Goal: Task Accomplishment & Management: Manage account settings

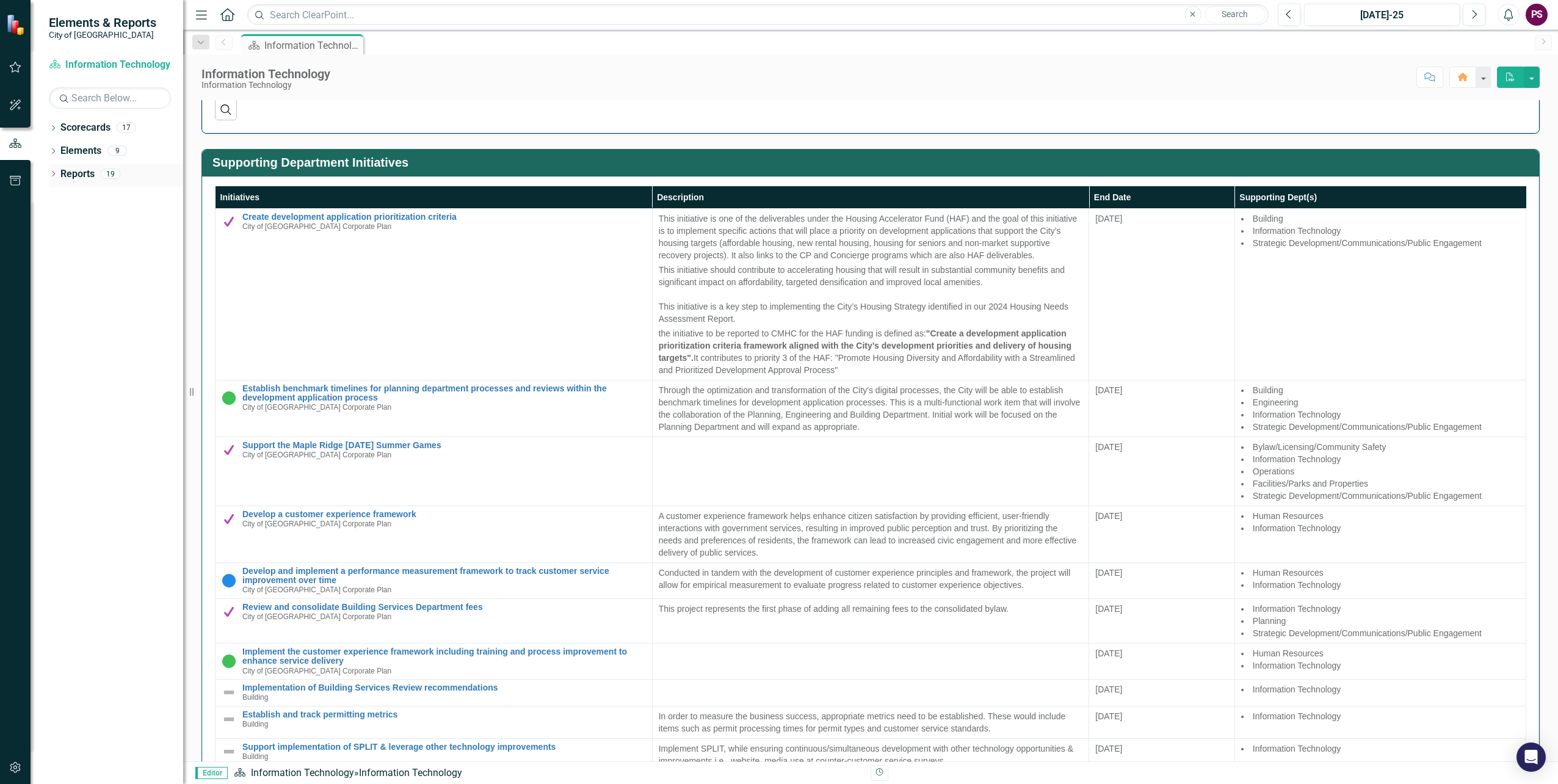
click at [52, 177] on icon "Dropdown" at bounding box center [52, 174] width 8 height 6
click at [54, 149] on icon "Dropdown" at bounding box center [52, 151] width 8 height 6
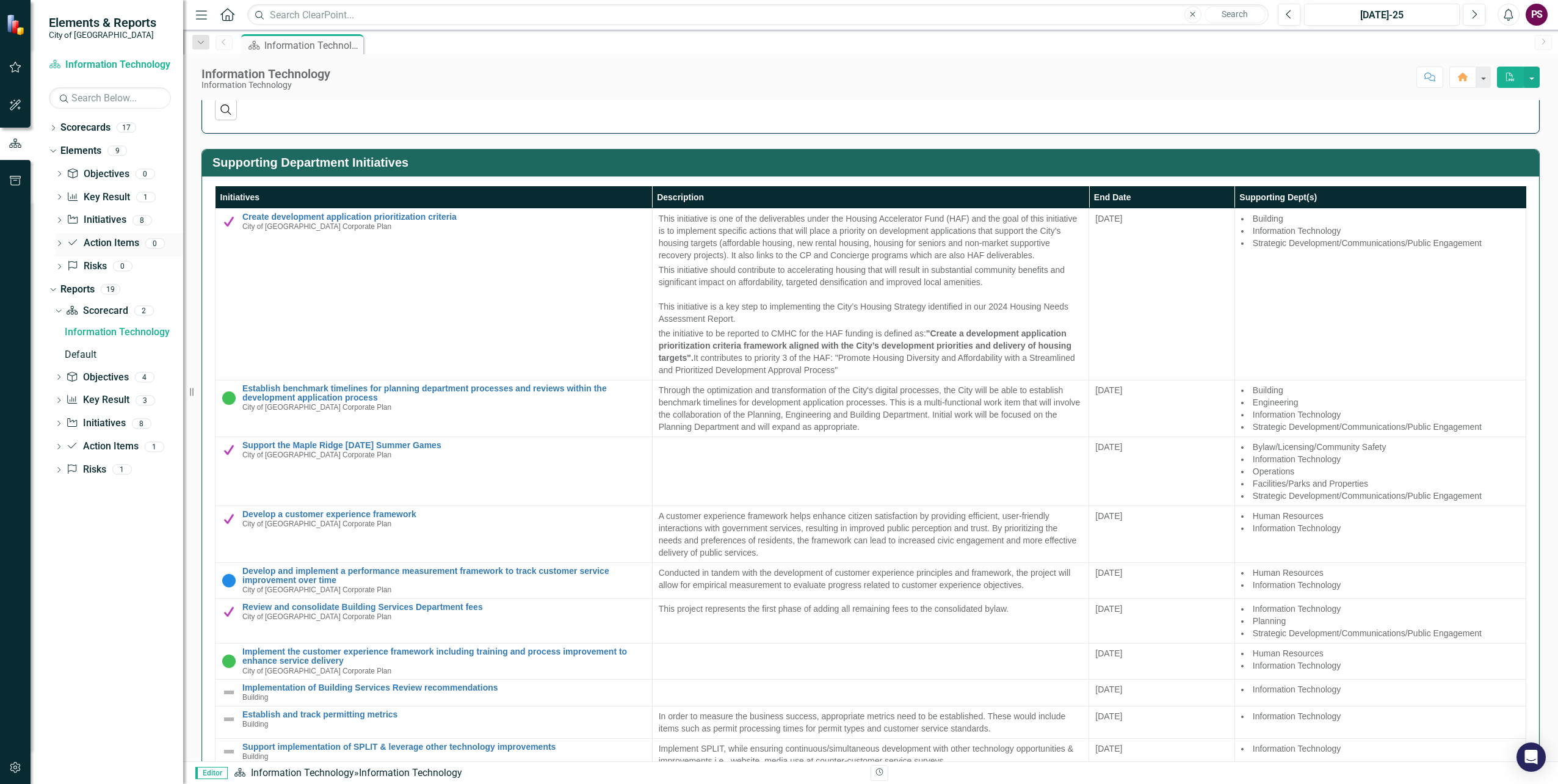
click at [58, 247] on icon "Dropdown" at bounding box center [59, 244] width 8 height 6
click at [60, 223] on icon "Dropdown" at bounding box center [59, 220] width 8 height 6
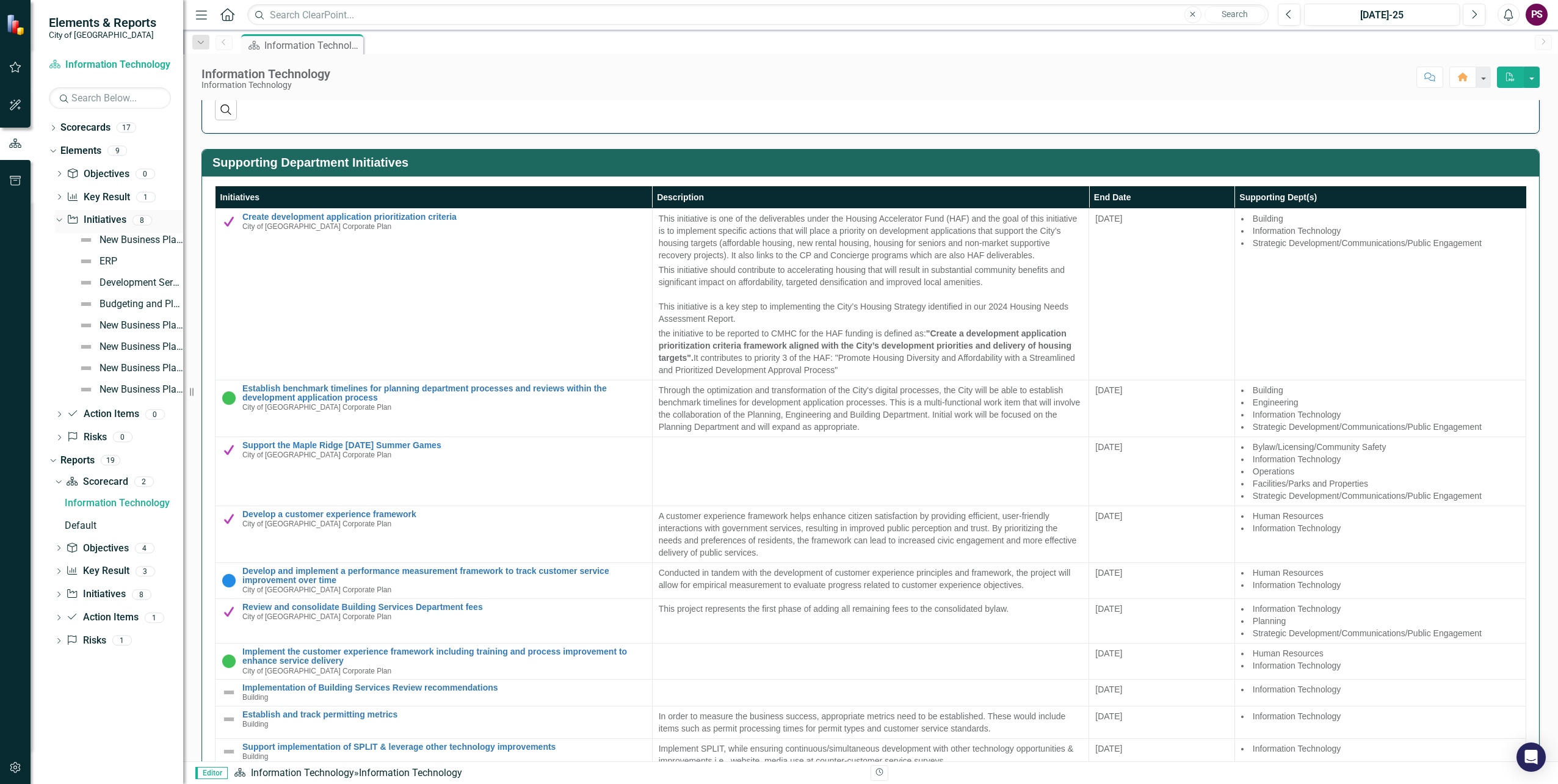
click at [60, 222] on icon "Dropdown" at bounding box center [57, 219] width 6 height 8
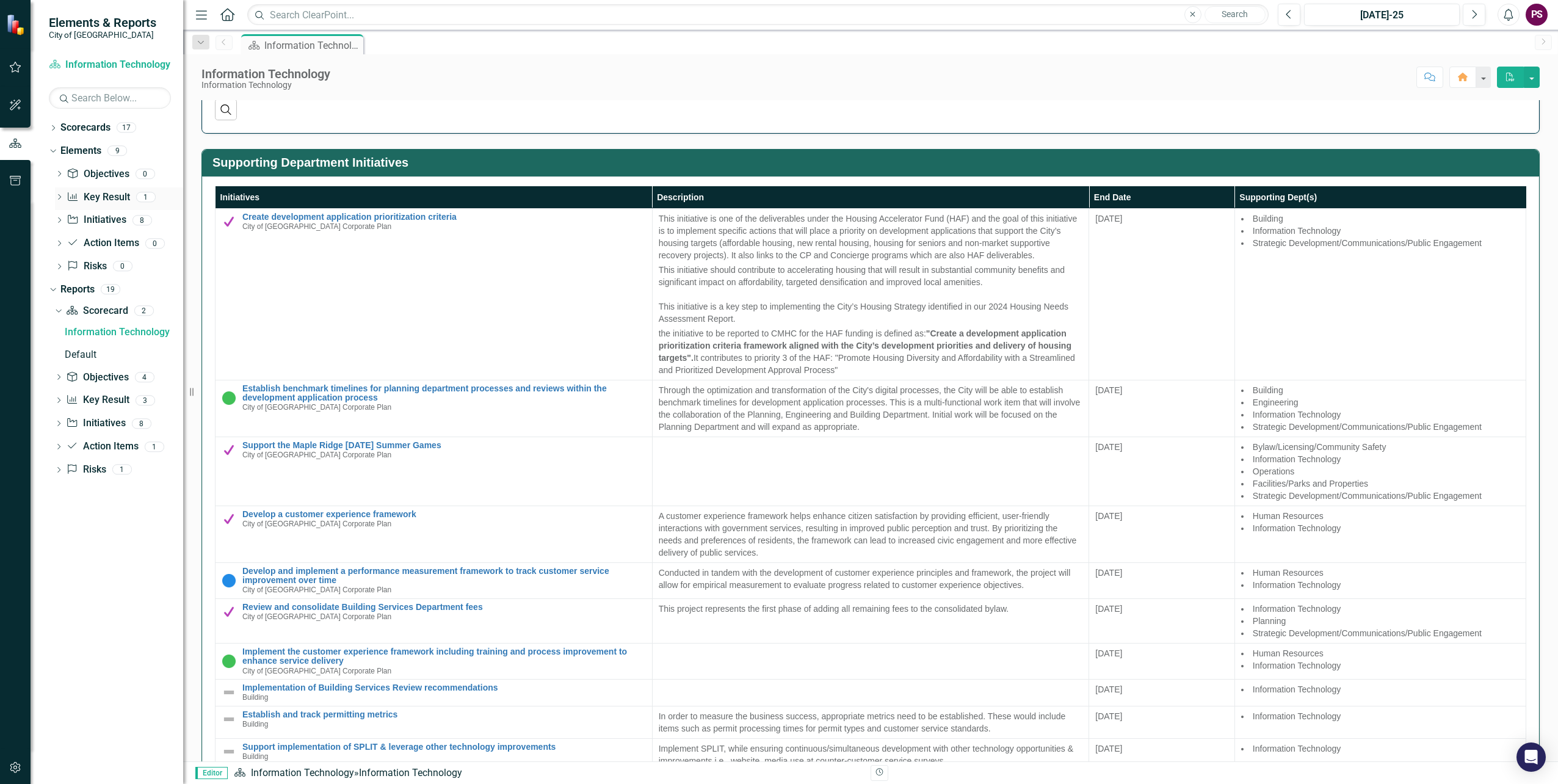
click at [60, 199] on icon "Dropdown" at bounding box center [59, 197] width 8 height 6
click at [154, 222] on div "Initiative Status Snapshot" at bounding box center [135, 218] width 97 height 11
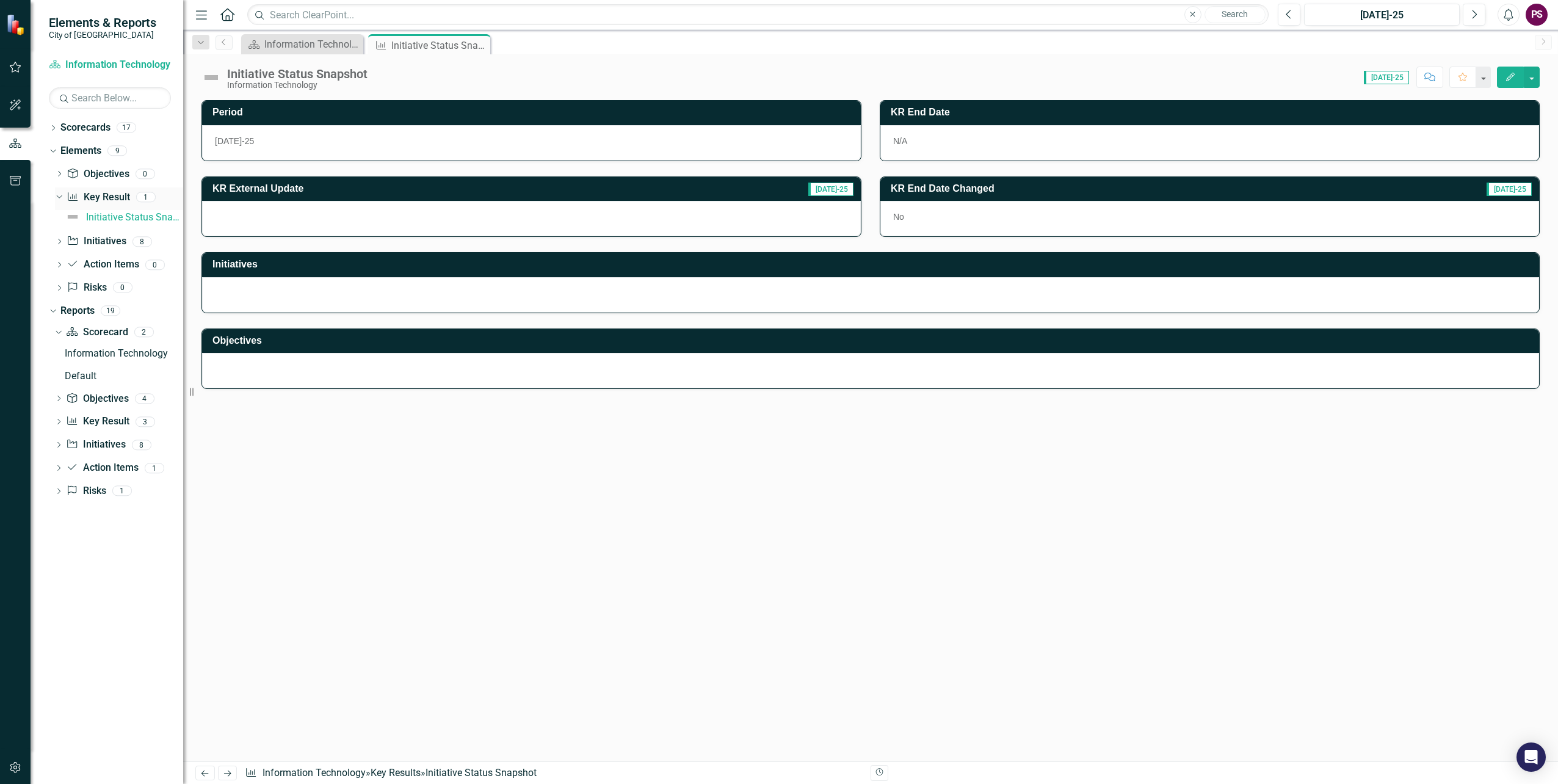
click at [58, 196] on icon "Dropdown" at bounding box center [57, 196] width 6 height 8
click at [58, 379] on icon "Dropdown" at bounding box center [58, 377] width 8 height 6
click at [104, 334] on link "Objective Objectives" at bounding box center [97, 333] width 62 height 14
click at [99, 357] on div "Objectives" at bounding box center [123, 355] width 118 height 11
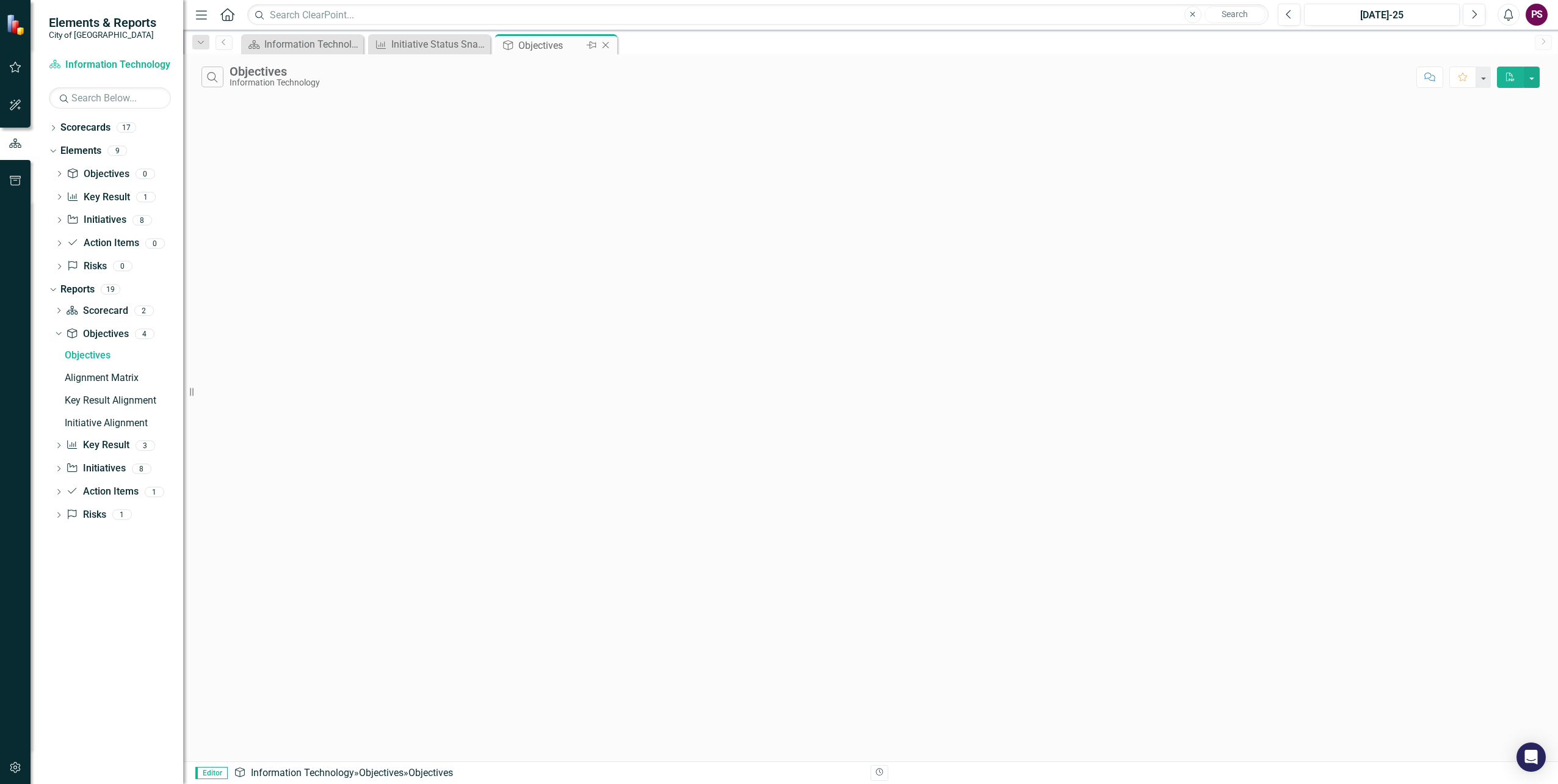
click at [604, 43] on icon at bounding box center [605, 45] width 6 height 6
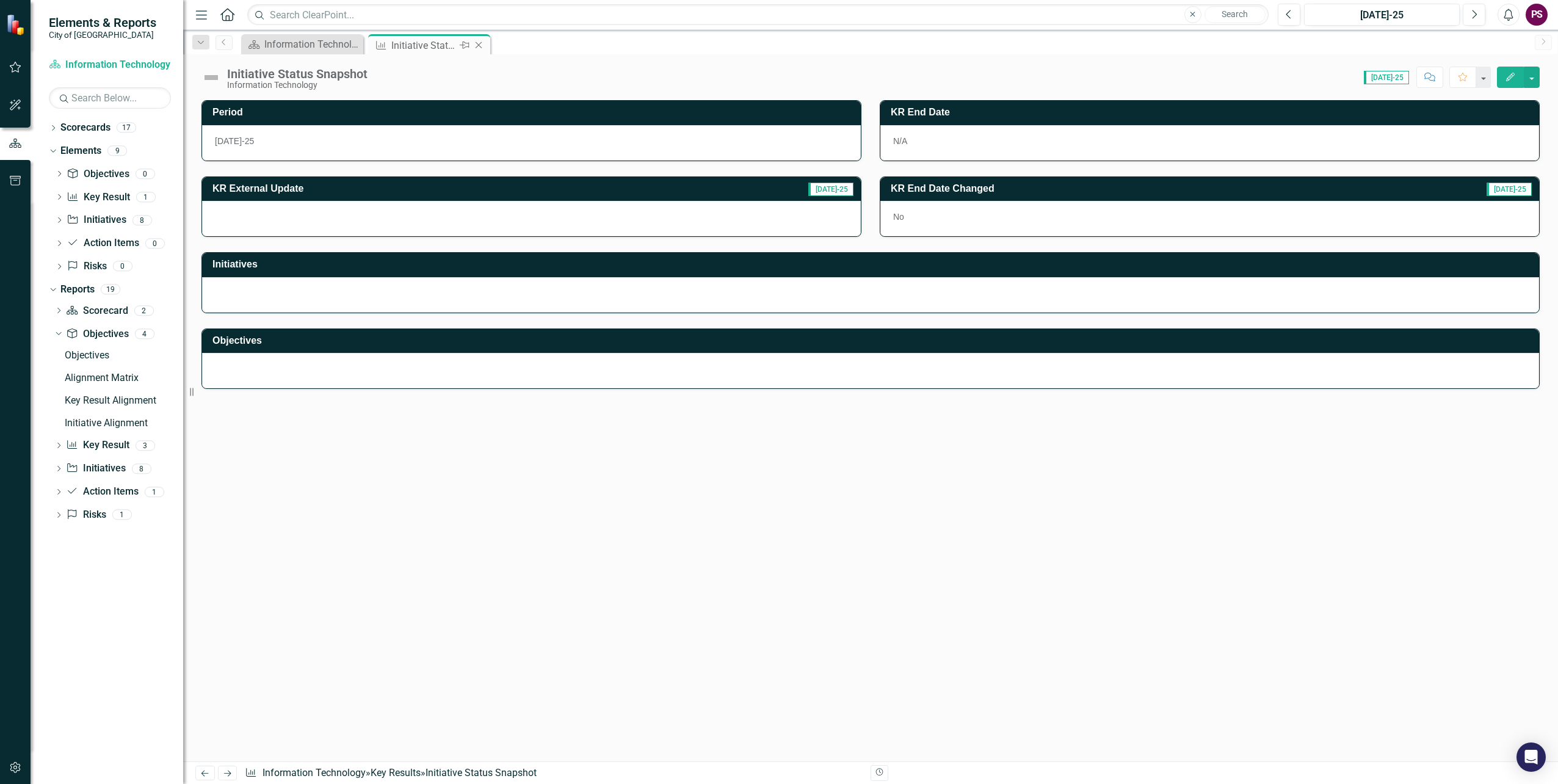
click at [478, 47] on icon "Close" at bounding box center [478, 45] width 12 height 10
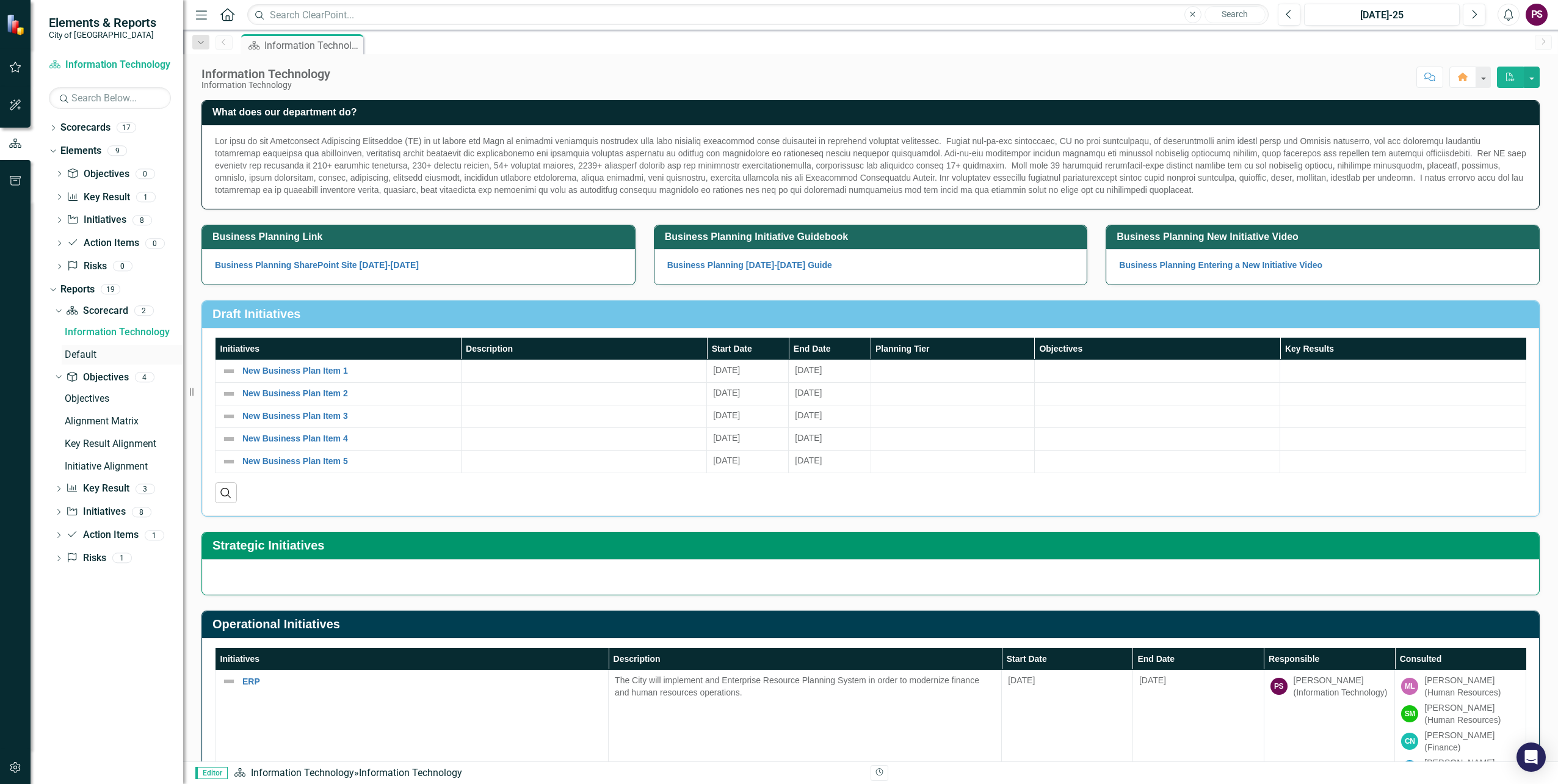
click at [86, 352] on div "Default" at bounding box center [123, 354] width 118 height 11
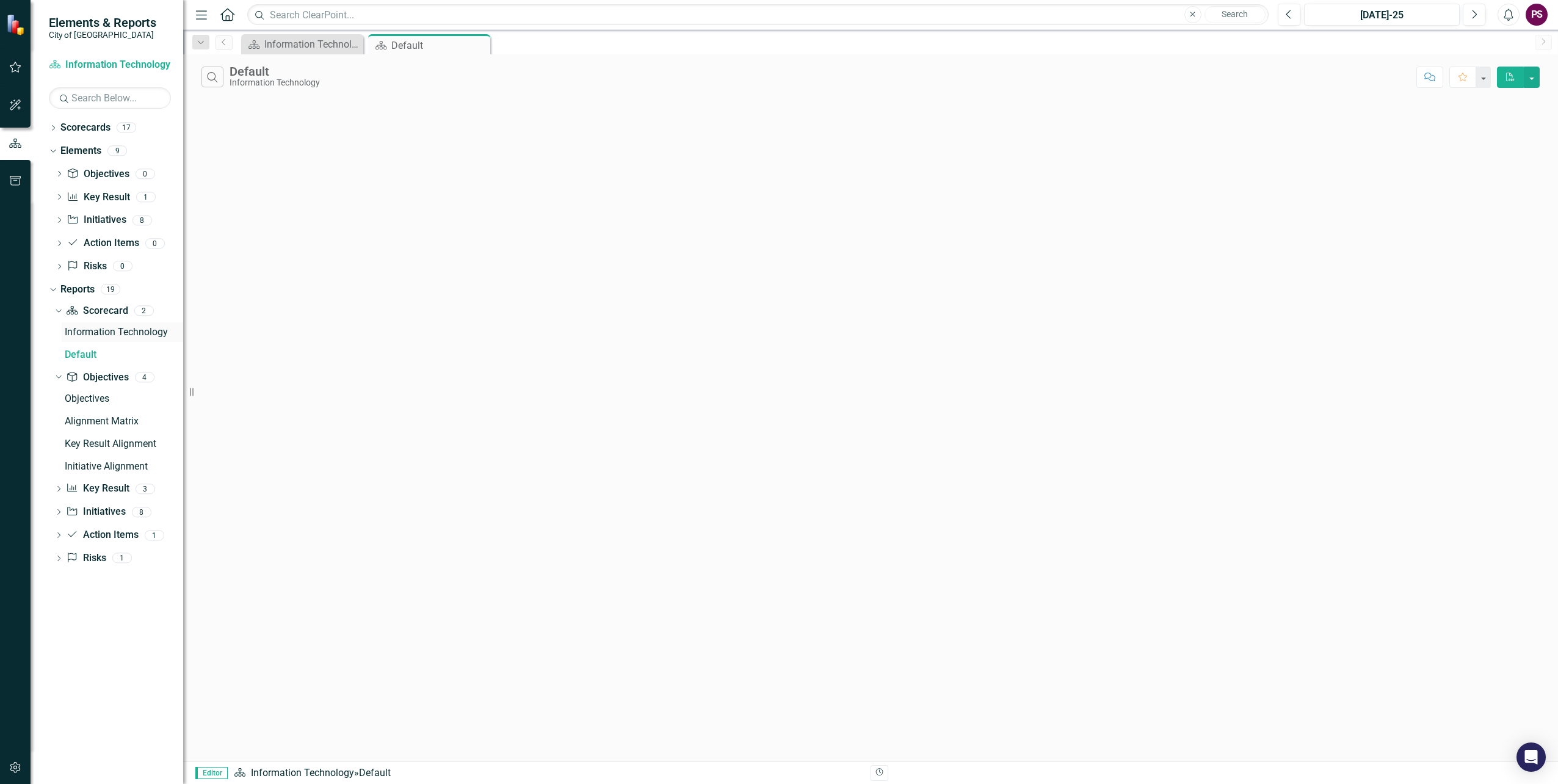
click at [79, 331] on div "Information Technology" at bounding box center [123, 332] width 118 height 11
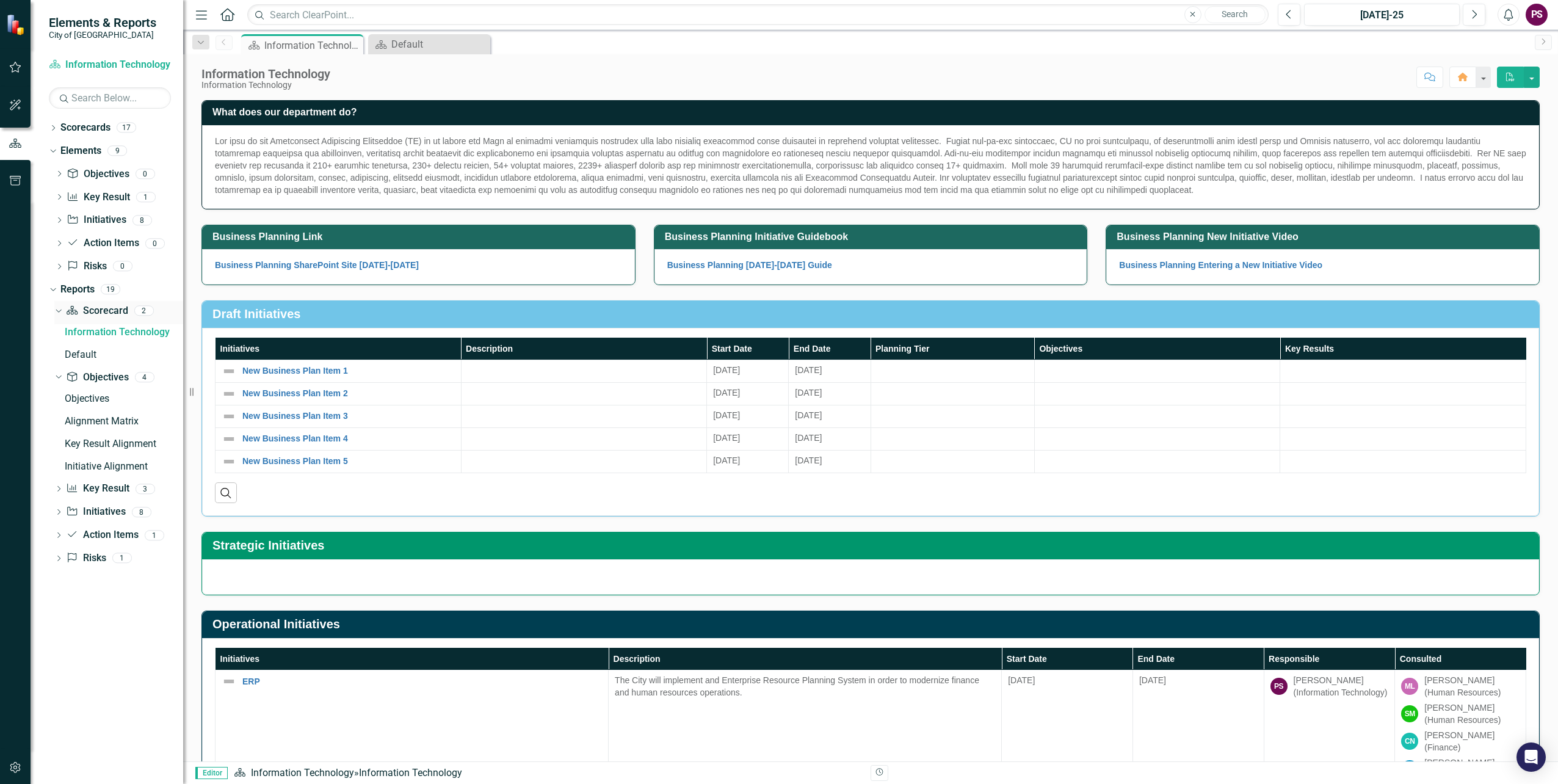
click at [57, 312] on icon "Dropdown" at bounding box center [57, 309] width 6 height 8
click at [62, 445] on icon "Dropdown" at bounding box center [58, 446] width 8 height 6
click at [73, 385] on link "Key Results" at bounding box center [122, 377] width 121 height 19
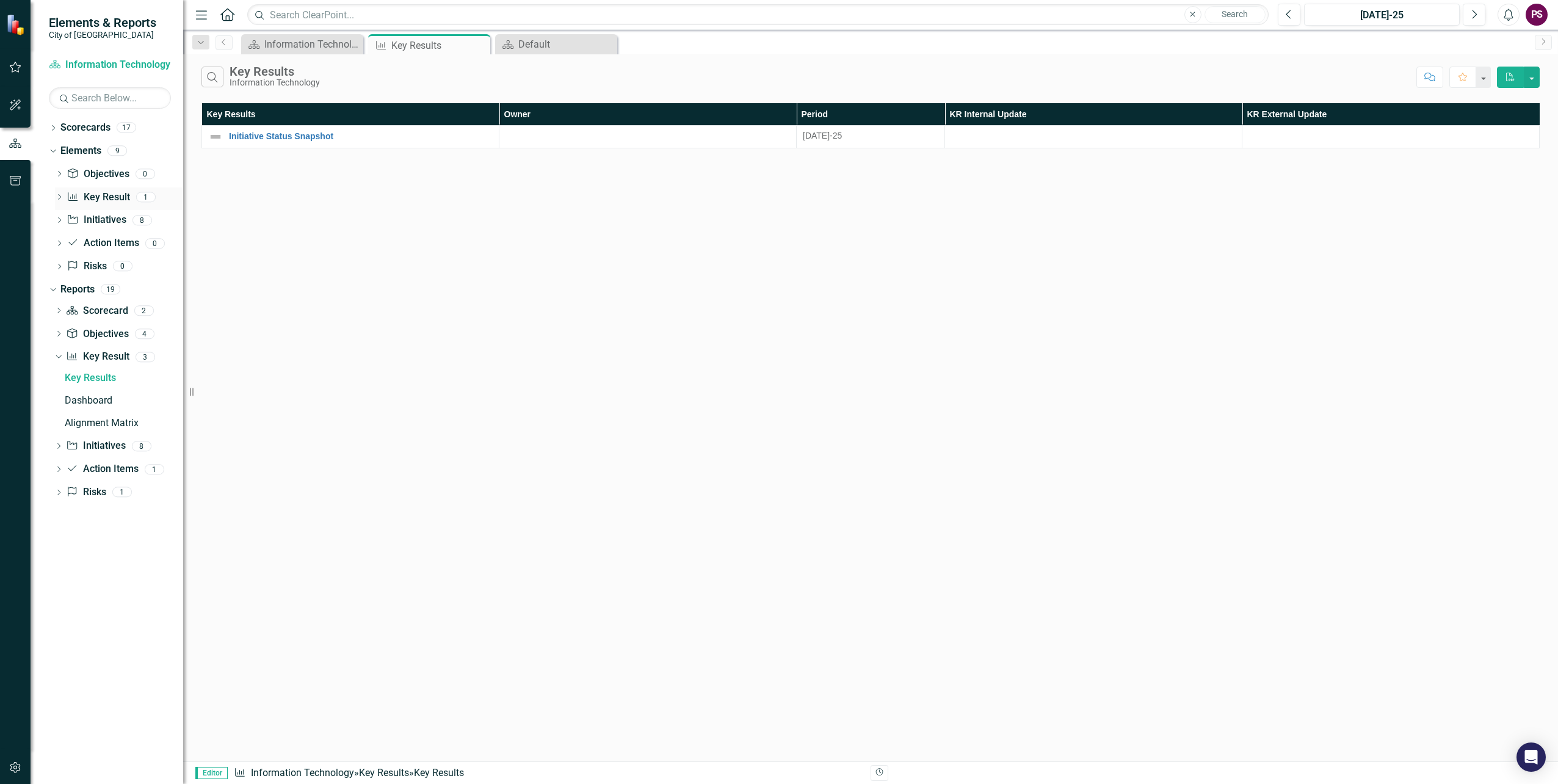
click at [88, 200] on link "Key Result Key Result" at bounding box center [97, 196] width 62 height 14
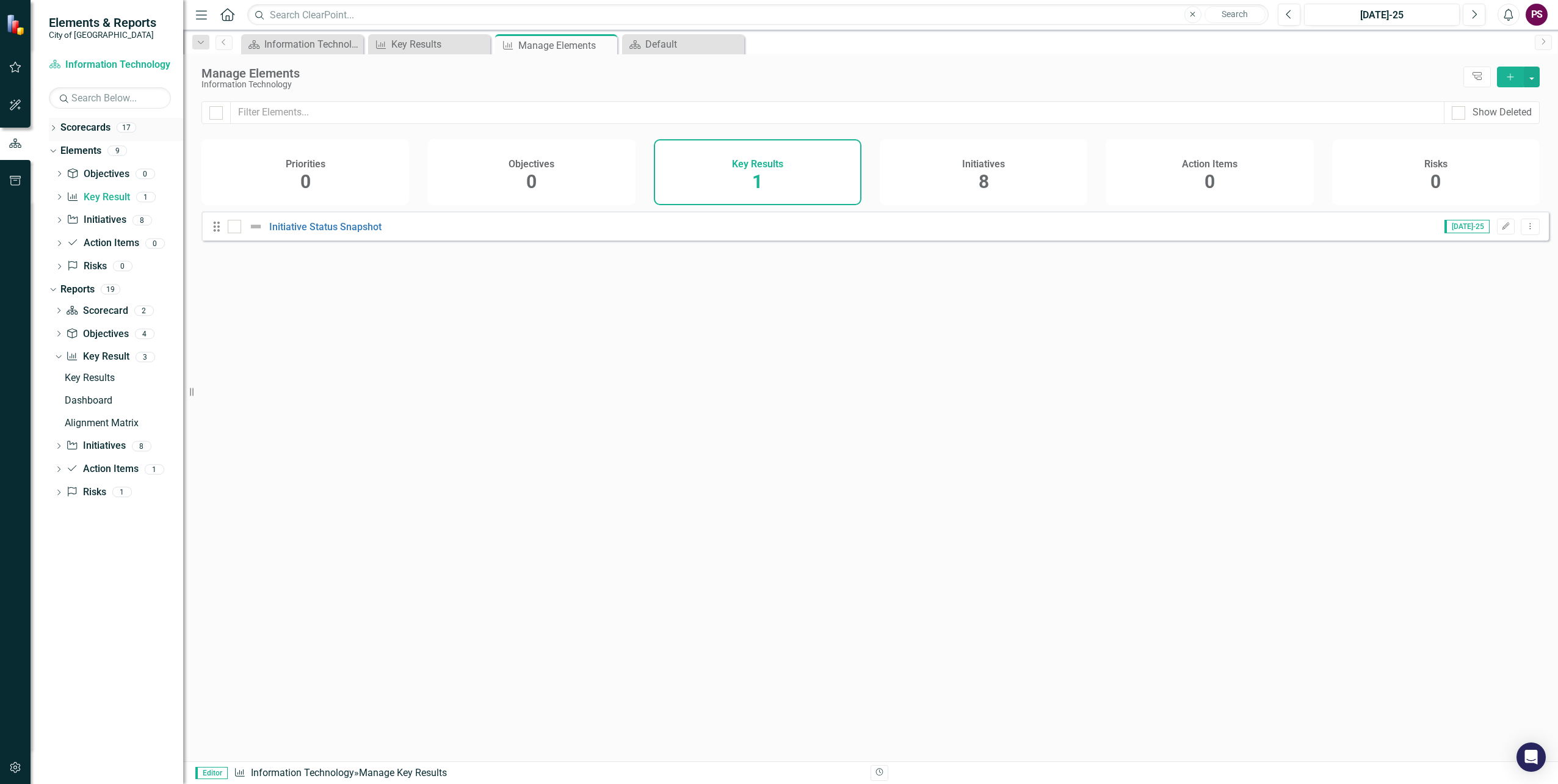
click at [81, 129] on link "Scorecards" at bounding box center [85, 128] width 50 height 14
click at [54, 130] on icon "Dropdown" at bounding box center [52, 129] width 8 height 6
click at [96, 156] on link "City of [GEOGRAPHIC_DATA] Corporate Plan" at bounding box center [125, 151] width 116 height 14
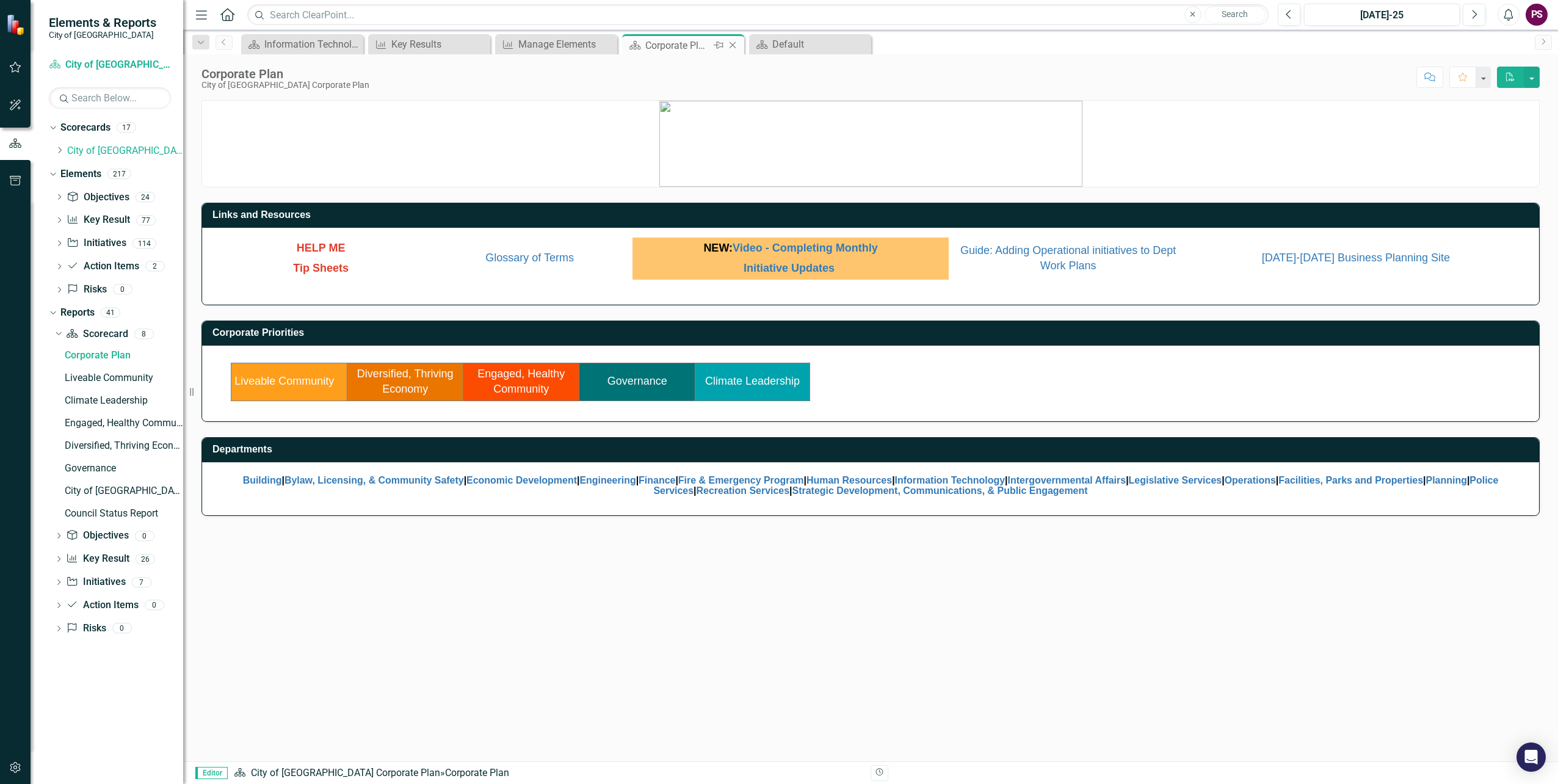
click at [735, 43] on icon "Close" at bounding box center [732, 45] width 12 height 10
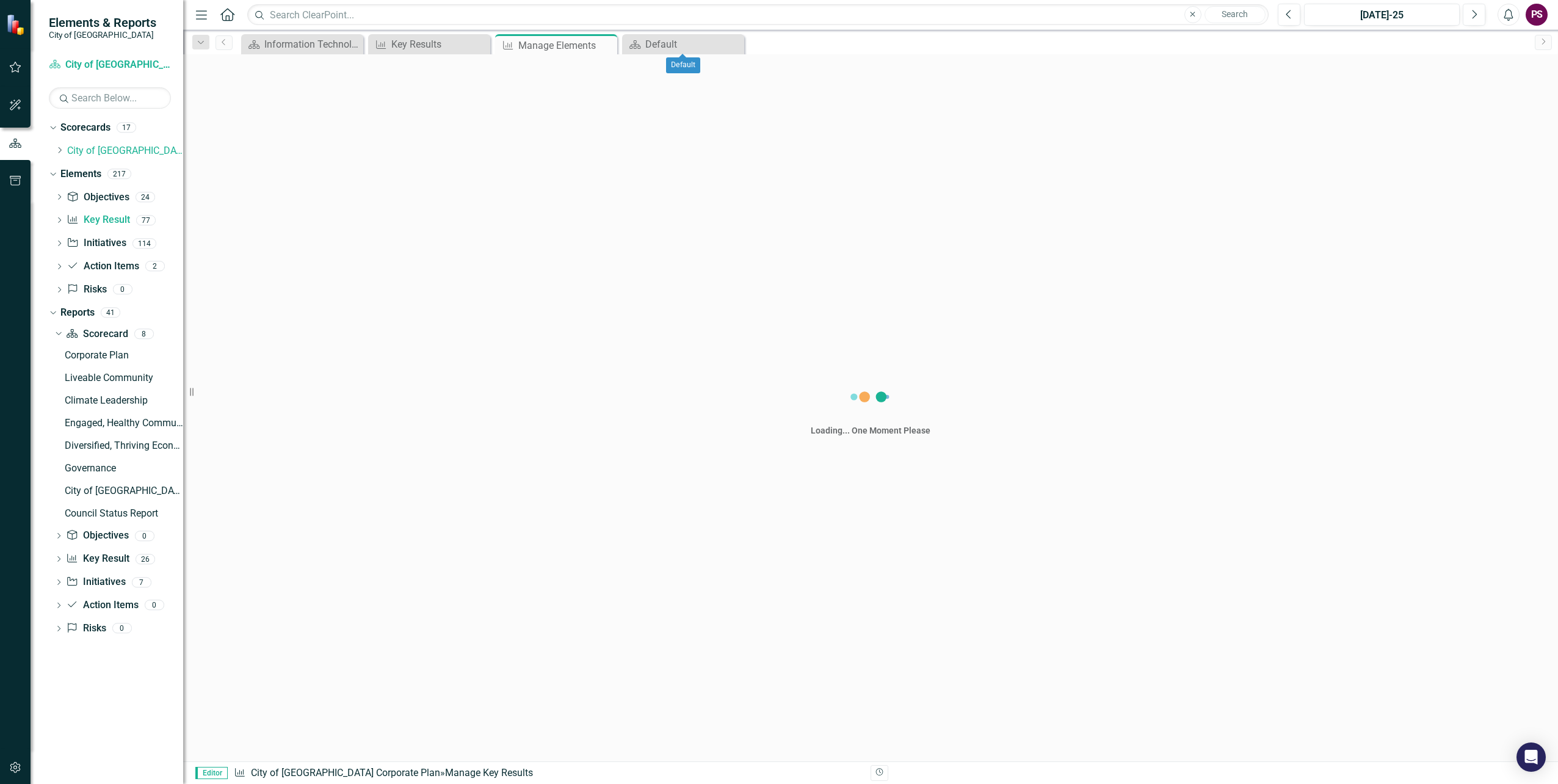
click at [0, 0] on icon "Close" at bounding box center [0, 0] width 0 height 0
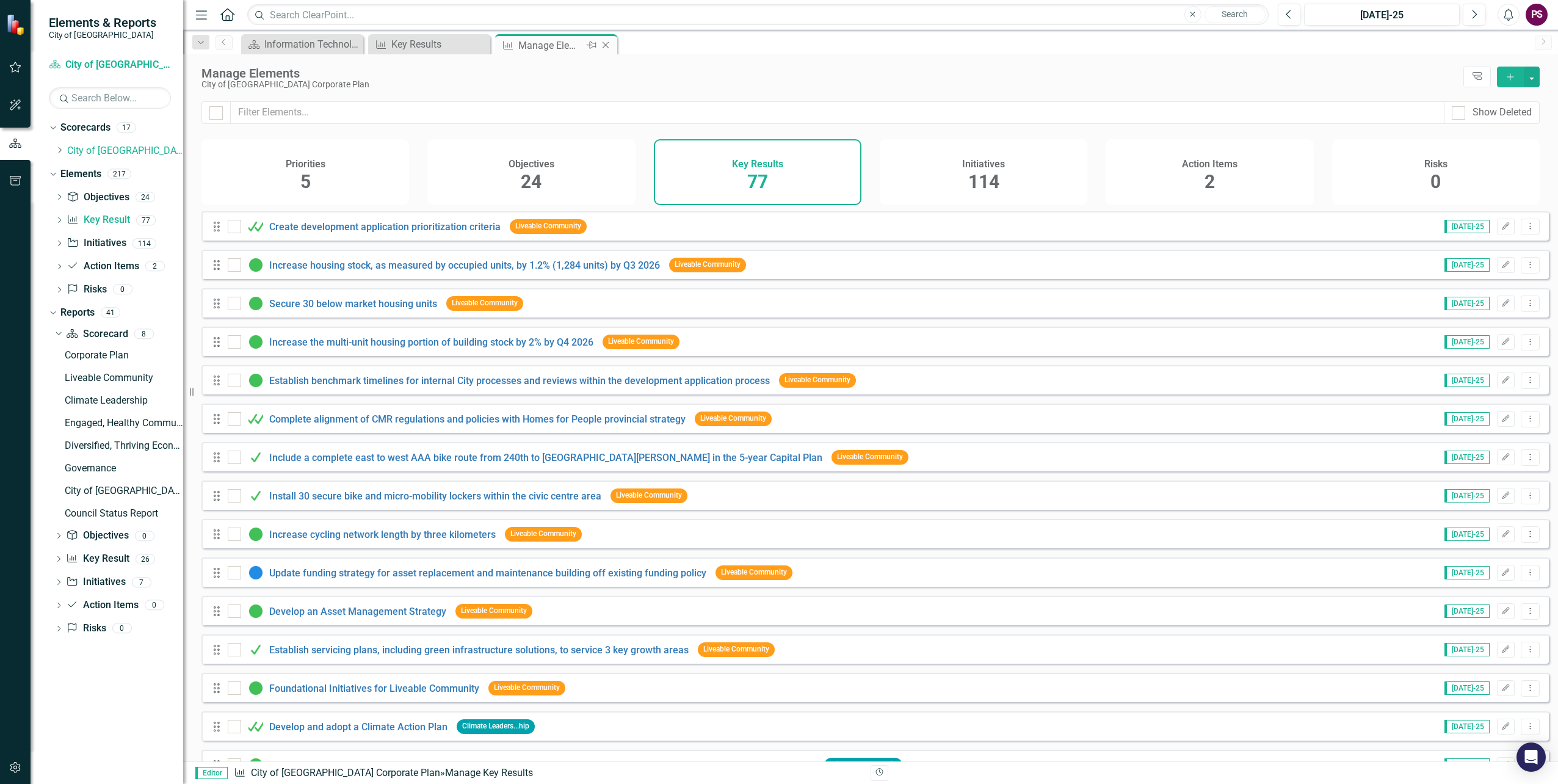
click at [607, 45] on icon "Close" at bounding box center [605, 45] width 12 height 10
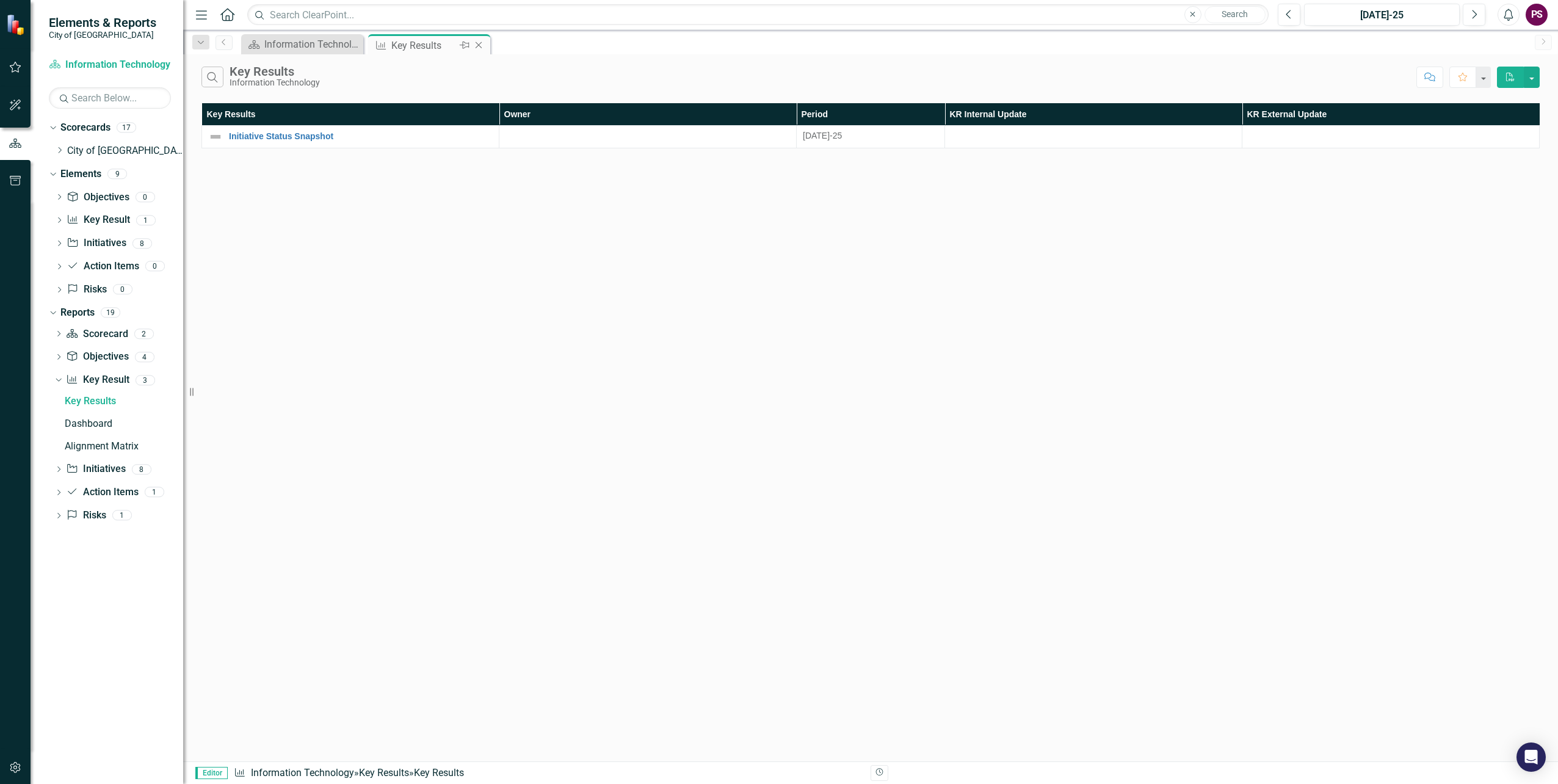
click at [479, 44] on icon "Close" at bounding box center [478, 45] width 12 height 10
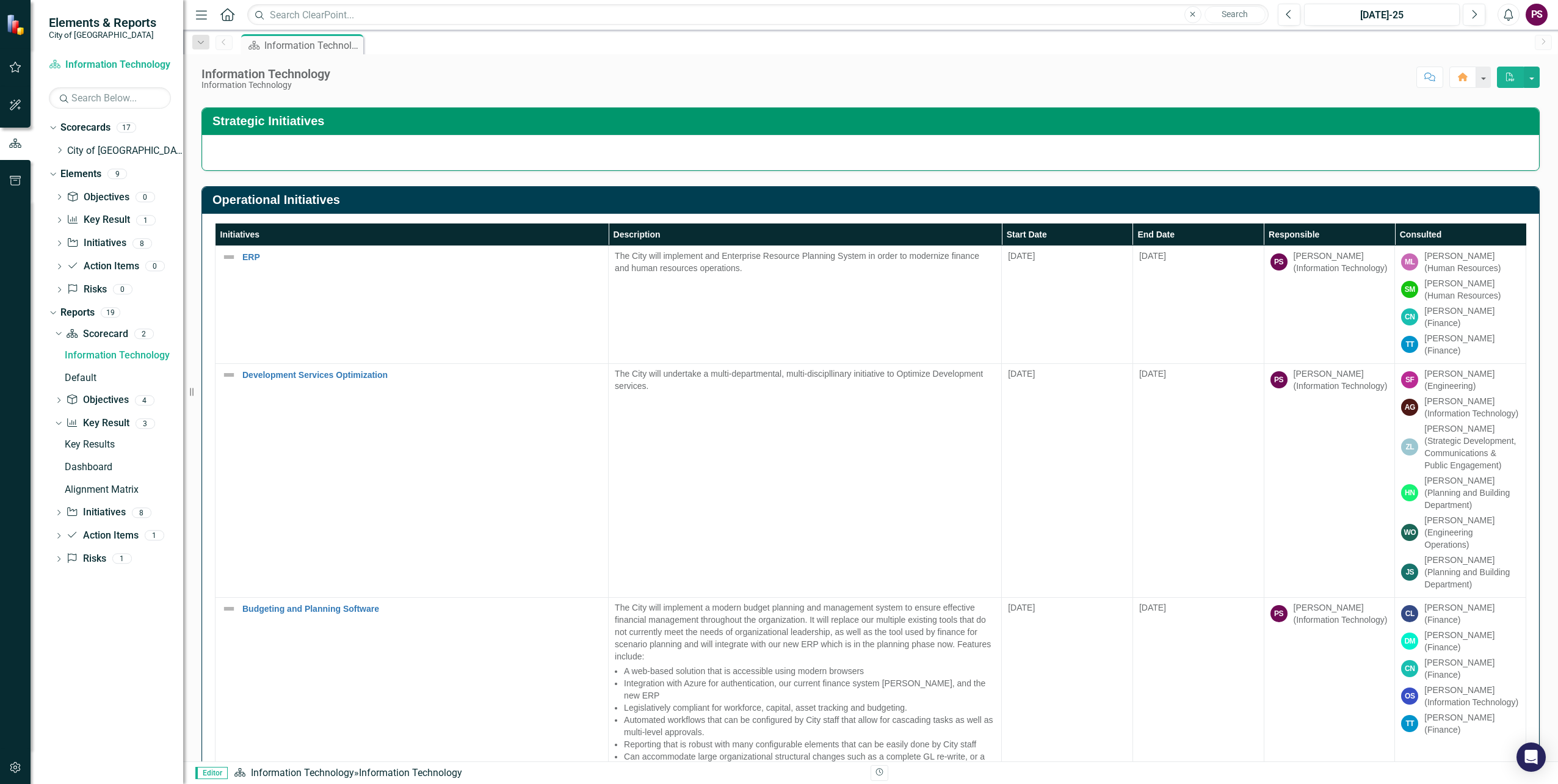
scroll to position [427, 0]
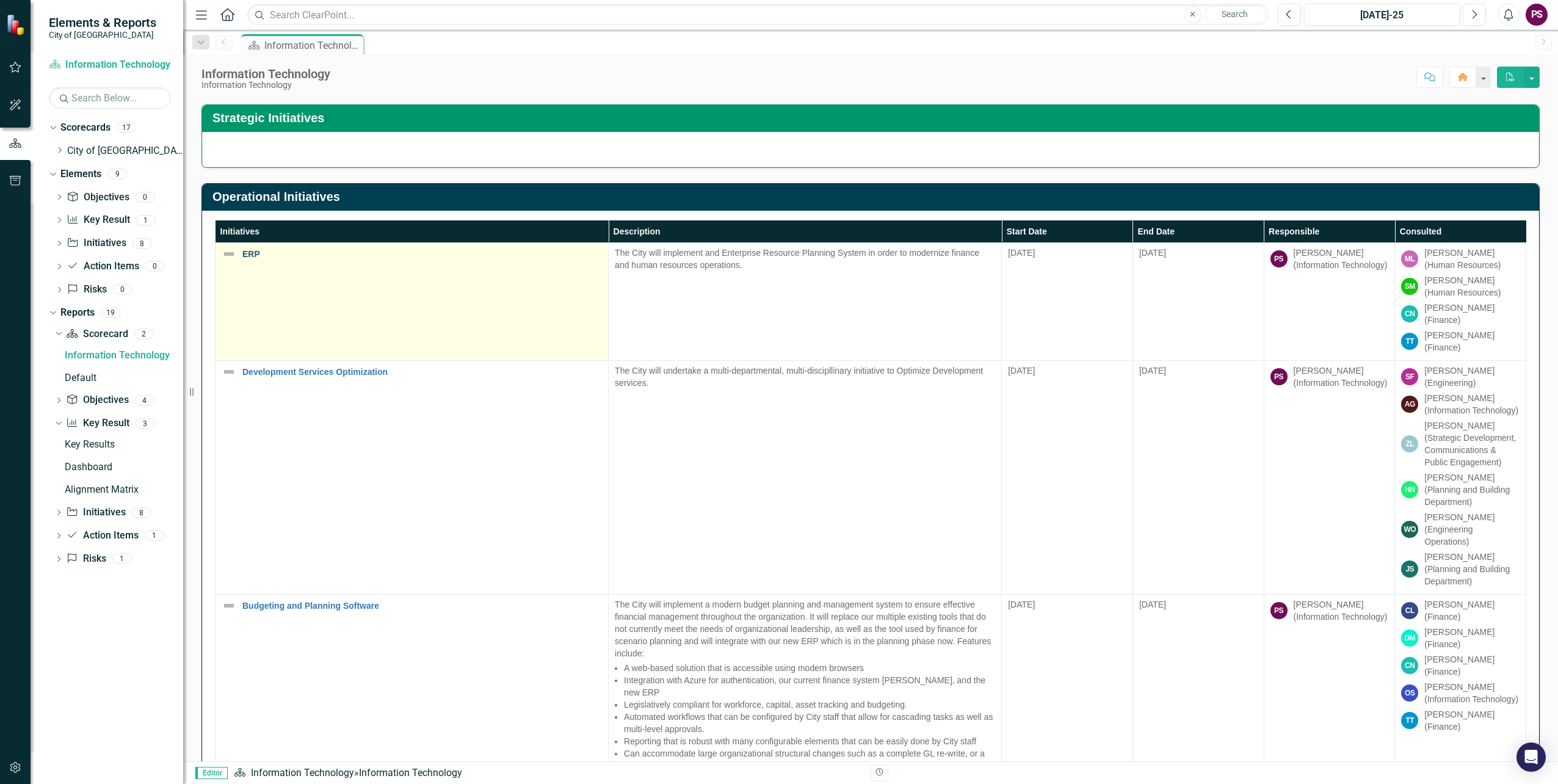
click at [251, 253] on link "ERP" at bounding box center [422, 254] width 360 height 9
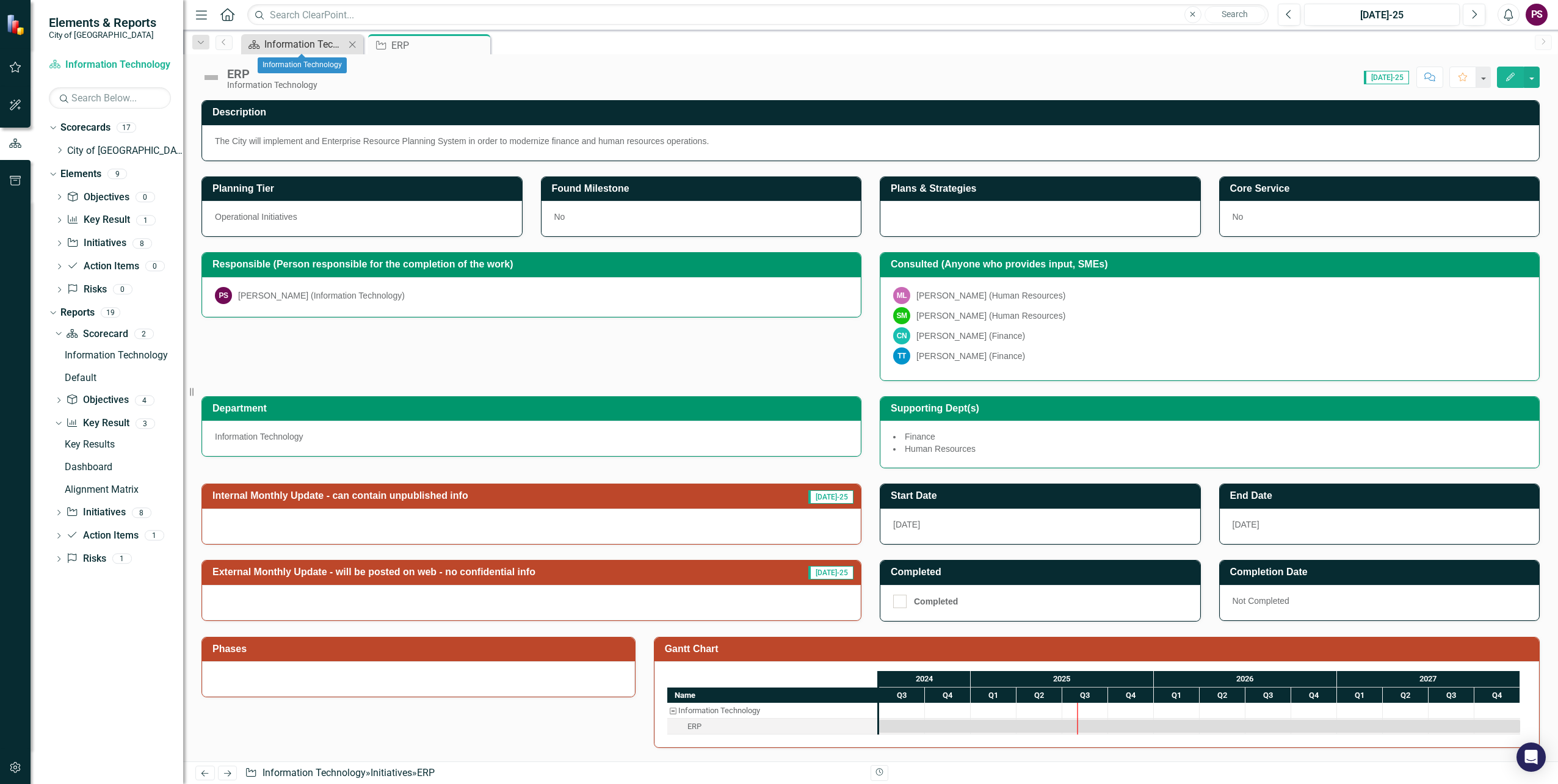
click at [305, 43] on div "Information Technology" at bounding box center [305, 44] width 81 height 16
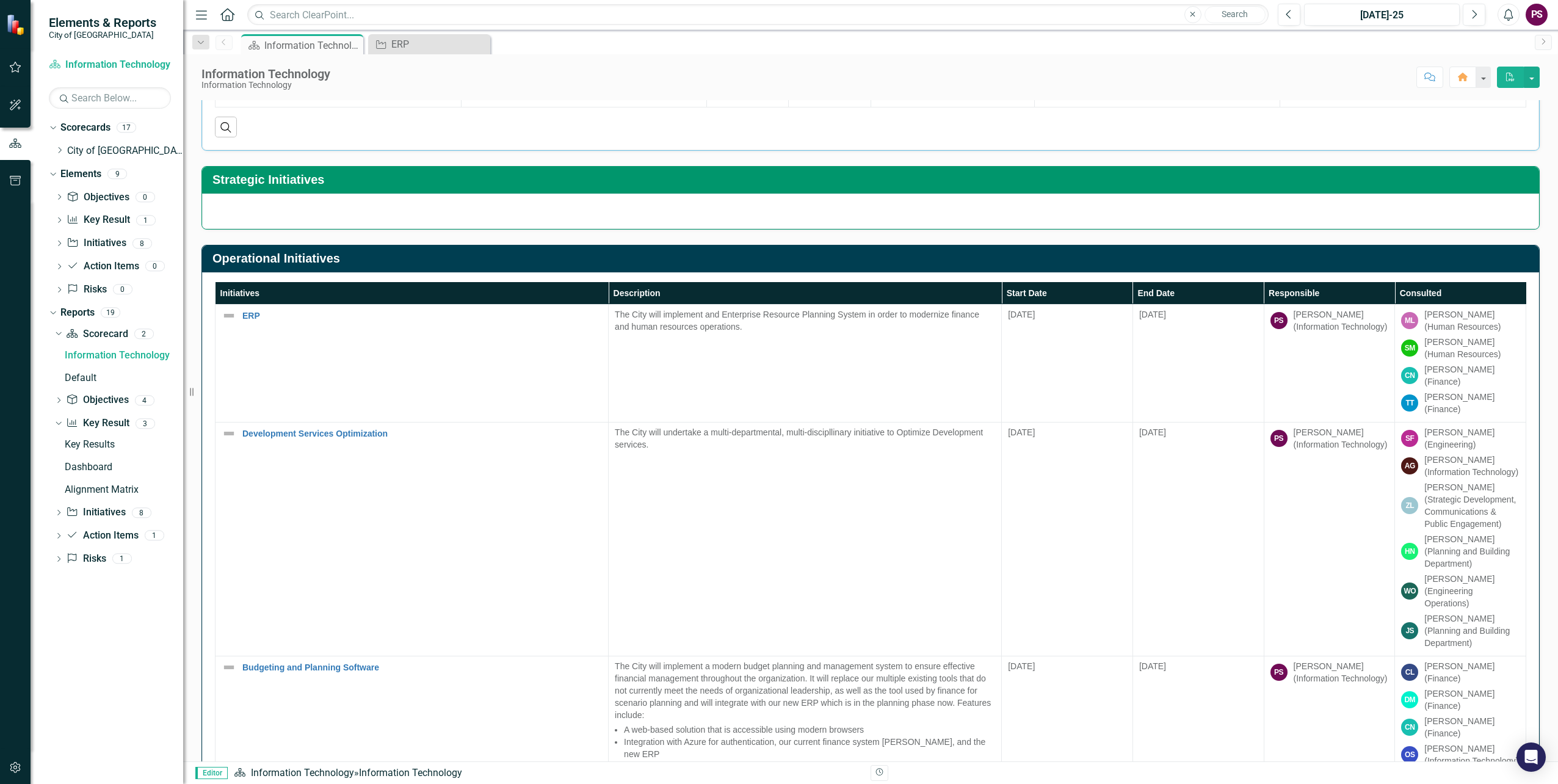
scroll to position [366, 0]
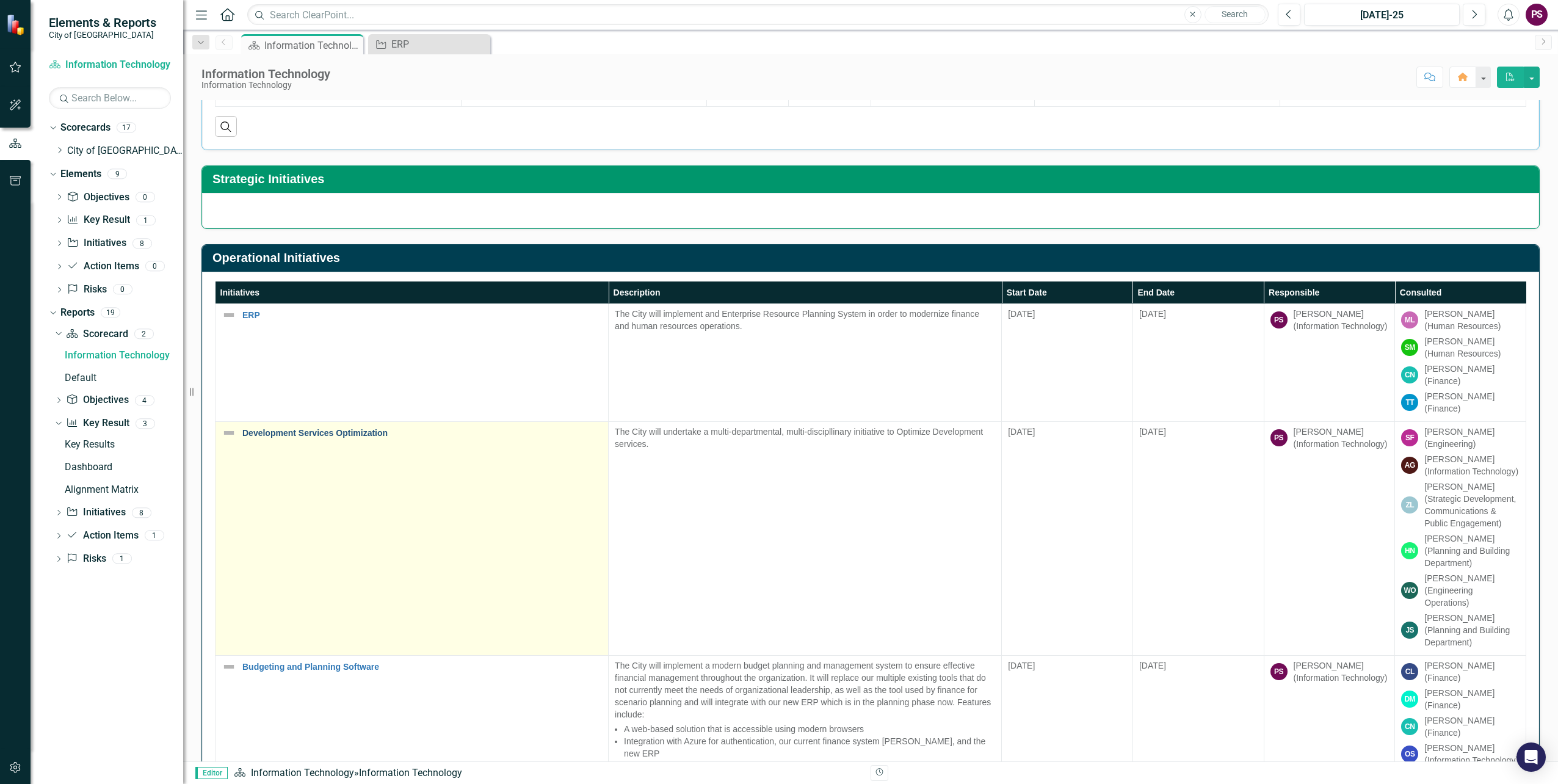
click at [345, 431] on link "Development Services Optimization" at bounding box center [422, 433] width 360 height 9
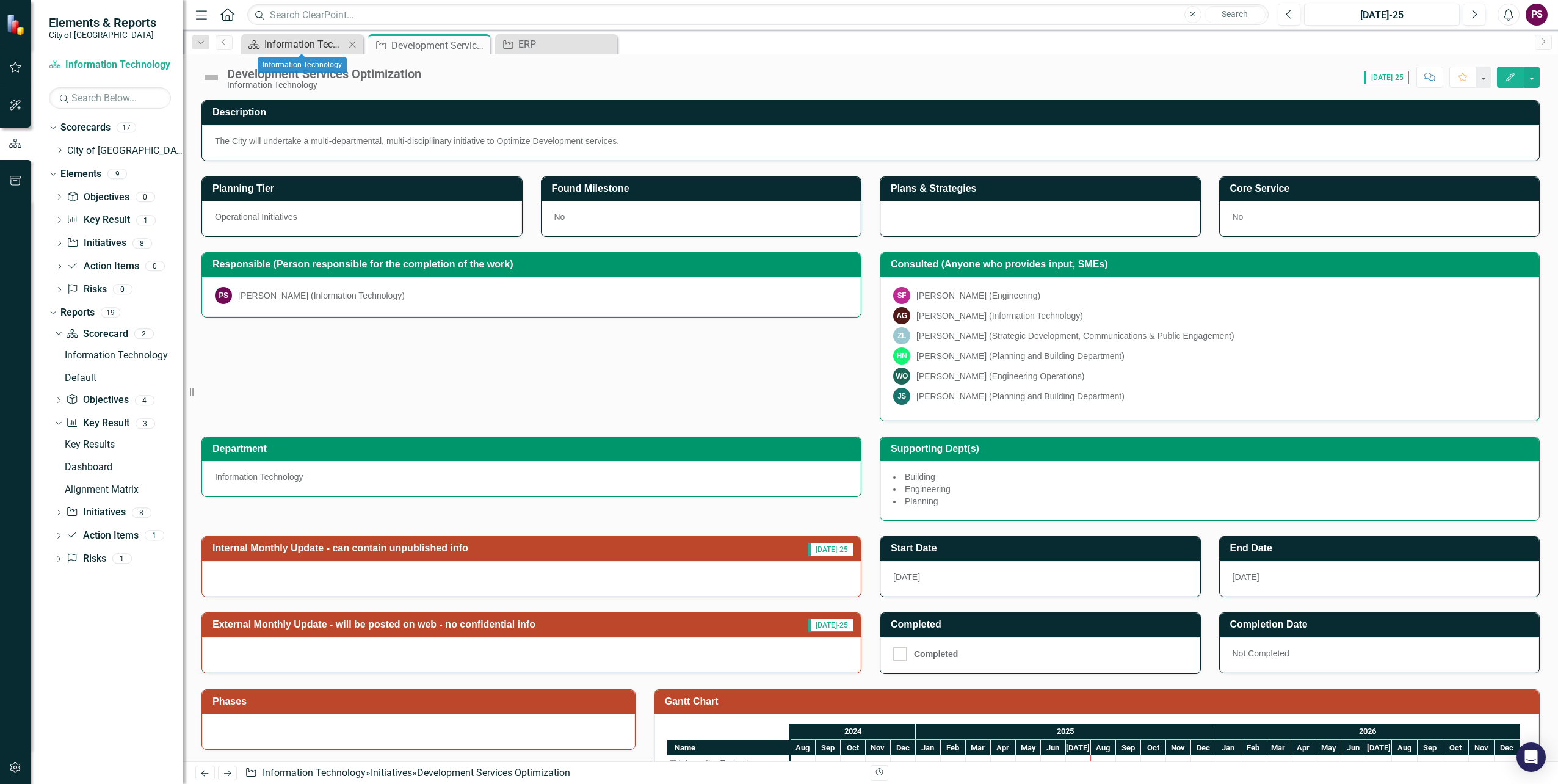
click at [324, 50] on div "Information Technology" at bounding box center [305, 44] width 81 height 16
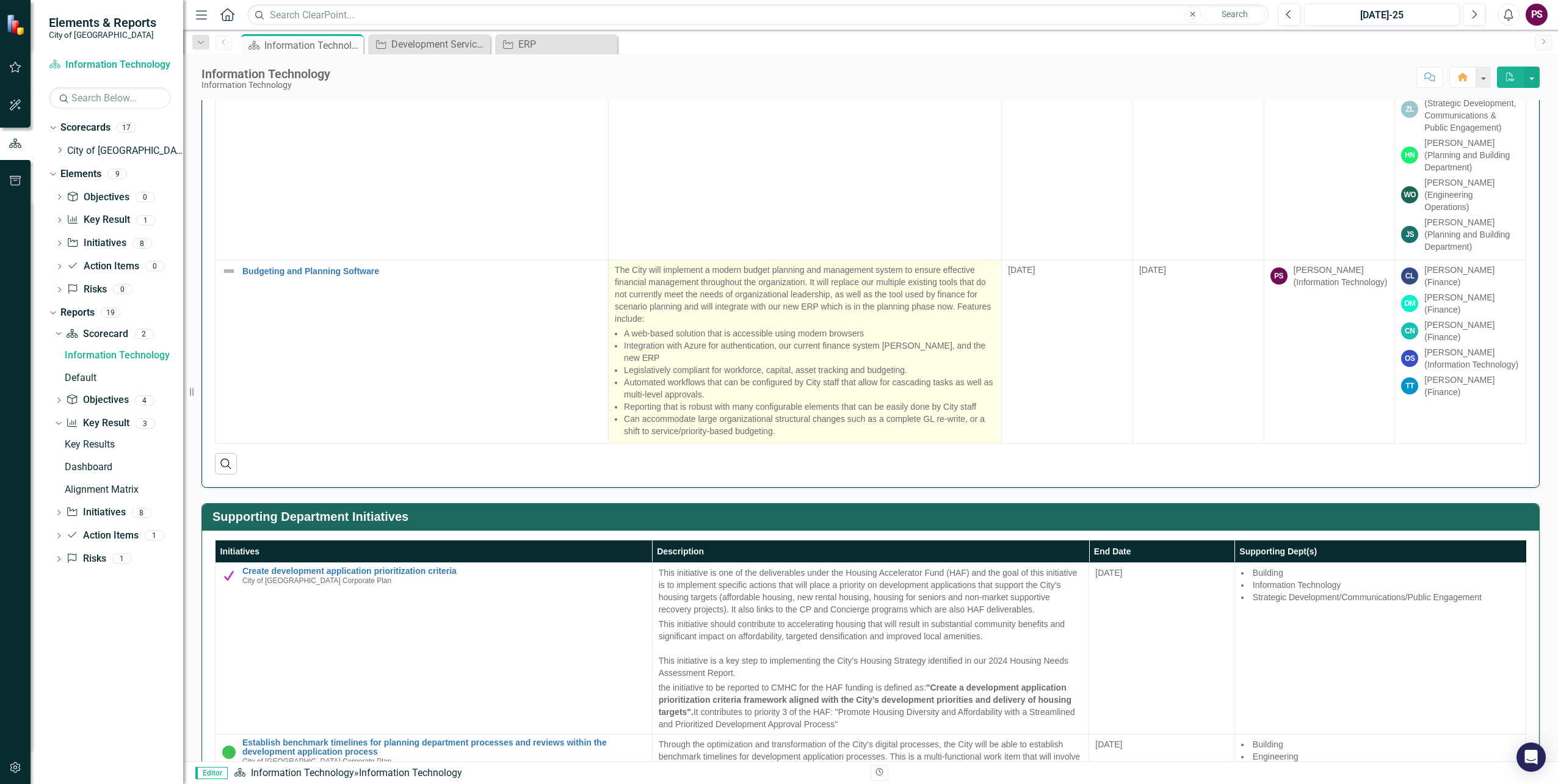
scroll to position [733, 0]
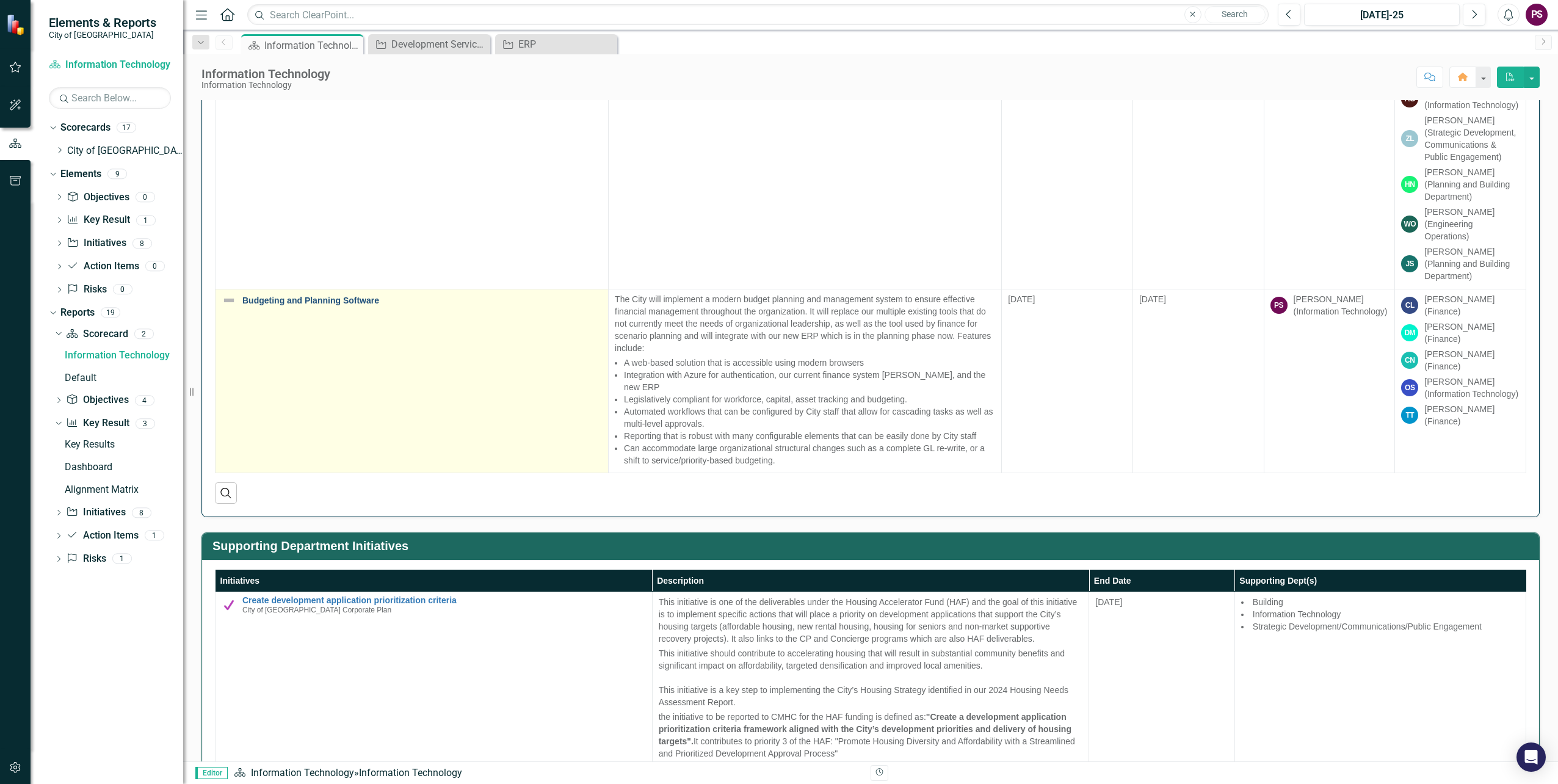
click at [354, 301] on link "Budgeting and Planning Software" at bounding box center [422, 301] width 360 height 9
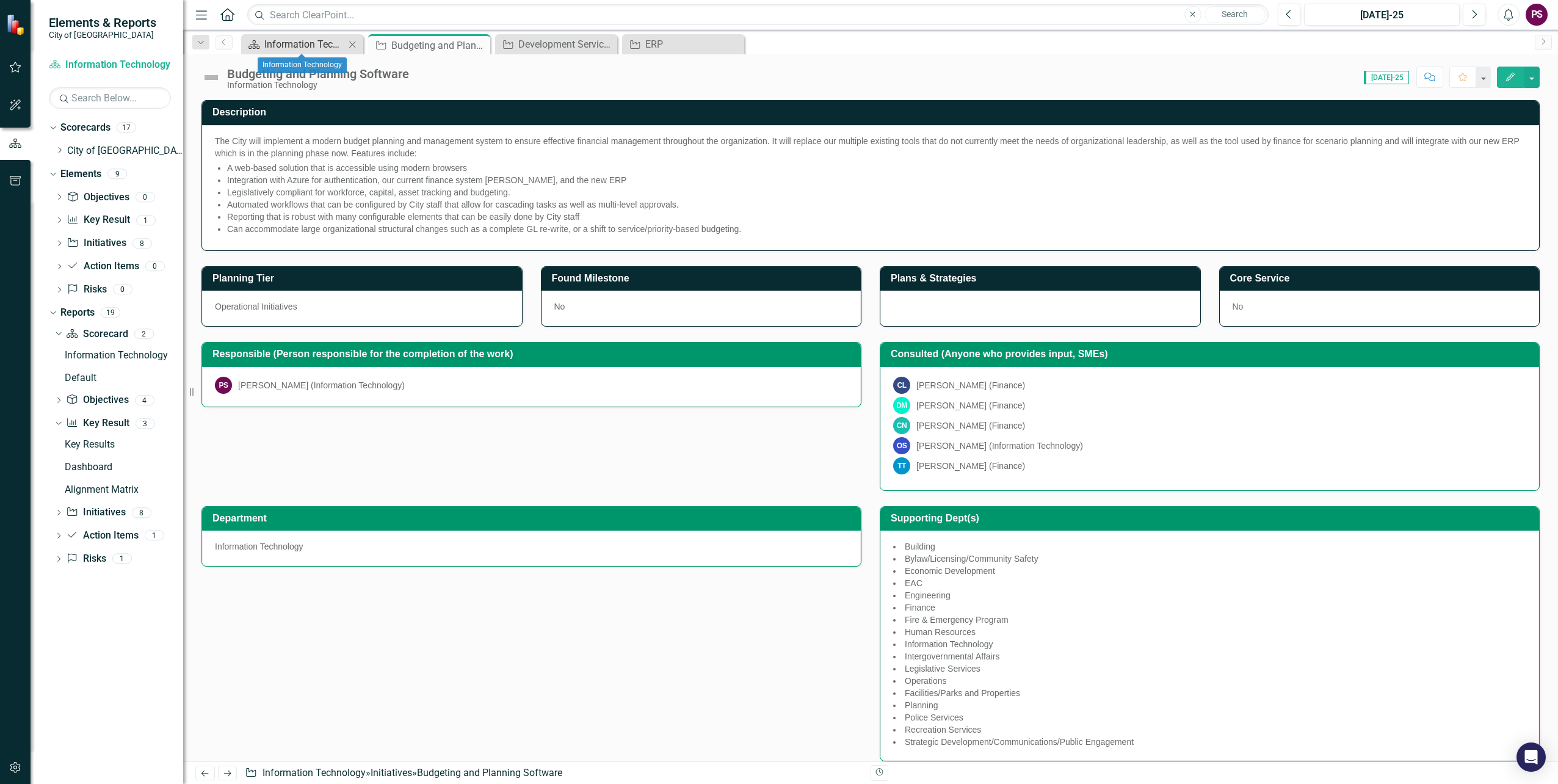
click at [285, 43] on div "Information Technology" at bounding box center [305, 44] width 81 height 16
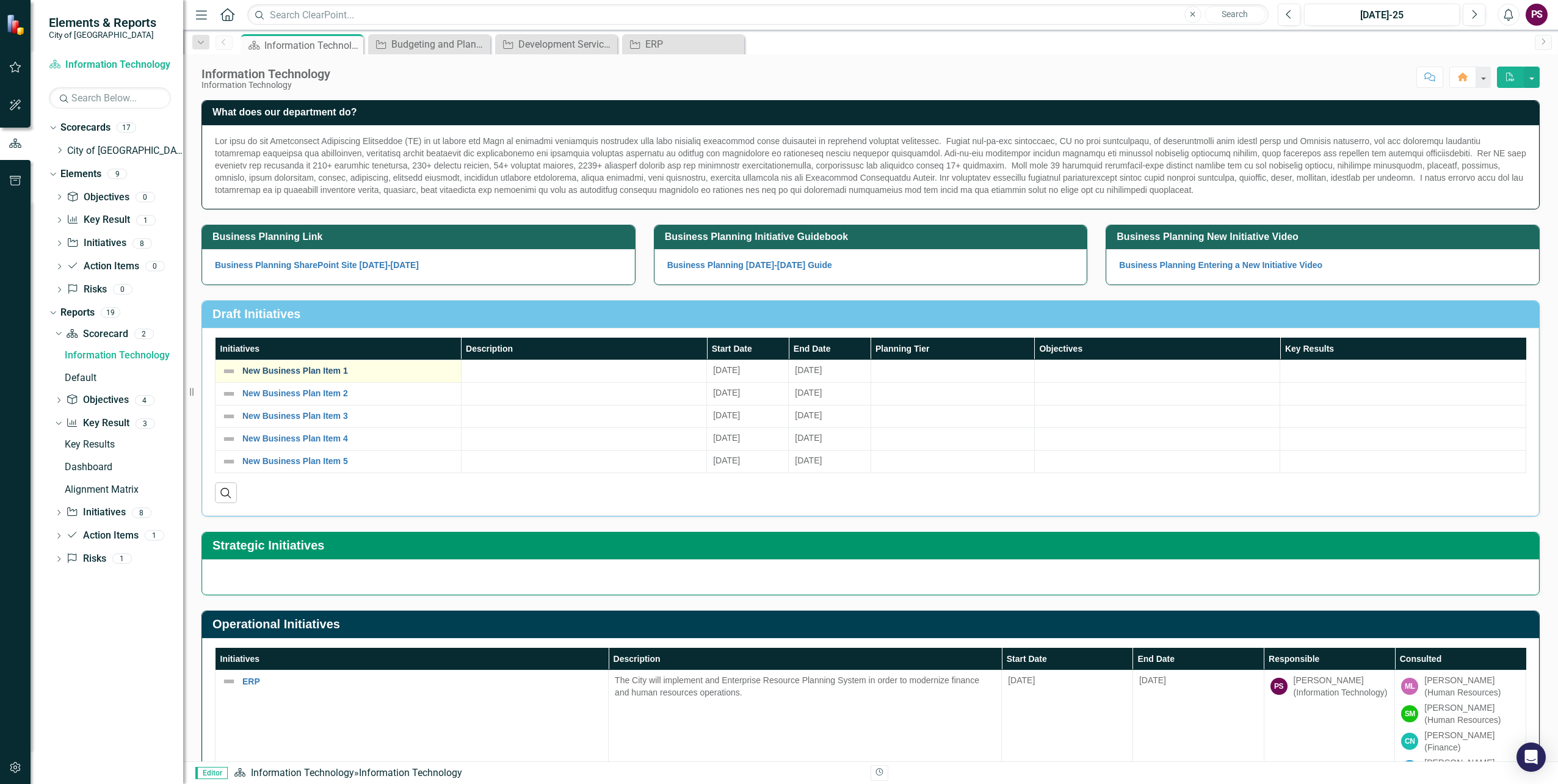
click at [299, 371] on link "New Business Plan Item 1" at bounding box center [348, 371] width 212 height 9
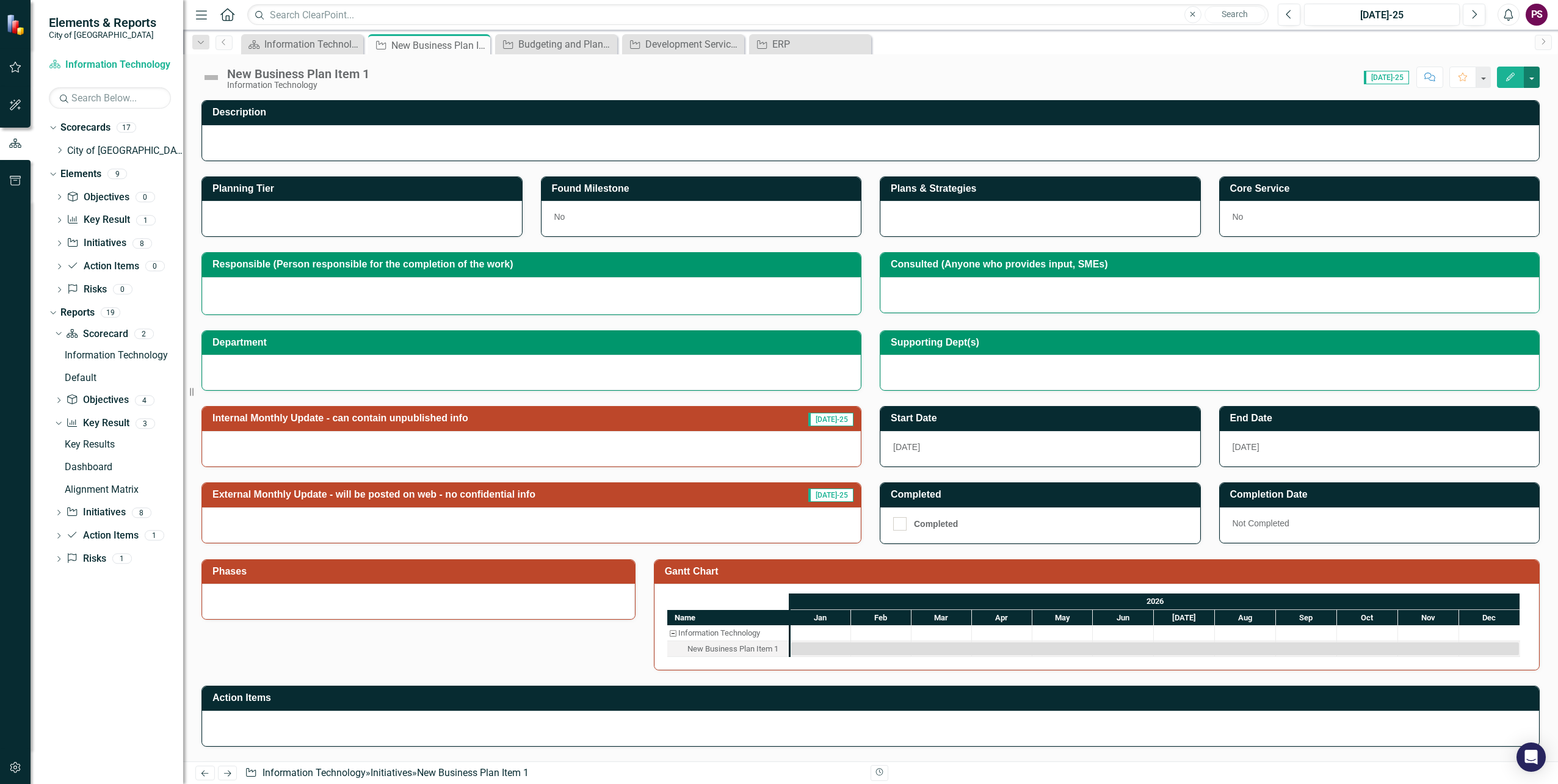
click at [1533, 73] on button "button" at bounding box center [1531, 76] width 16 height 21
click at [1515, 104] on link "Edit Edit Initiative" at bounding box center [1465, 99] width 149 height 23
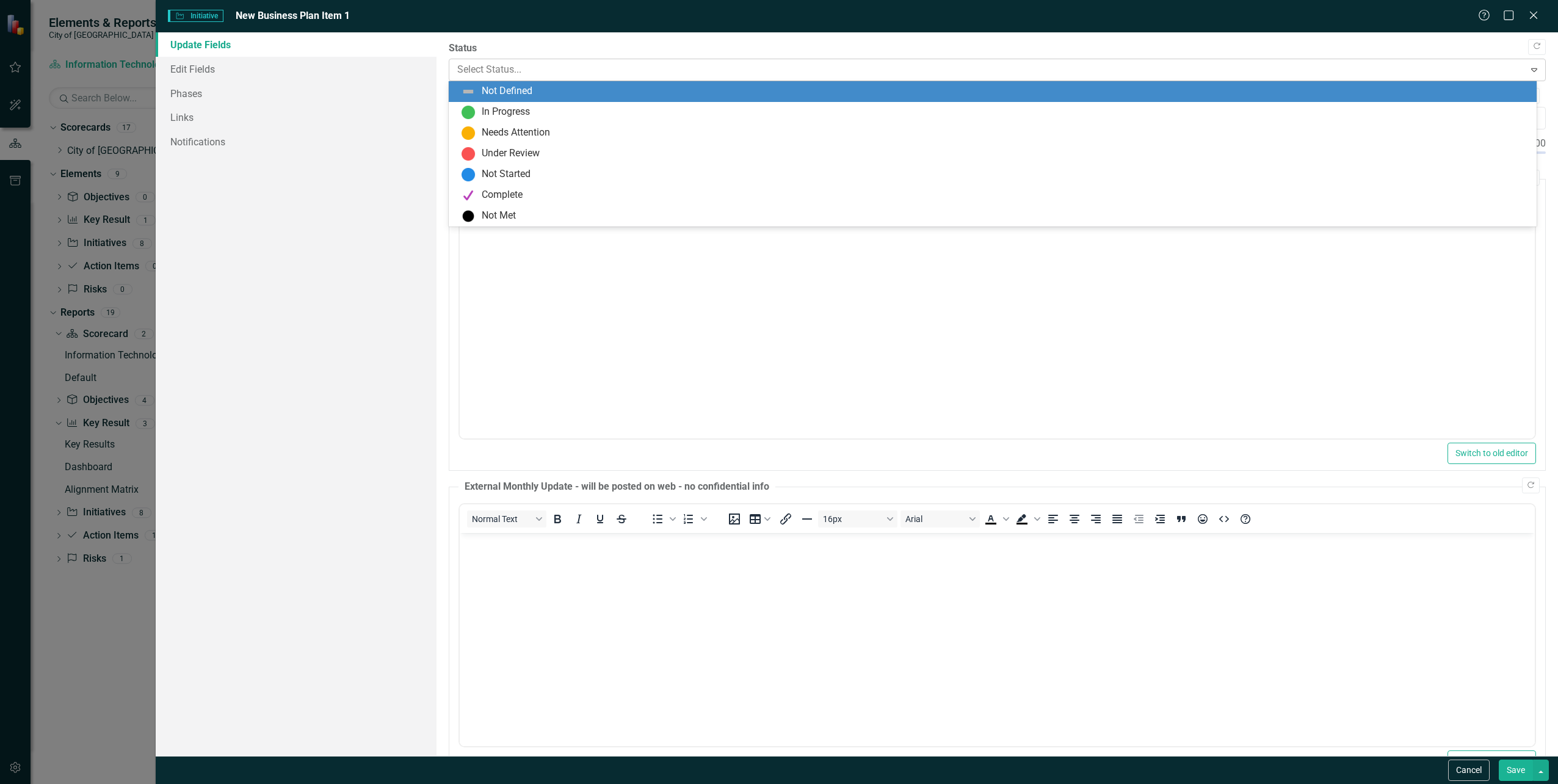
click at [553, 79] on div "Select Status..." at bounding box center [987, 70] width 1072 height 21
click at [83, 680] on div "Initiative Initiative New Business Plan Item 1 Help Maximize Close Update Field…" at bounding box center [779, 392] width 1558 height 784
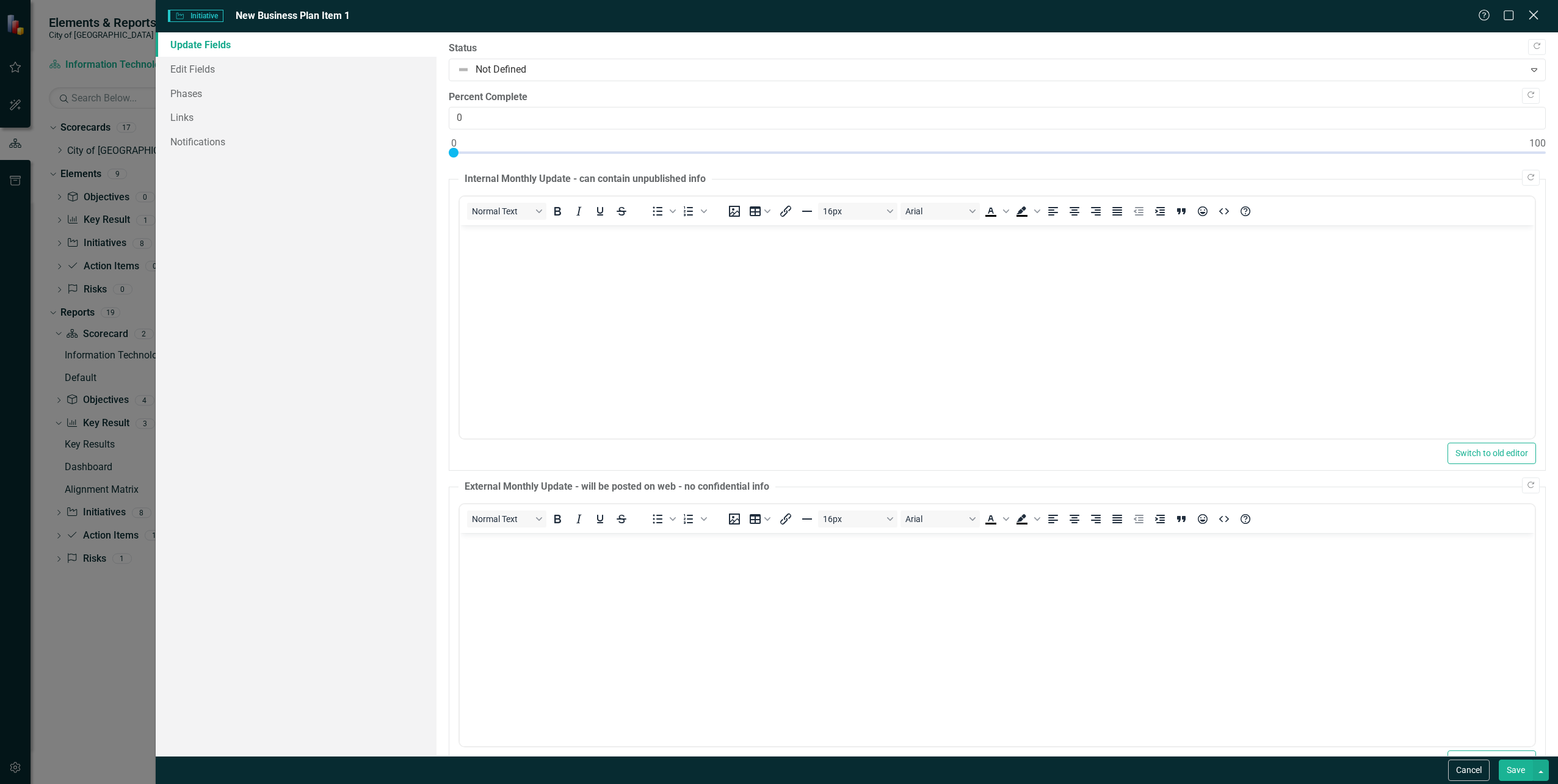
click at [1537, 15] on icon "Close" at bounding box center [1533, 15] width 16 height 12
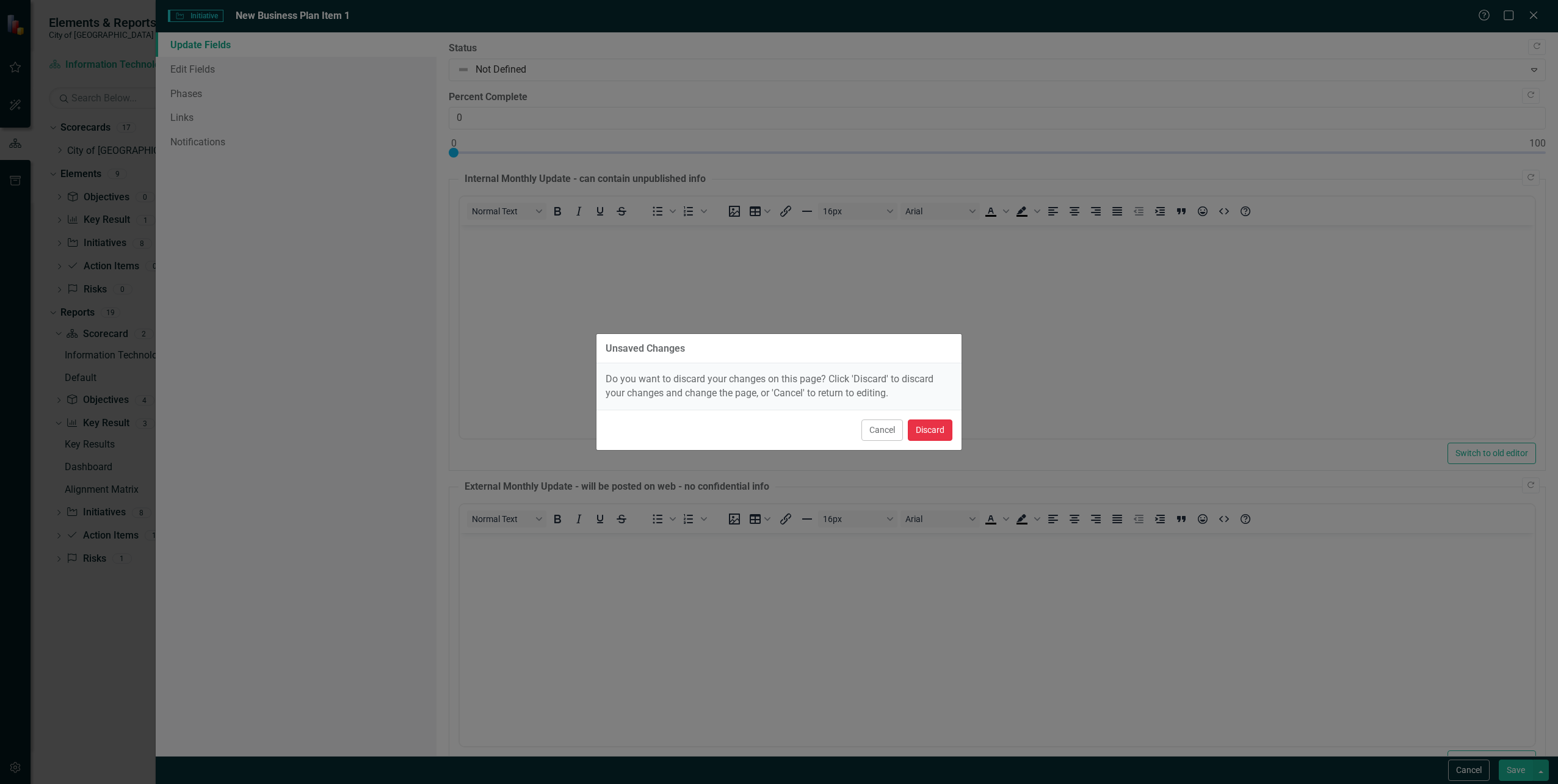
click at [937, 432] on button "Discard" at bounding box center [930, 430] width 45 height 21
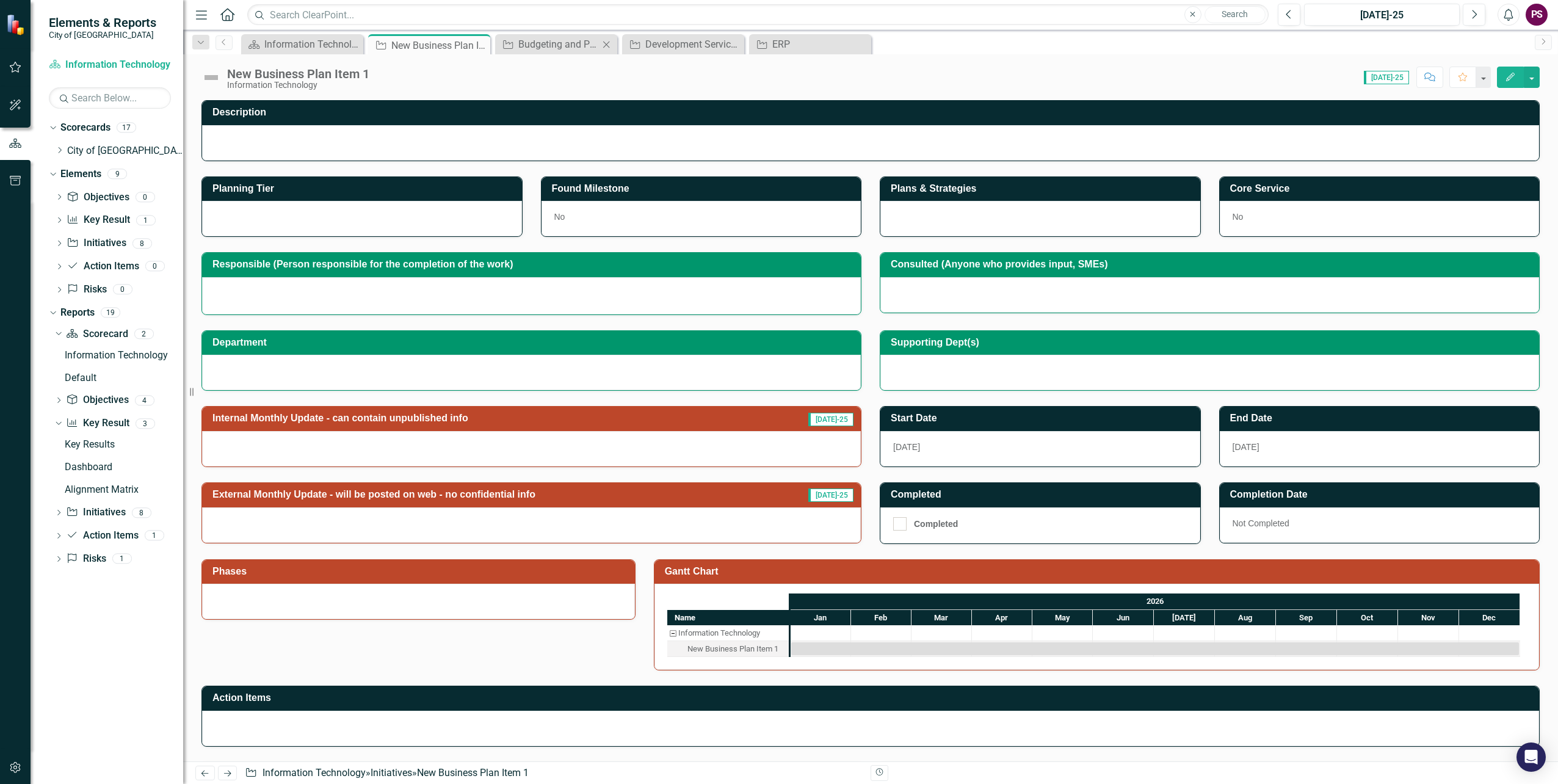
click at [567, 52] on div "Initiative Budgeting and Planning Software Close" at bounding box center [555, 44] width 122 height 20
click at [573, 43] on div "Budgeting and Planning Software" at bounding box center [559, 44] width 81 height 16
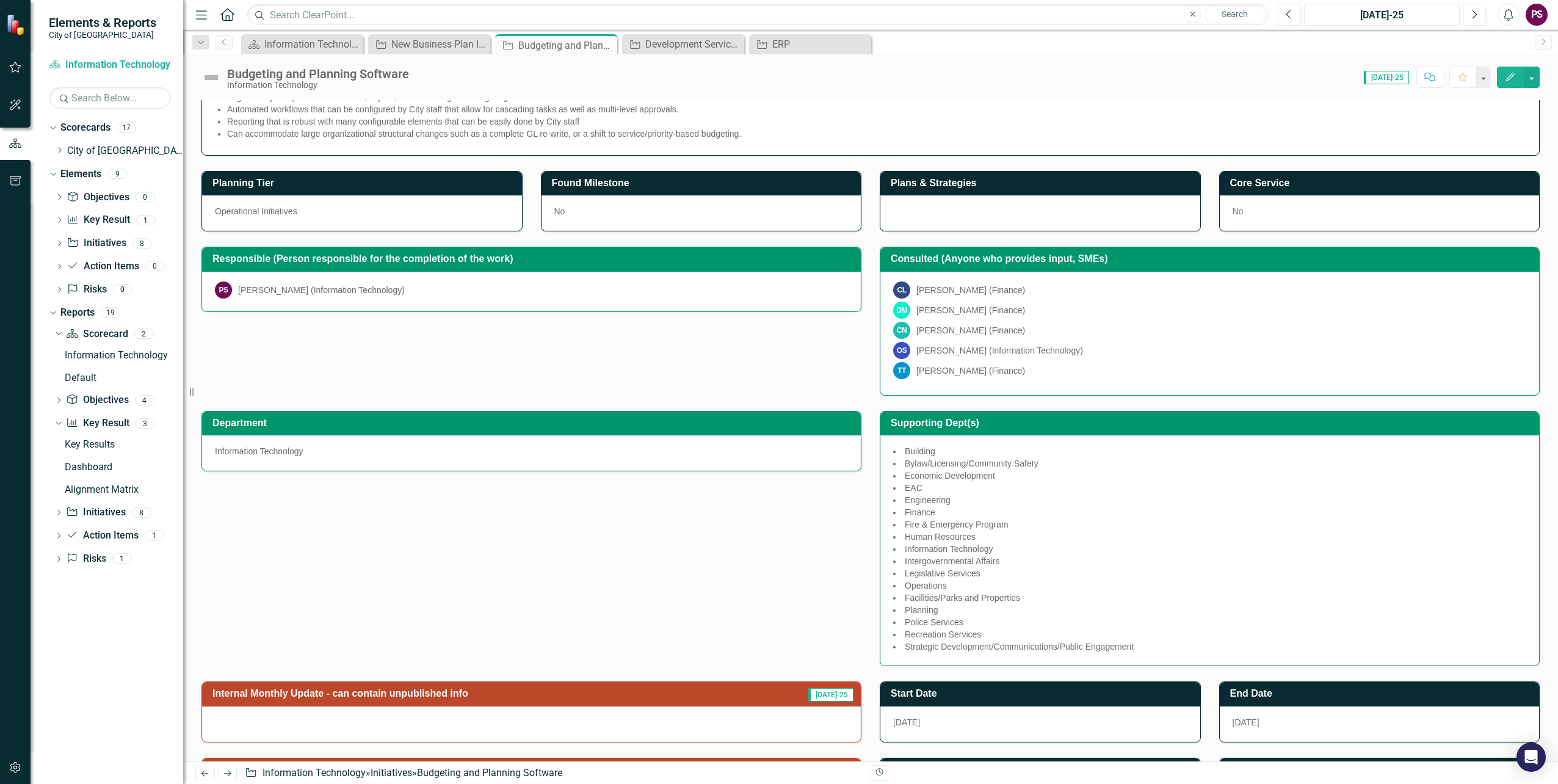
scroll to position [61, 0]
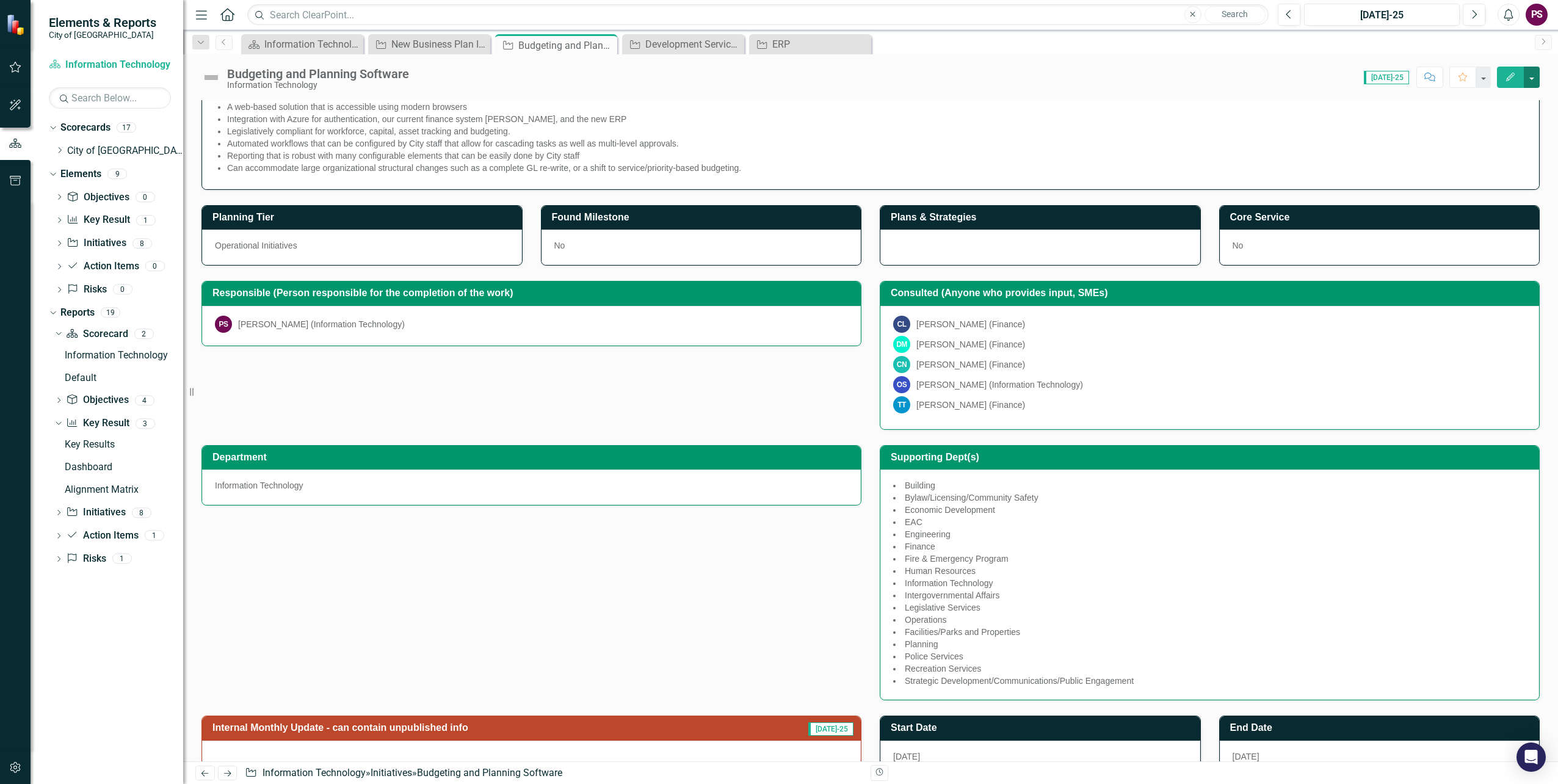
click at [1536, 80] on button "button" at bounding box center [1531, 76] width 16 height 21
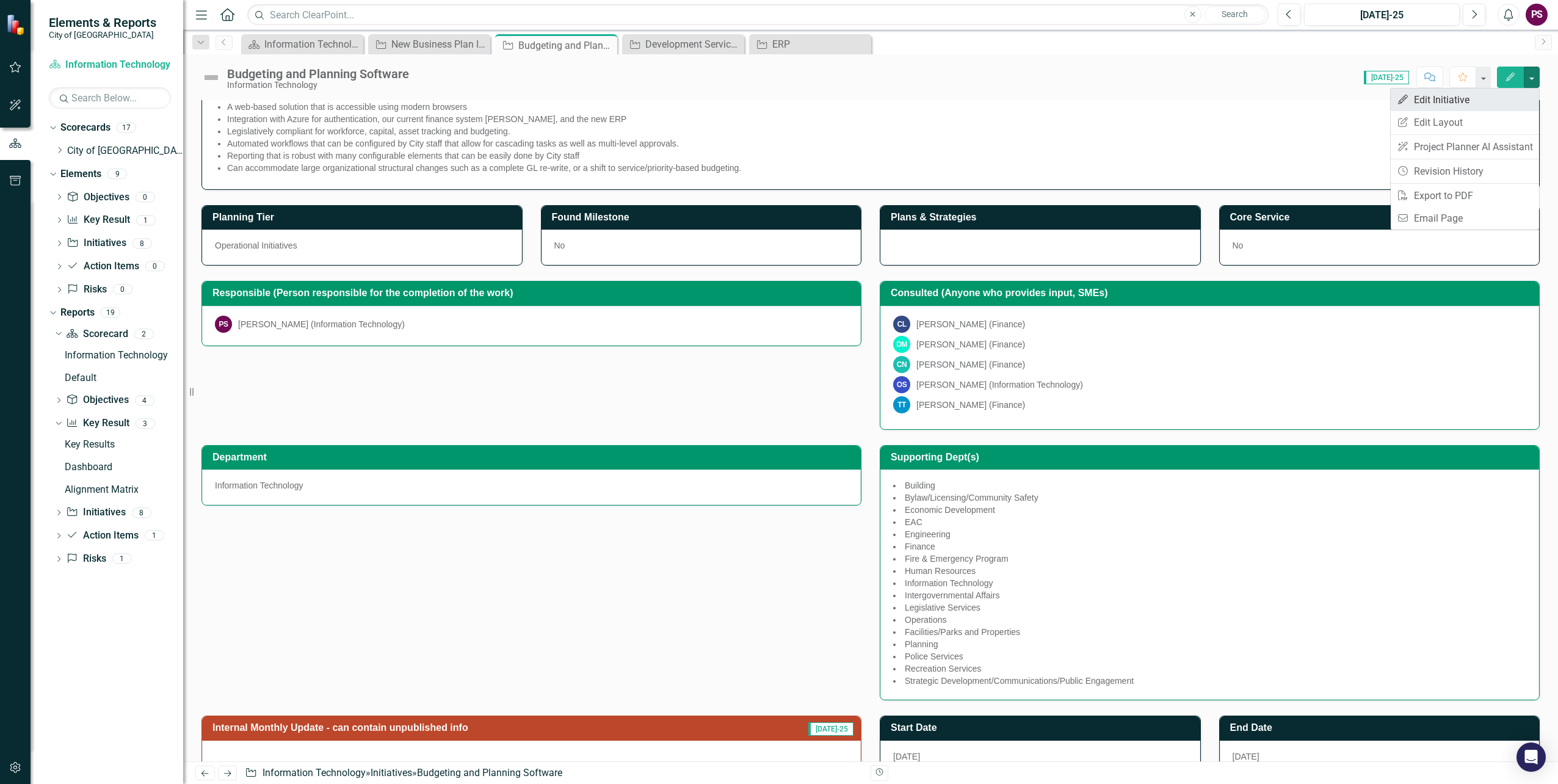
click at [1517, 95] on link "Edit Edit Initiative" at bounding box center [1465, 99] width 149 height 23
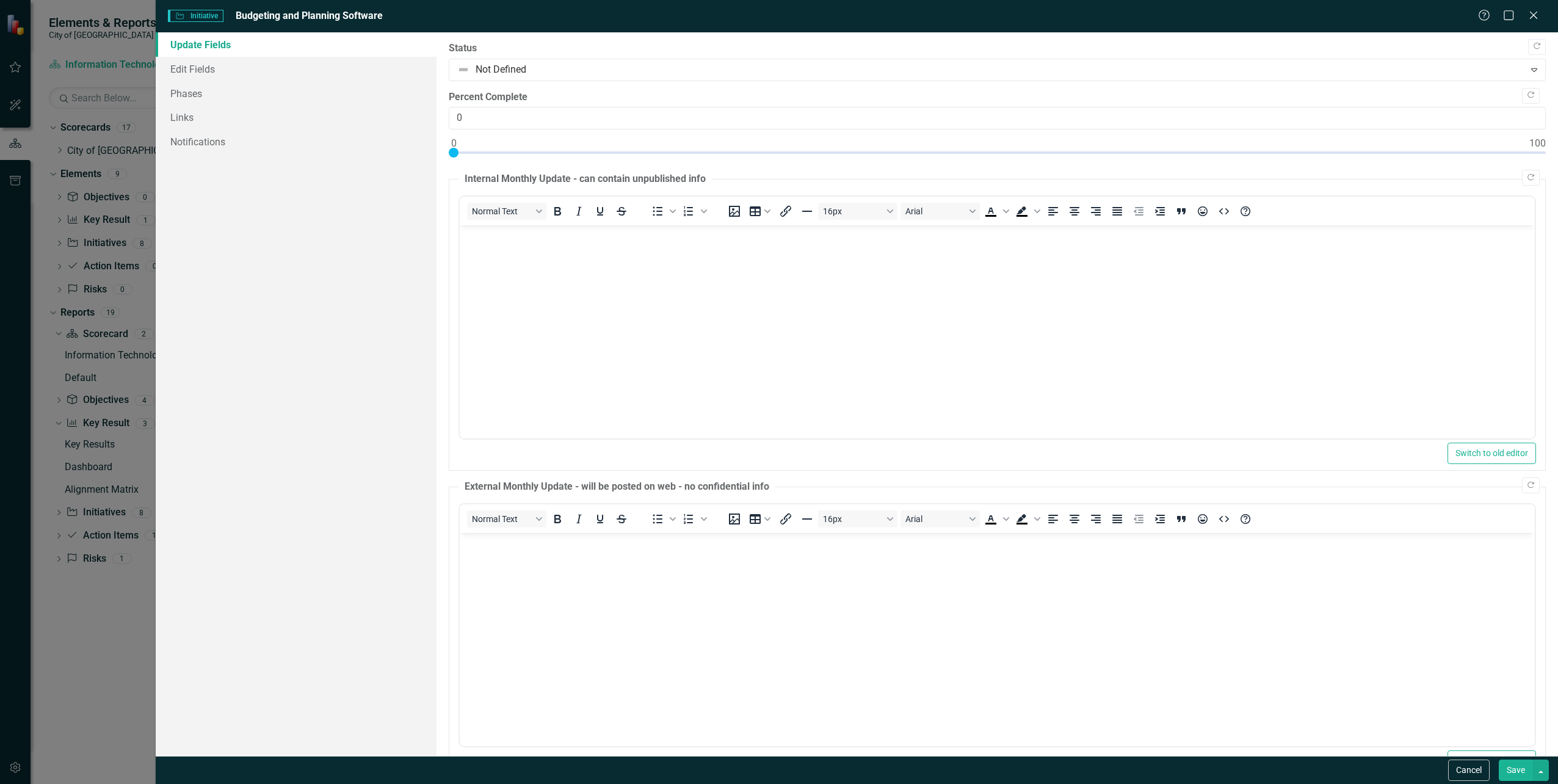
scroll to position [0, 0]
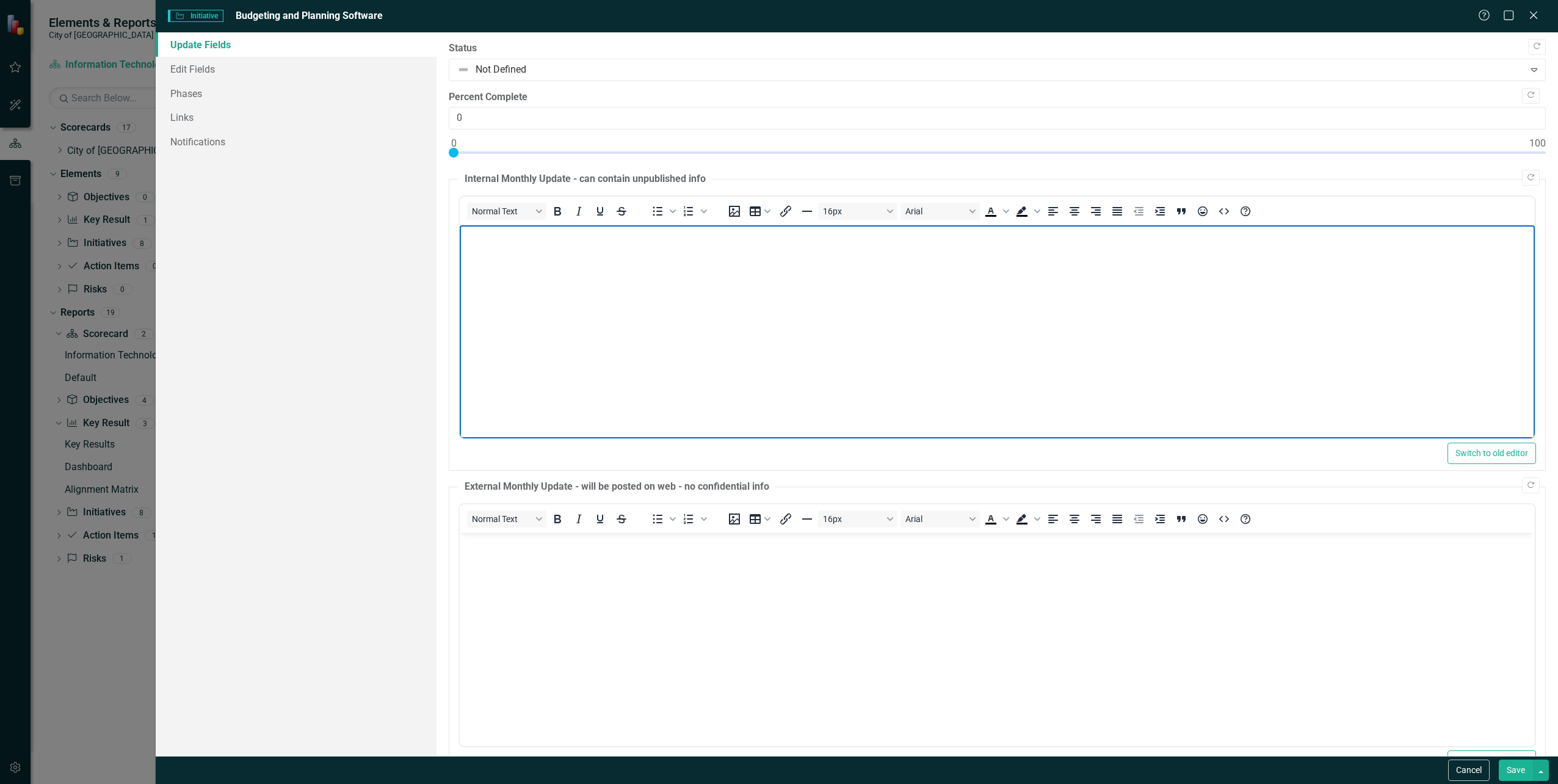
click at [649, 290] on body "Rich Text Area. Press ALT-0 for help." at bounding box center [996, 316] width 1075 height 183
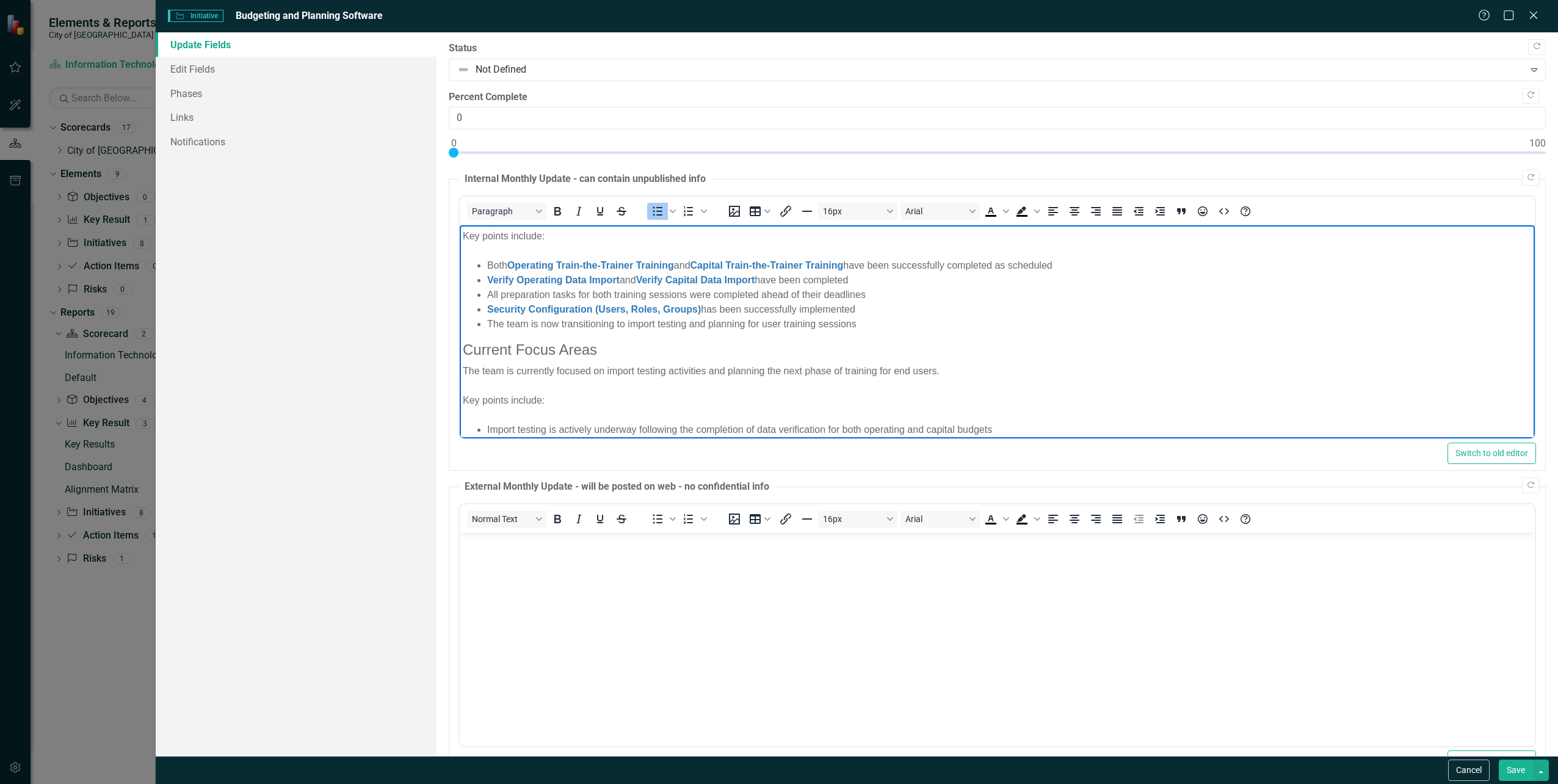
scroll to position [121, 0]
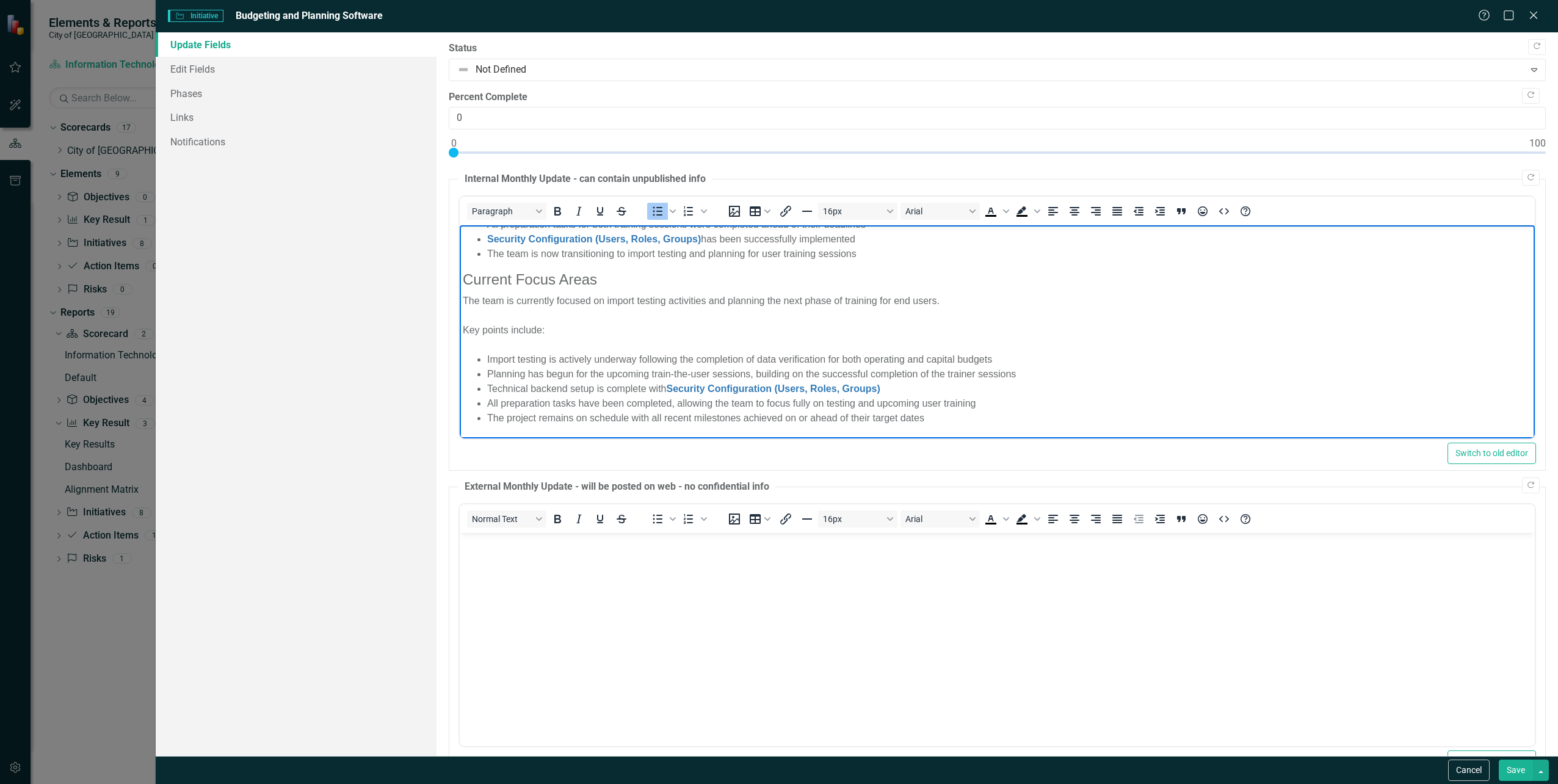
click at [1508, 777] on button "Save" at bounding box center [1516, 769] width 34 height 21
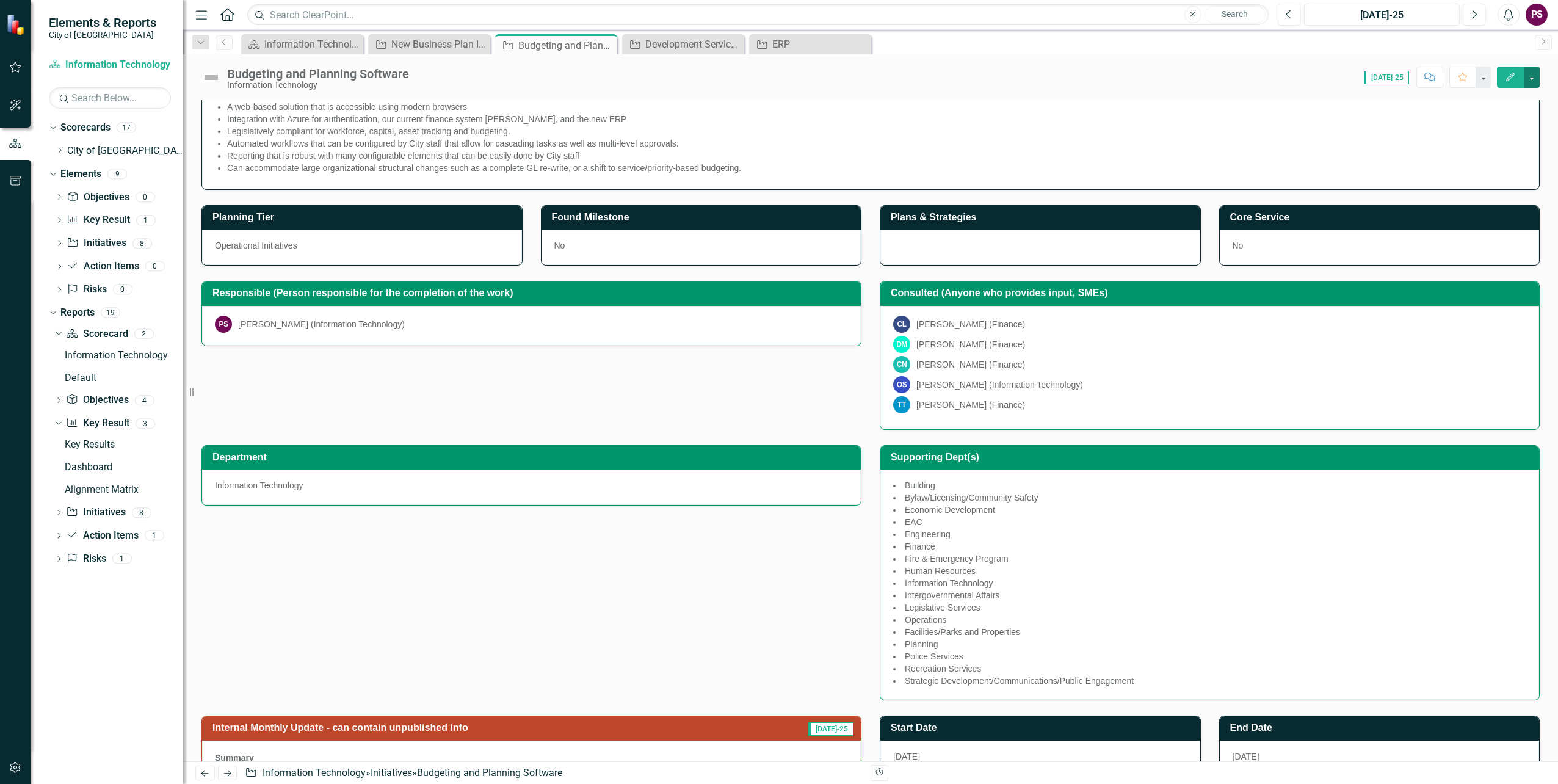
click at [1530, 76] on button "button" at bounding box center [1531, 76] width 16 height 21
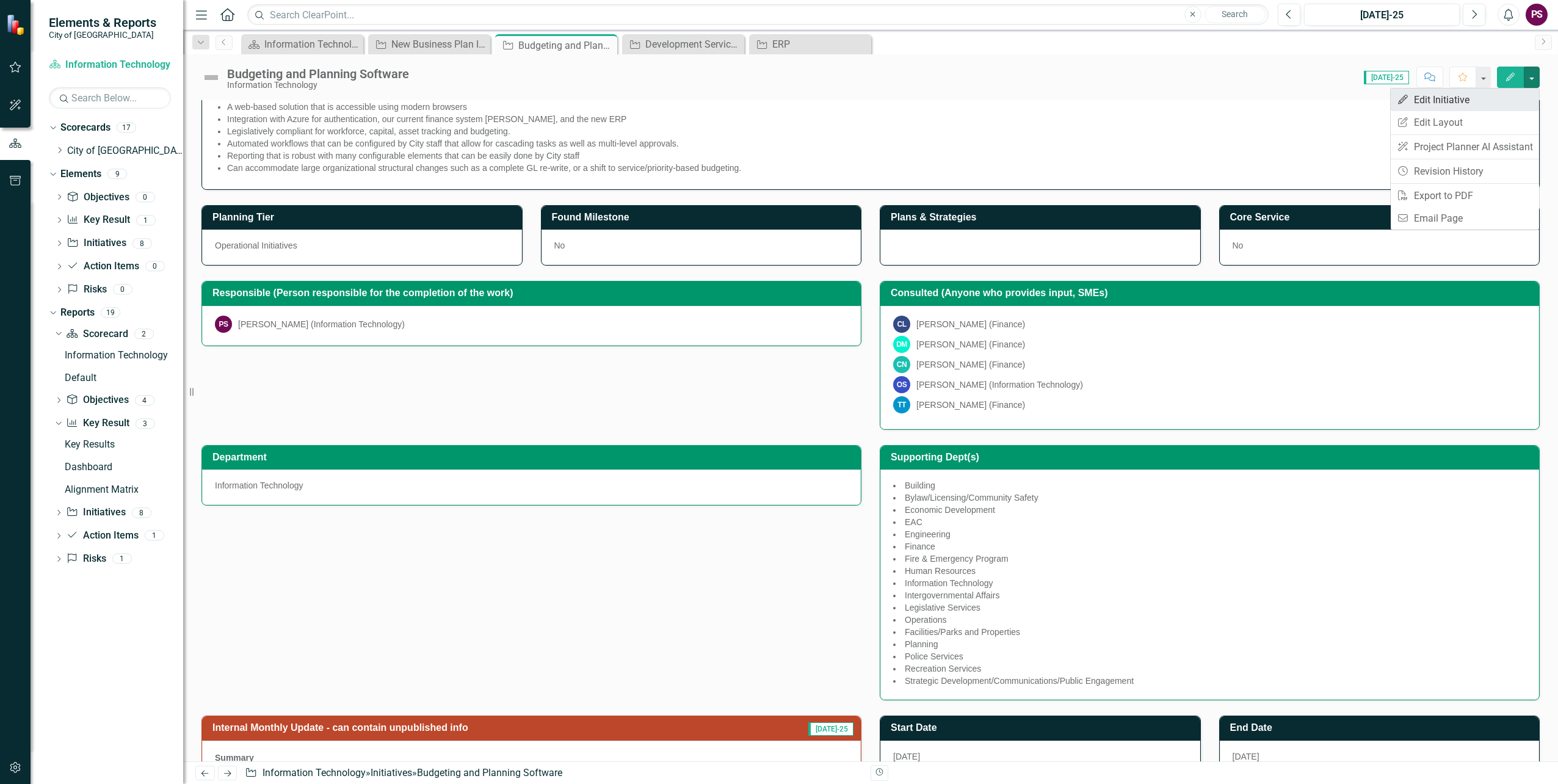
click at [1511, 94] on link "Edit Edit Initiative" at bounding box center [1465, 99] width 149 height 23
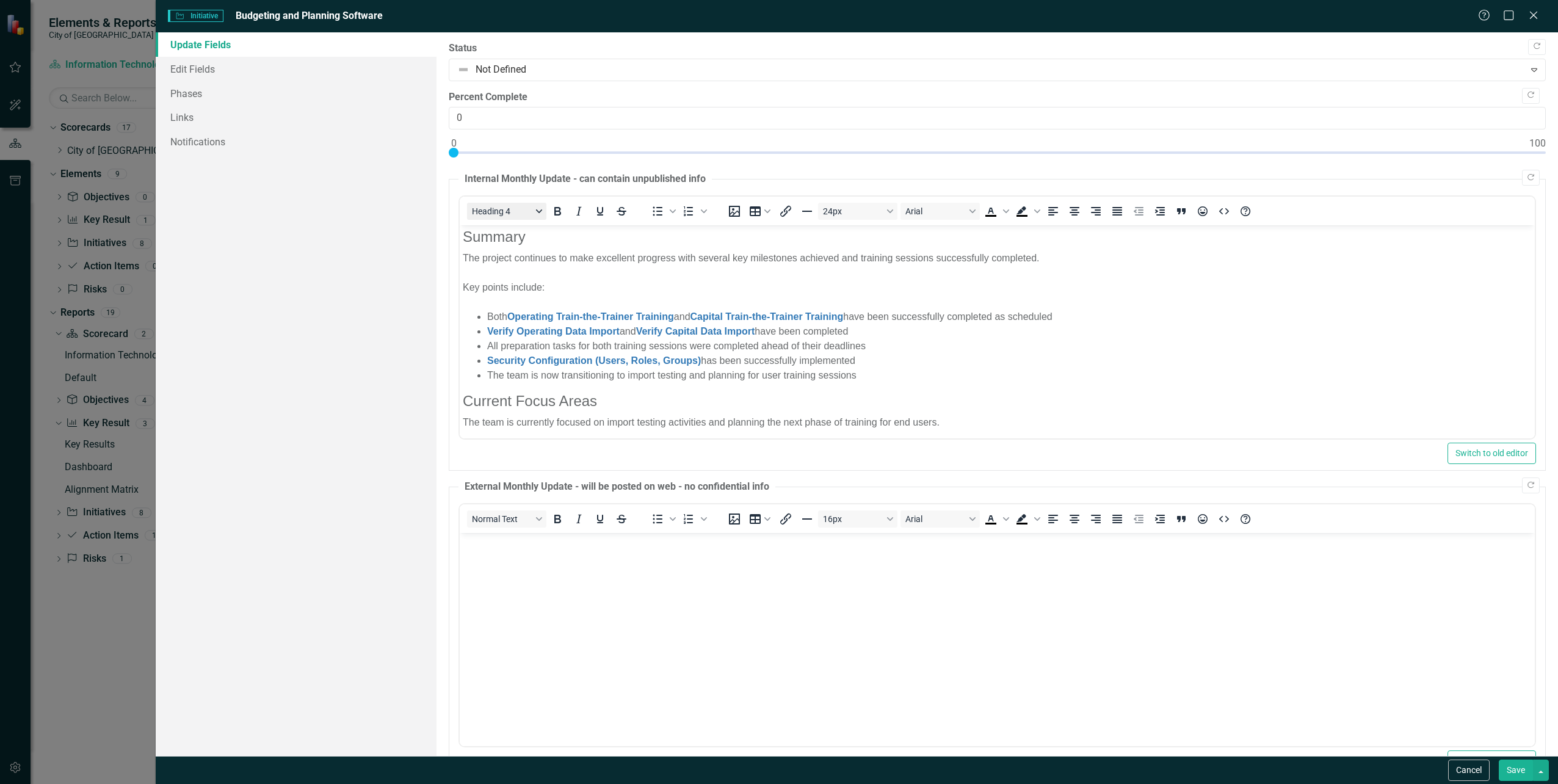
scroll to position [0, 0]
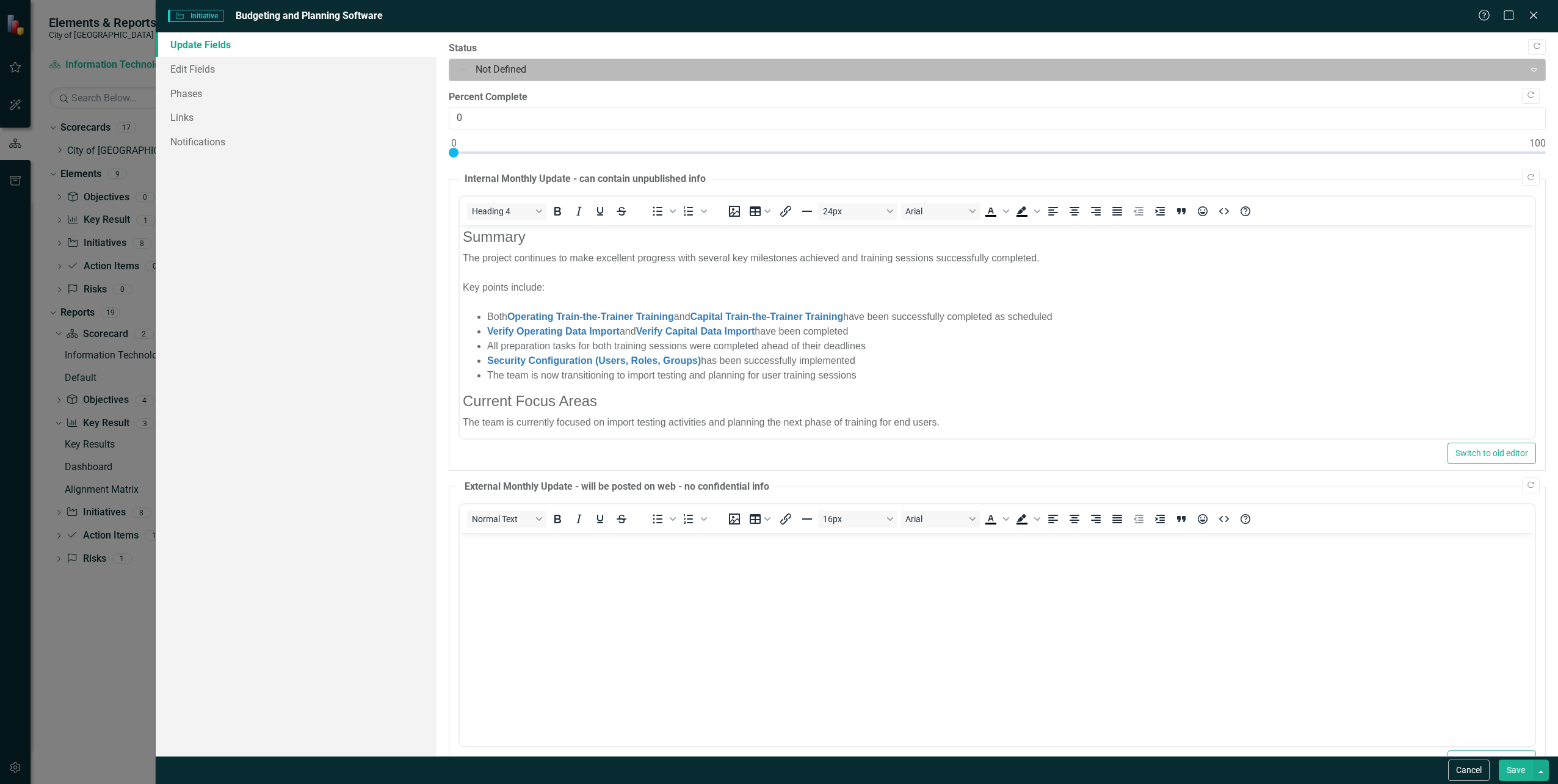
click at [497, 74] on div at bounding box center [987, 70] width 1059 height 17
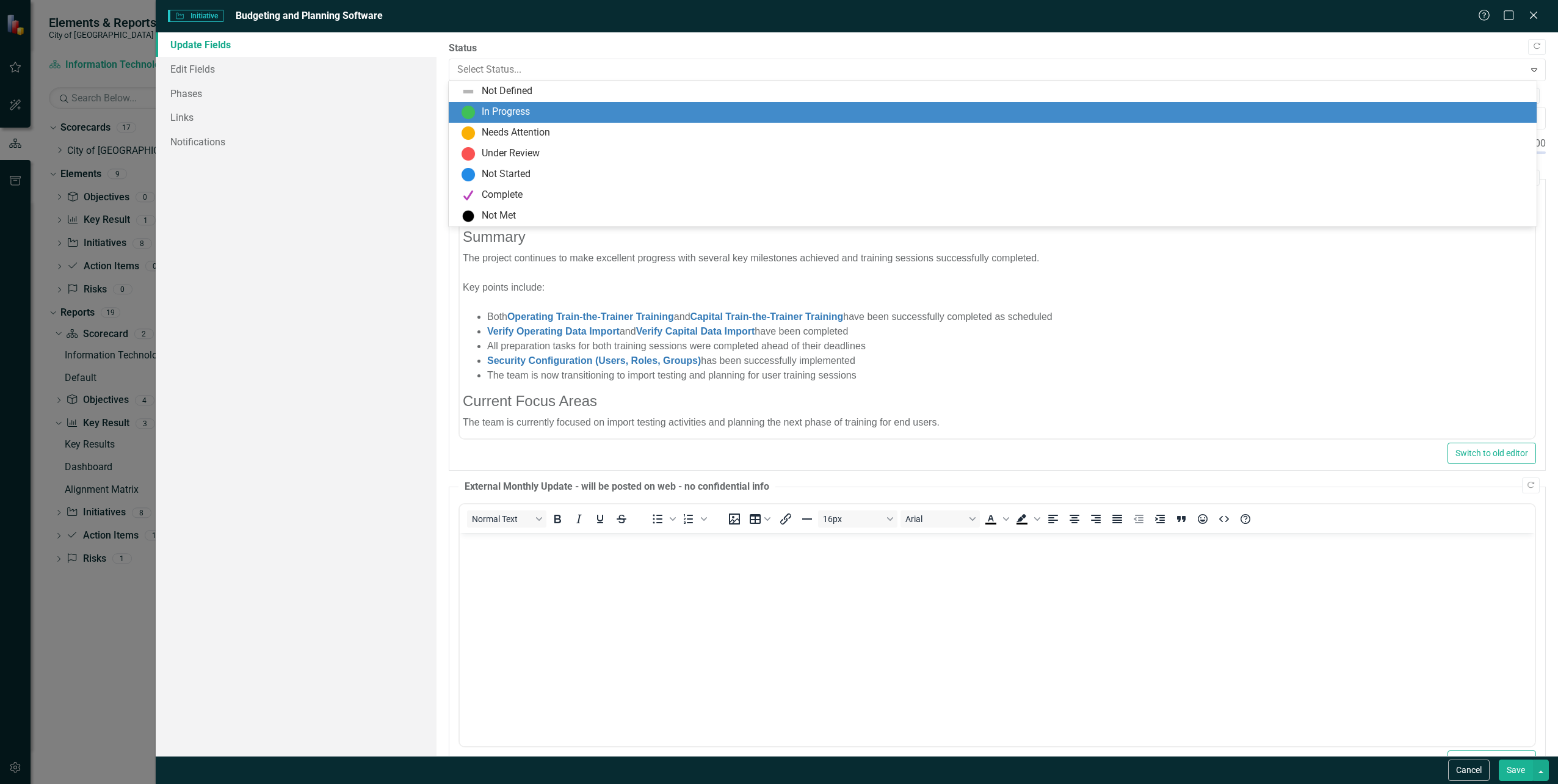
click at [503, 109] on div "In Progress" at bounding box center [506, 111] width 49 height 14
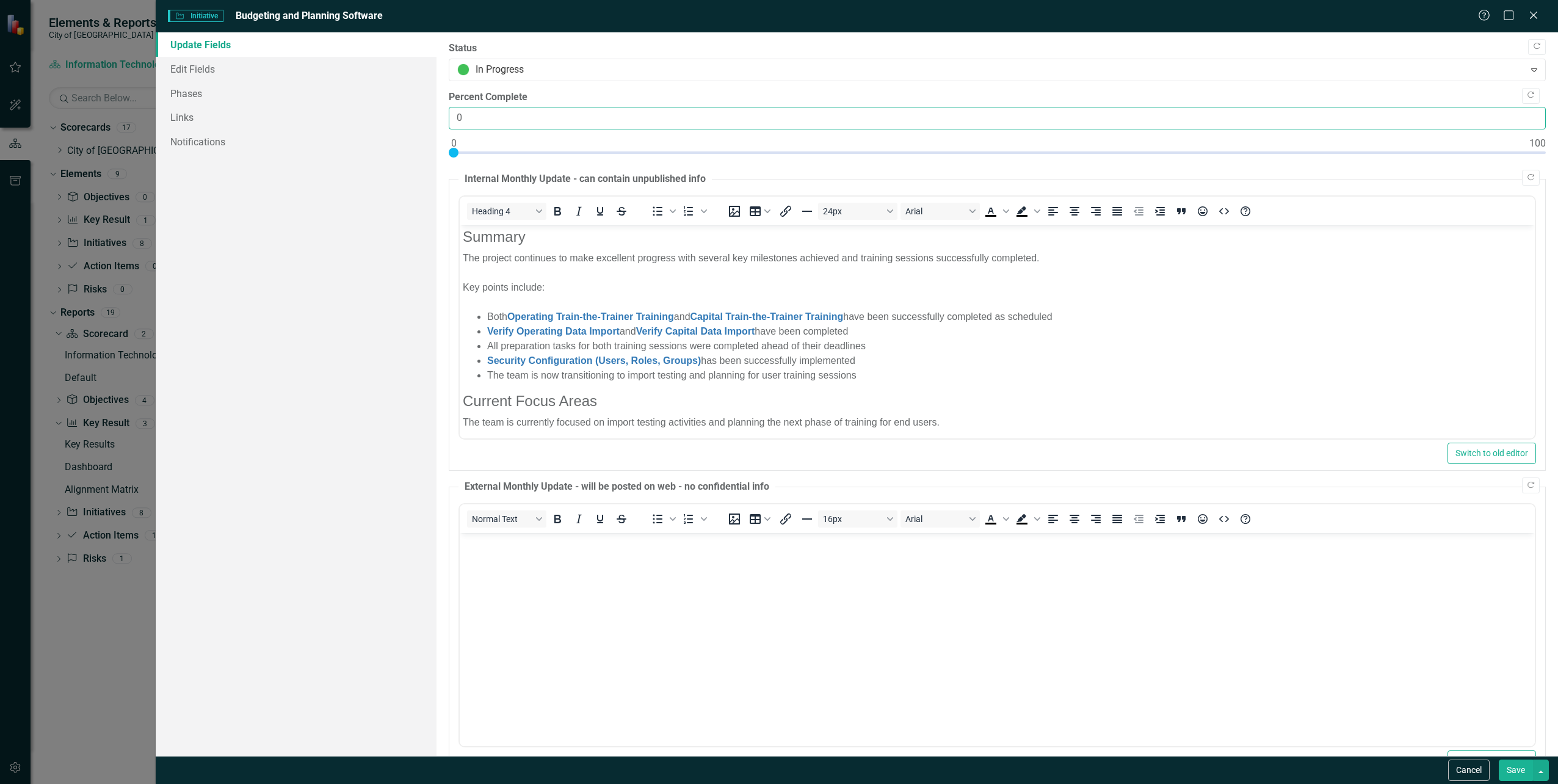
click at [533, 121] on input "0" at bounding box center [997, 118] width 1097 height 23
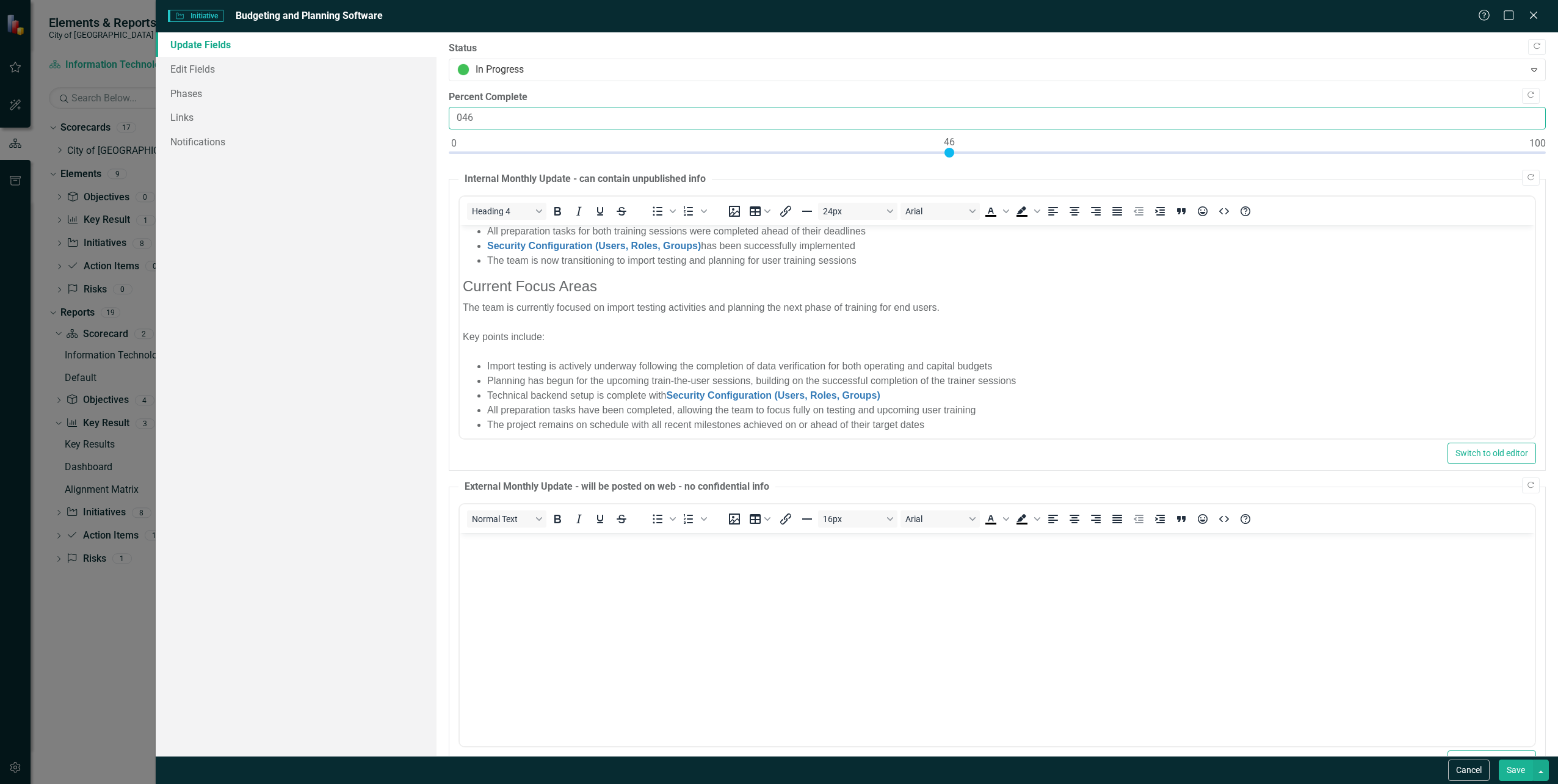
scroll to position [121, 0]
type input "046"
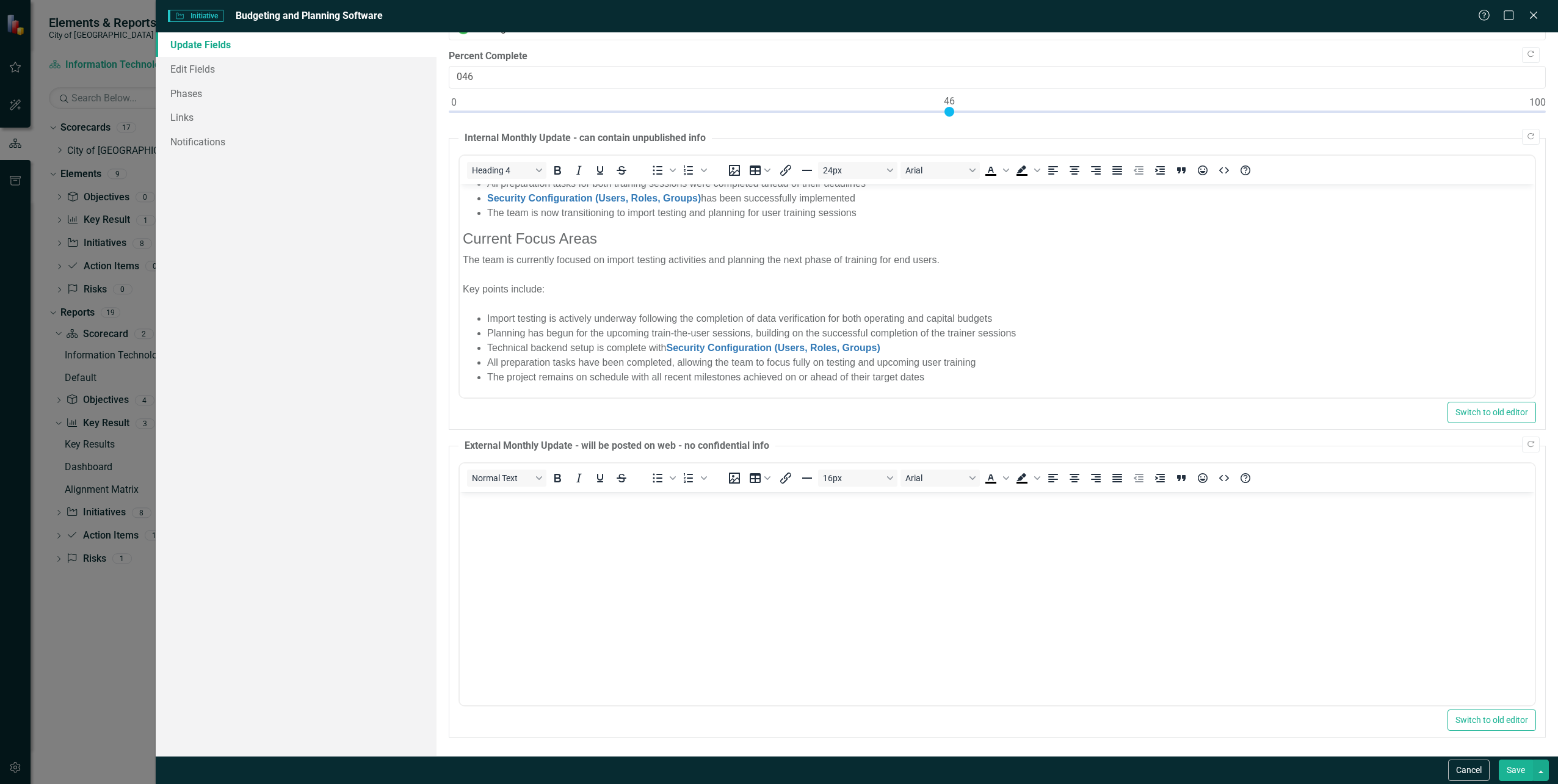
click at [1508, 769] on button "Save" at bounding box center [1516, 769] width 34 height 21
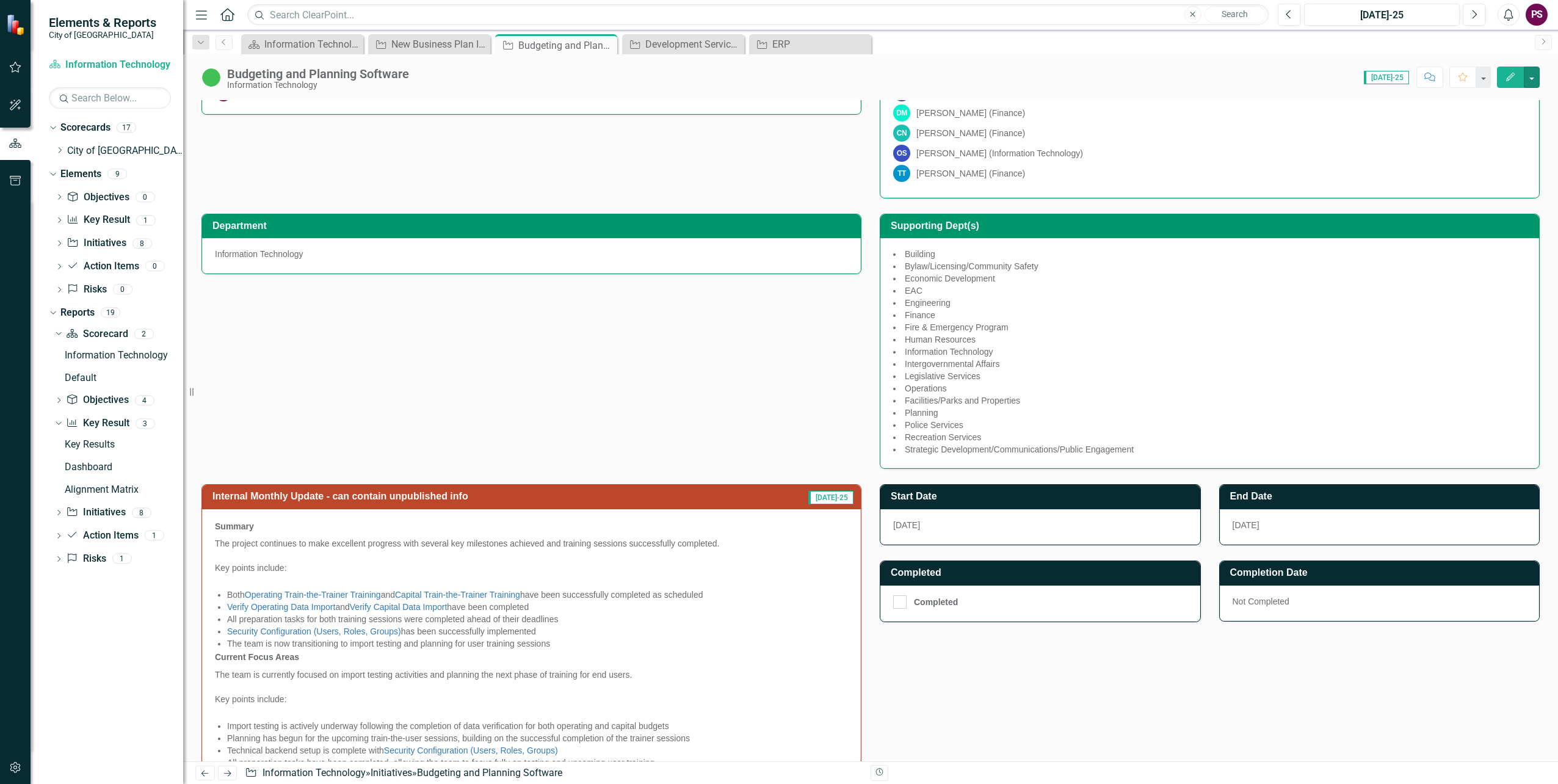
scroll to position [0, 0]
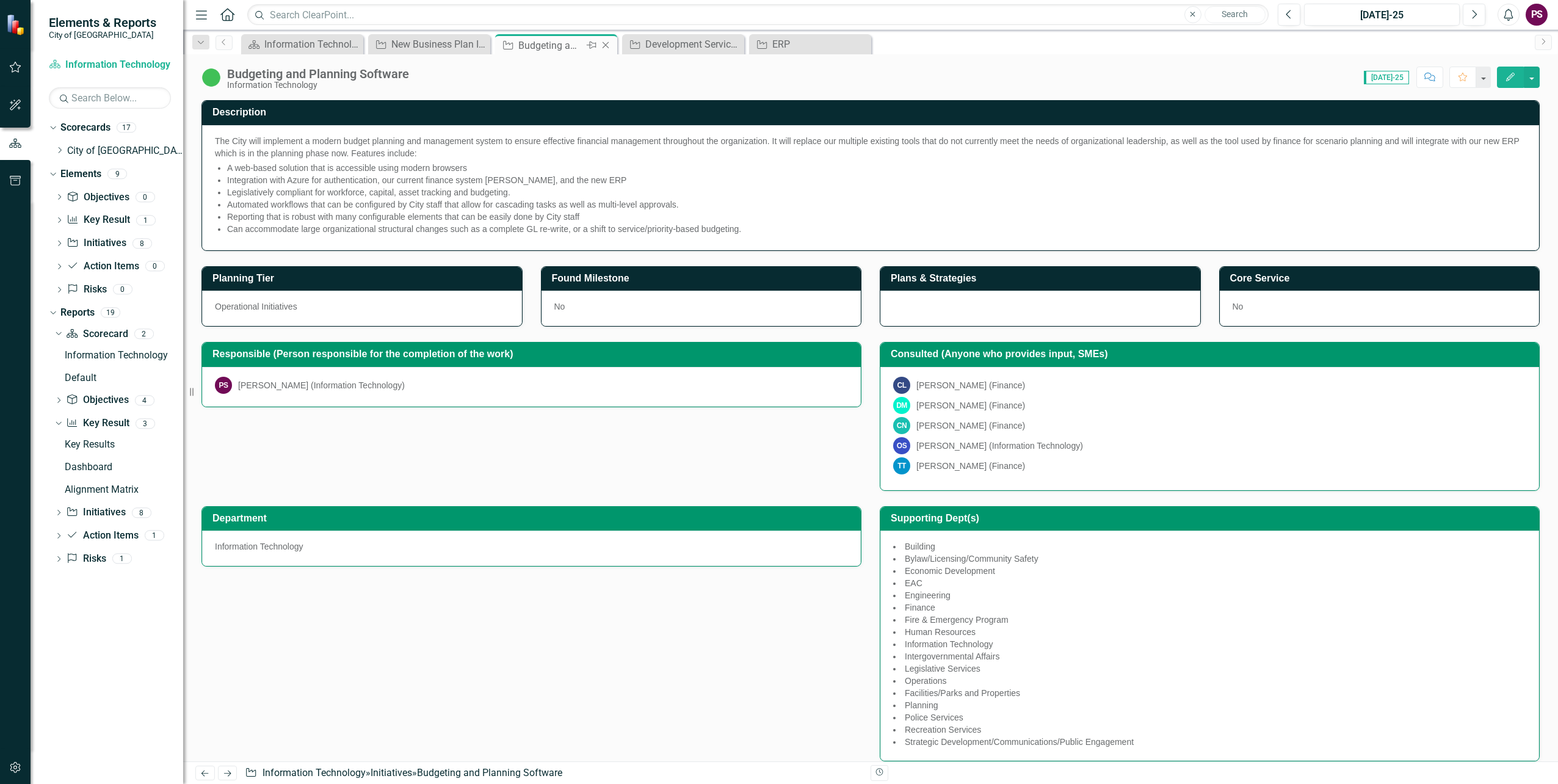
click at [608, 45] on icon "Close" at bounding box center [605, 45] width 12 height 10
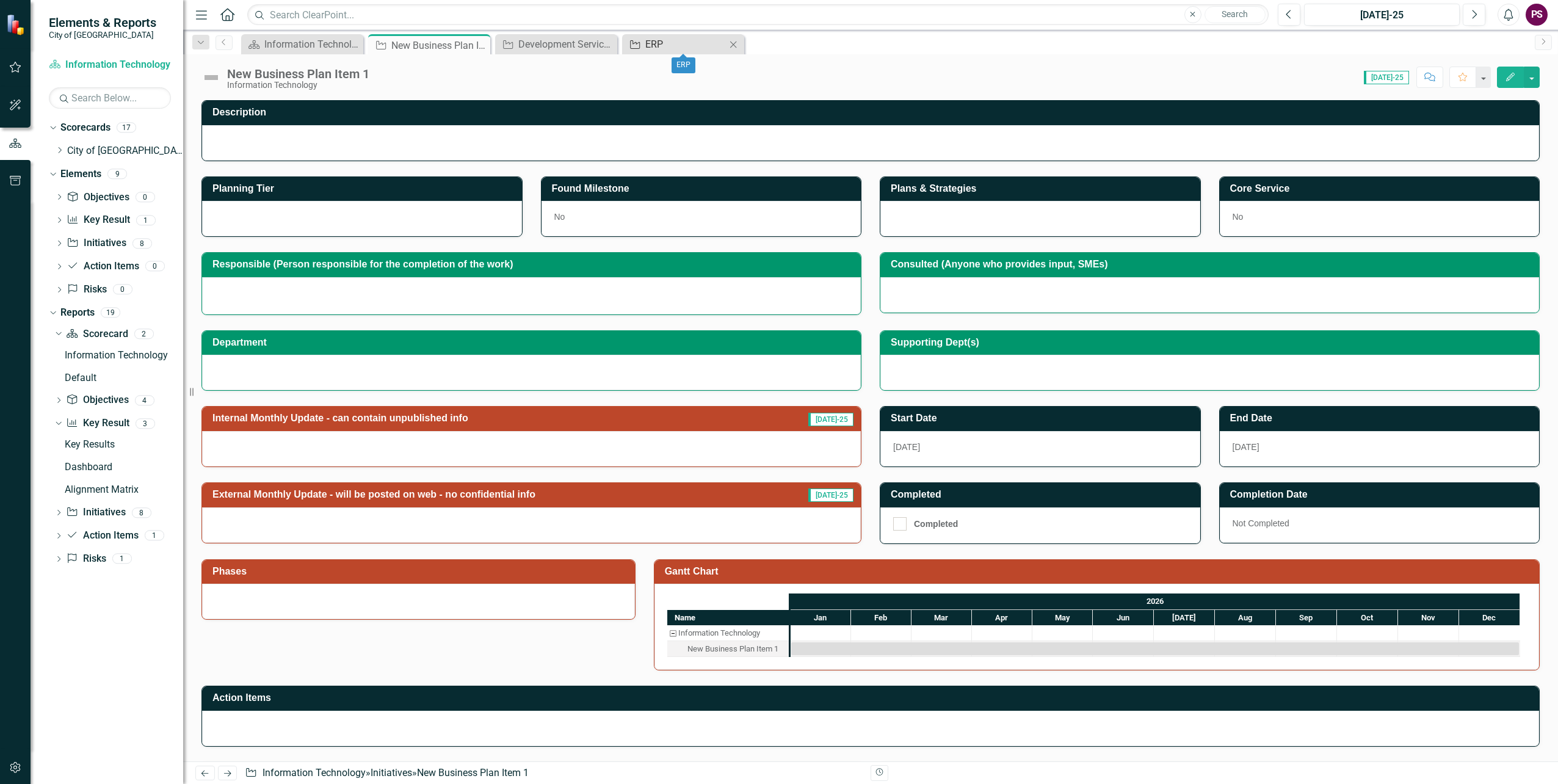
click at [651, 46] on div "ERP" at bounding box center [686, 44] width 81 height 16
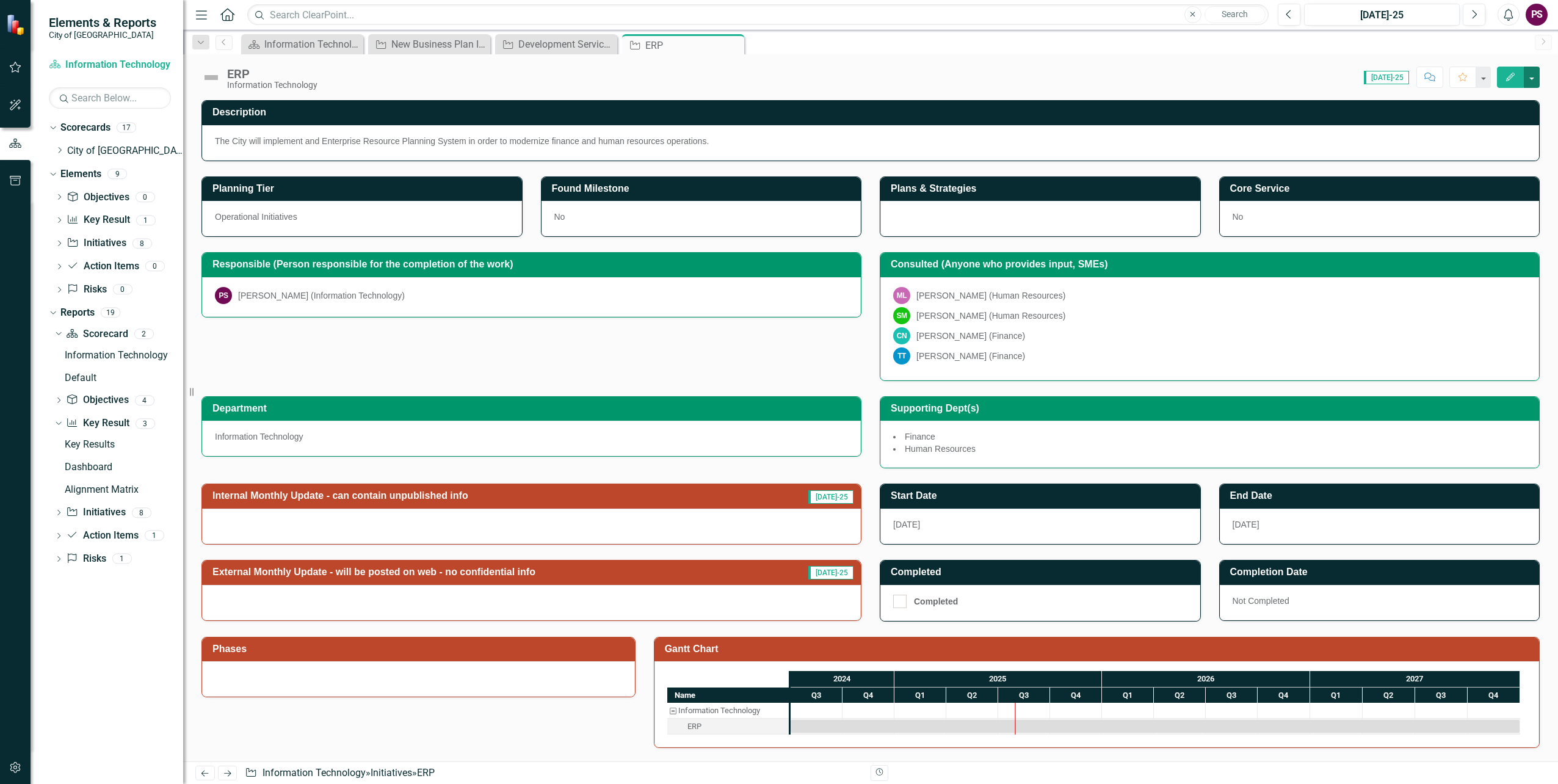
click at [1529, 73] on button "button" at bounding box center [1531, 76] width 16 height 21
click at [1507, 97] on link "Edit Edit Initiative" at bounding box center [1465, 99] width 149 height 23
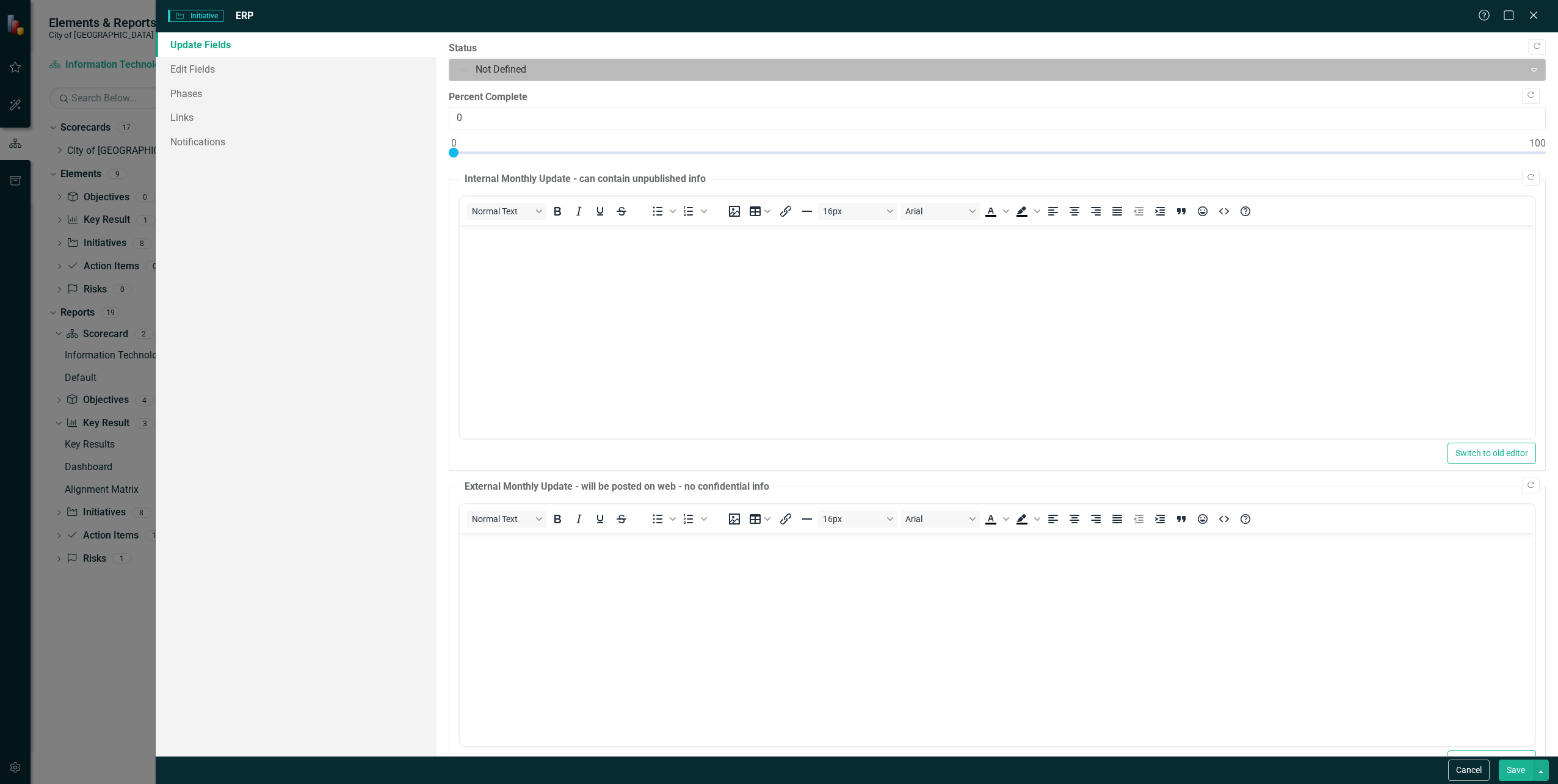
click at [536, 75] on div at bounding box center [987, 70] width 1059 height 17
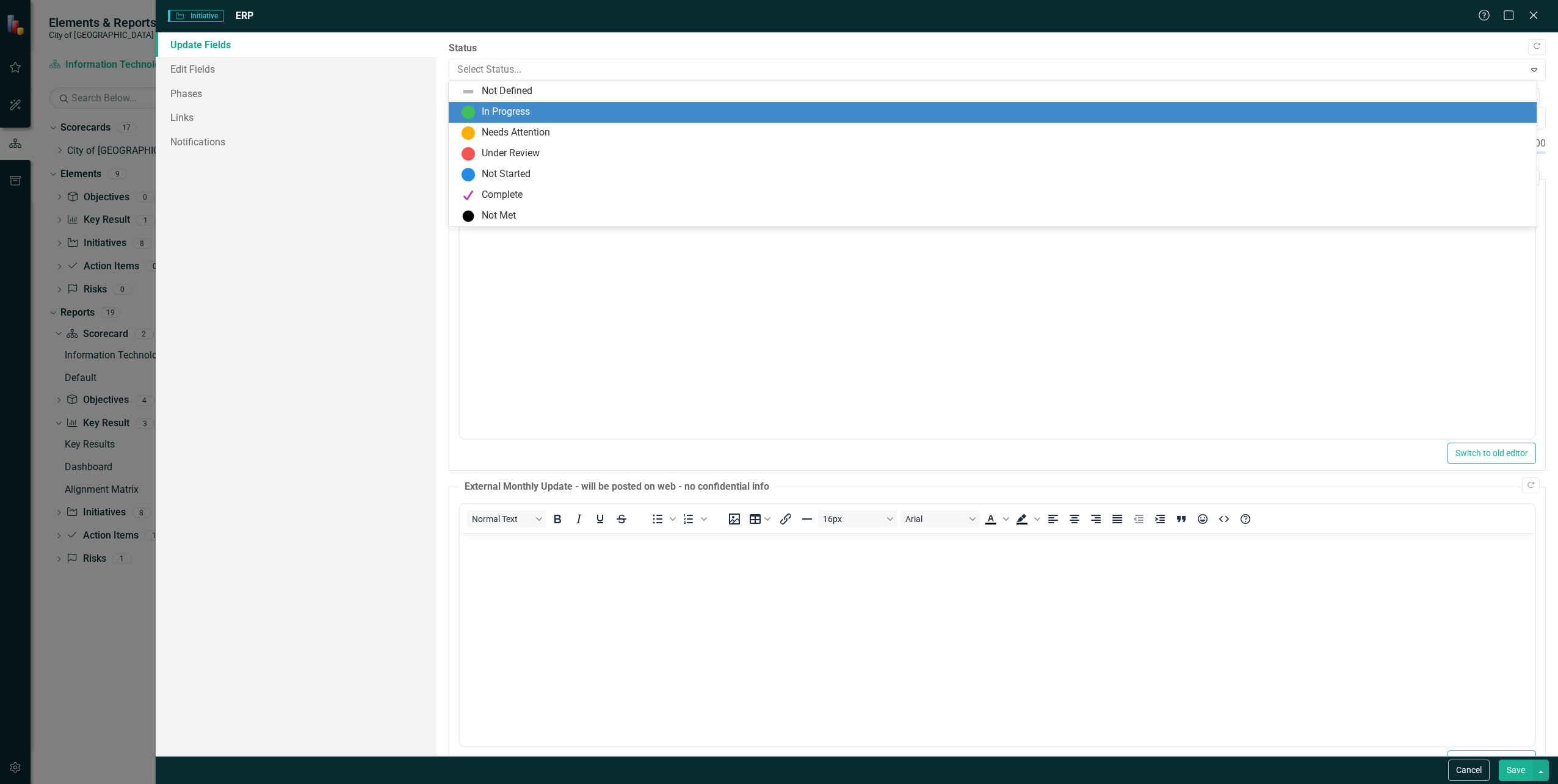
click at [523, 106] on div "In Progress" at bounding box center [506, 111] width 49 height 14
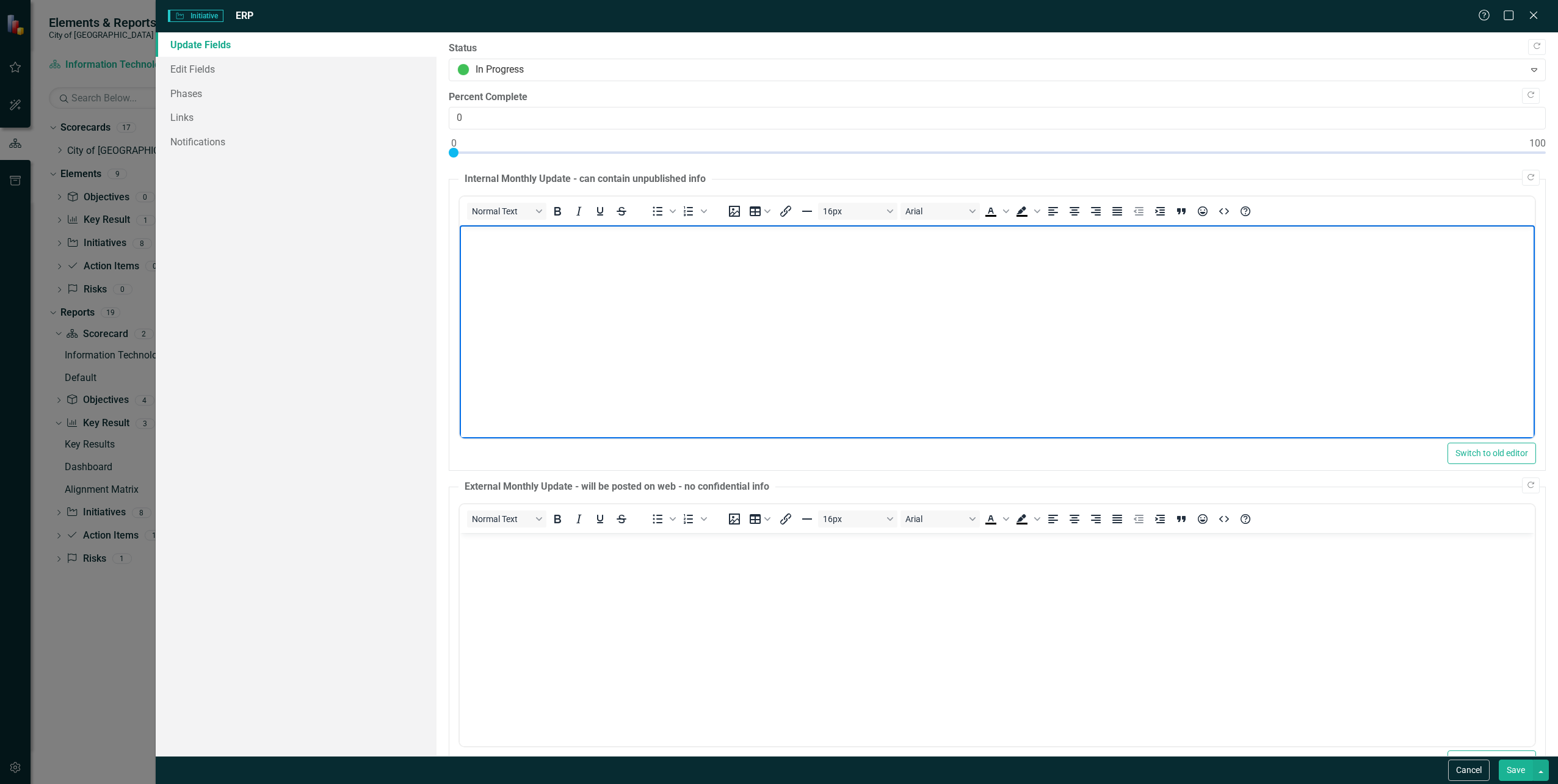
click at [586, 342] on body "Rich Text Area. Press ALT-0 for help." at bounding box center [996, 316] width 1075 height 183
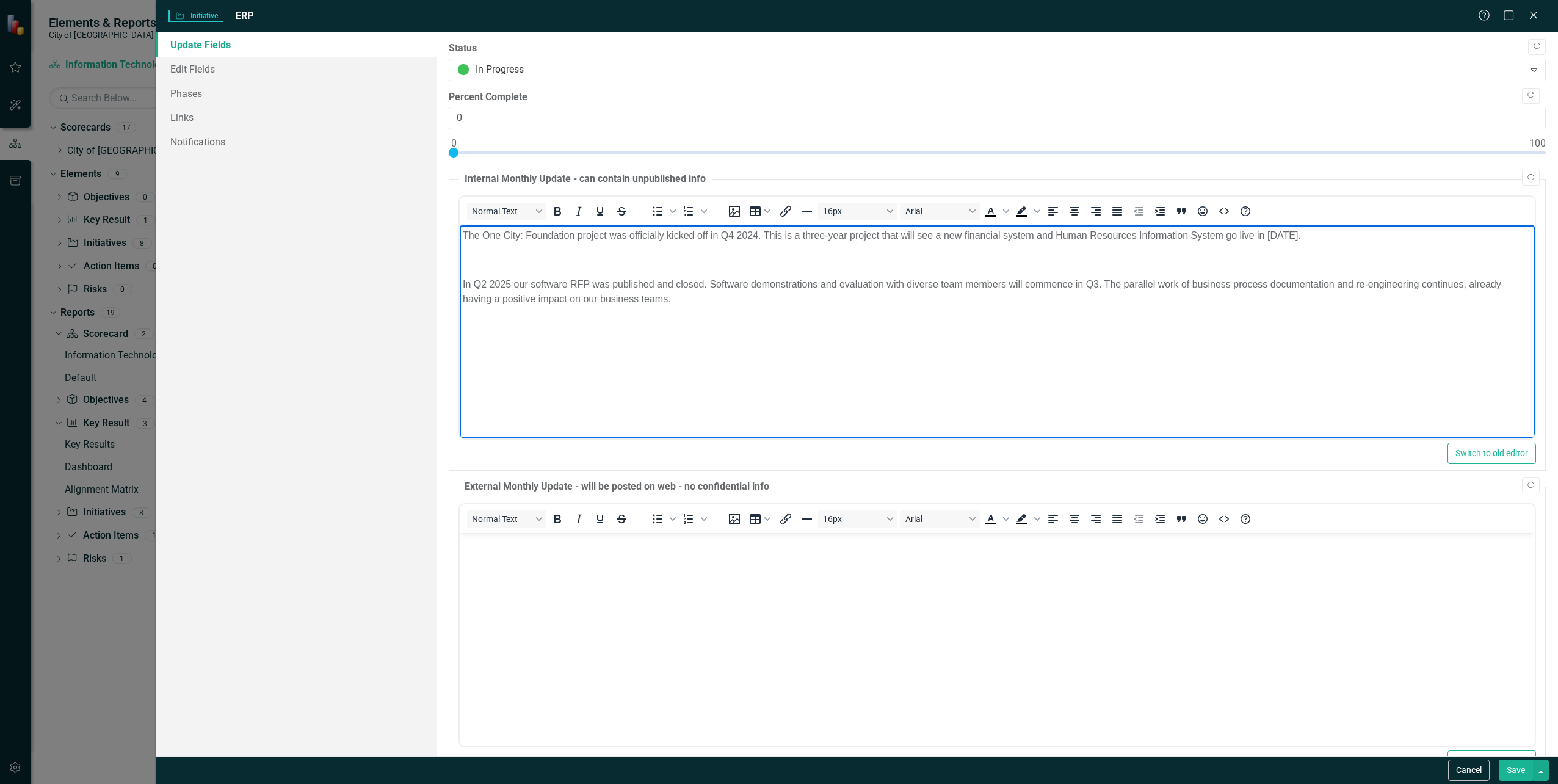
click at [588, 254] on p "Rich Text Area. Press ALT-0 for help." at bounding box center [996, 260] width 1069 height 15
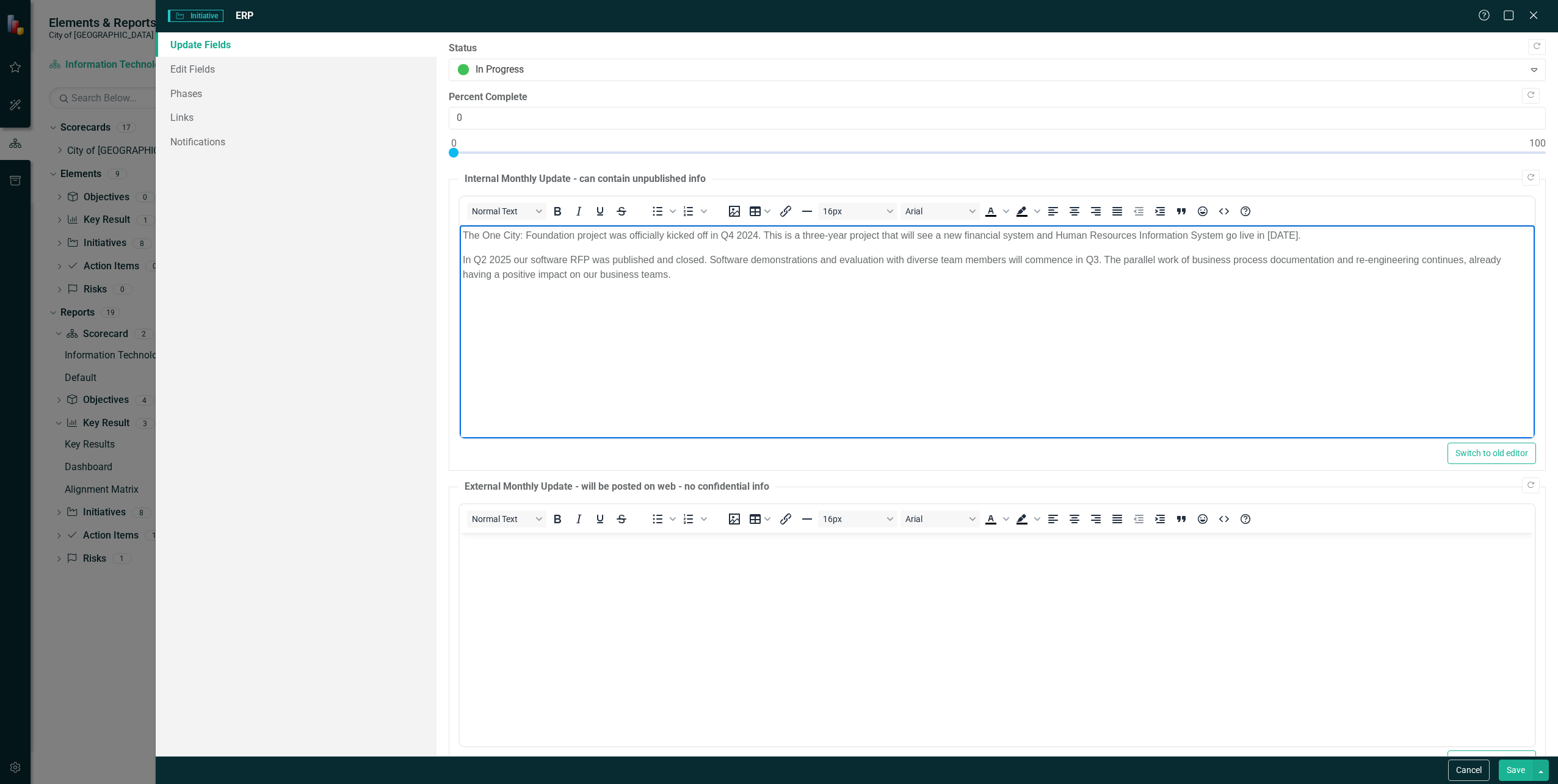
click at [524, 256] on p "In Q2 2025 our software RFP was published and closed. Software demonstrations a…" at bounding box center [996, 267] width 1069 height 29
click at [598, 272] on p "In Q2 2025 the software RFP was published and closed. Software demonstrations a…" at bounding box center [996, 267] width 1069 height 29
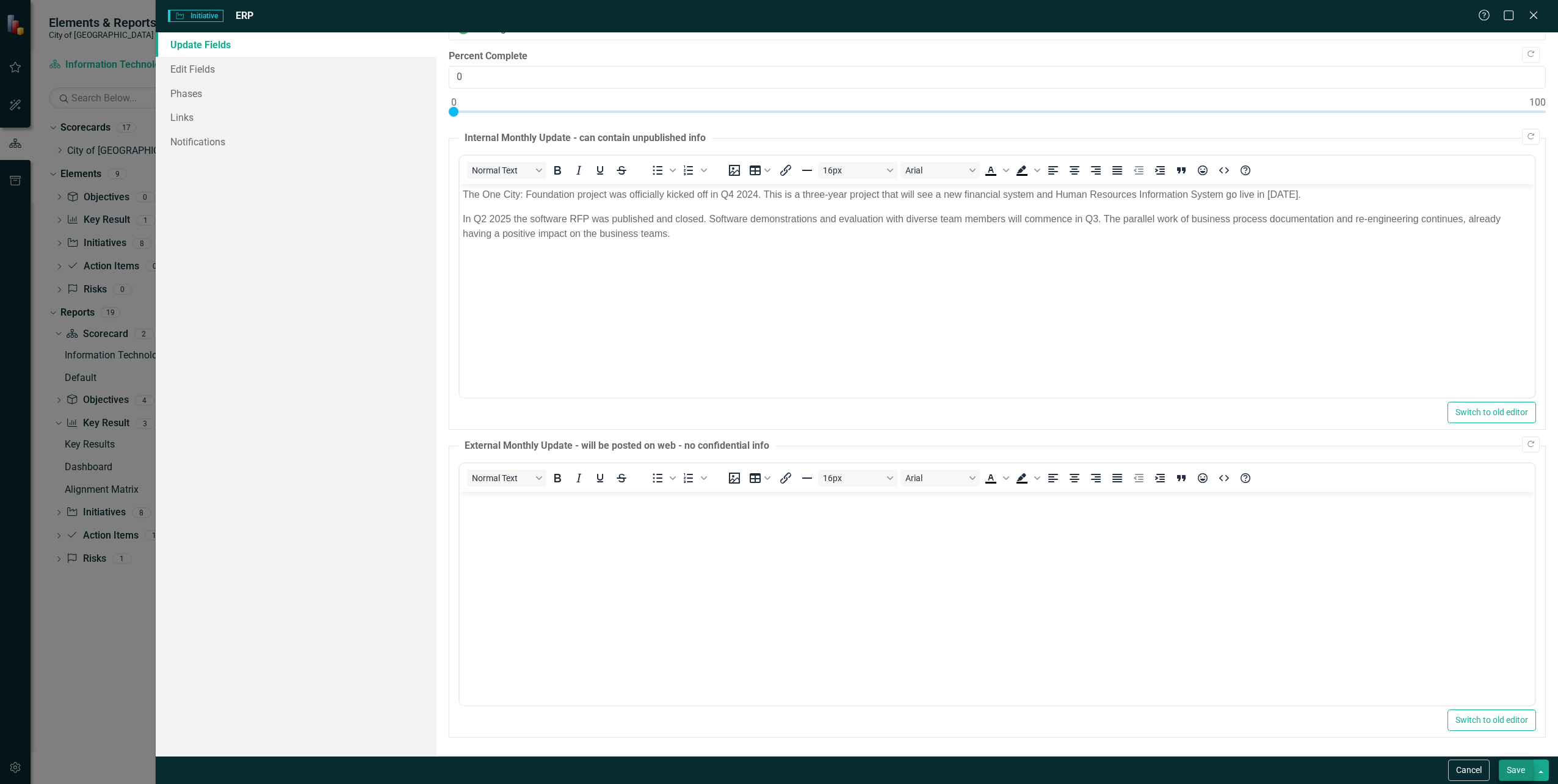
click at [1515, 771] on button "Save" at bounding box center [1516, 769] width 34 height 21
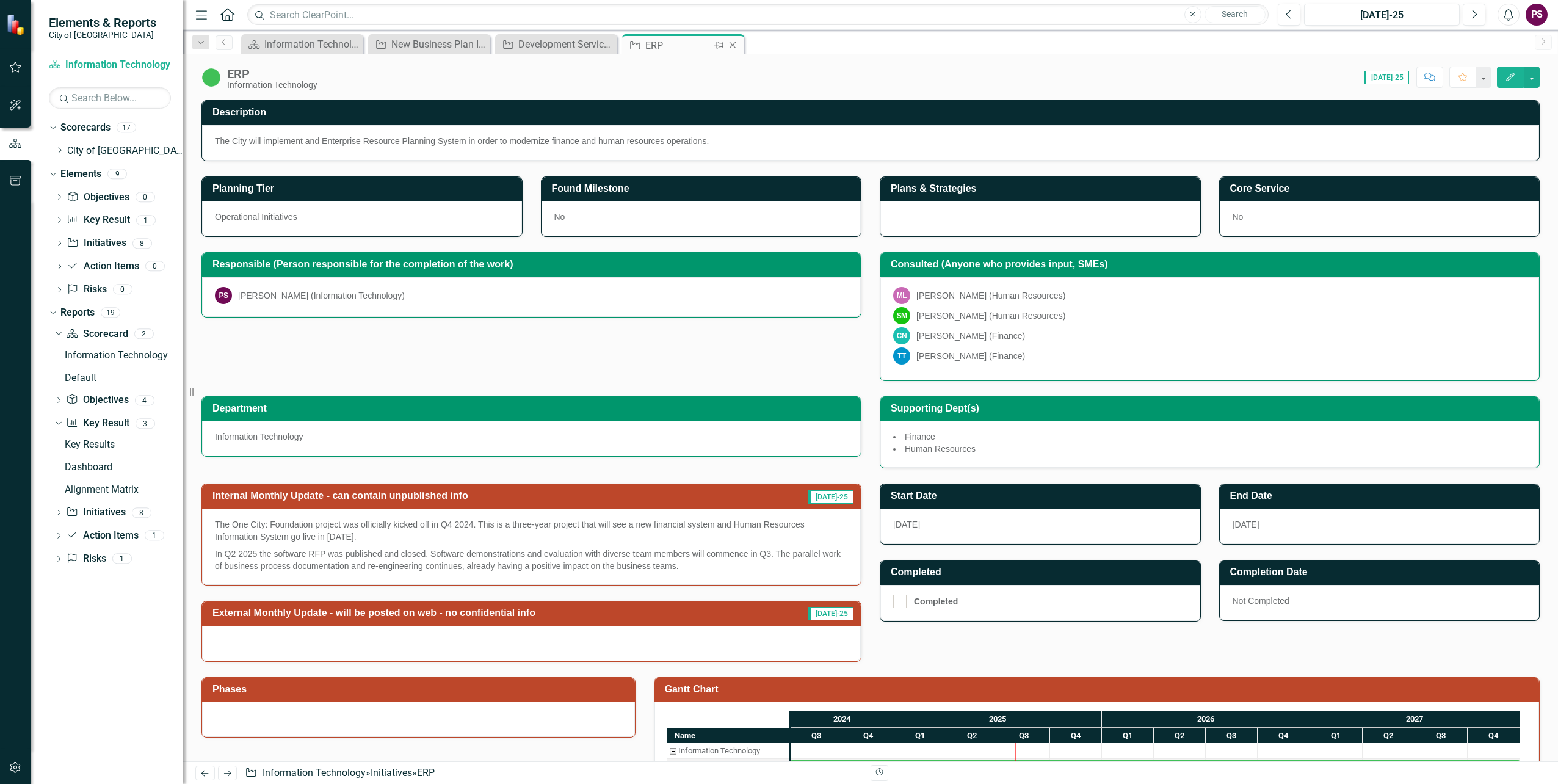
click at [737, 43] on icon "Close" at bounding box center [732, 45] width 12 height 10
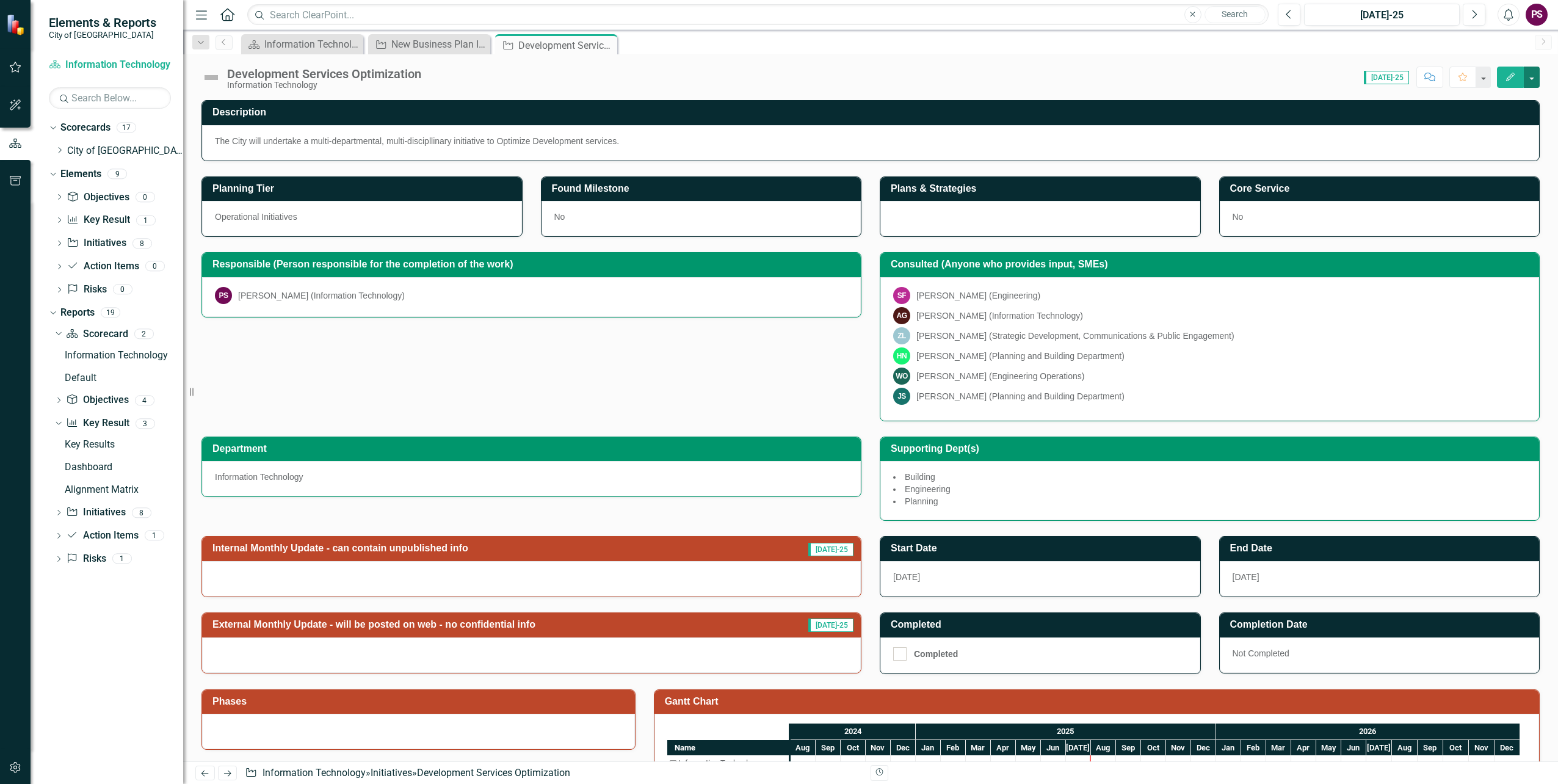
click at [1530, 72] on button "button" at bounding box center [1531, 76] width 16 height 21
click at [1452, 97] on link "Edit Edit Initiative" at bounding box center [1465, 99] width 149 height 23
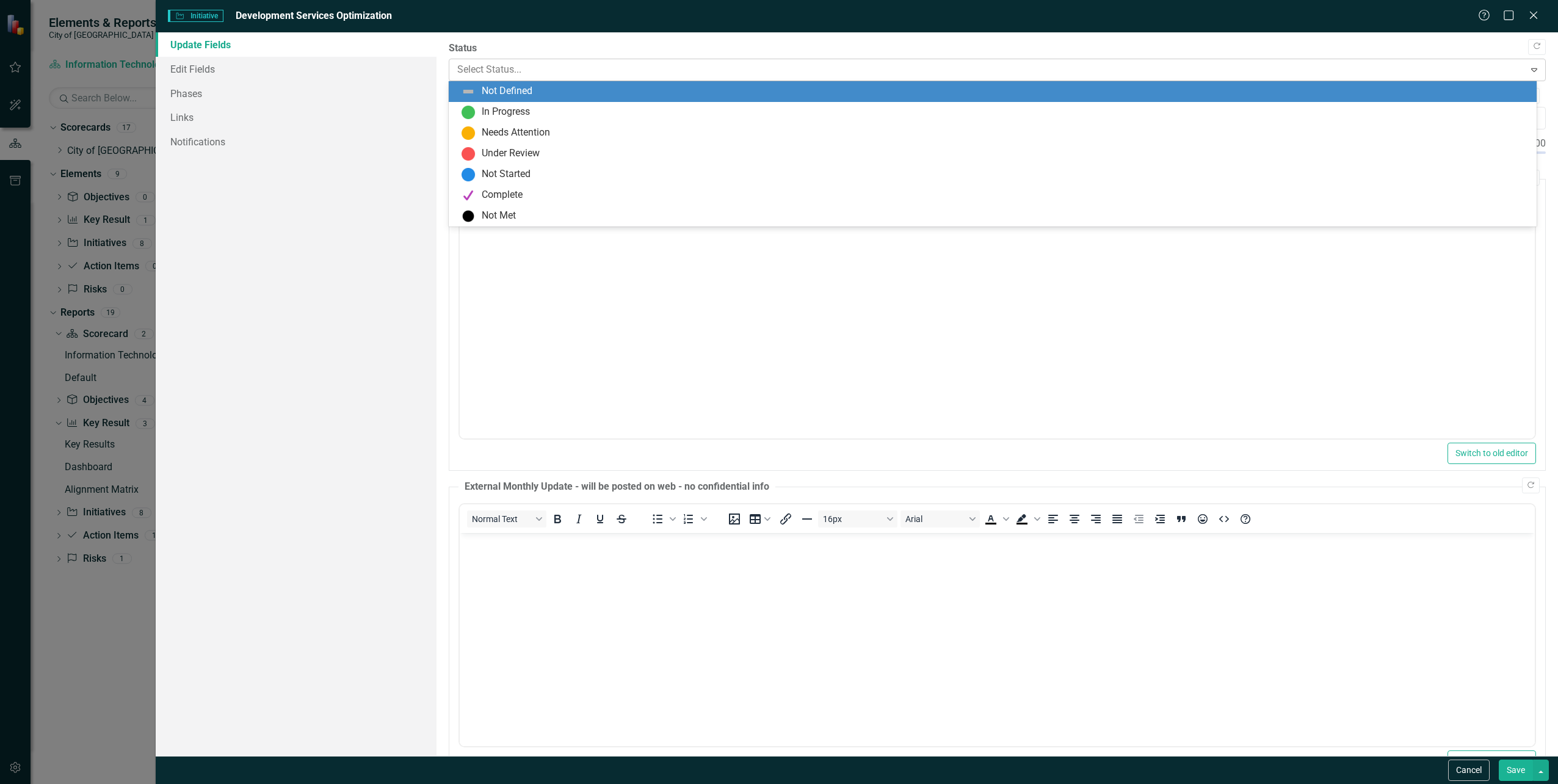
click at [697, 66] on div at bounding box center [987, 70] width 1059 height 17
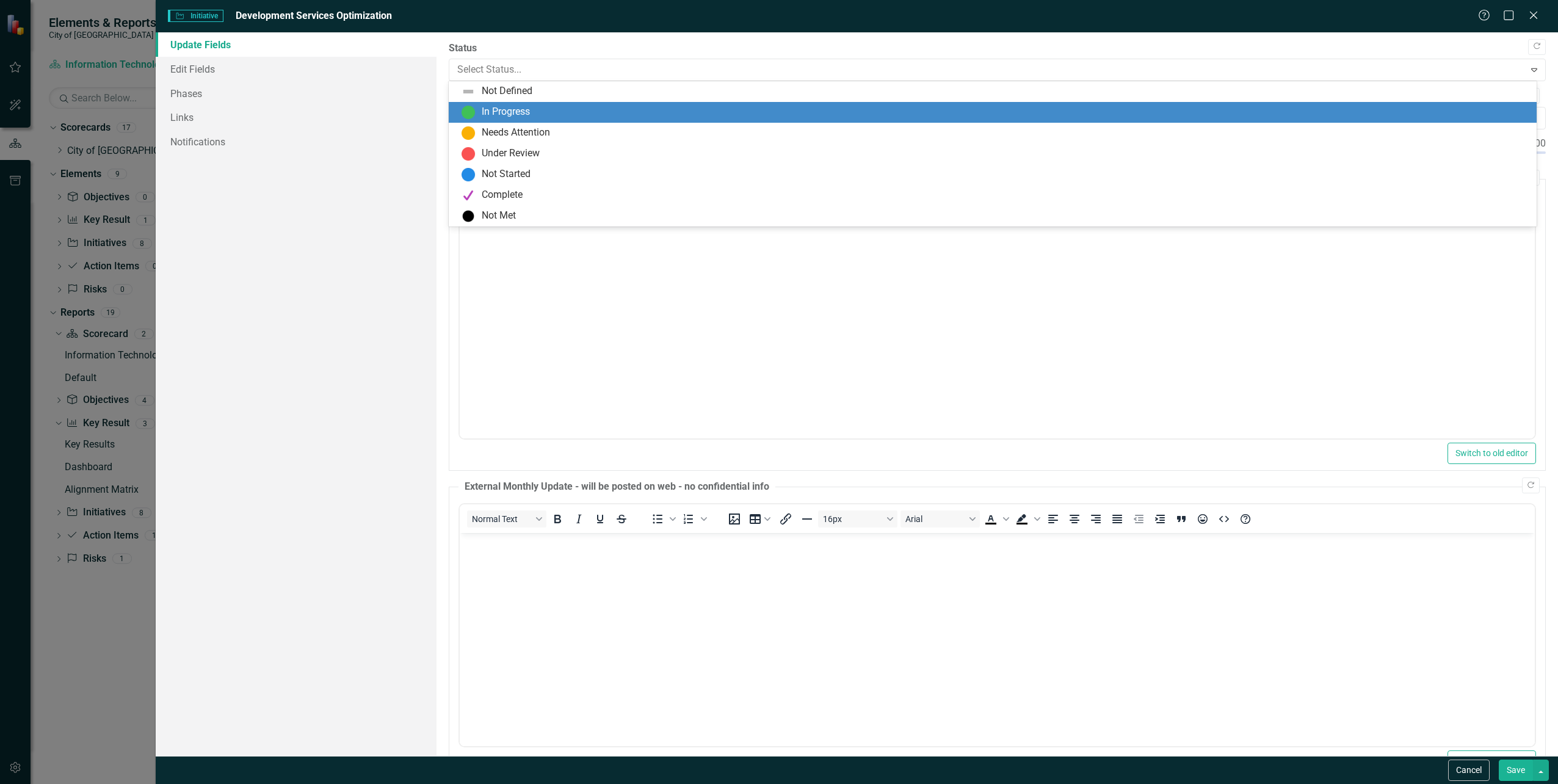
click at [539, 104] on div "In Progress" at bounding box center [992, 112] width 1088 height 21
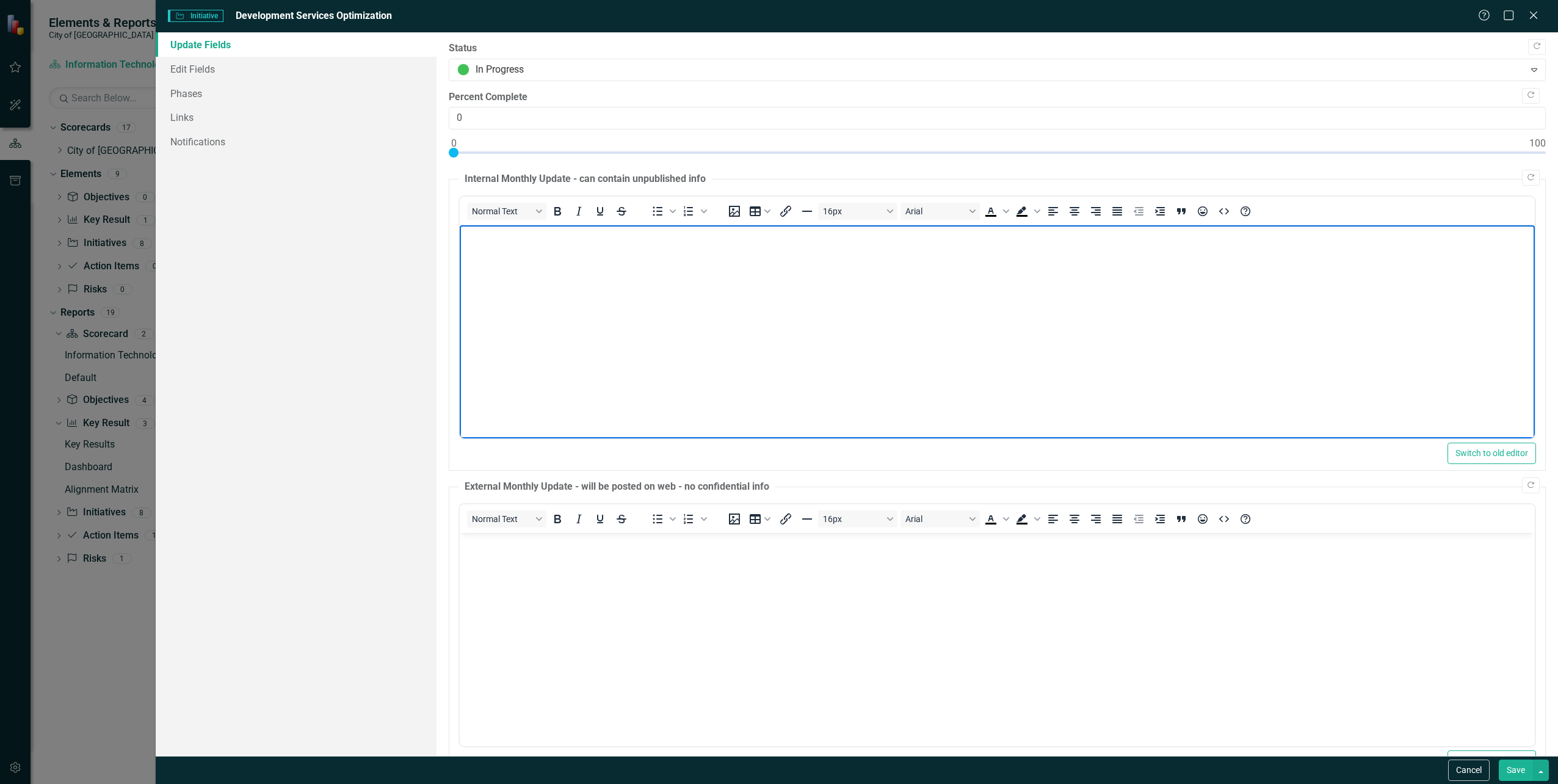
click at [759, 291] on body "Rich Text Area. Press ALT-0 for help." at bounding box center [996, 316] width 1075 height 183
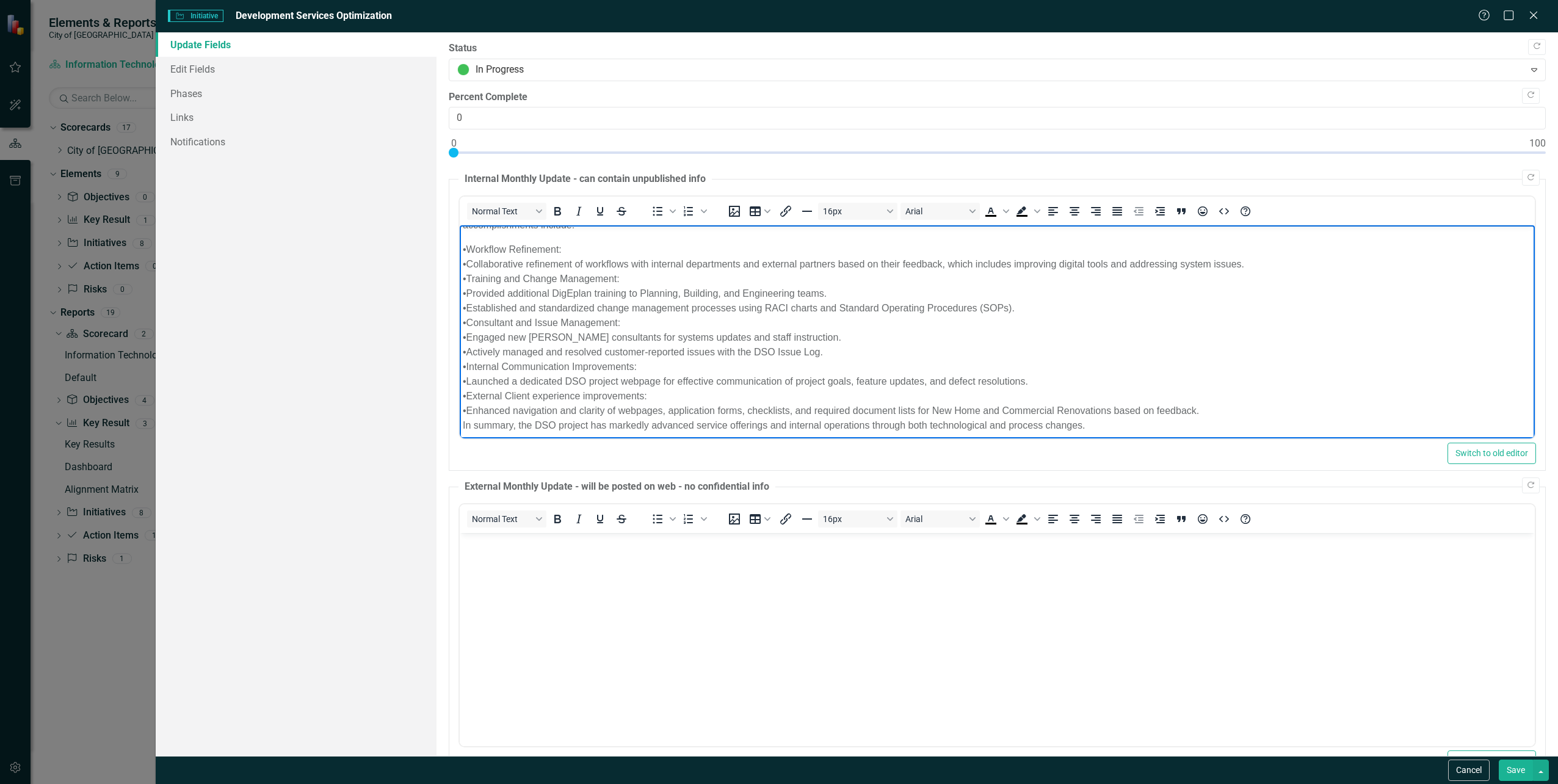
scroll to position [32, 0]
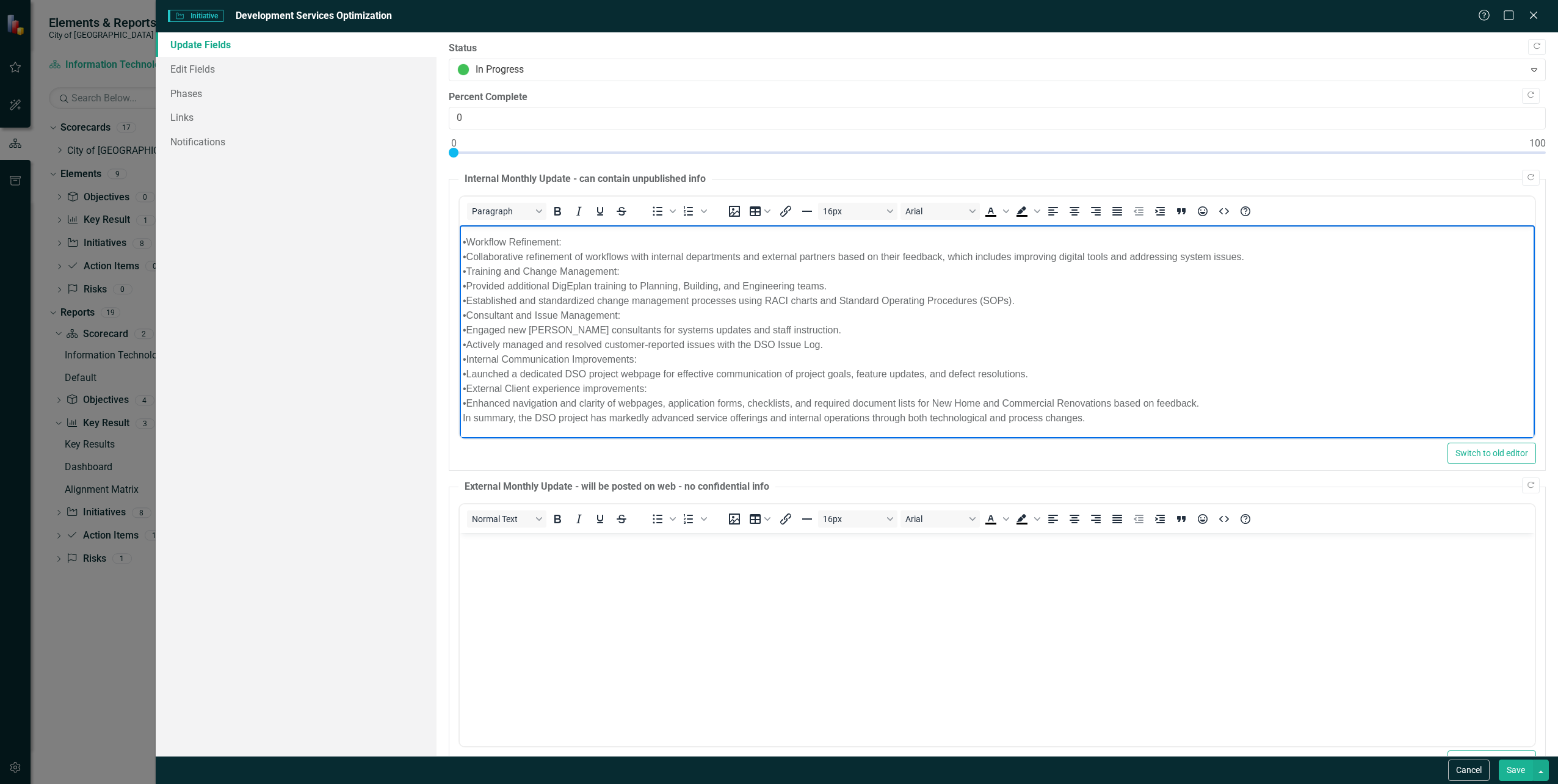
click at [1258, 407] on div "•Enhanced navigation and clarity of webpages, application forms, checklists, an…" at bounding box center [996, 404] width 1069 height 15
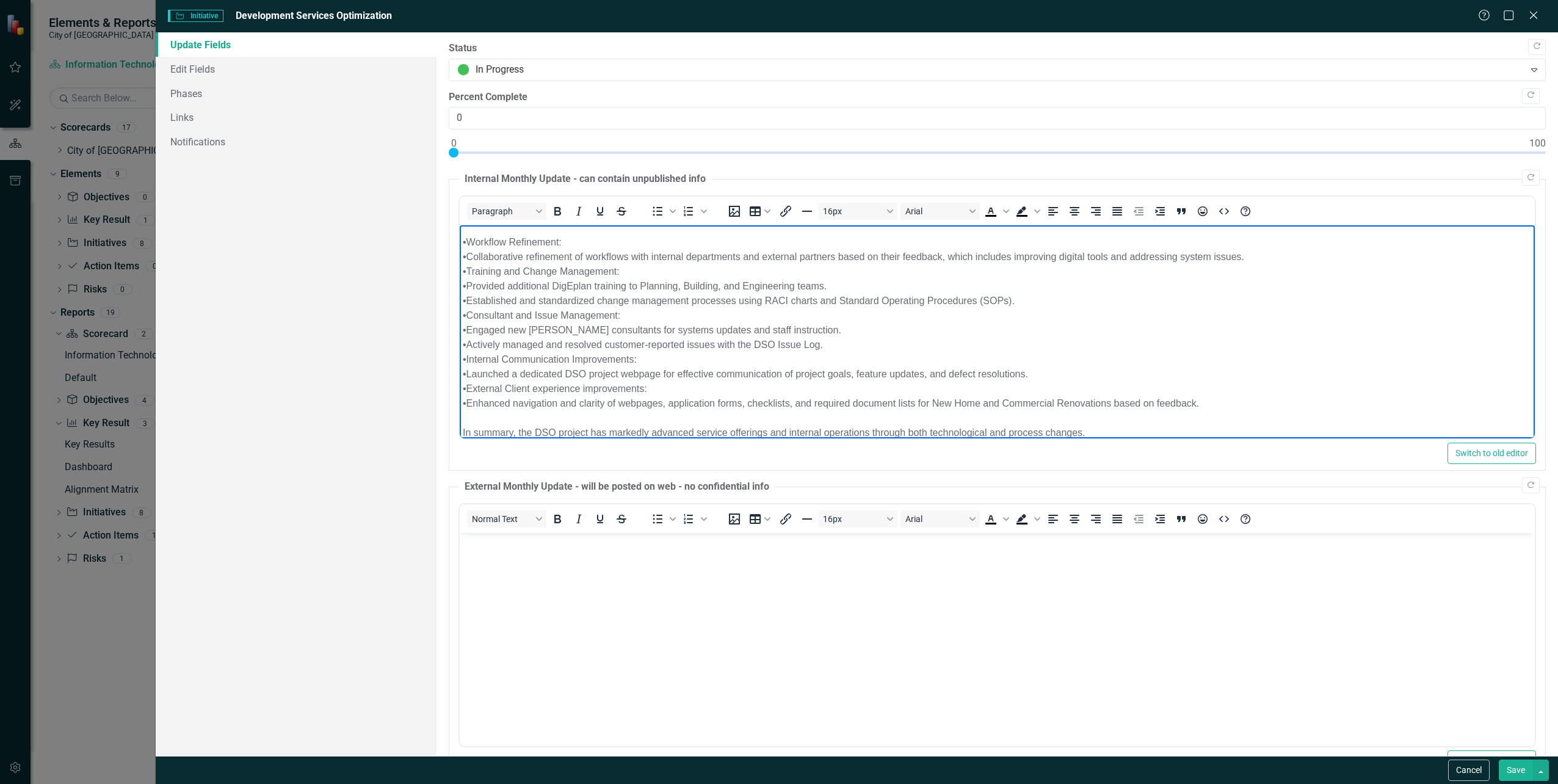
click at [1507, 772] on button "Save" at bounding box center [1516, 769] width 34 height 21
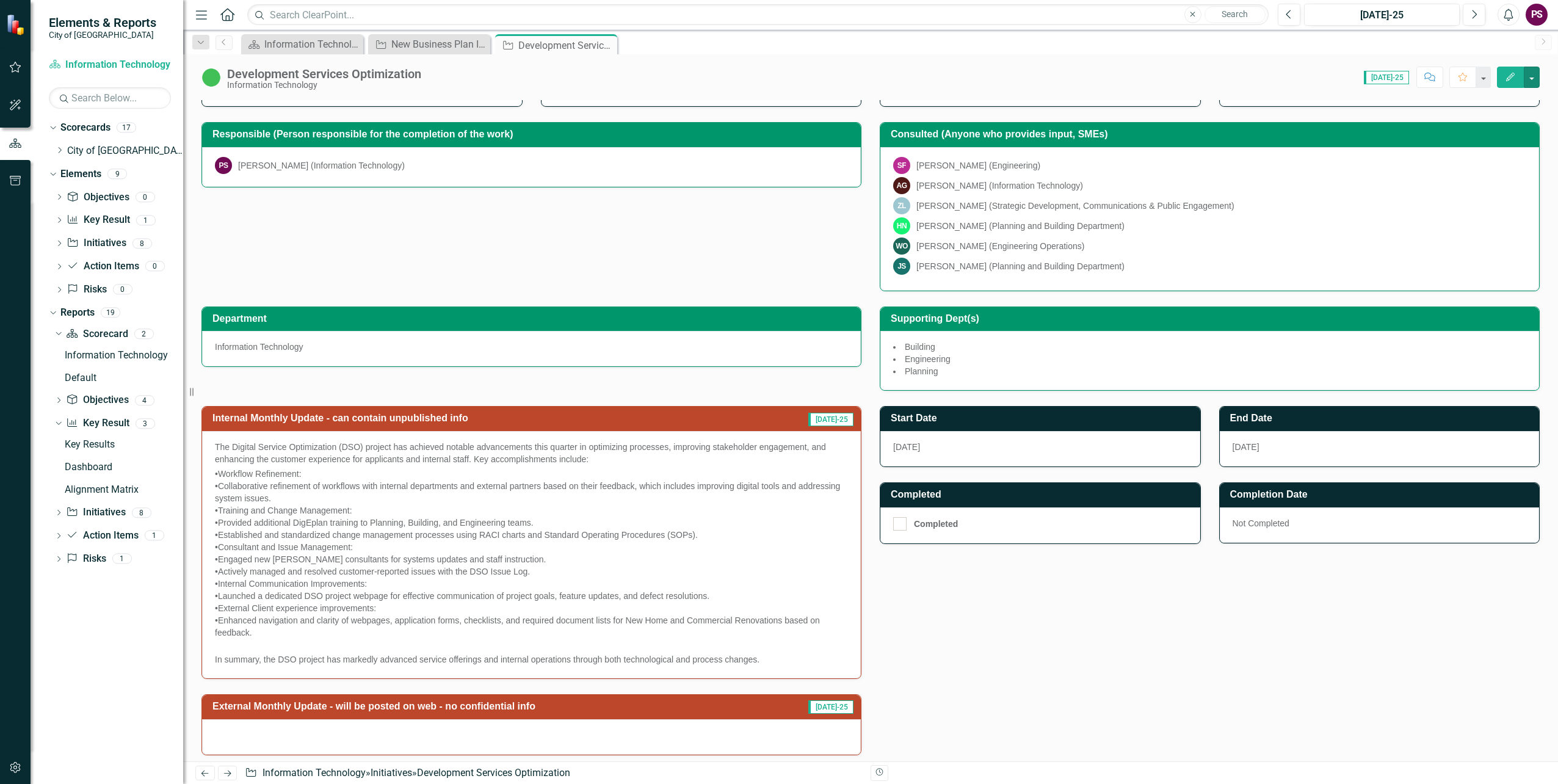
scroll to position [0, 0]
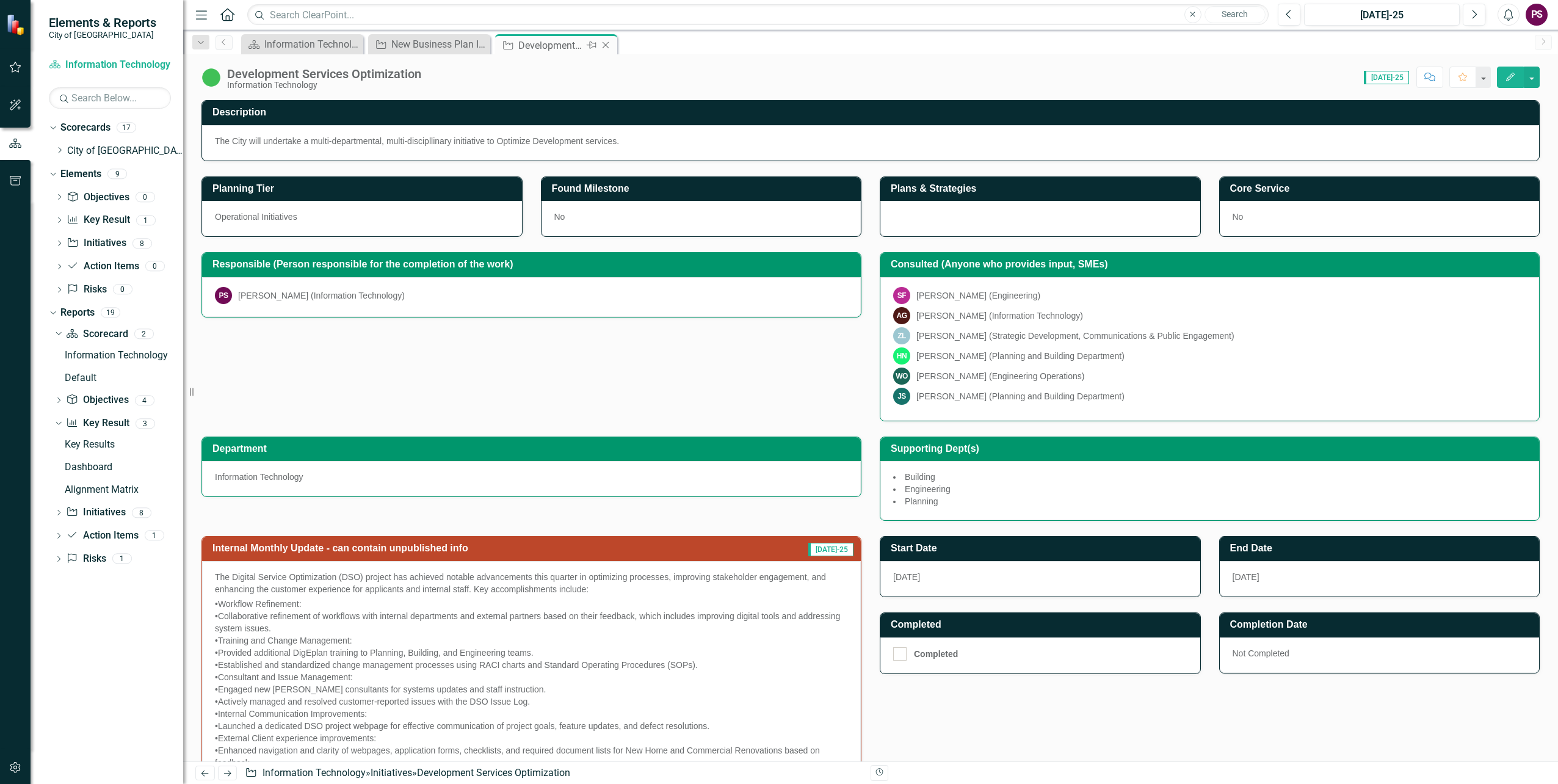
click at [610, 47] on icon "Close" at bounding box center [605, 45] width 12 height 10
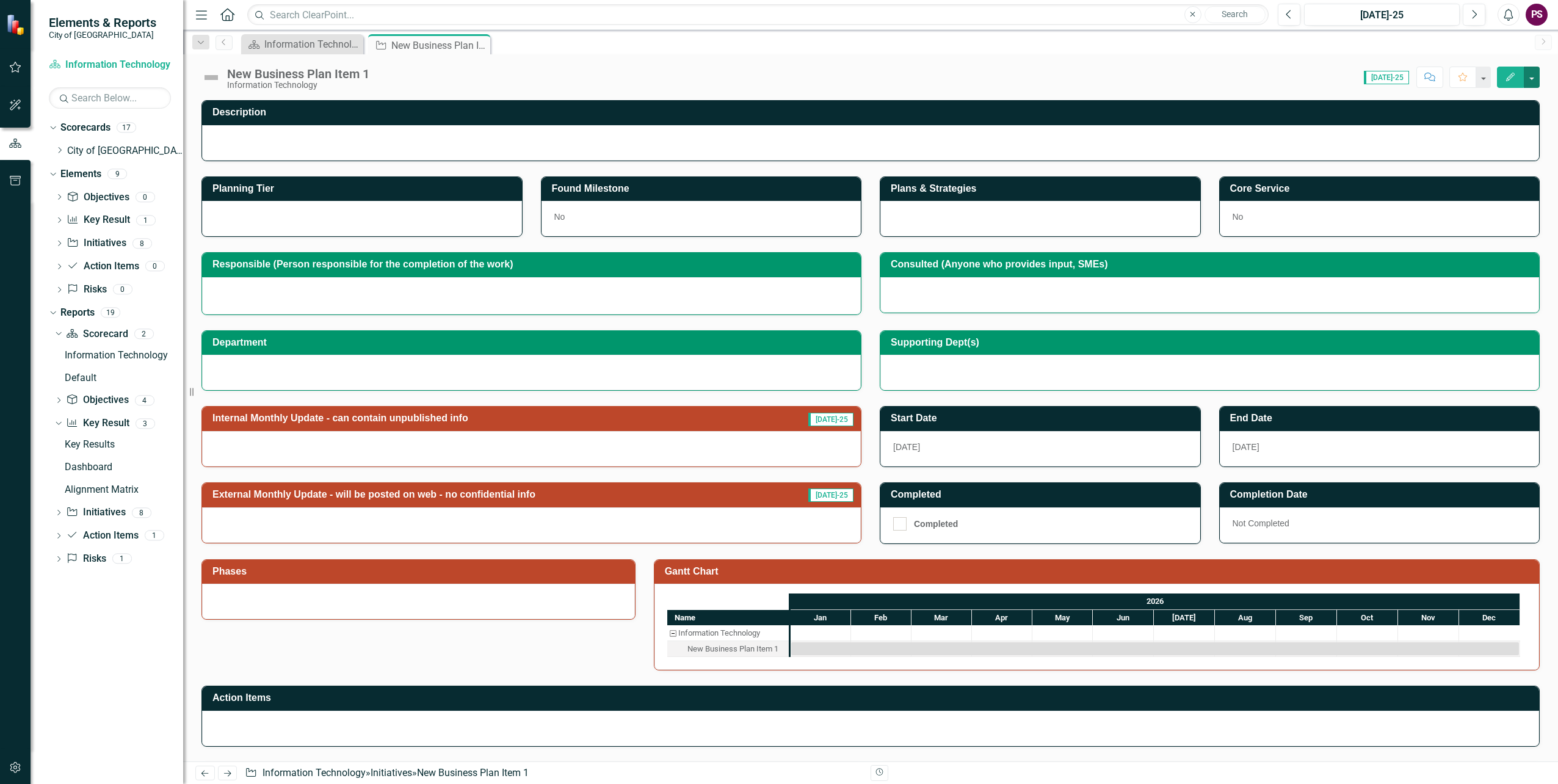
click at [1529, 70] on button "button" at bounding box center [1531, 76] width 16 height 21
click at [1510, 99] on link "Edit Edit Initiative" at bounding box center [1465, 99] width 149 height 23
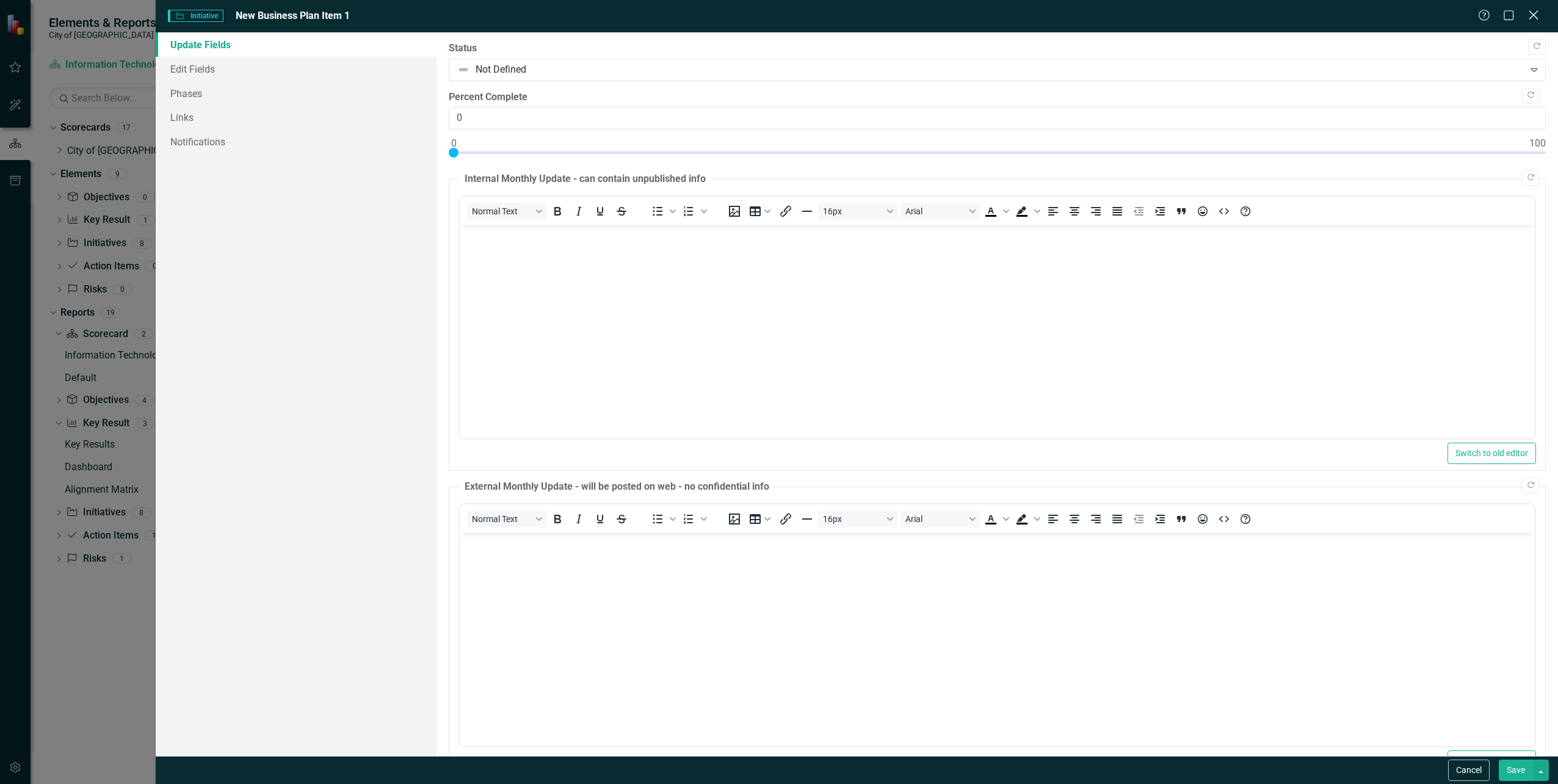
click at [1529, 14] on icon "Close" at bounding box center [1533, 15] width 16 height 12
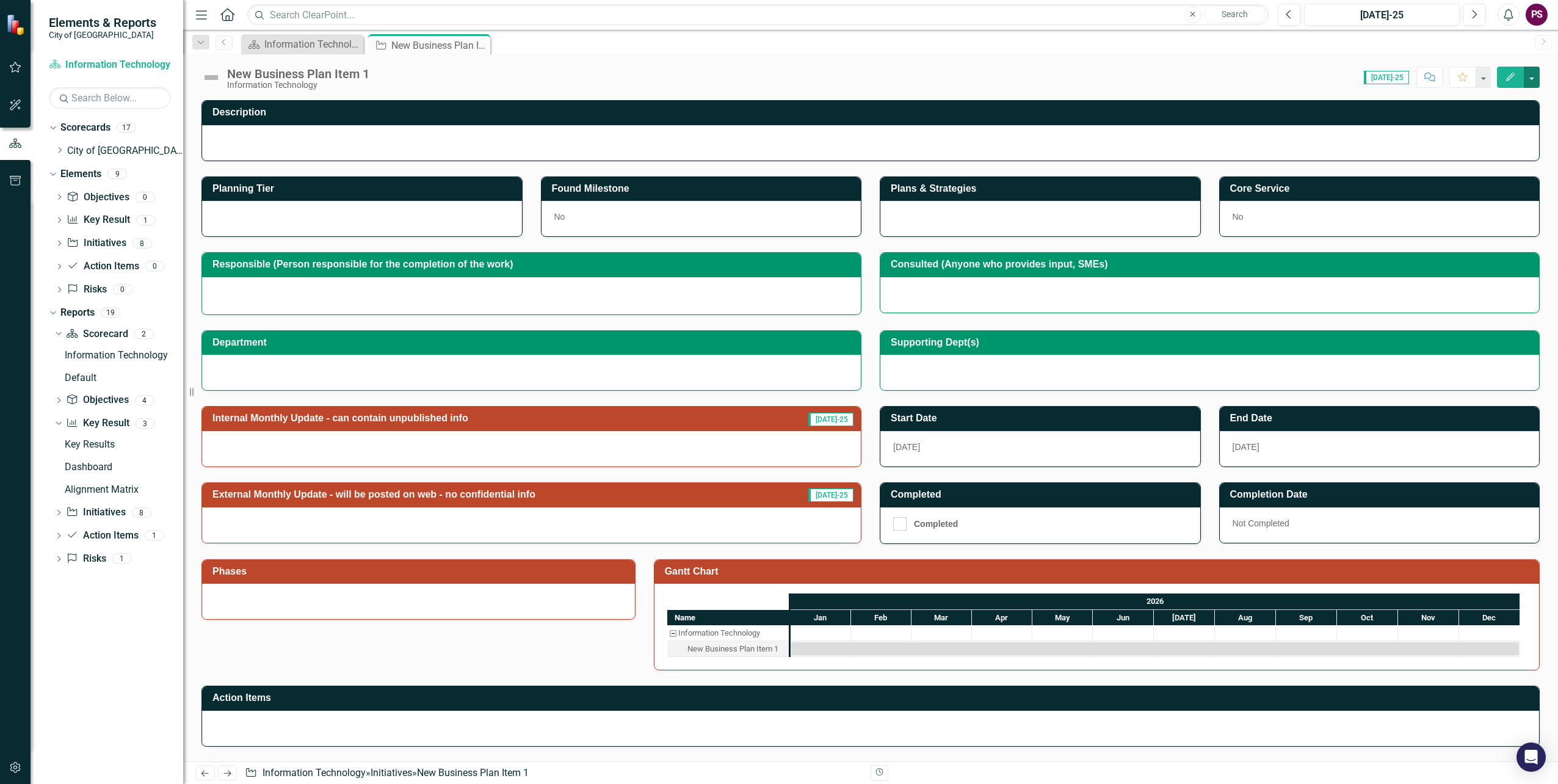
click at [1528, 71] on button "button" at bounding box center [1531, 76] width 16 height 21
click at [287, 78] on div "New Business Plan Item 1" at bounding box center [297, 73] width 142 height 14
click at [1535, 79] on button "button" at bounding box center [1531, 76] width 16 height 21
click at [1495, 106] on link "Edit Edit Initiative" at bounding box center [1465, 99] width 149 height 23
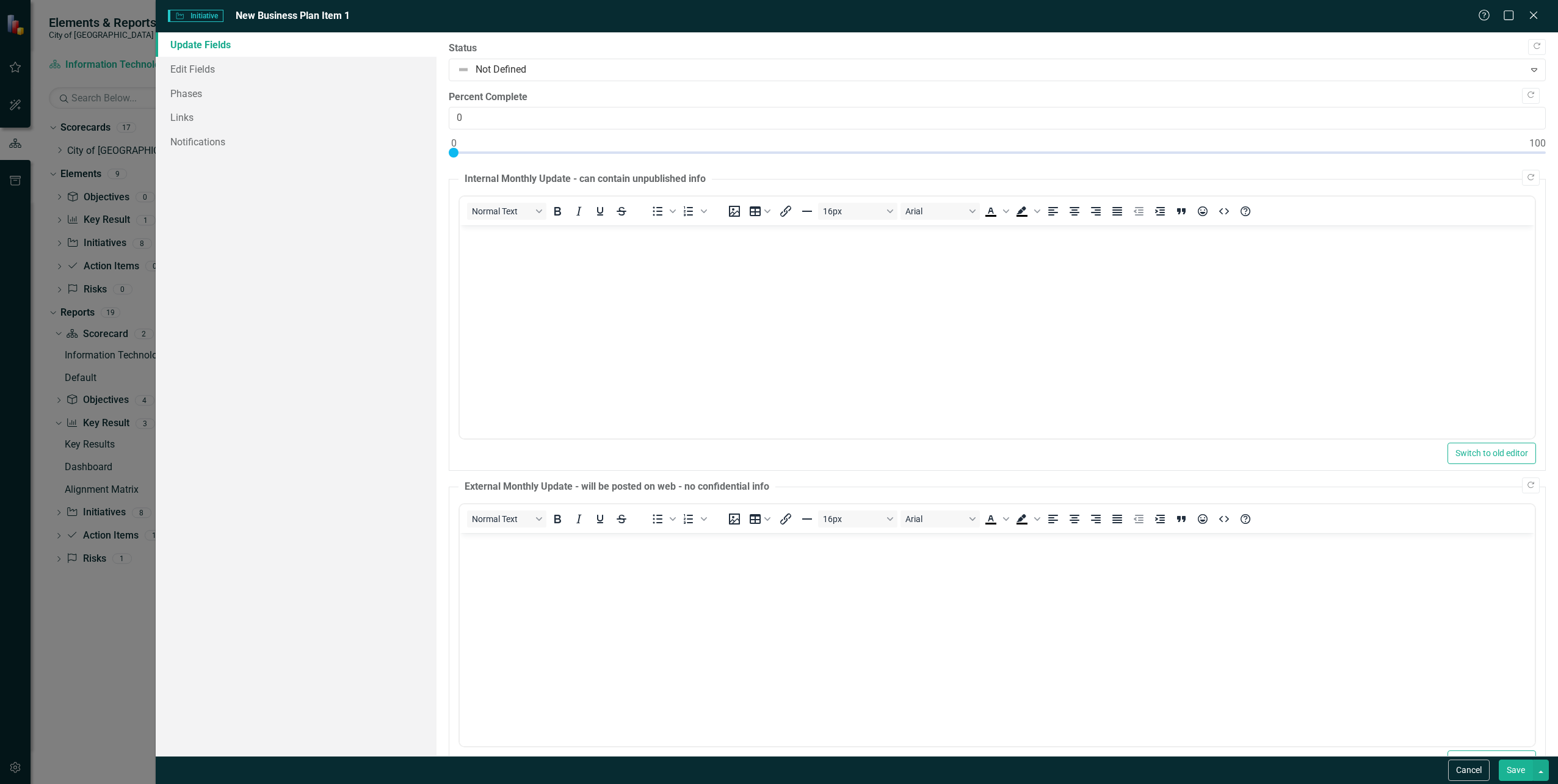
click at [188, 42] on link "Update Fields" at bounding box center [296, 44] width 280 height 25
click at [204, 40] on link "Update Fields" at bounding box center [296, 44] width 280 height 25
click at [204, 73] on link "Edit Fields" at bounding box center [296, 69] width 280 height 25
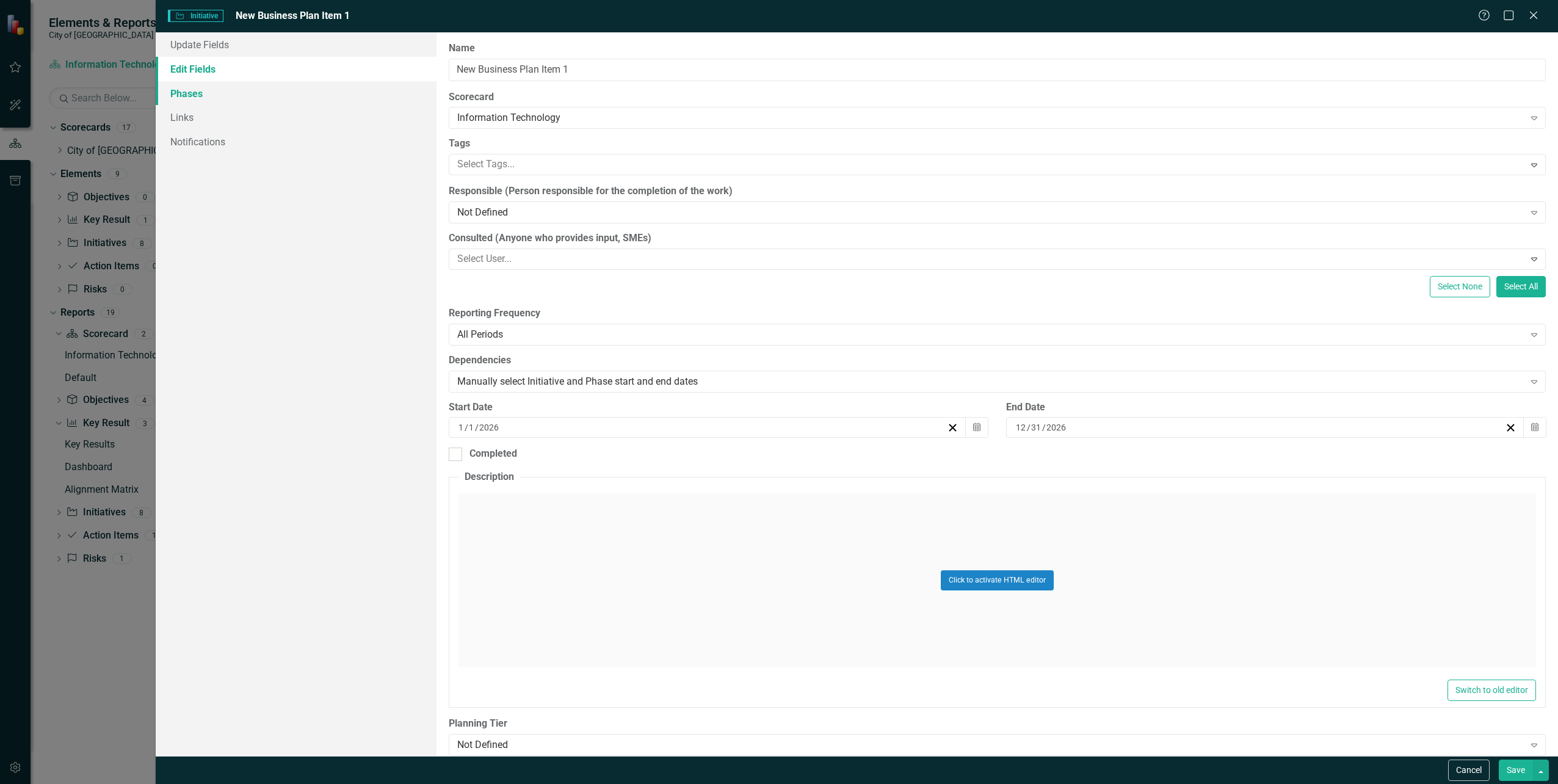
click at [191, 98] on link "Phases" at bounding box center [296, 93] width 280 height 25
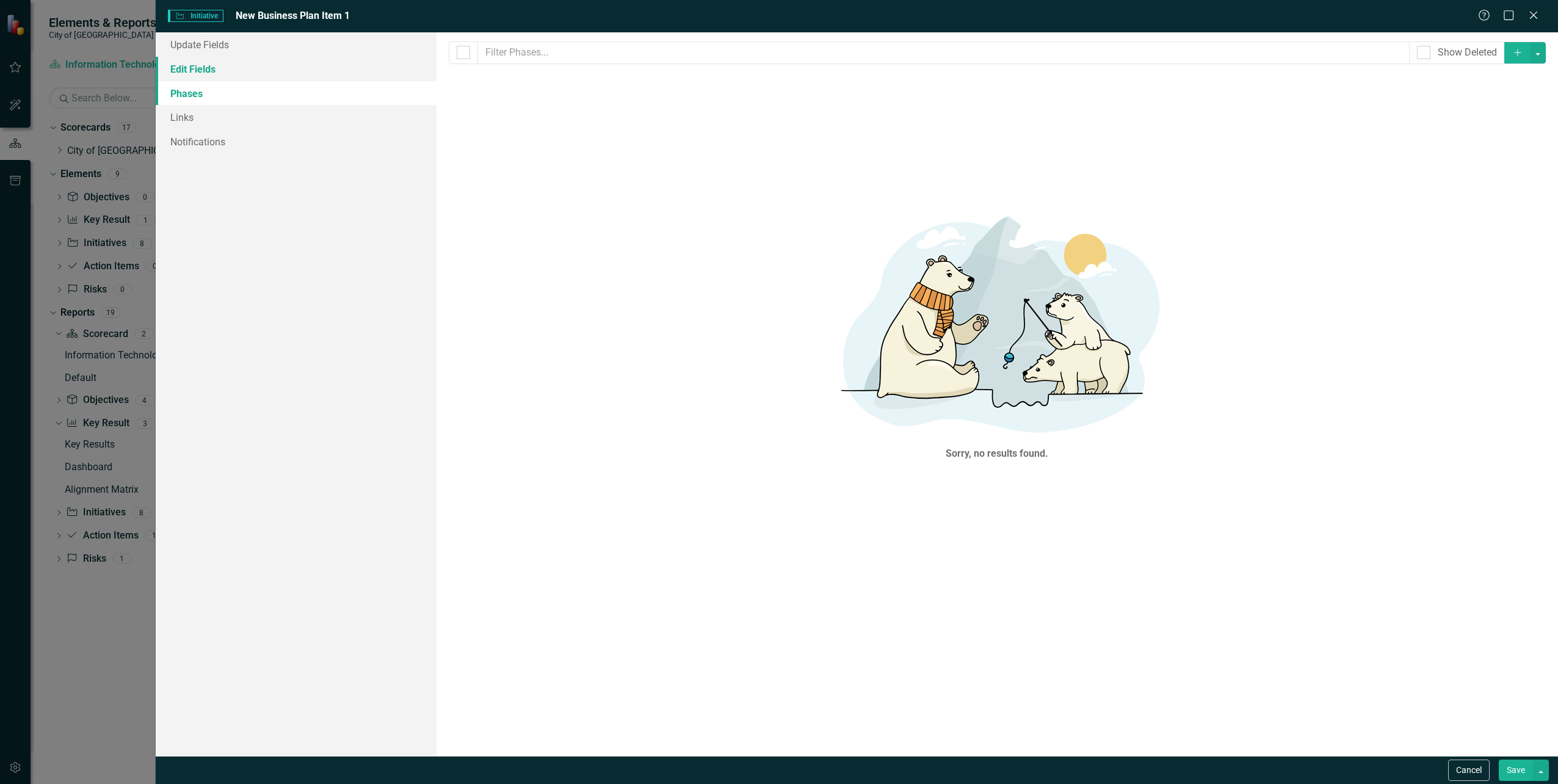
click at [194, 77] on link "Edit Fields" at bounding box center [296, 69] width 280 height 25
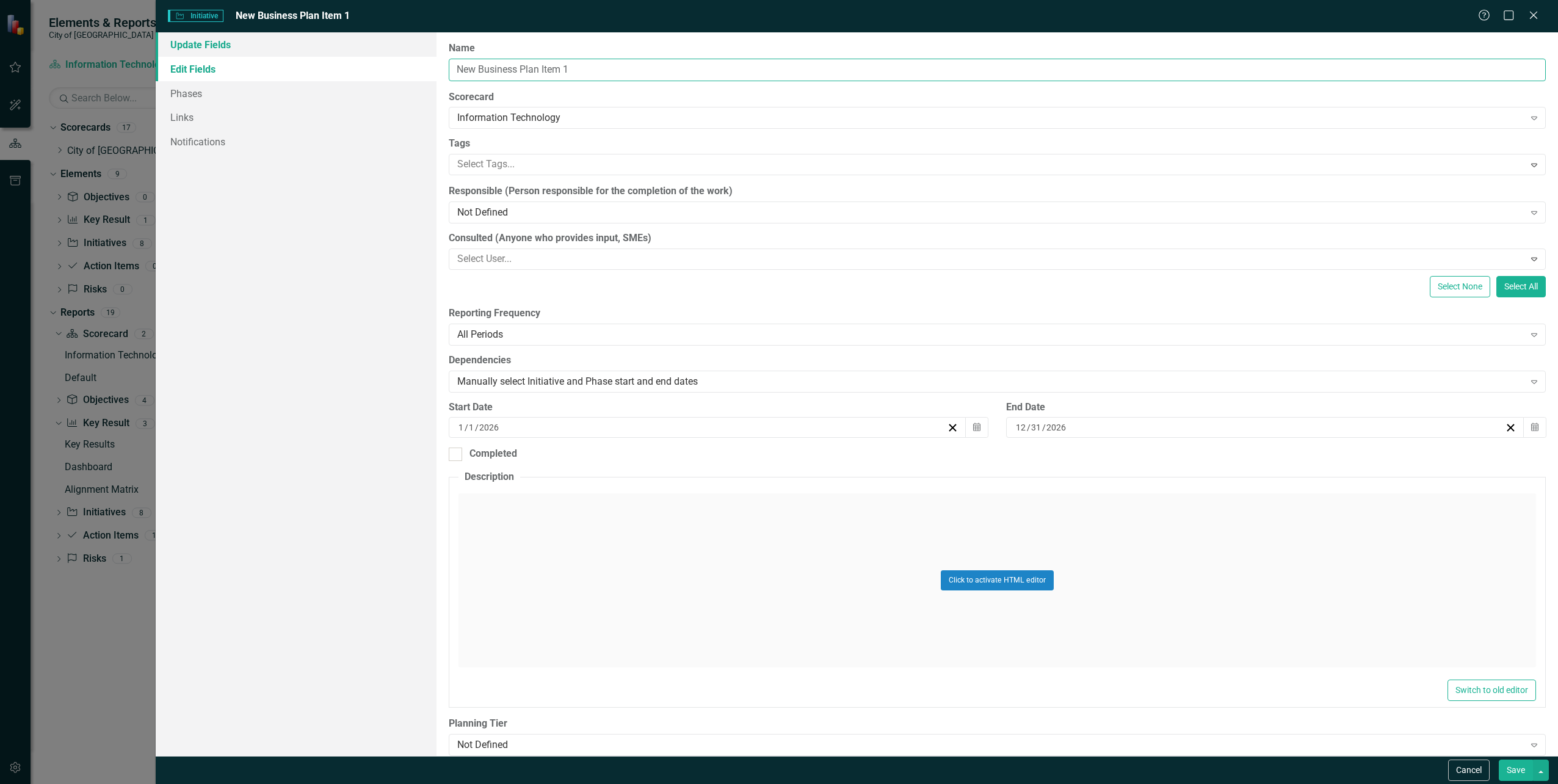
drag, startPoint x: 601, startPoint y: 70, endPoint x: 429, endPoint y: 54, distance: 172.7
click at [429, 54] on div "Update Fields Edit Fields Phases Links Notifications "Update" fields in ClearPo…" at bounding box center [857, 394] width 1402 height 723
type input "Data Enablement"
click at [589, 214] on div "Not Defined" at bounding box center [991, 212] width 1067 height 14
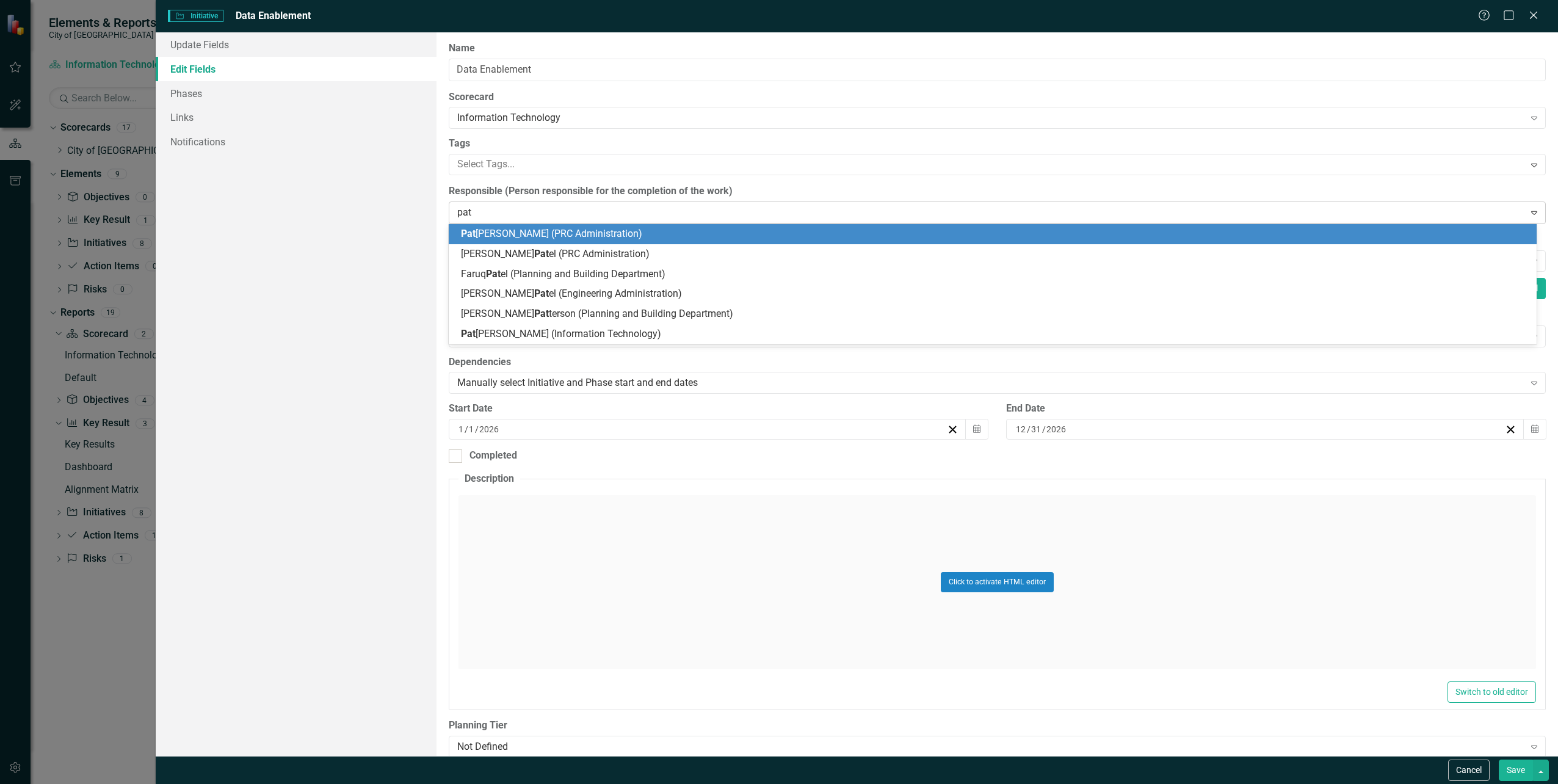
type input "patr"
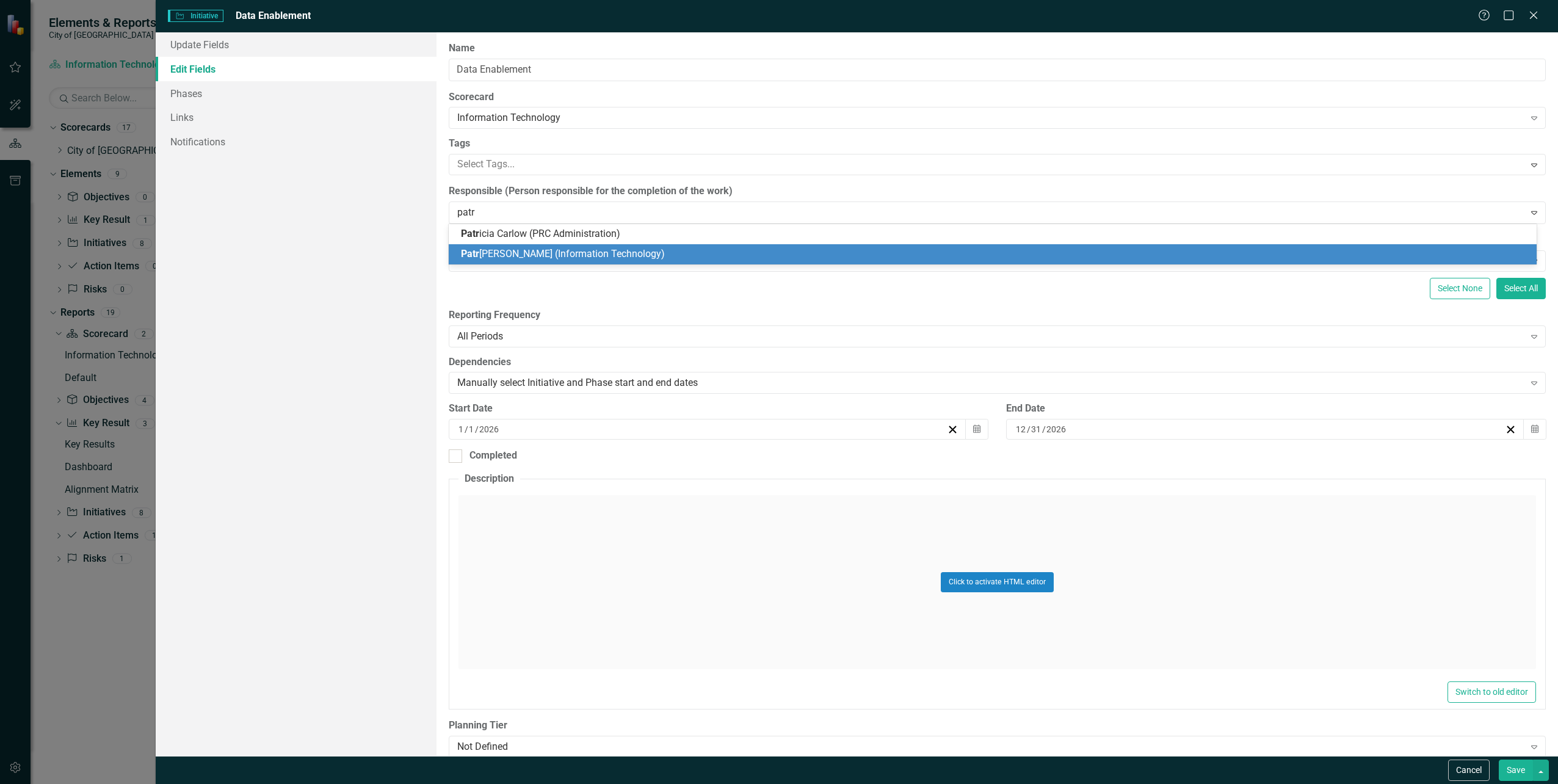
click at [584, 260] on div "Patr [PERSON_NAME] (Information Technology)" at bounding box center [995, 253] width 1069 height 14
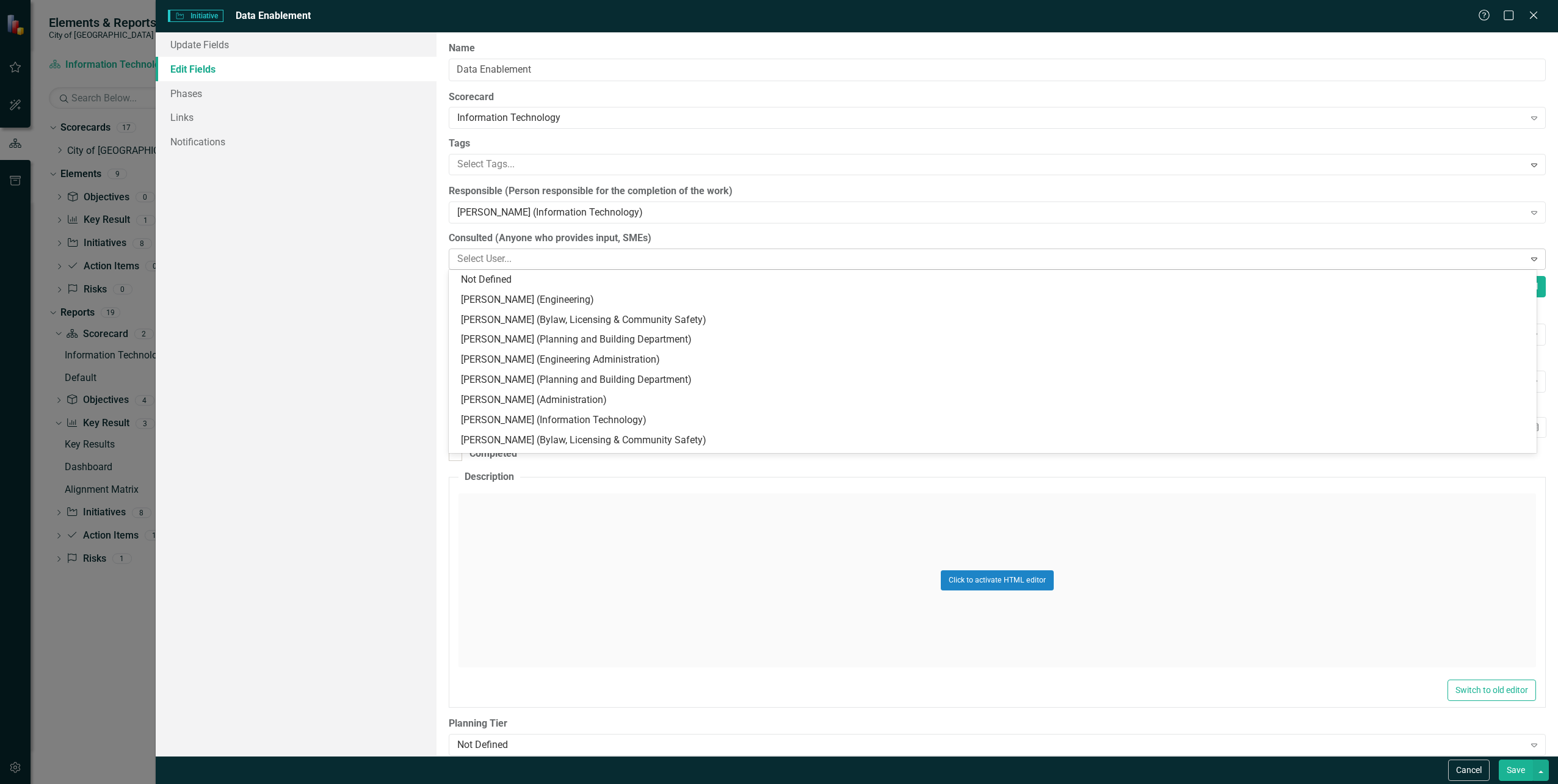
click at [545, 258] on div at bounding box center [989, 259] width 1072 height 17
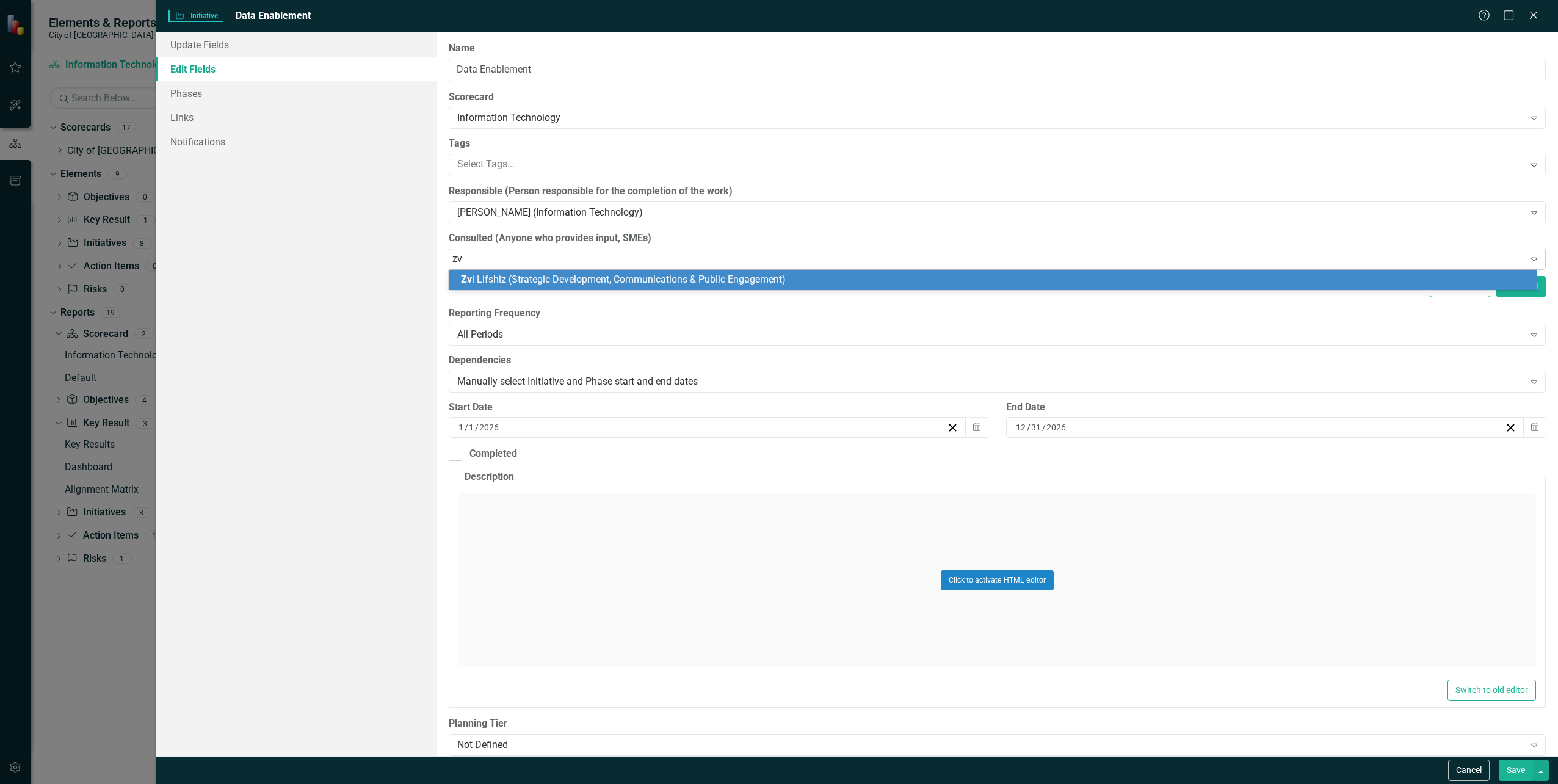
type input "zvi"
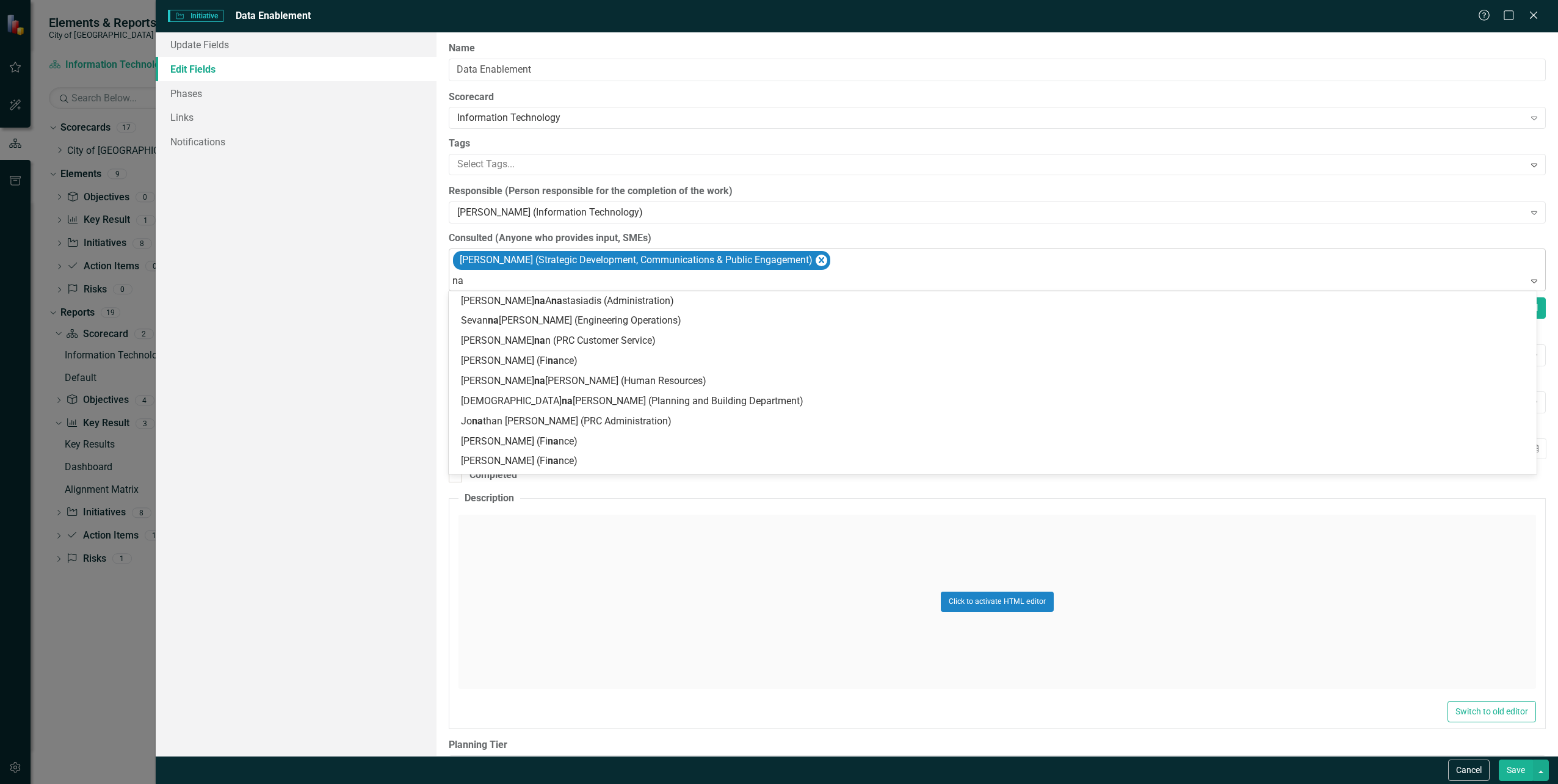
type input "n"
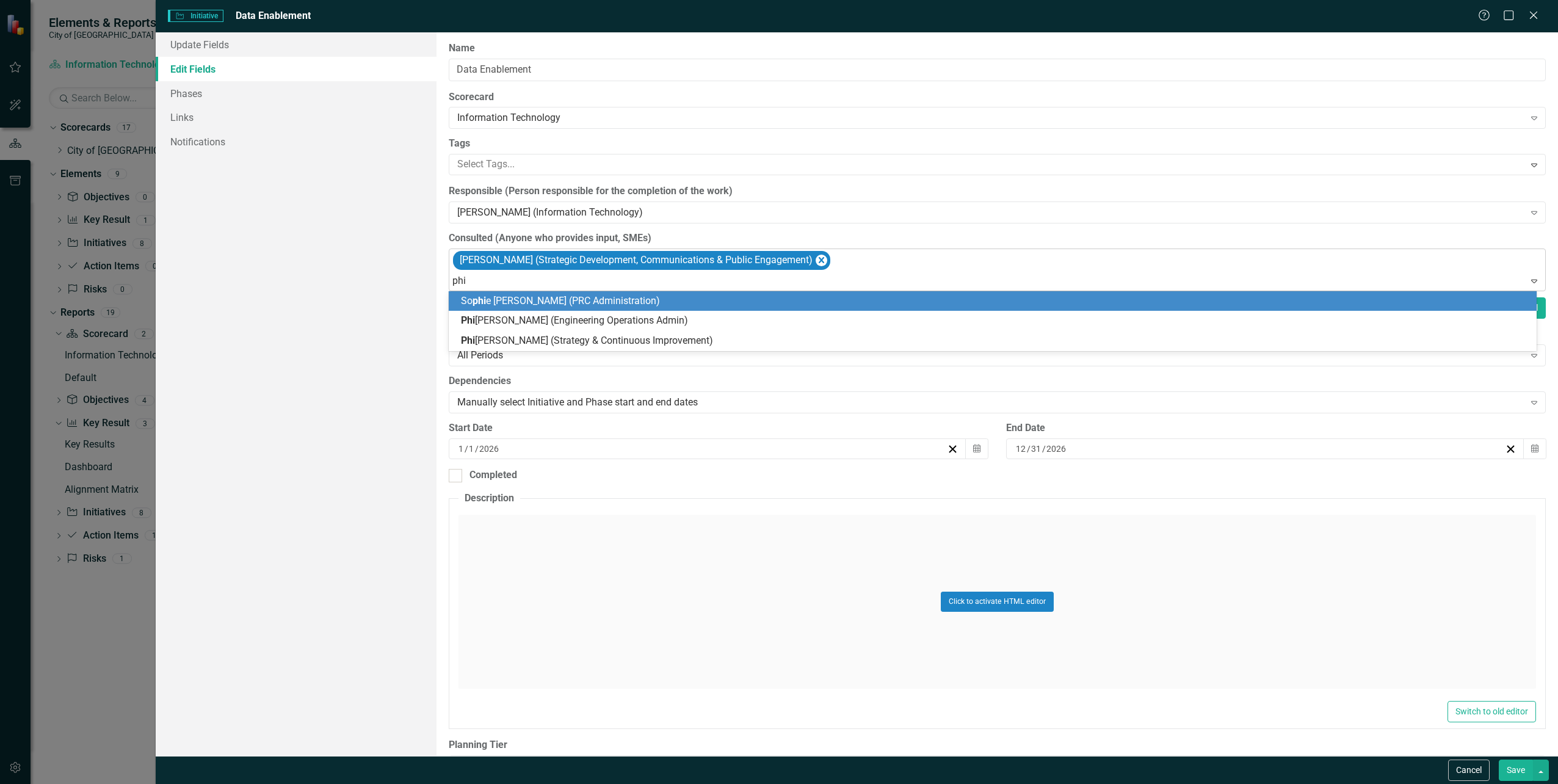
type input "phil"
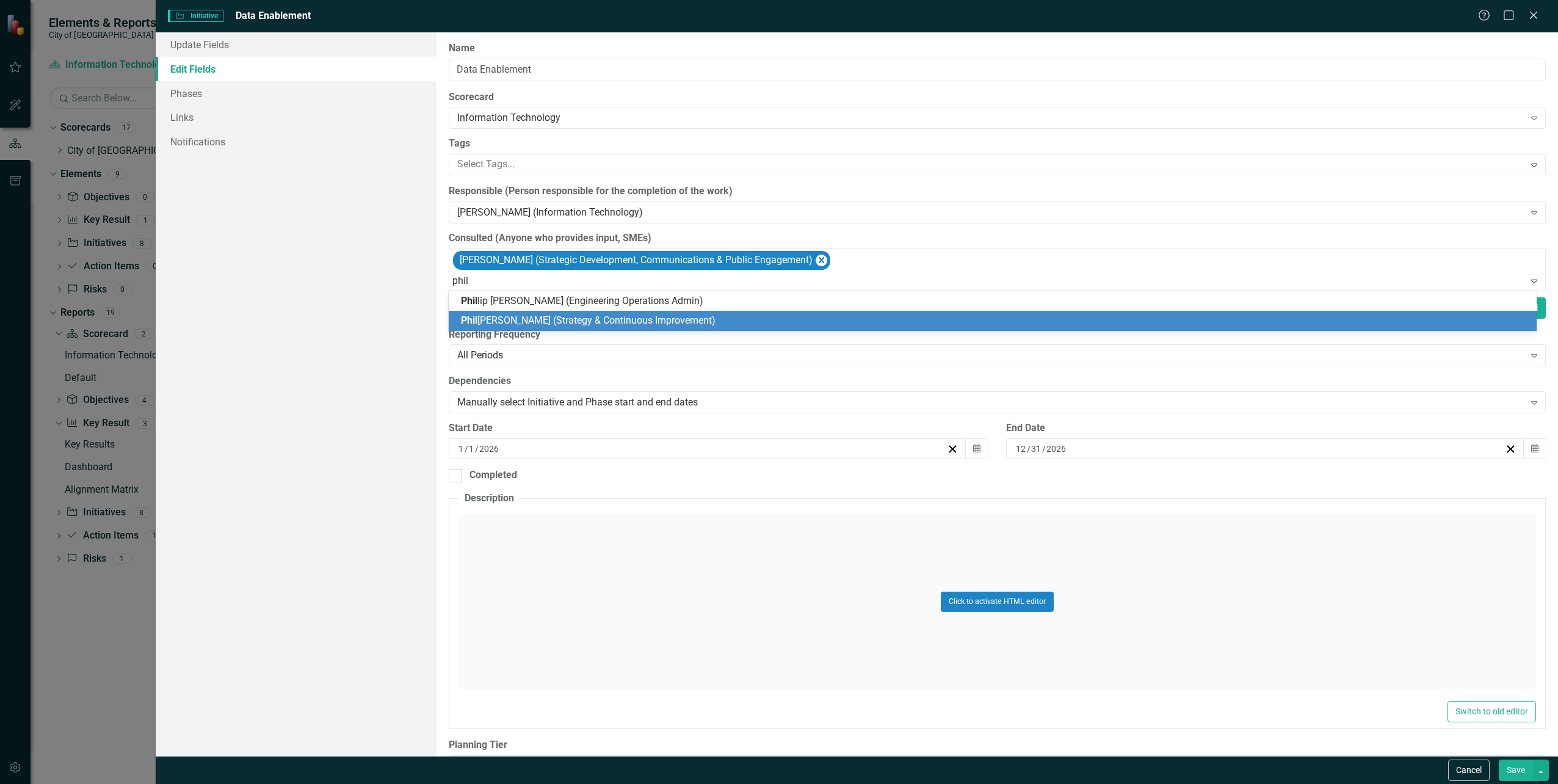
click at [560, 315] on span "[PERSON_NAME] (Strategy & Continuous Improvement)" at bounding box center [588, 319] width 254 height 12
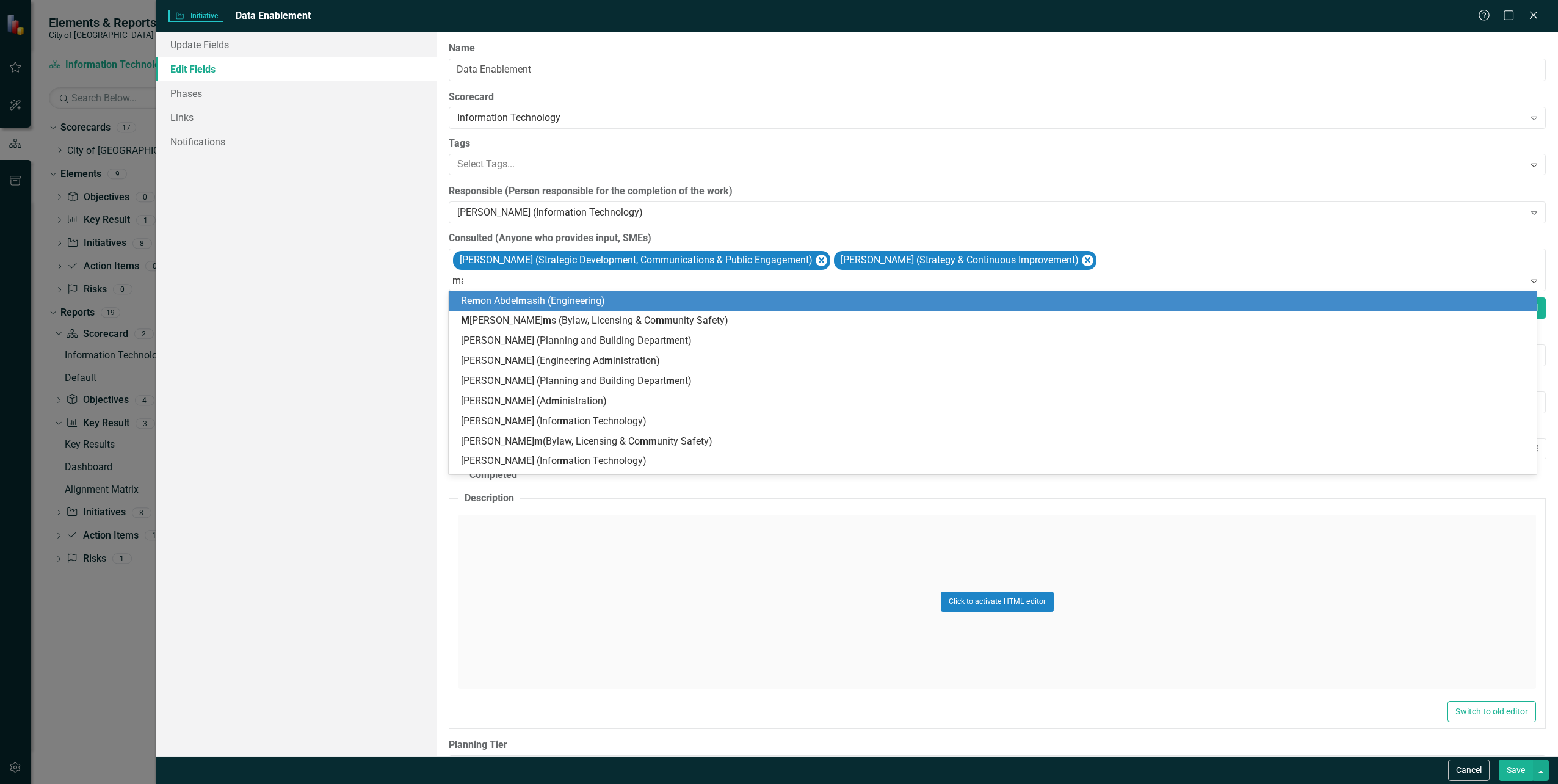
type input "mark"
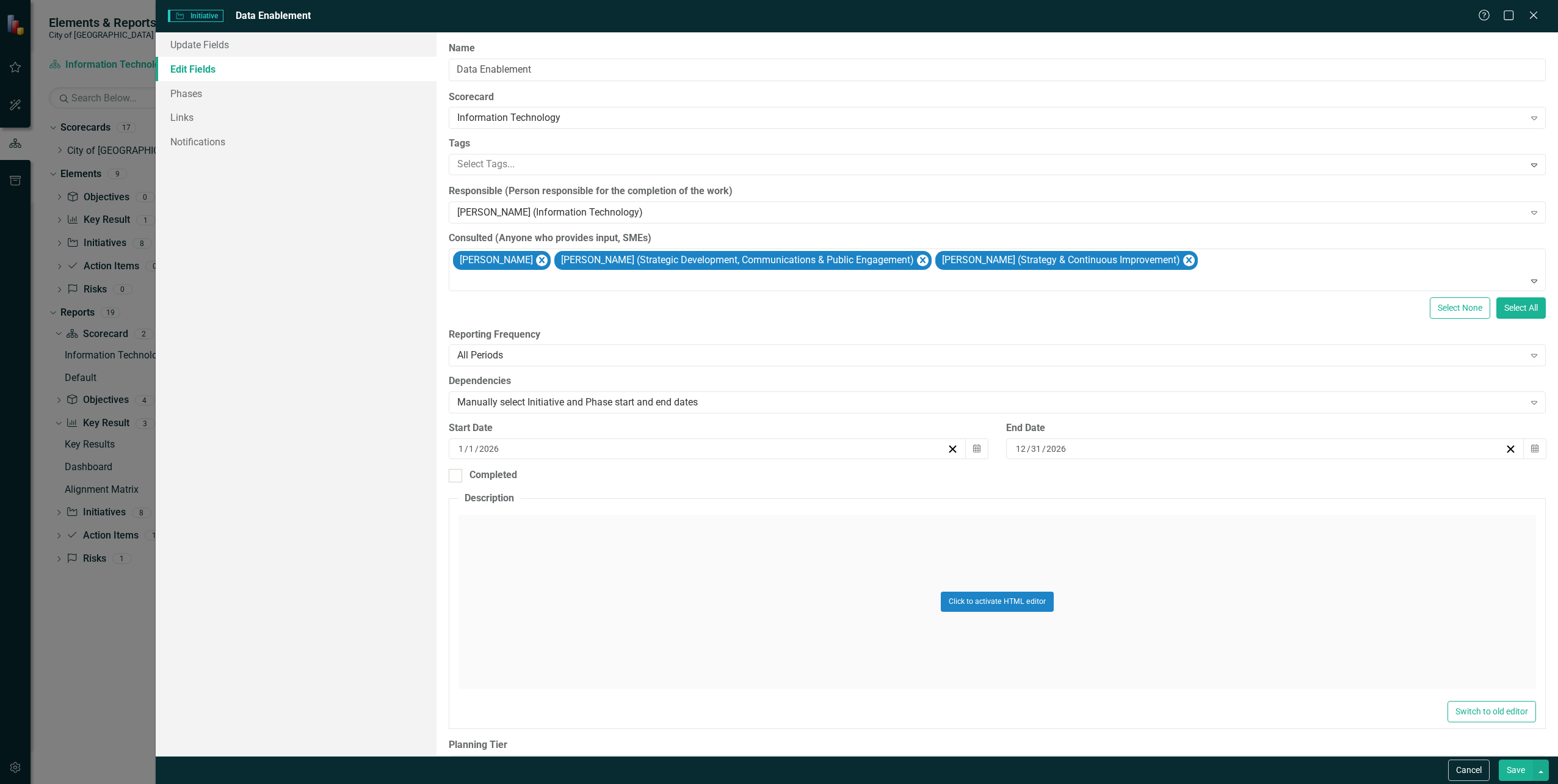
scroll to position [61, 0]
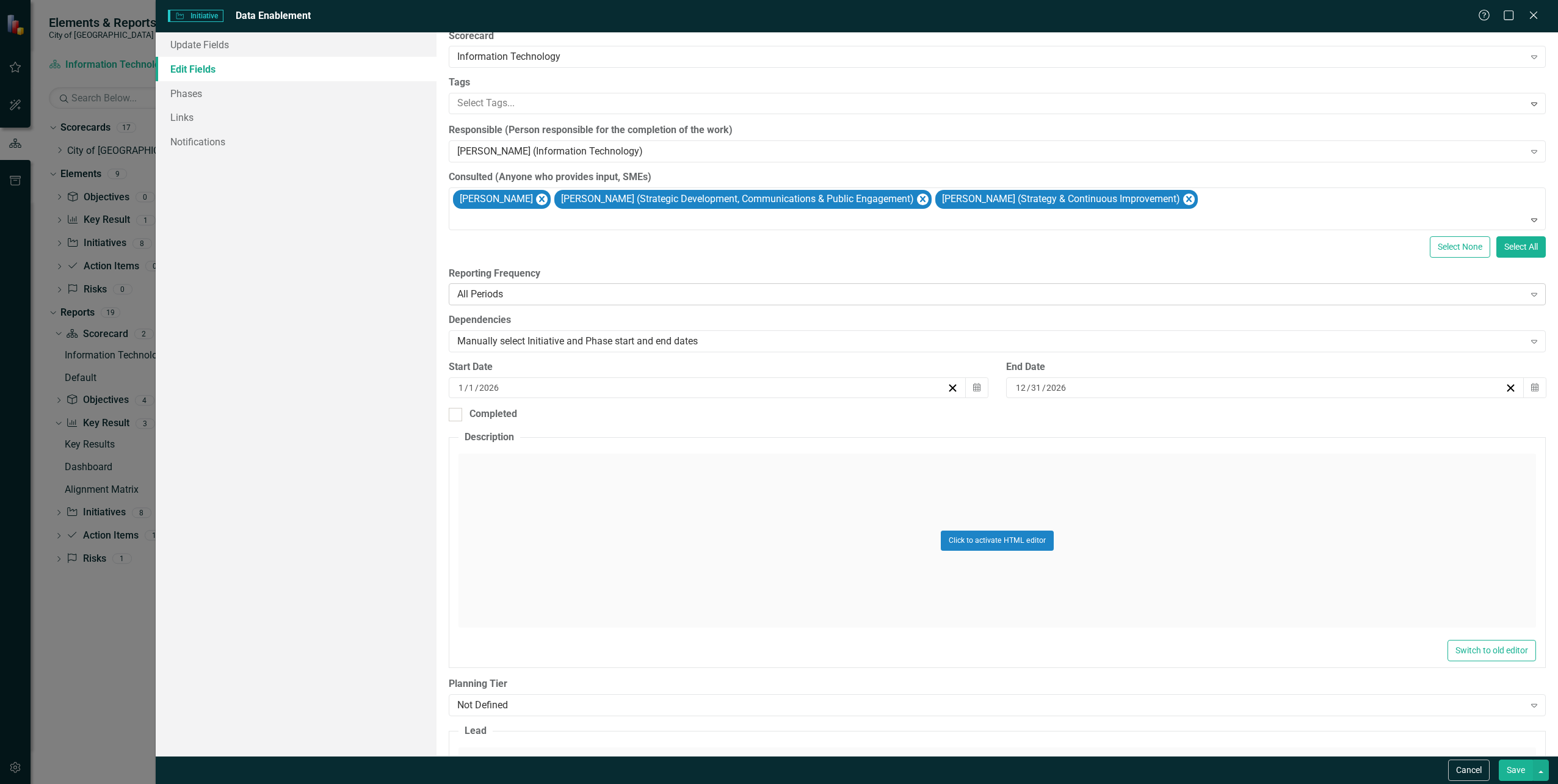
click at [1284, 296] on div "All Periods" at bounding box center [991, 294] width 1067 height 14
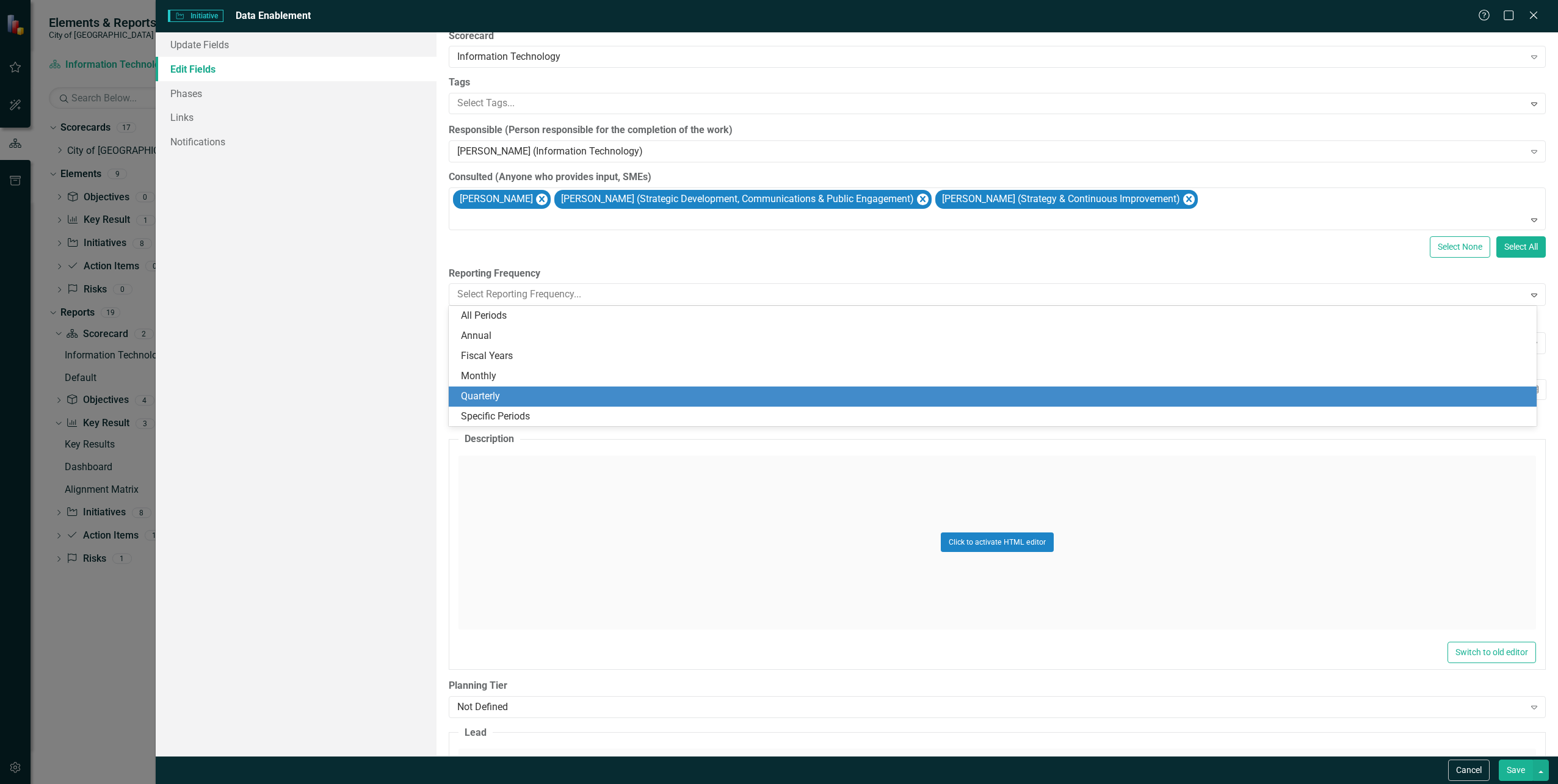
click at [544, 387] on div "Quarterly" at bounding box center [992, 397] width 1088 height 20
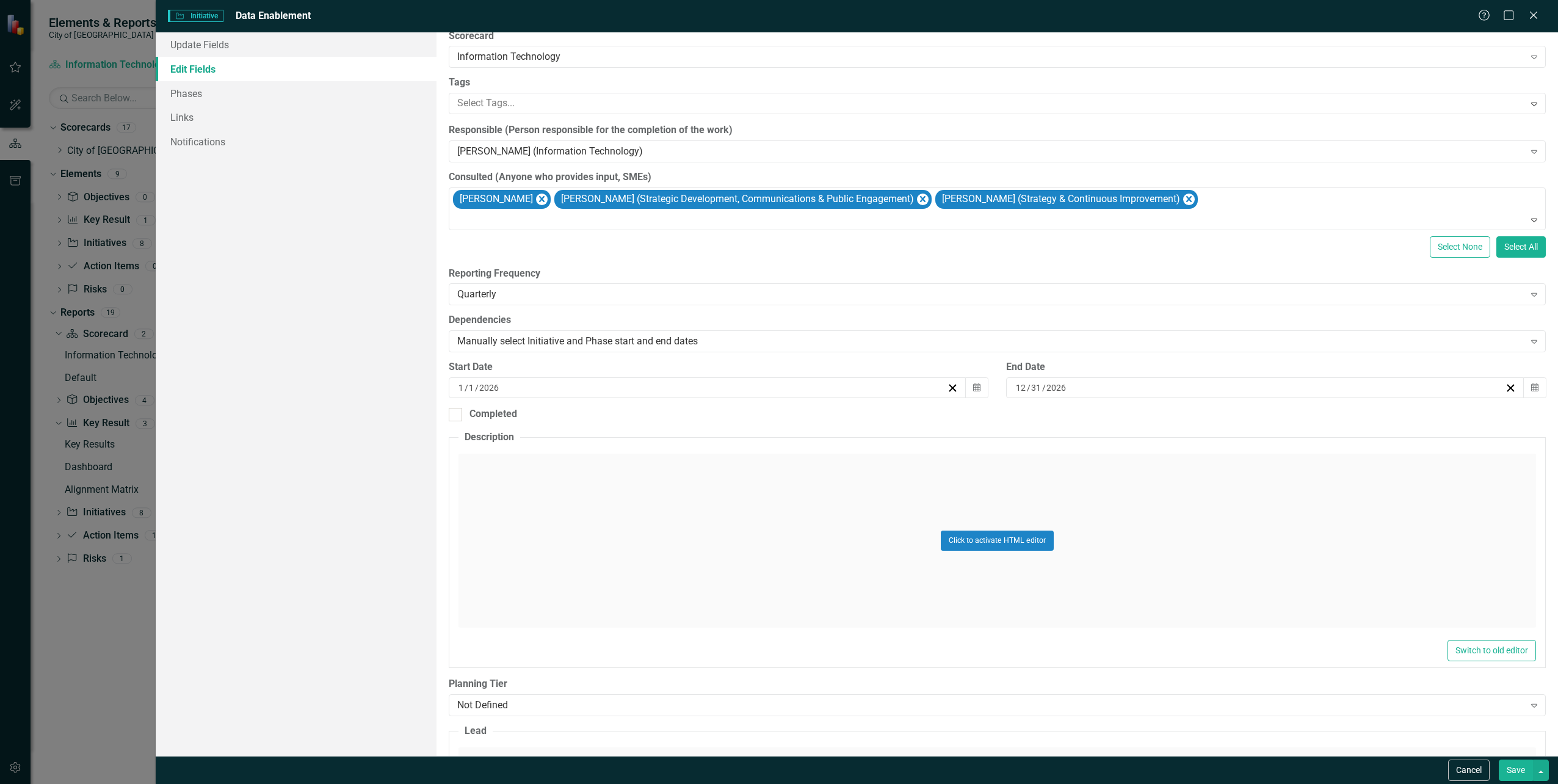
click at [806, 253] on div "Select None Select All" at bounding box center [997, 246] width 1097 height 21
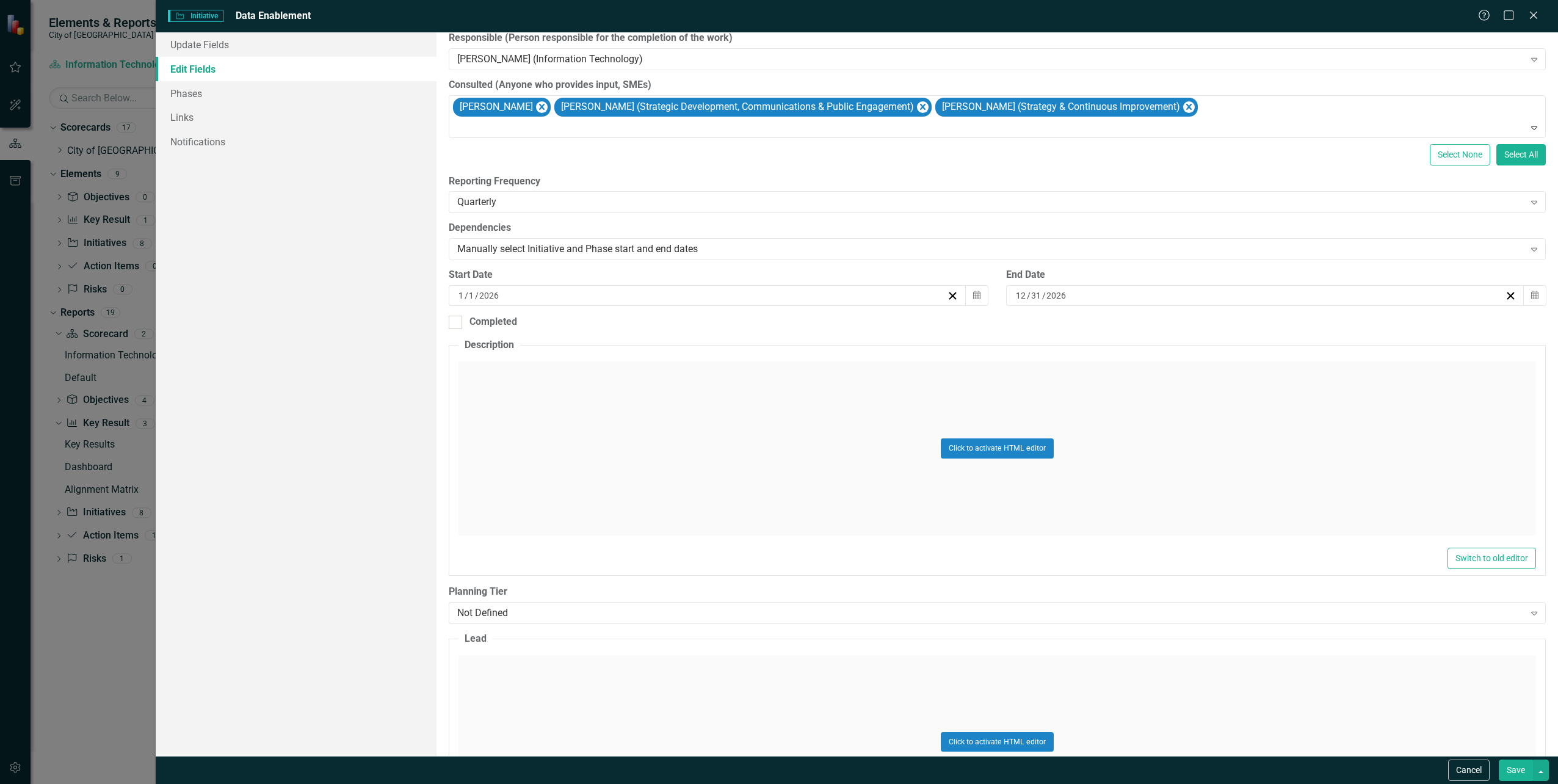
scroll to position [183, 0]
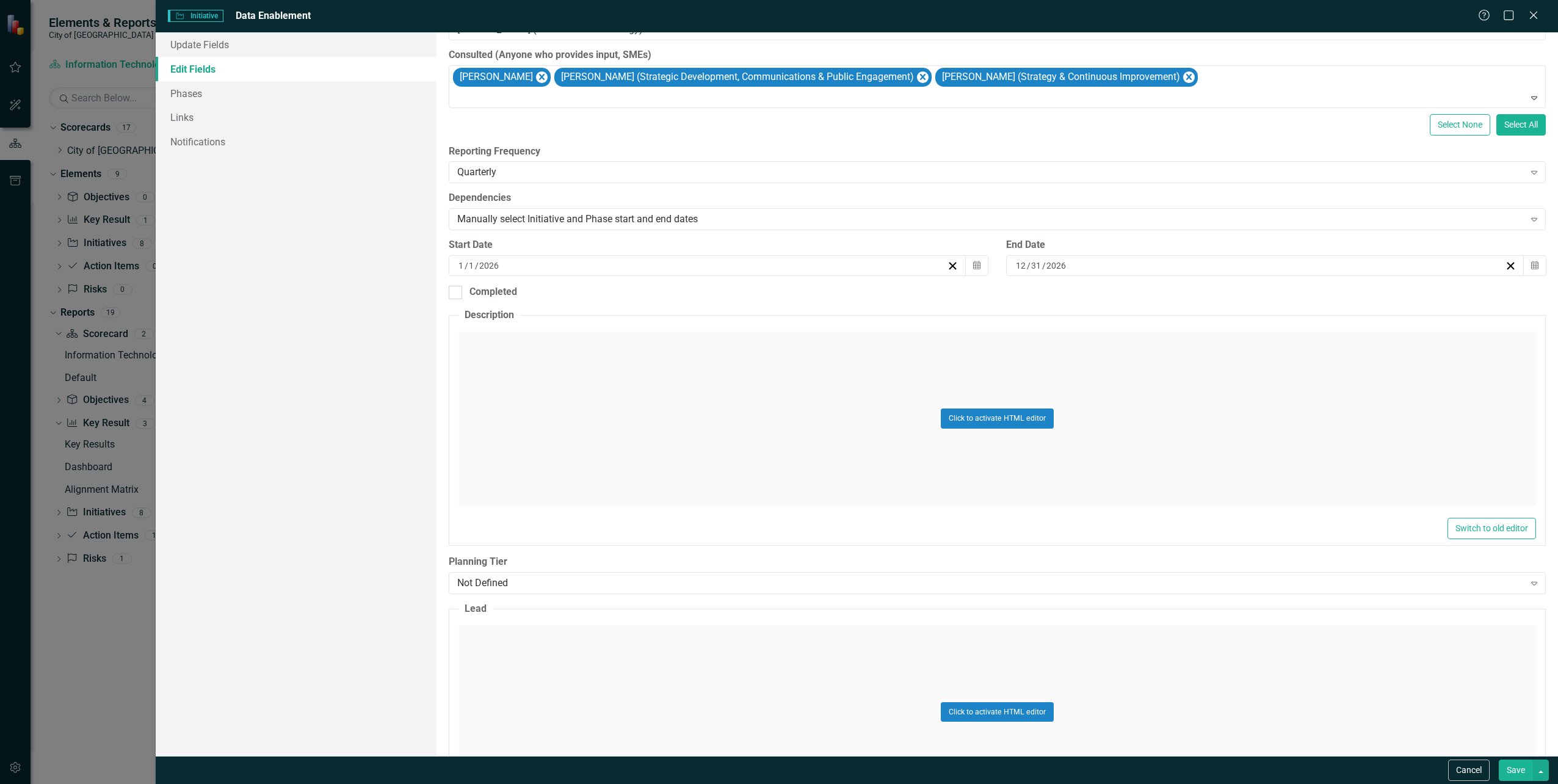
click at [580, 265] on div "[DATE]" at bounding box center [701, 265] width 490 height 12
click at [635, 295] on button "‹" at bounding box center [639, 296] width 27 height 27
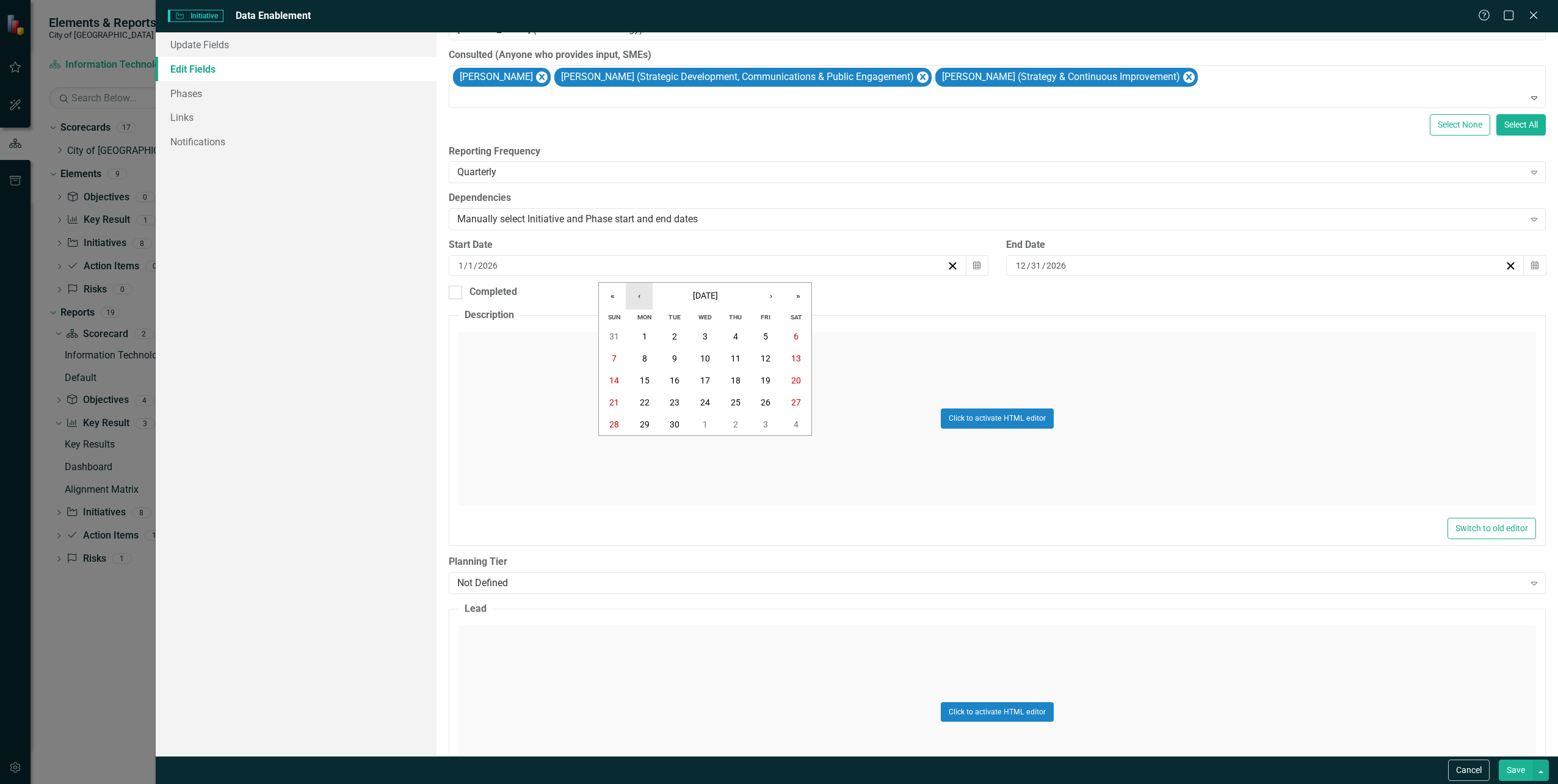
click at [635, 295] on button "‹" at bounding box center [639, 296] width 27 height 27
click at [641, 353] on button "4" at bounding box center [644, 358] width 30 height 22
click at [1046, 264] on input "2026" at bounding box center [1056, 265] width 21 height 12
click at [1325, 298] on button "›" at bounding box center [1324, 296] width 27 height 27
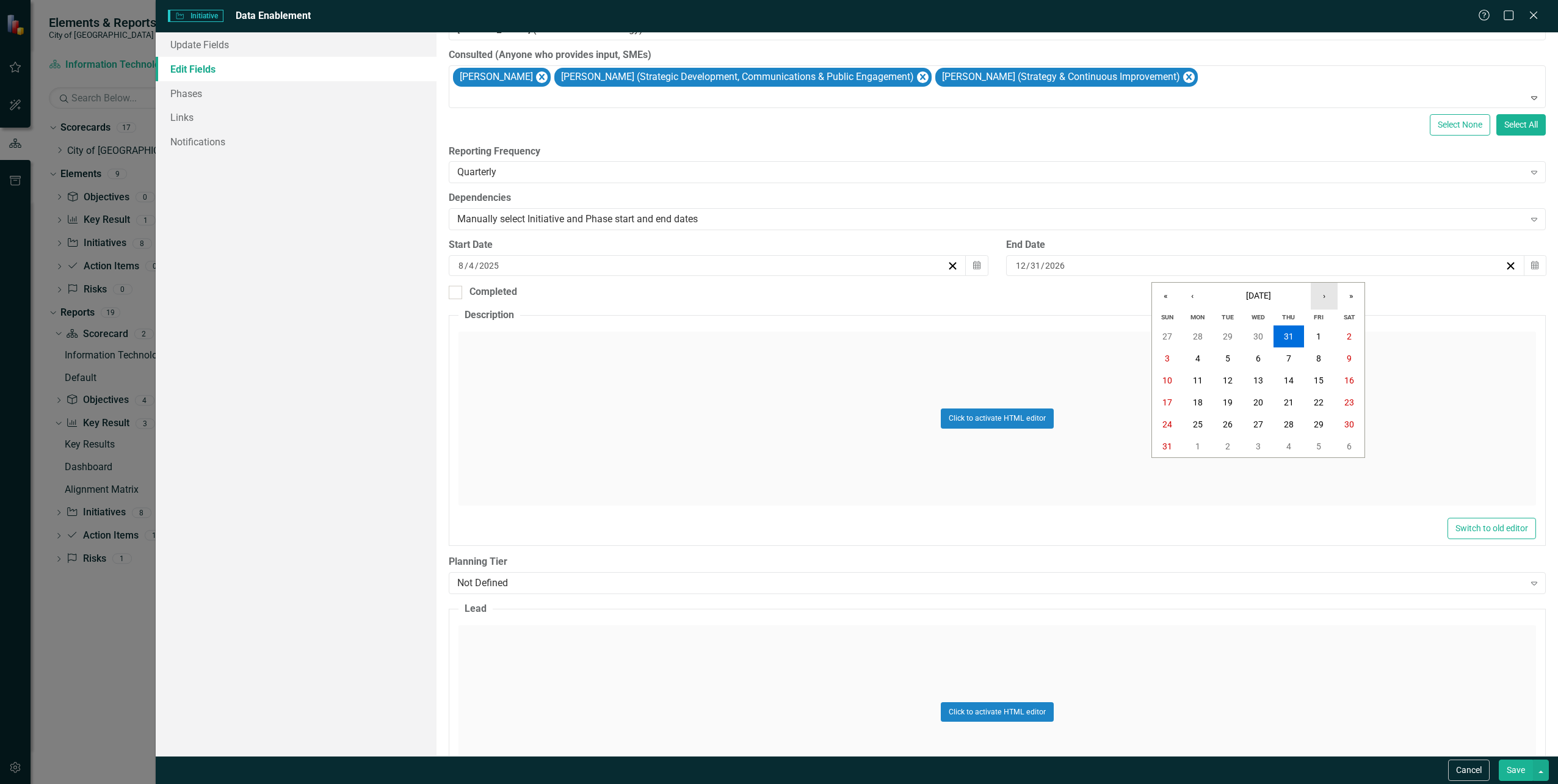
click at [1325, 298] on button "›" at bounding box center [1324, 296] width 27 height 27
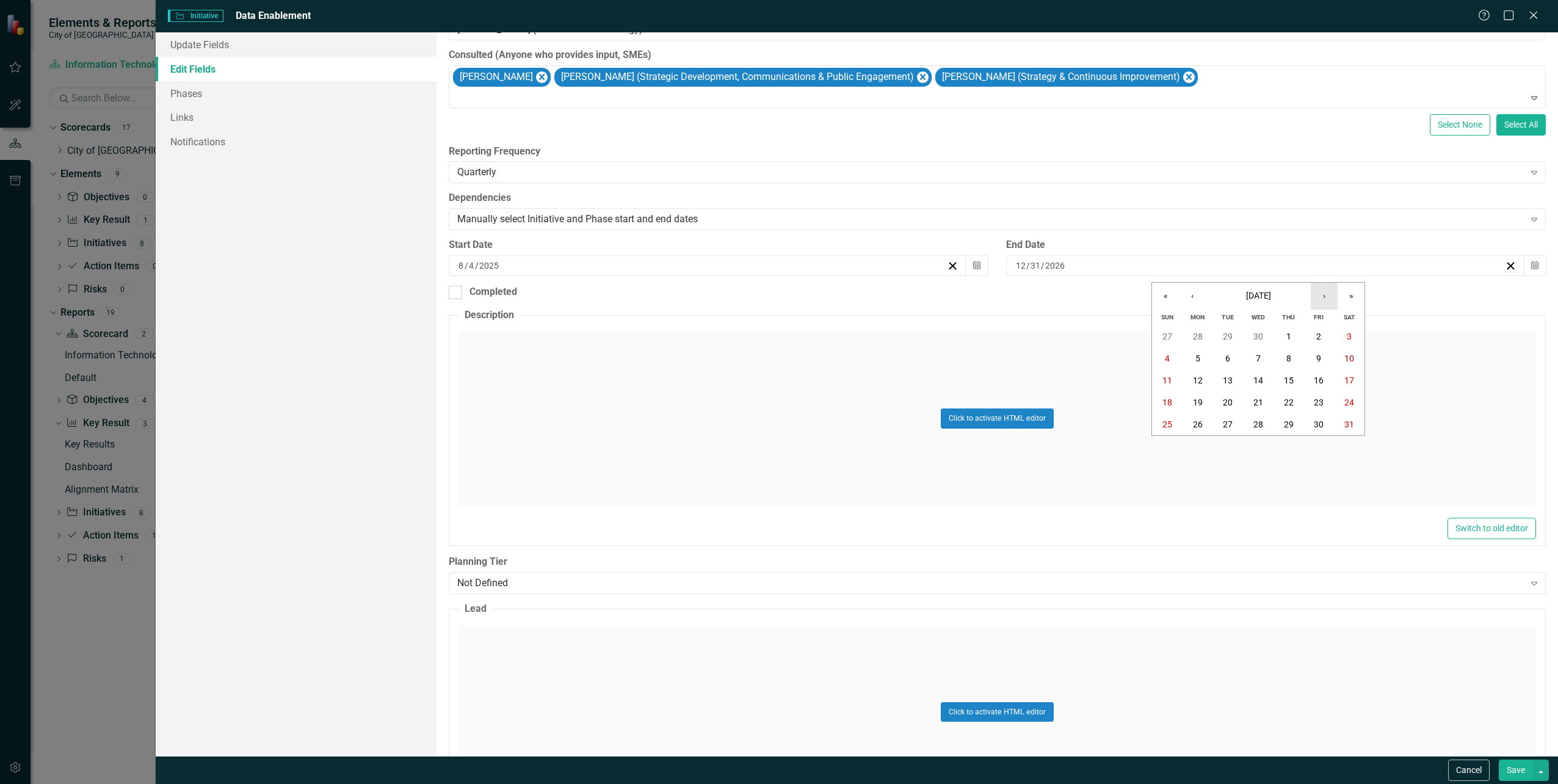
click at [1325, 298] on button "›" at bounding box center [1324, 296] width 27 height 27
click at [1325, 299] on button "›" at bounding box center [1324, 296] width 27 height 27
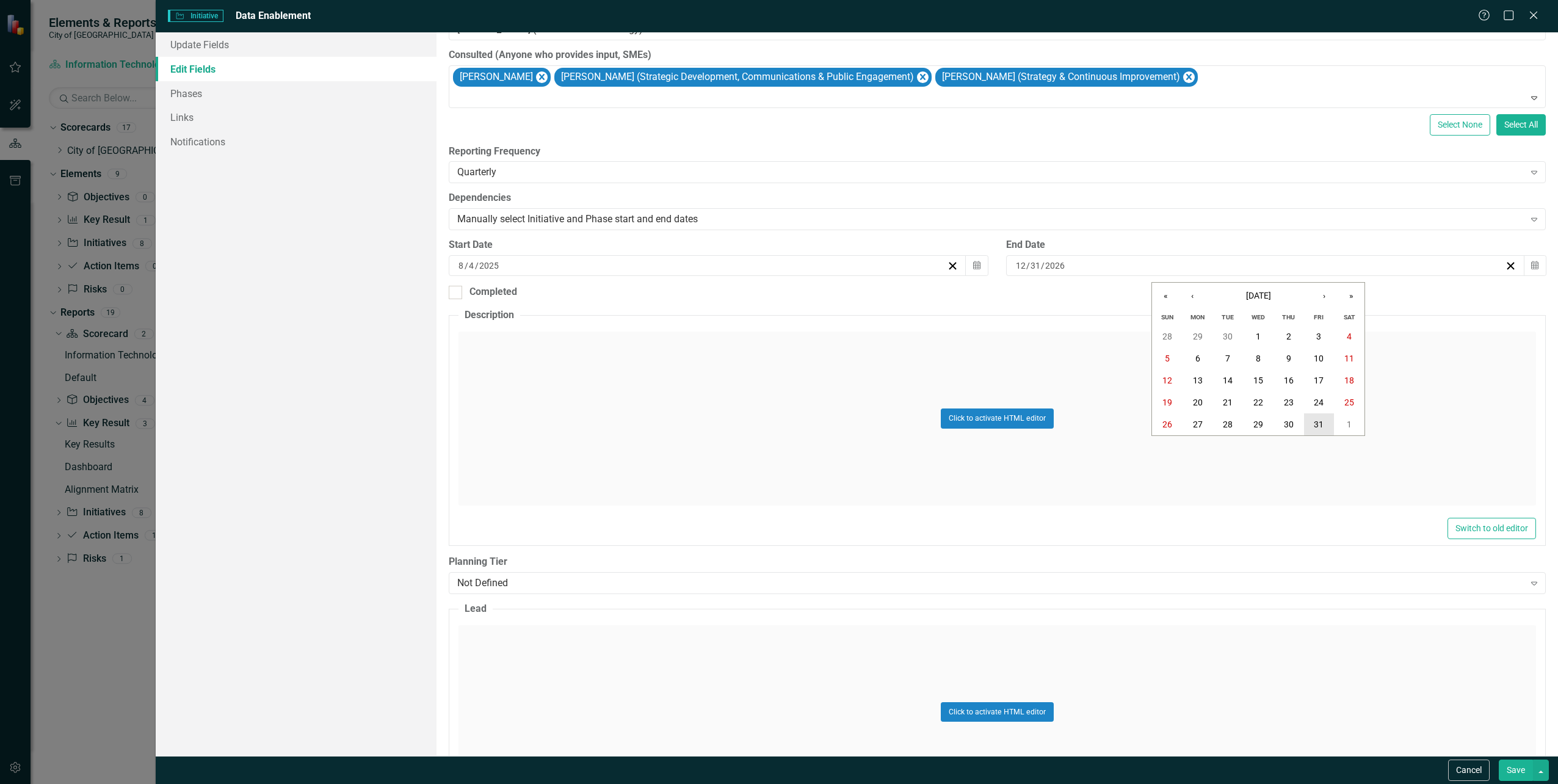
click at [1313, 423] on button "31" at bounding box center [1318, 424] width 30 height 22
click at [294, 420] on div "Update Fields Edit Fields Phases Links Notifications" at bounding box center [296, 394] width 280 height 723
click at [963, 417] on button "Click to activate HTML editor" at bounding box center [997, 418] width 113 height 19
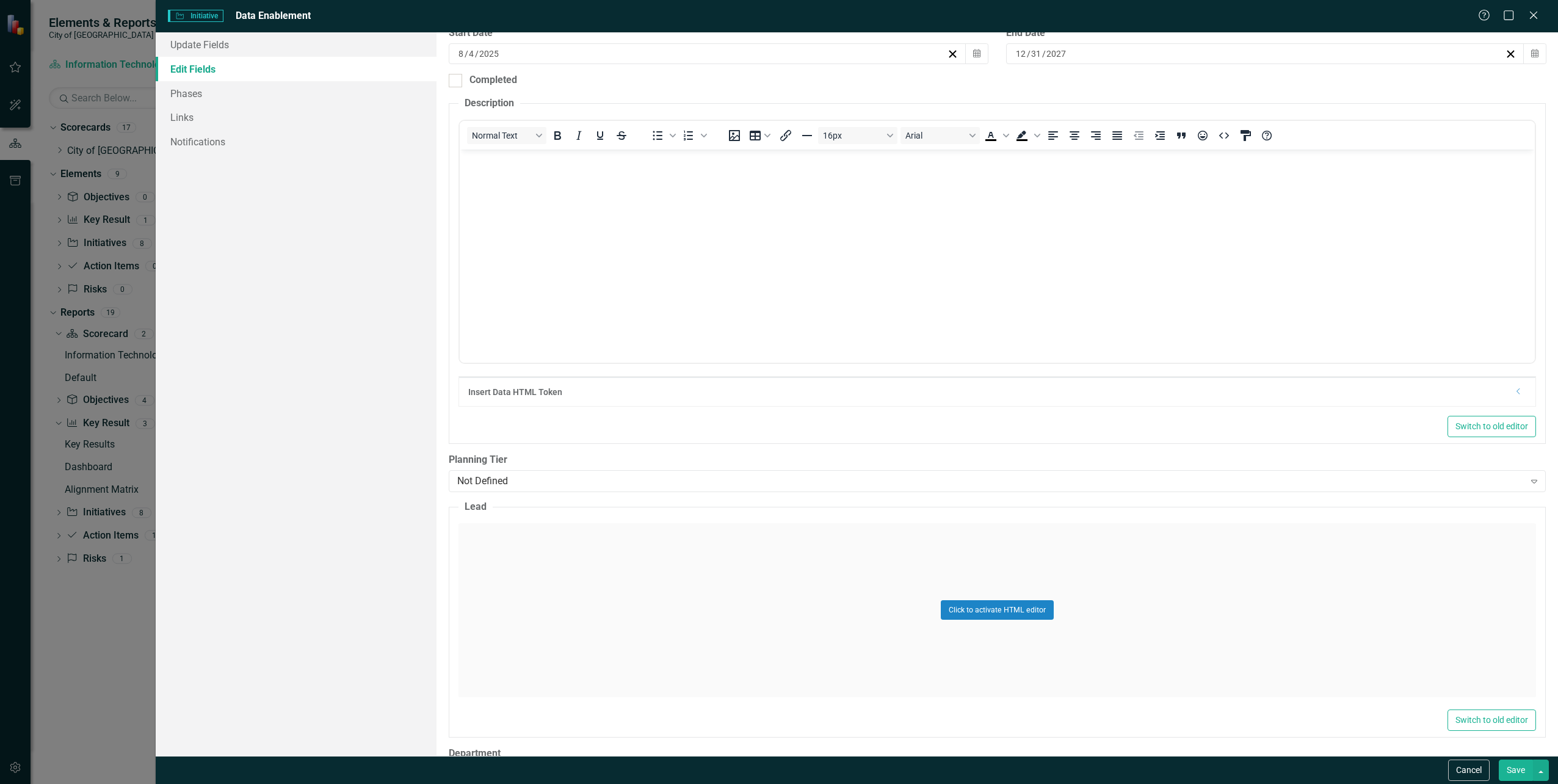
scroll to position [410, 0]
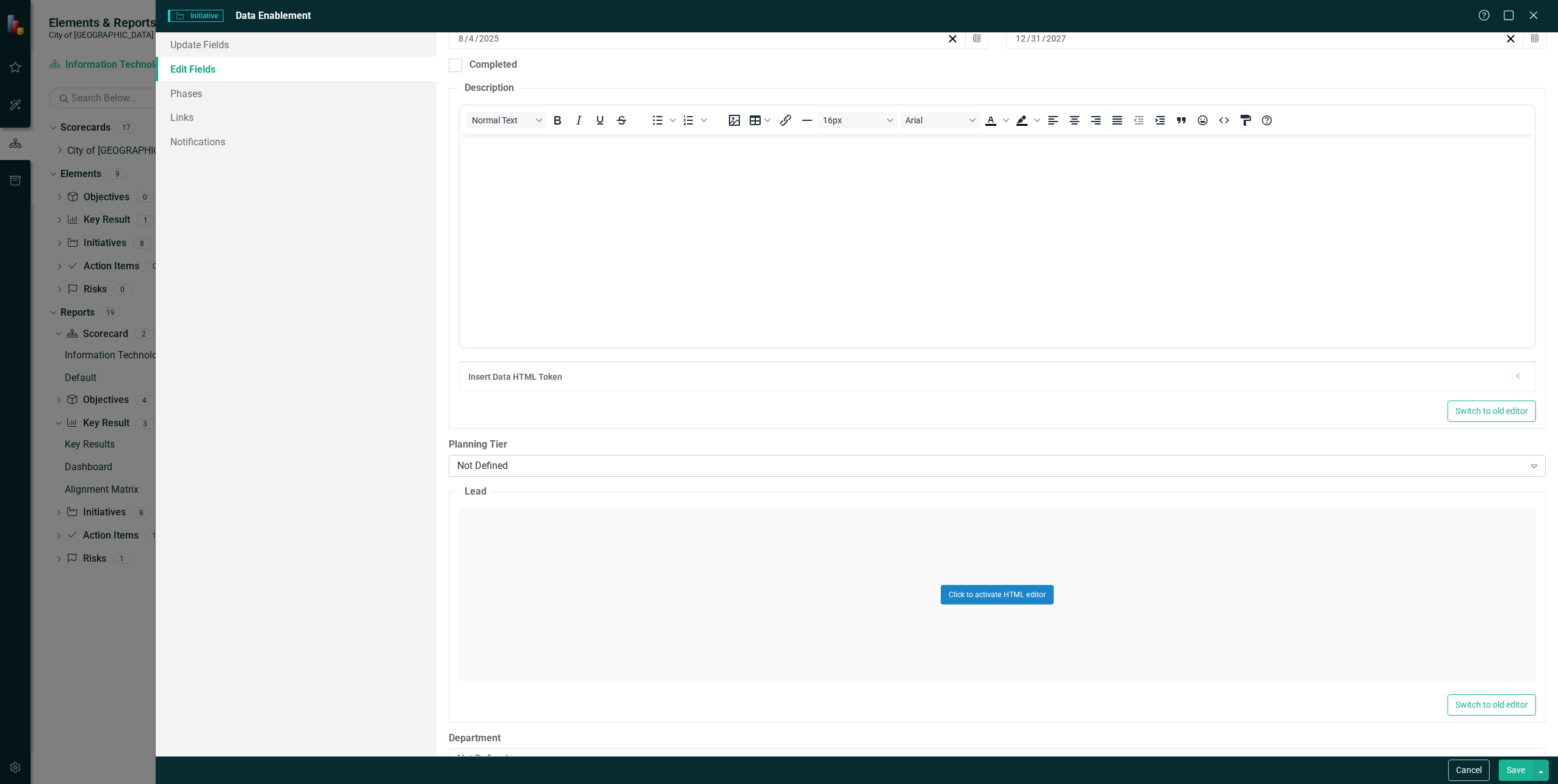
click at [1444, 465] on div "Not Defined" at bounding box center [991, 465] width 1067 height 14
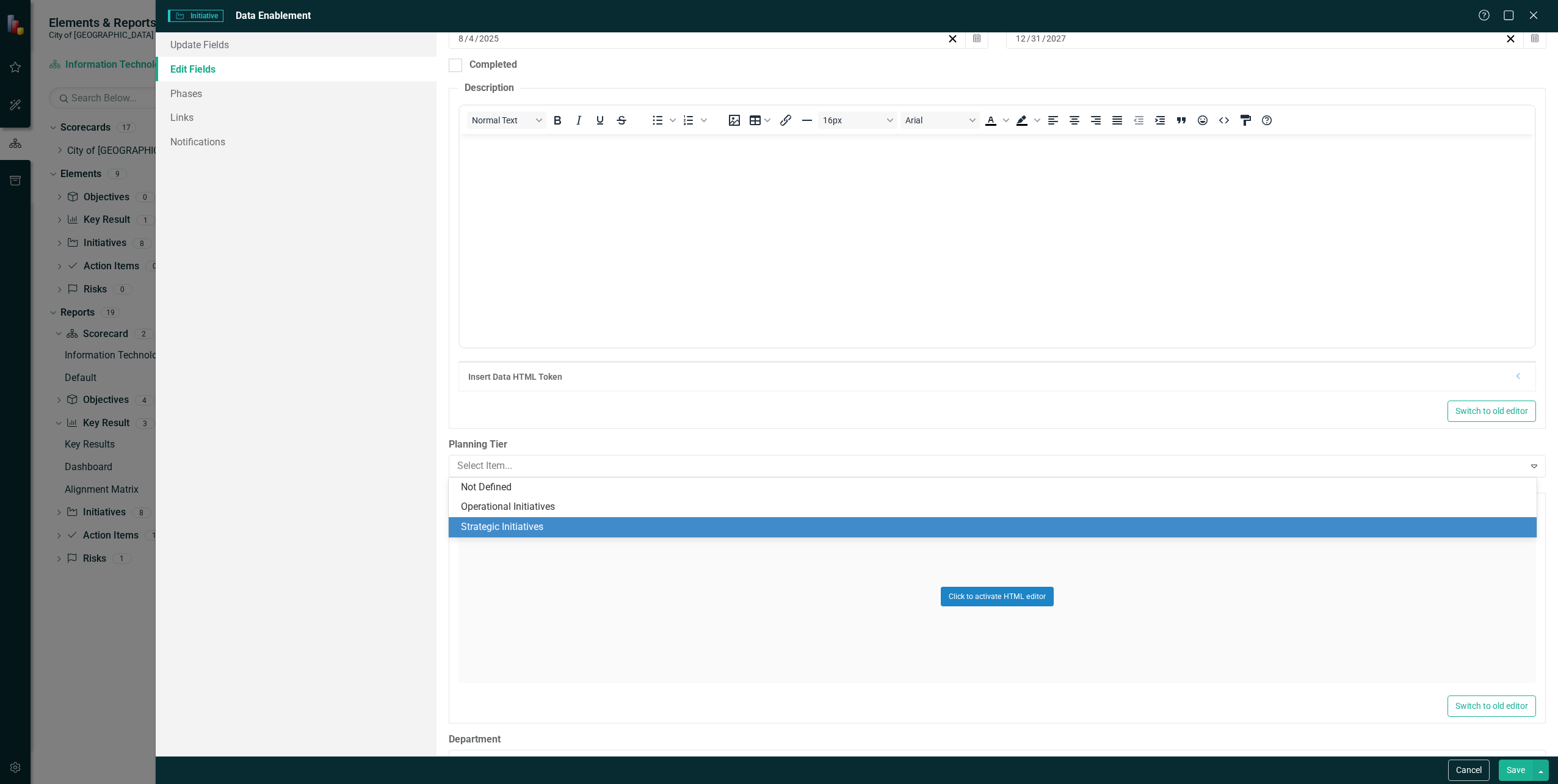
click at [574, 523] on div "Strategic Initiatives" at bounding box center [995, 527] width 1069 height 14
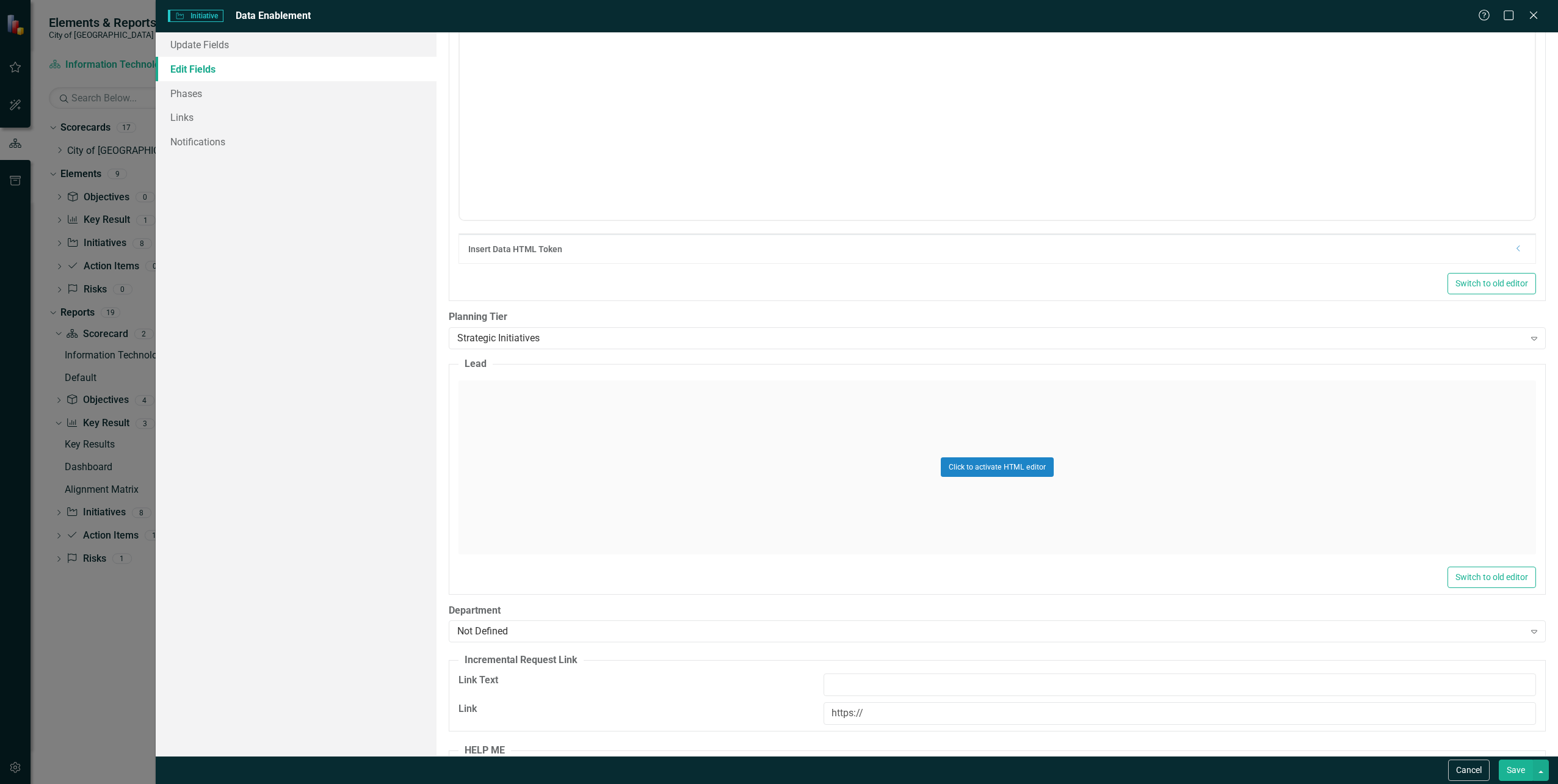
scroll to position [739, 0]
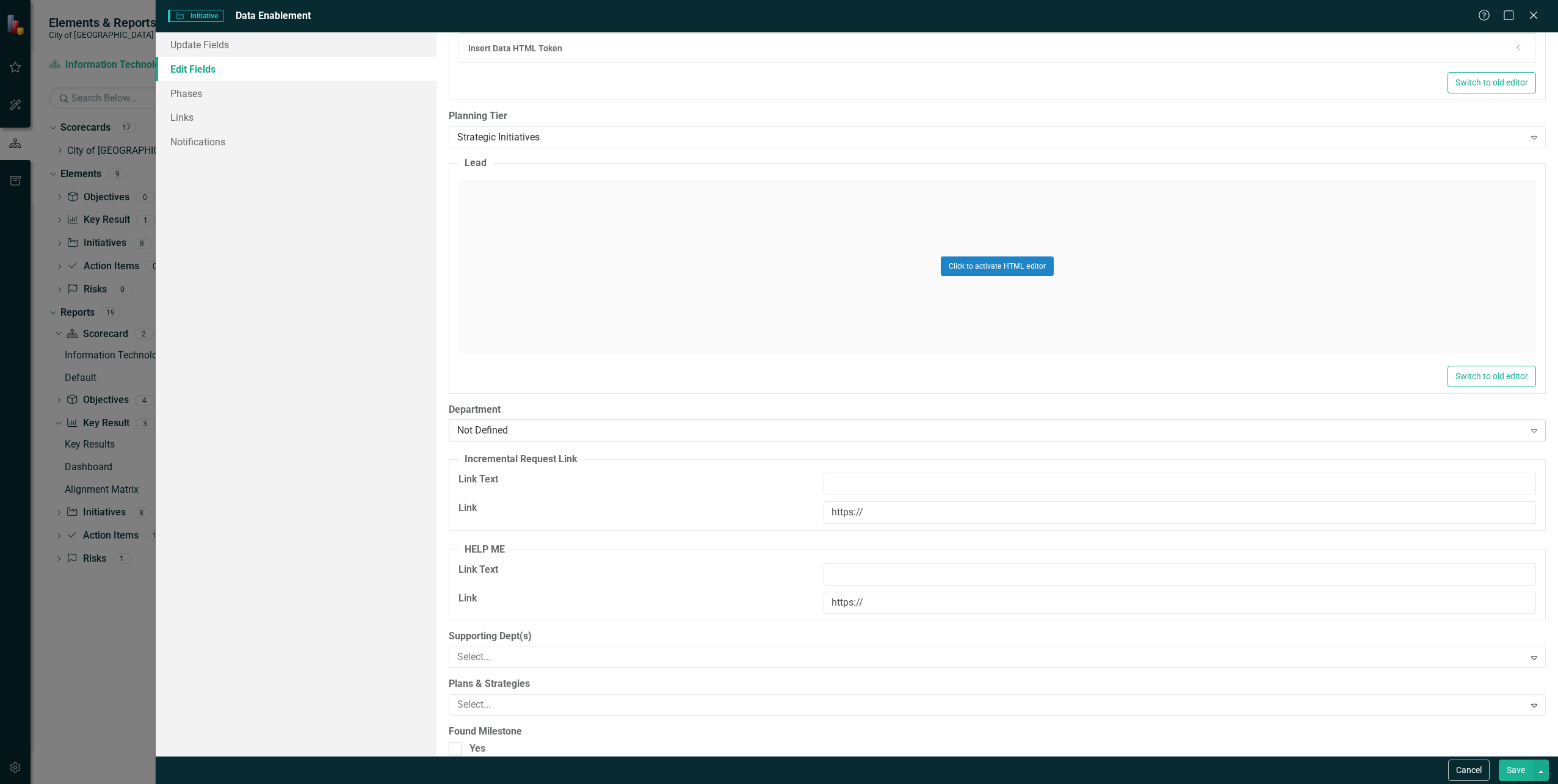
click at [1457, 431] on div "Not Defined" at bounding box center [991, 430] width 1067 height 14
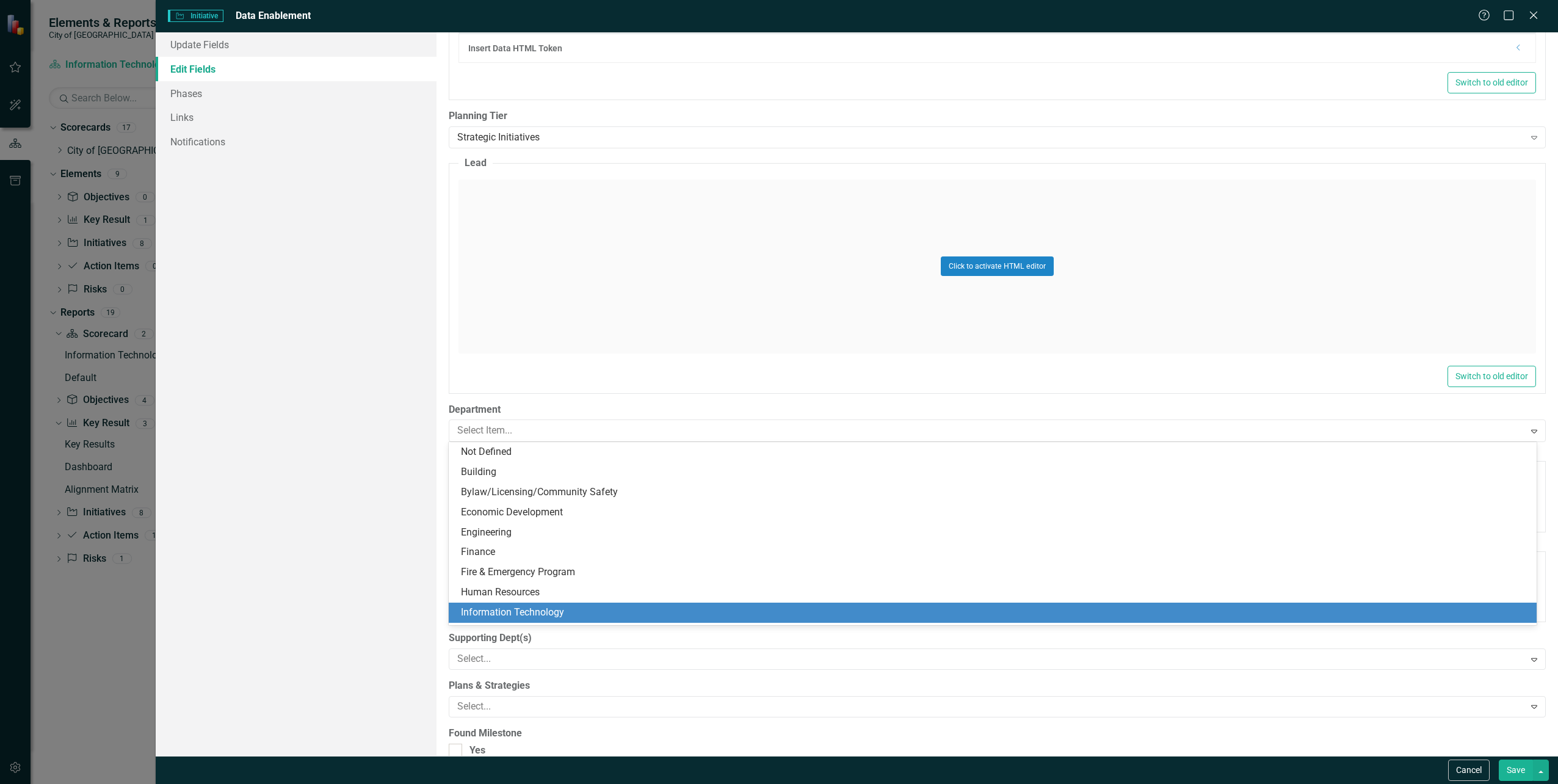
click at [899, 618] on div "Information Technology" at bounding box center [995, 612] width 1069 height 14
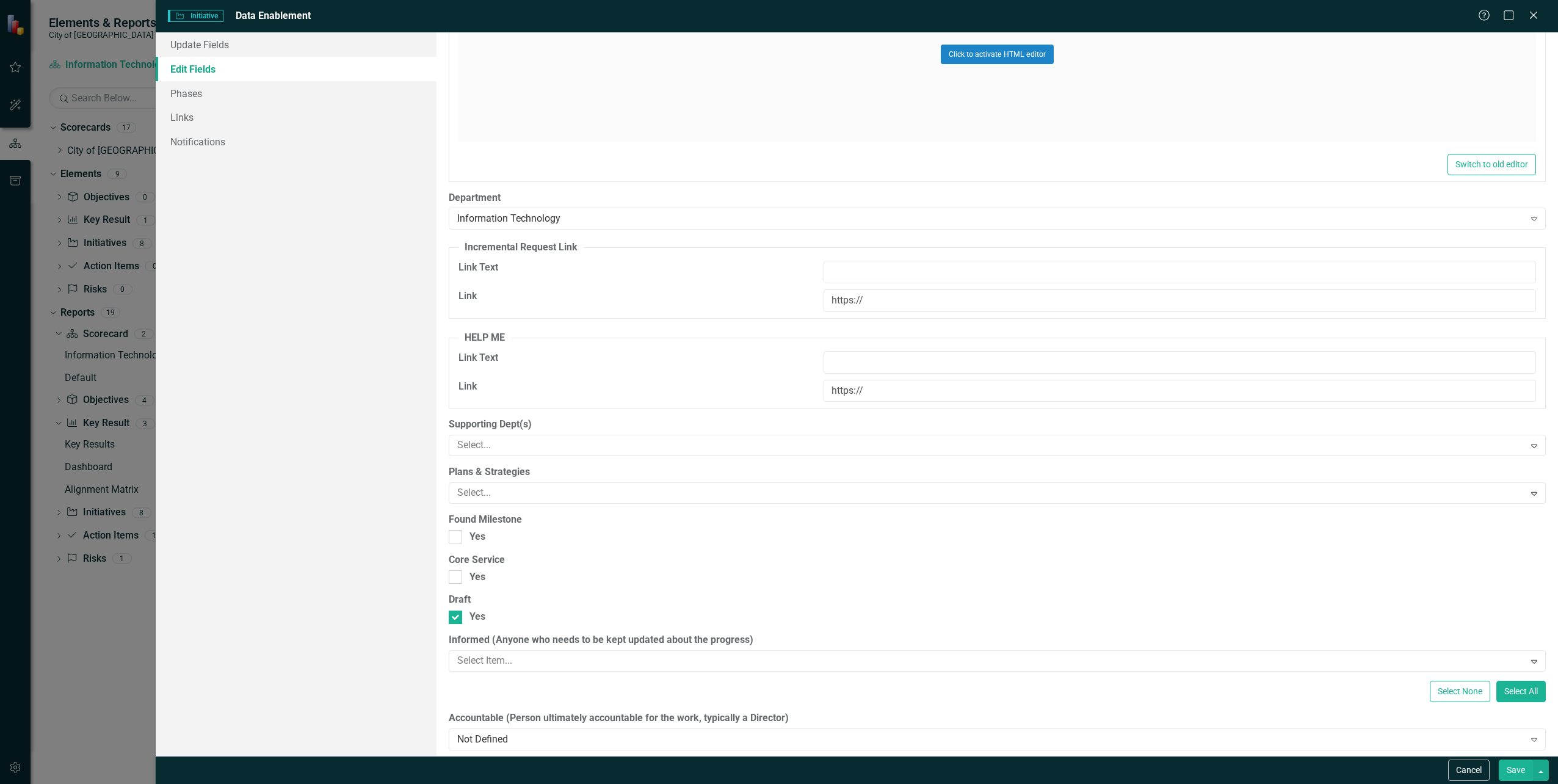
scroll to position [1044, 0]
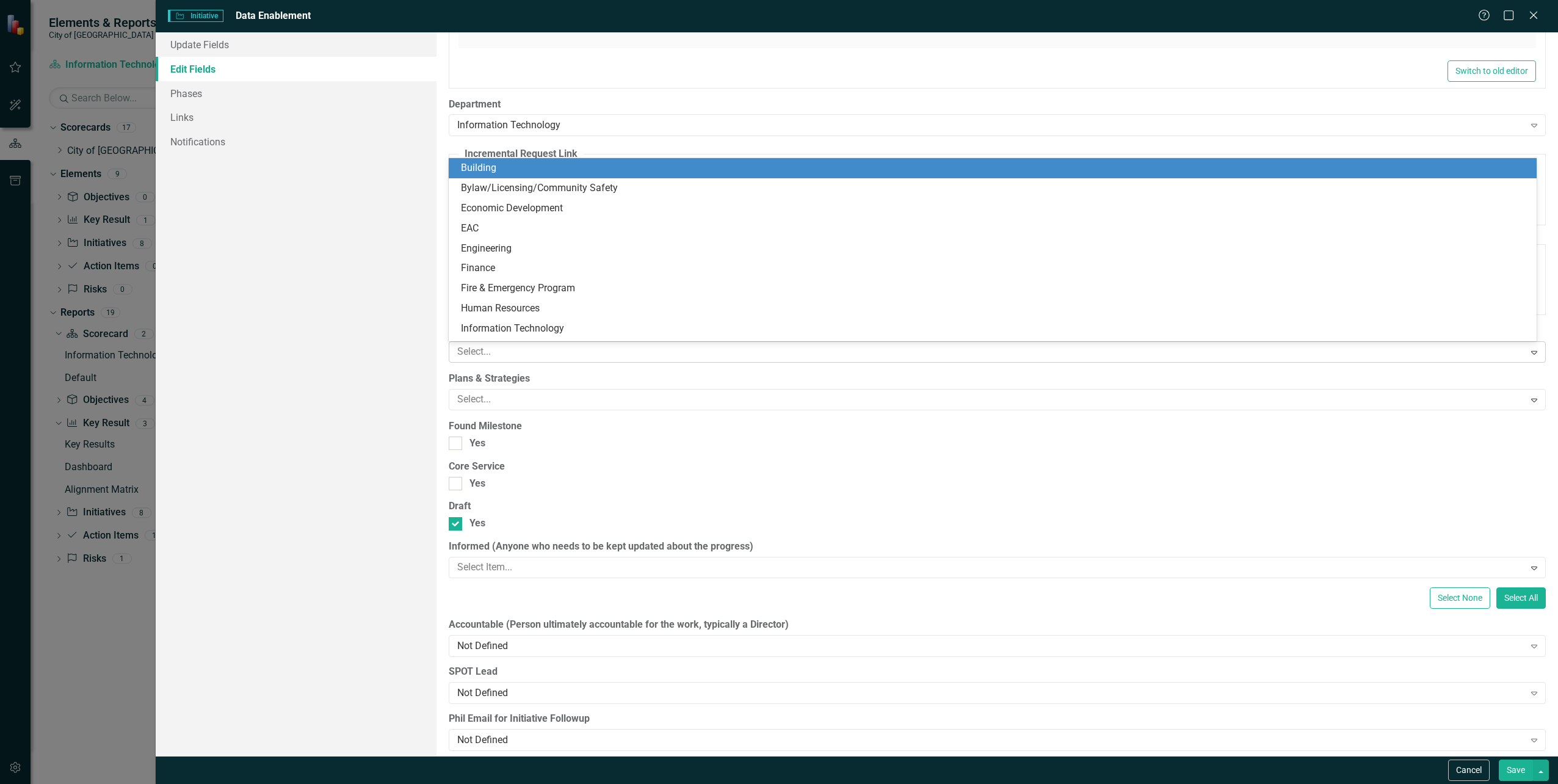
click at [630, 353] on div at bounding box center [989, 352] width 1072 height 17
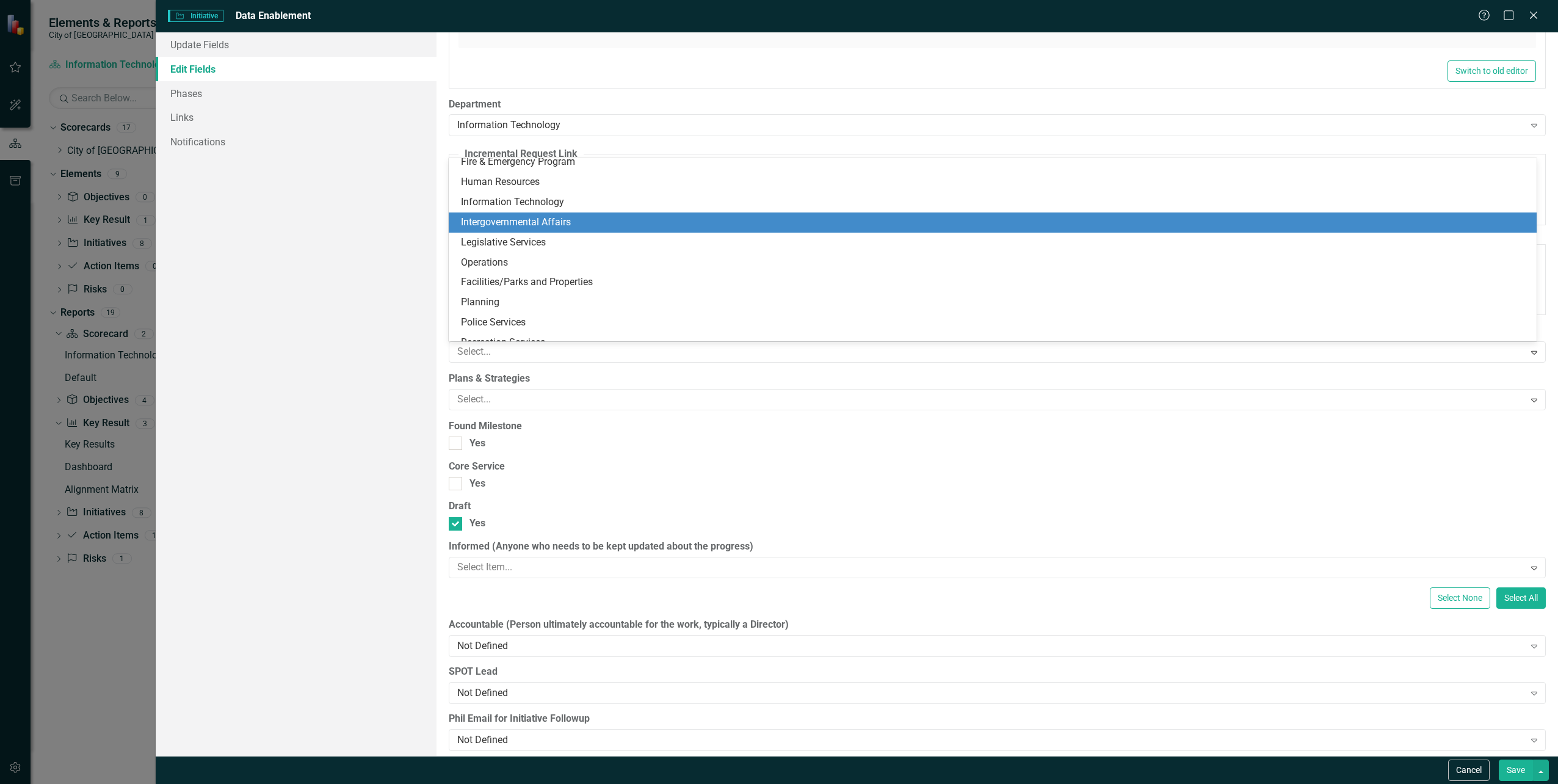
scroll to position [158, 0]
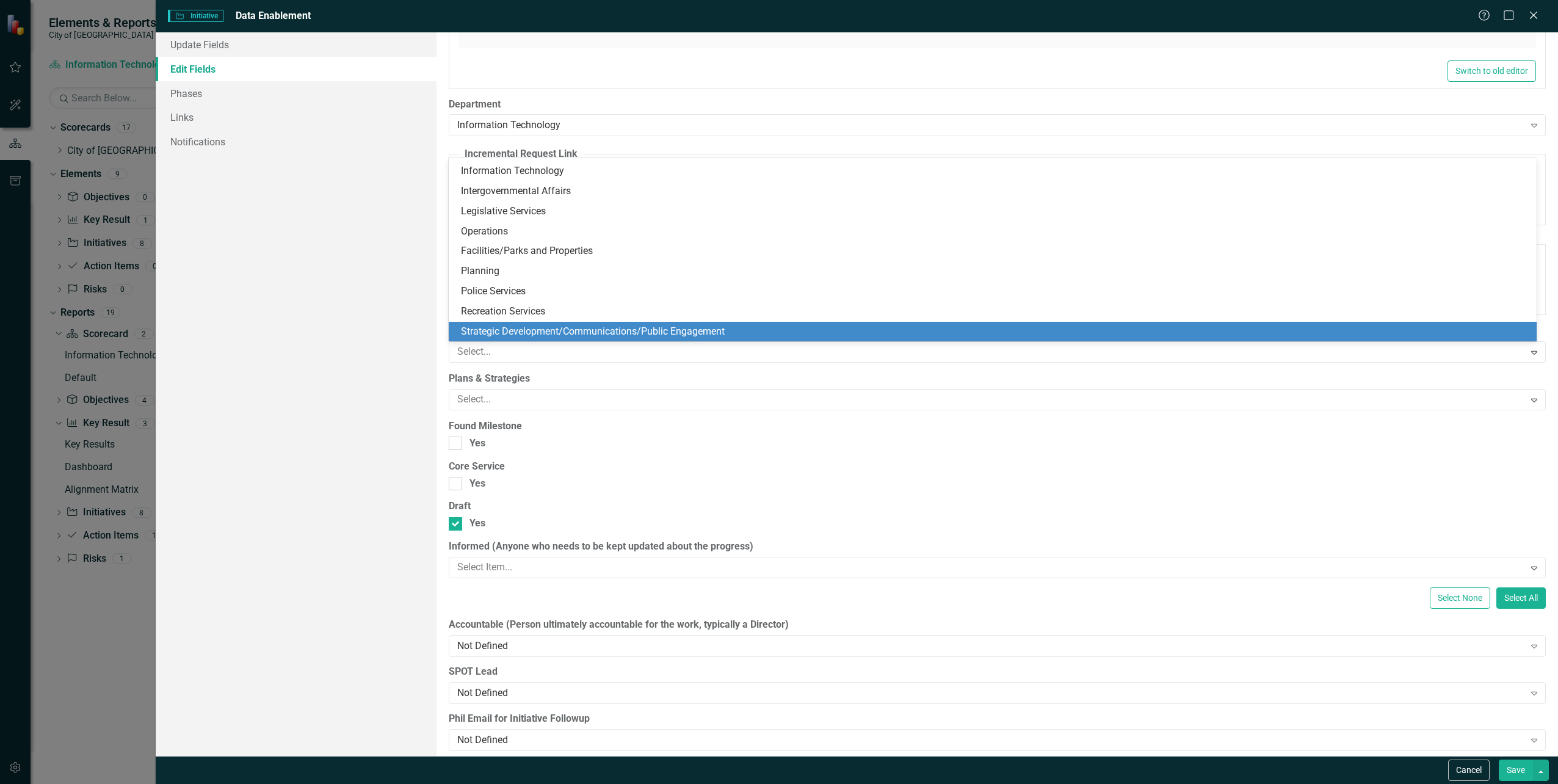
click at [600, 330] on div "Strategic Development/Communications/Public Engagement" at bounding box center [995, 331] width 1069 height 14
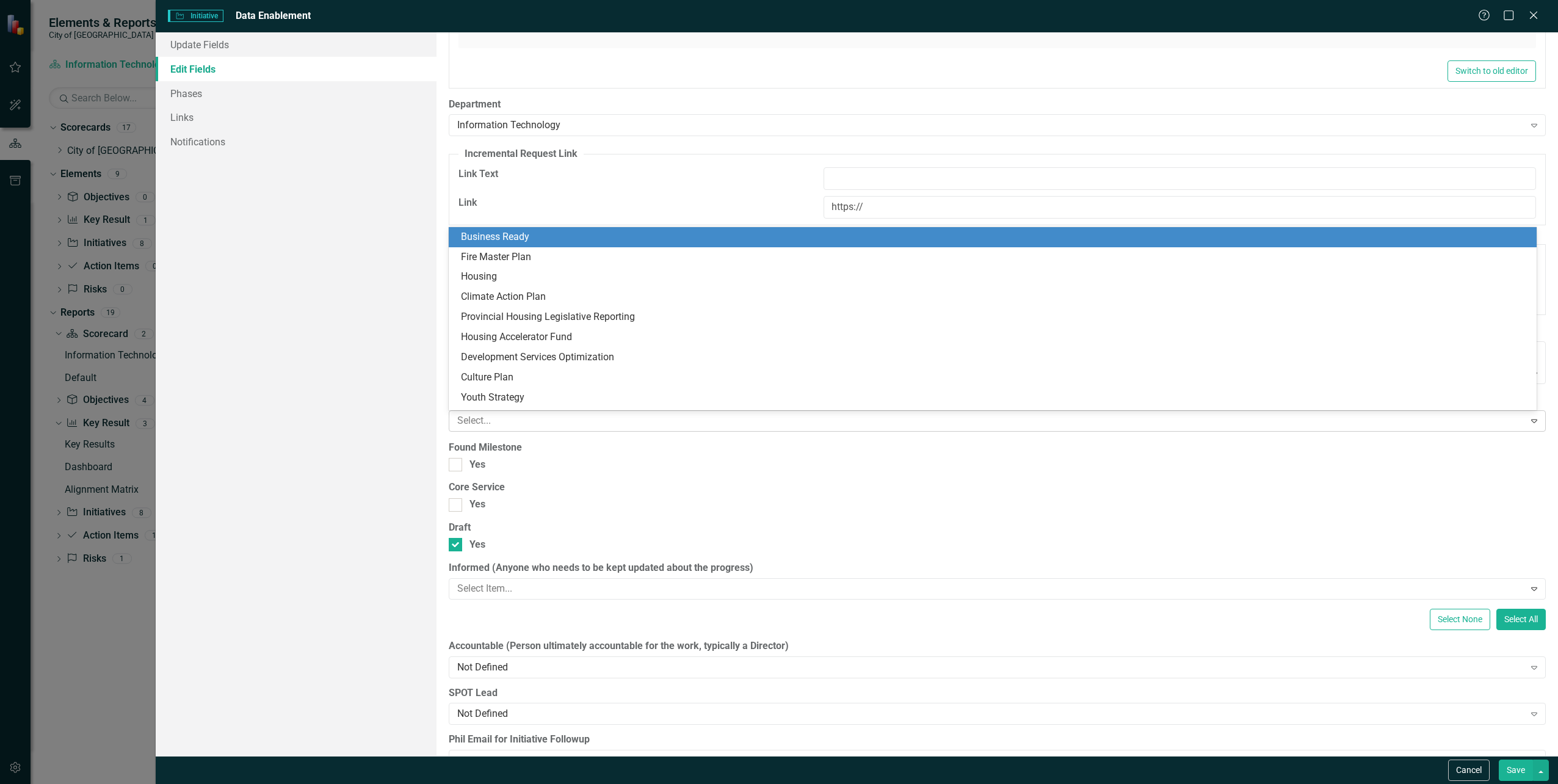
click at [612, 420] on div at bounding box center [989, 421] width 1072 height 17
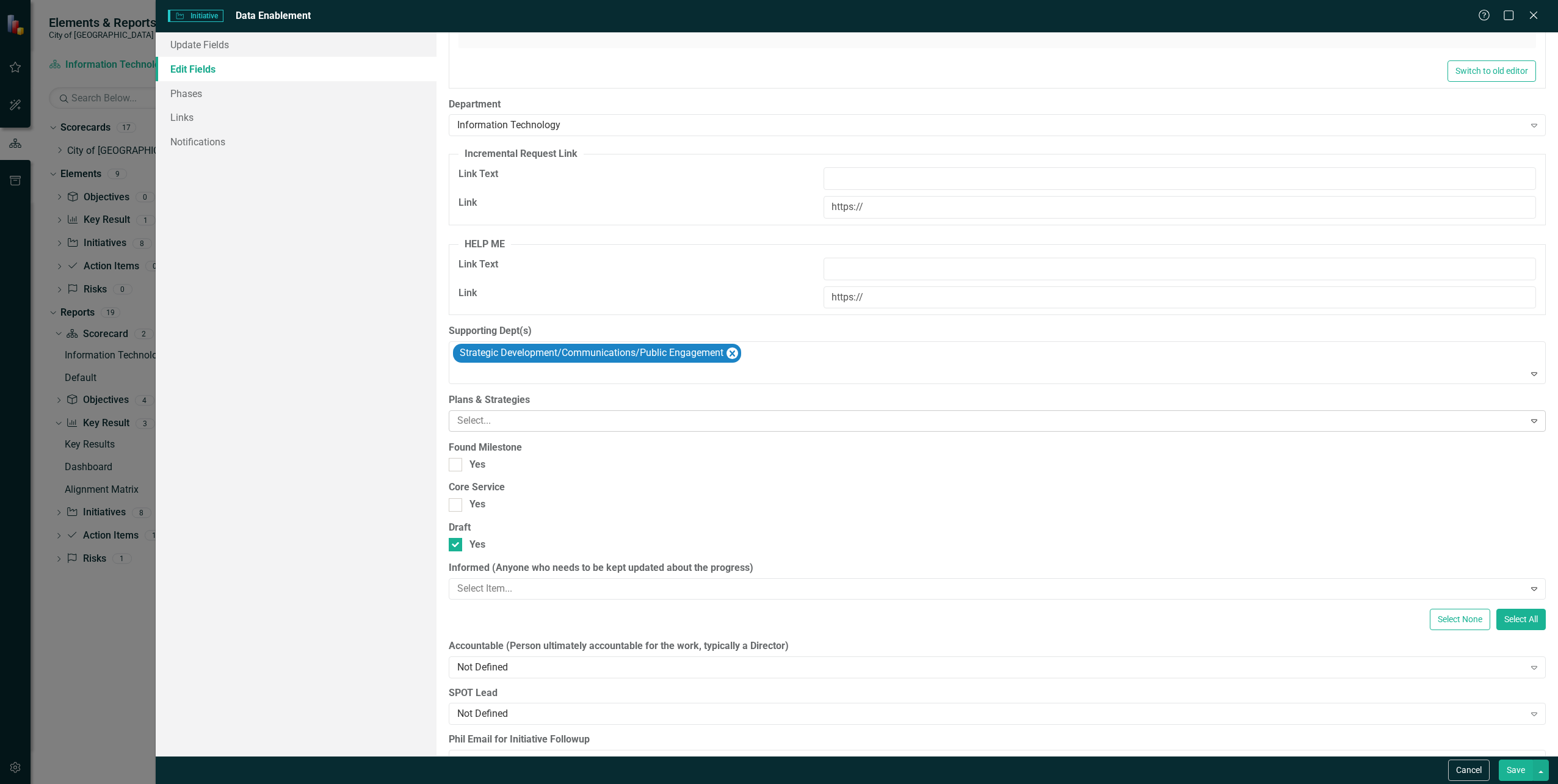
click at [612, 420] on div at bounding box center [989, 421] width 1072 height 17
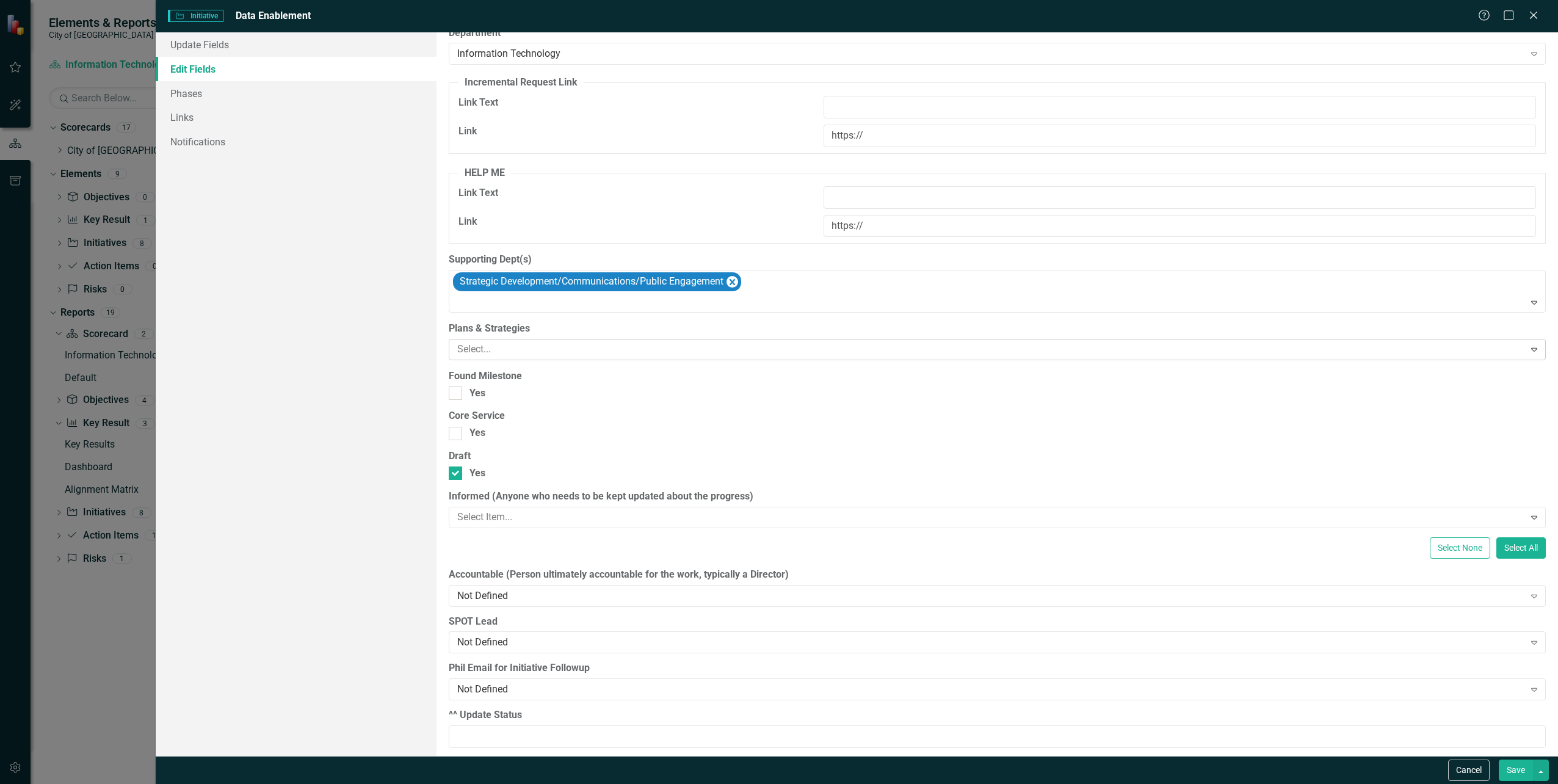
scroll to position [1126, 0]
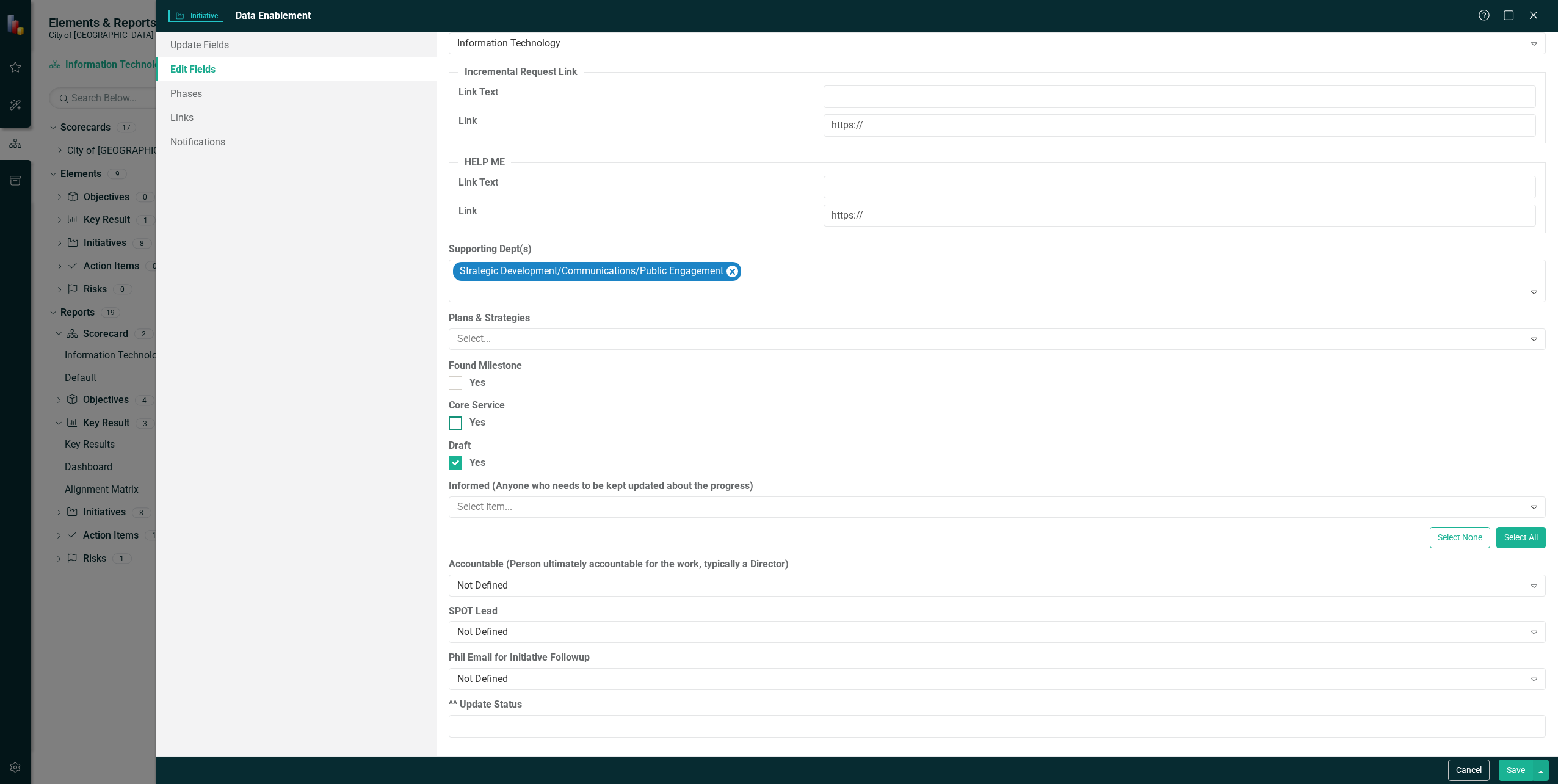
click at [457, 422] on div at bounding box center [455, 423] width 14 height 14
click at [456, 422] on input "Yes" at bounding box center [453, 420] width 8 height 8
click at [457, 422] on div at bounding box center [455, 423] width 14 height 14
click at [456, 422] on input "Yes" at bounding box center [453, 420] width 8 height 8
checkbox input "false"
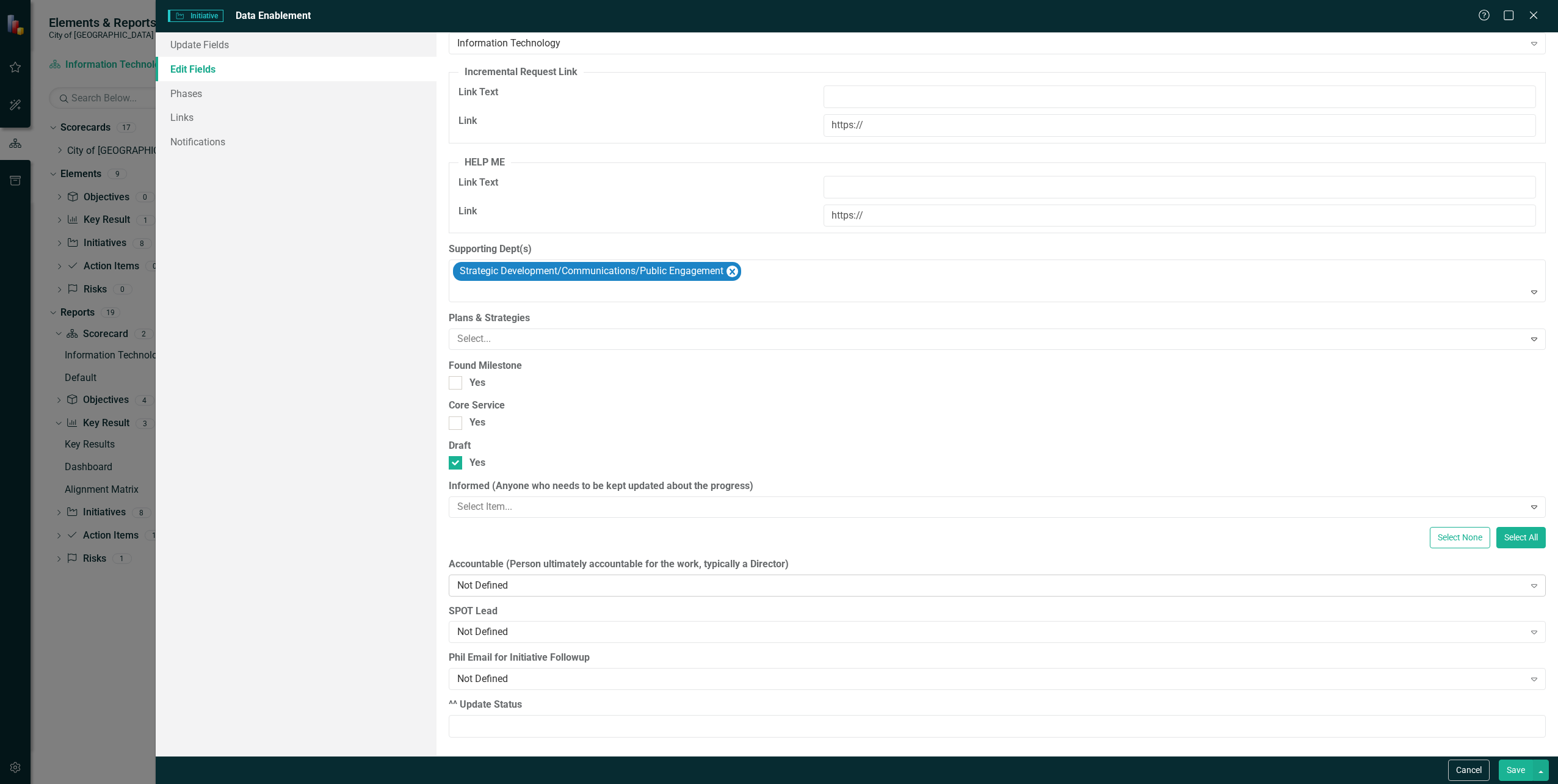
click at [723, 584] on div "Not Defined" at bounding box center [991, 585] width 1067 height 14
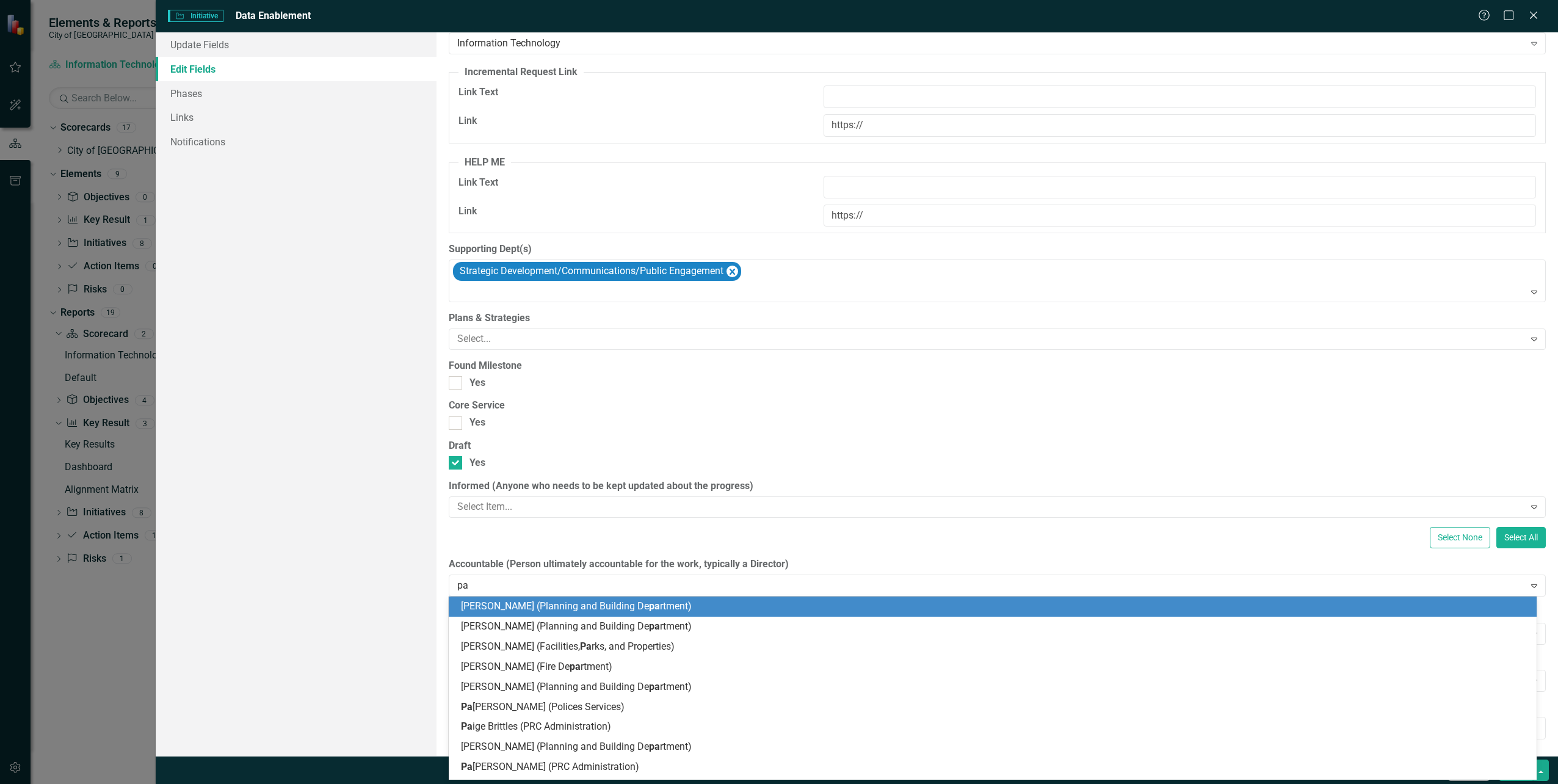
type input "pat"
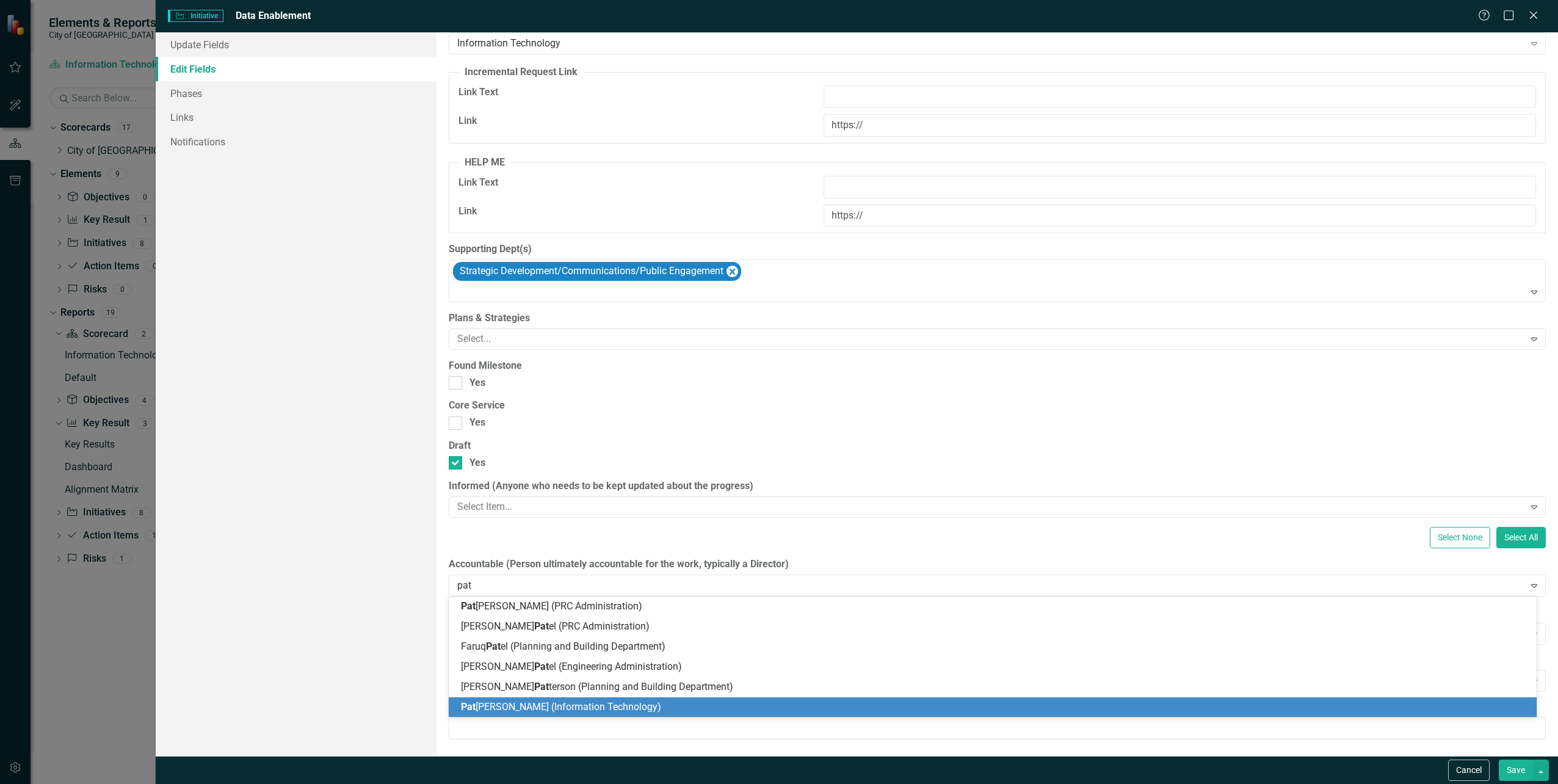
click at [601, 710] on span "[PERSON_NAME] (Information Technology)" at bounding box center [561, 706] width 200 height 12
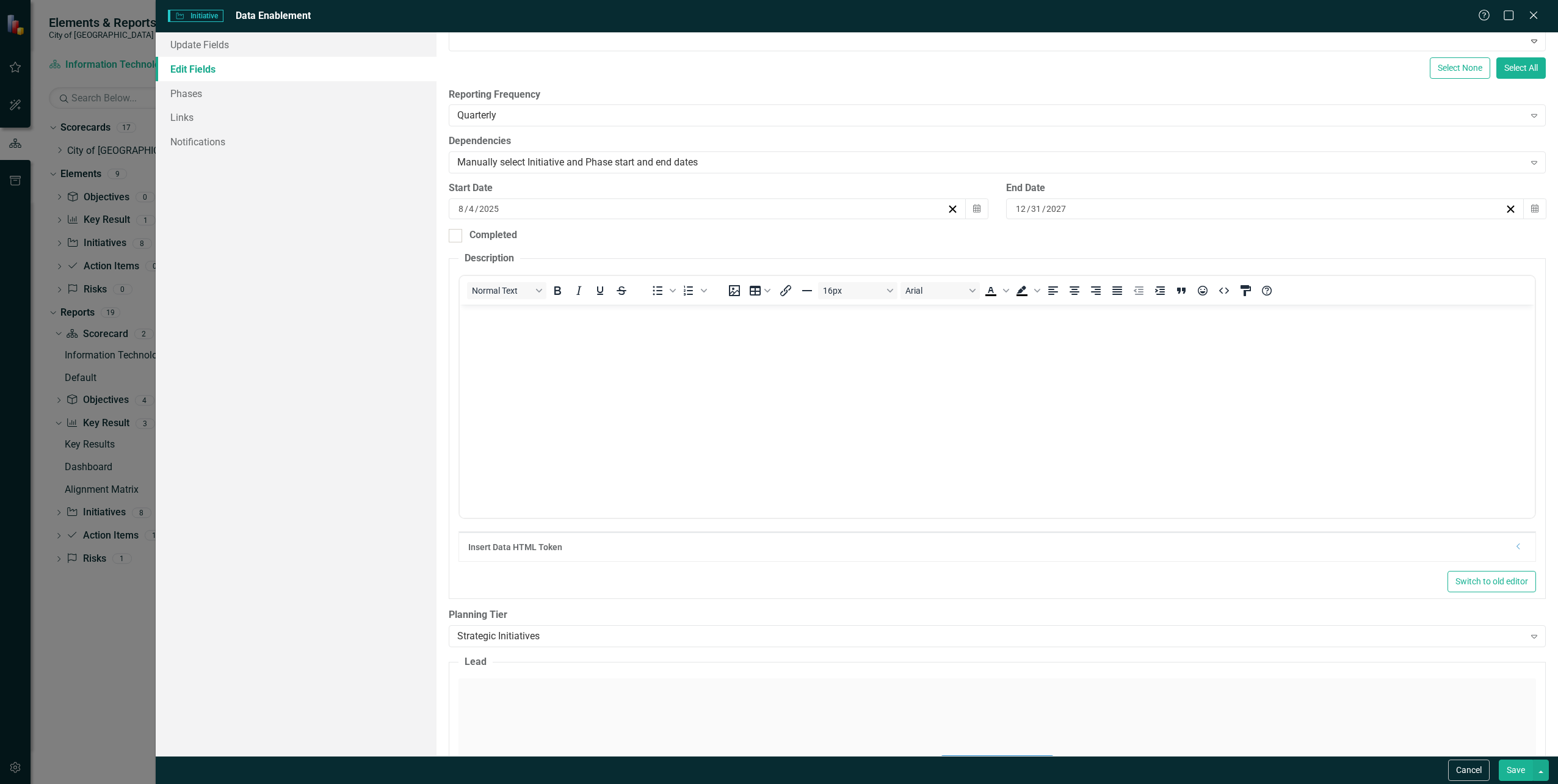
scroll to position [210, 0]
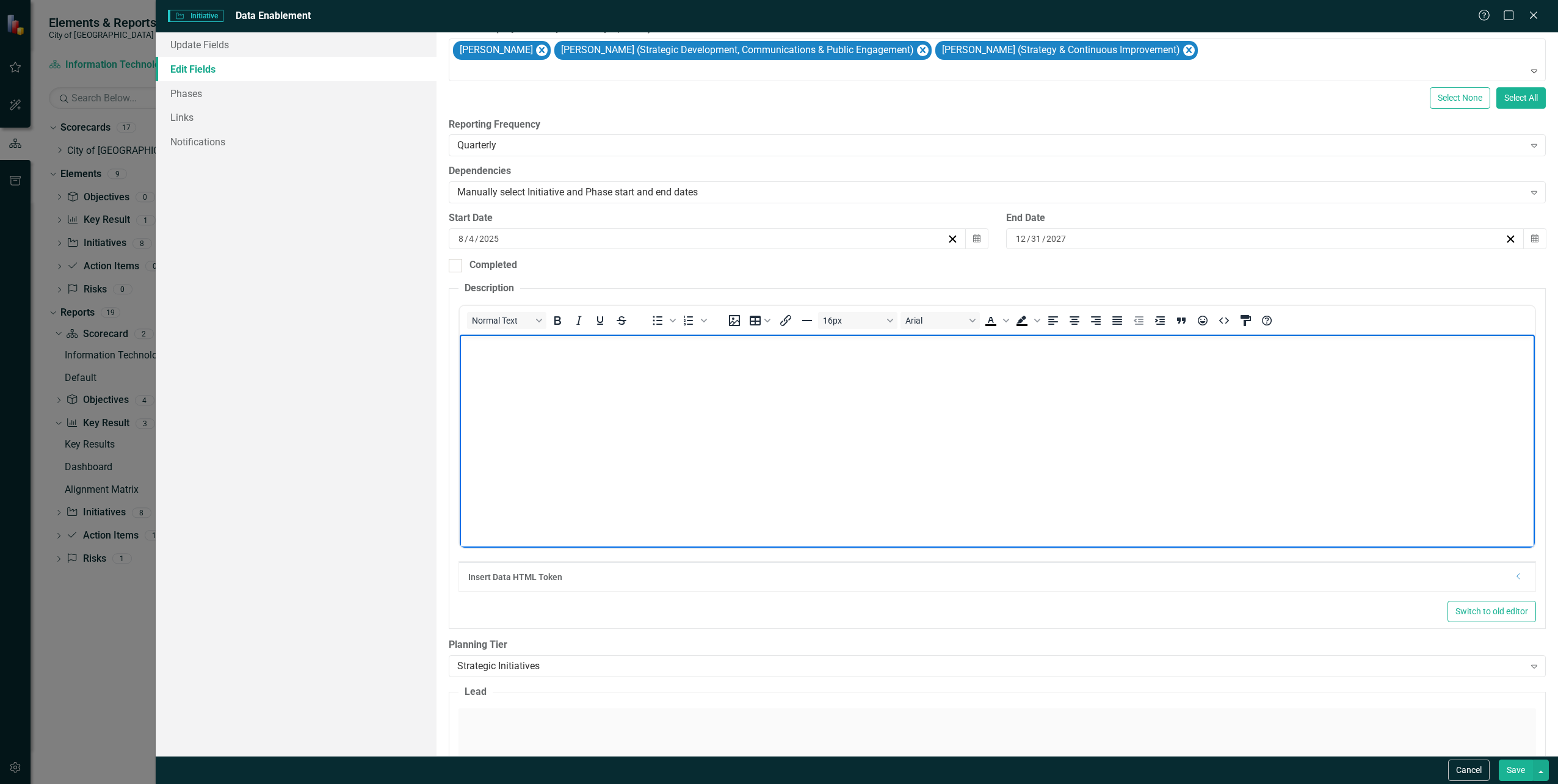
click at [685, 433] on body "Rich Text Area. Press ALT-0 for help." at bounding box center [996, 425] width 1075 height 183
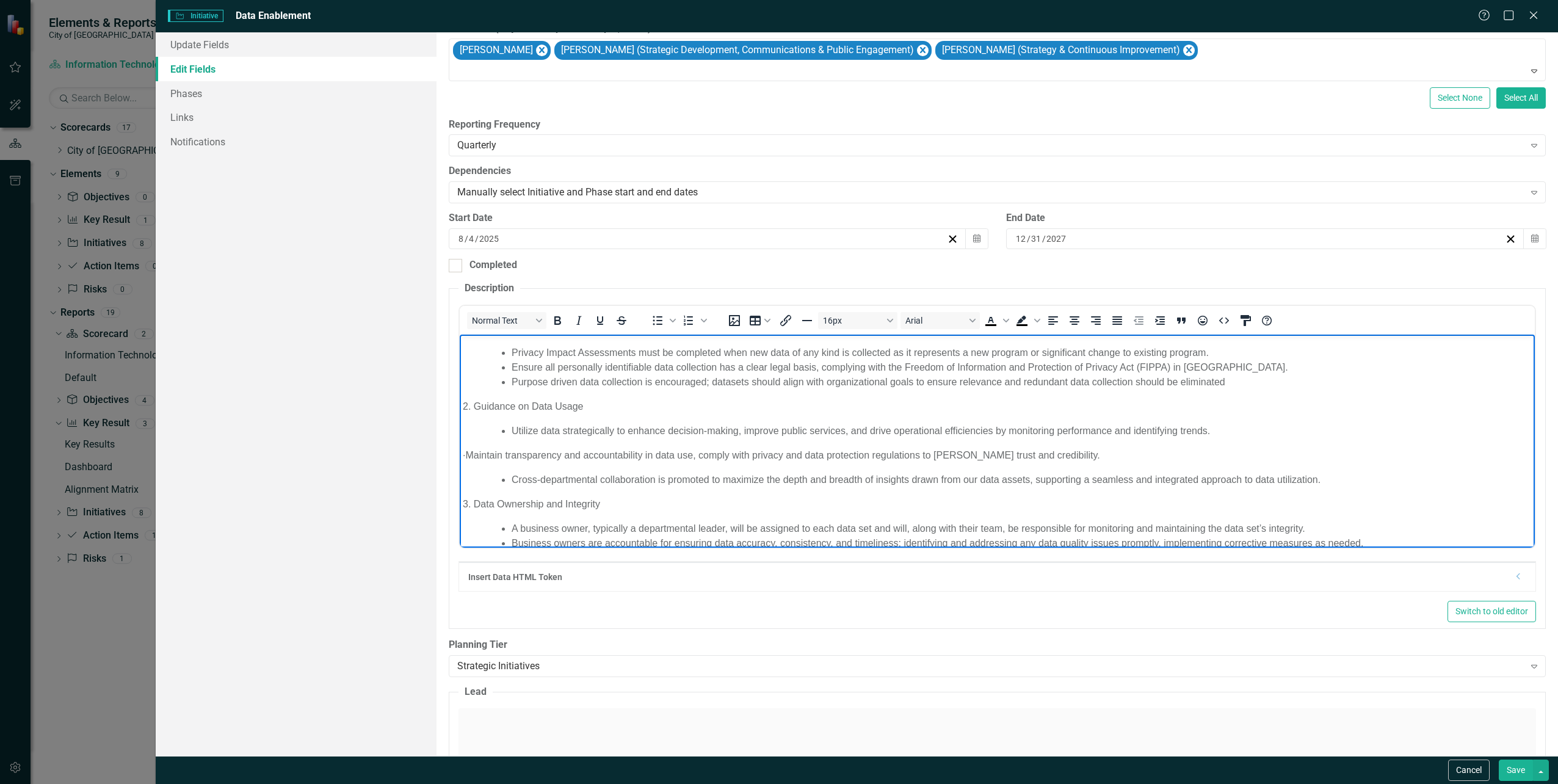
scroll to position [0, 0]
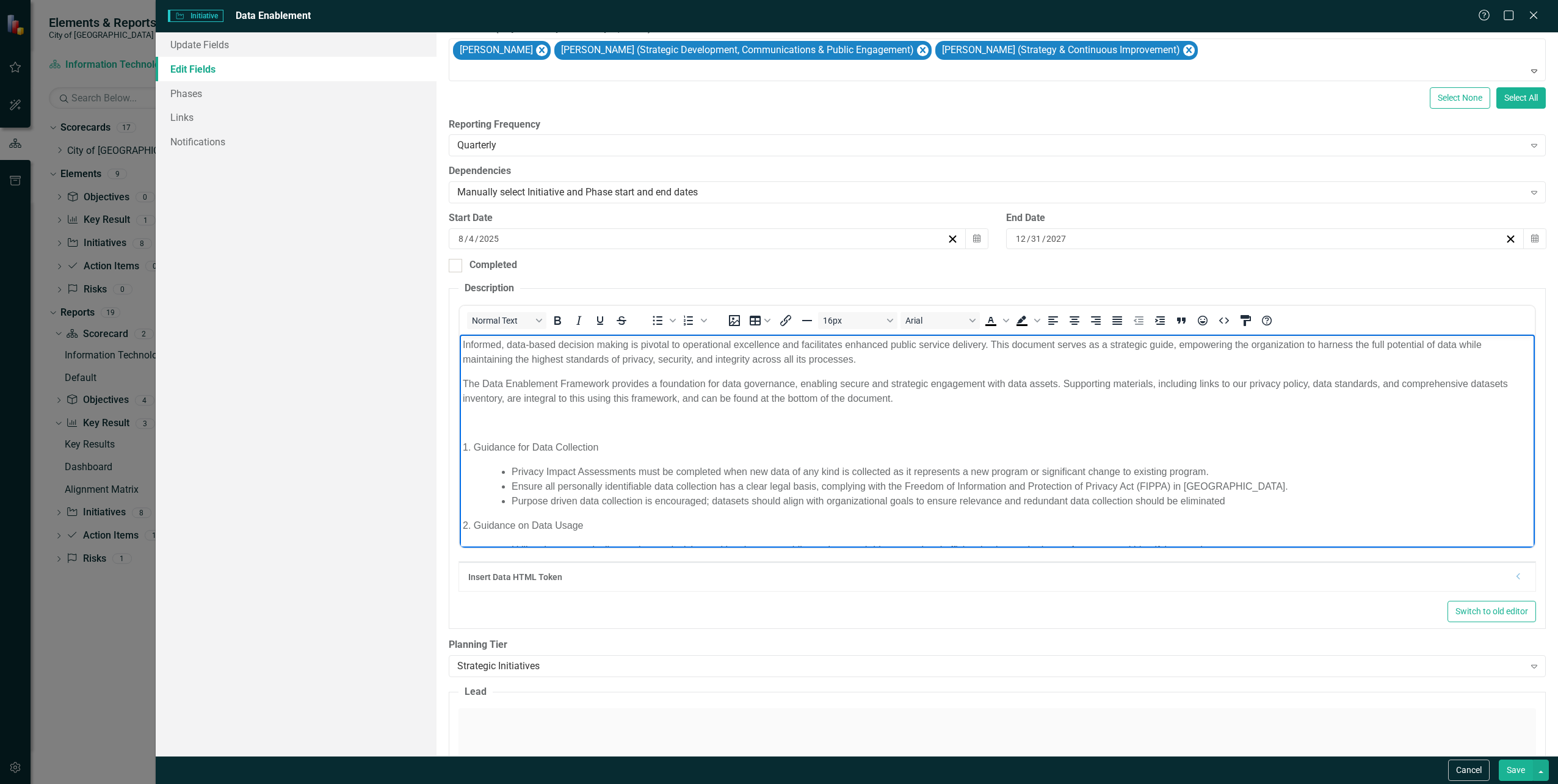
click at [992, 344] on p "Informed, data-based decision making is pivotal to operational excellence and f…" at bounding box center [996, 352] width 1069 height 29
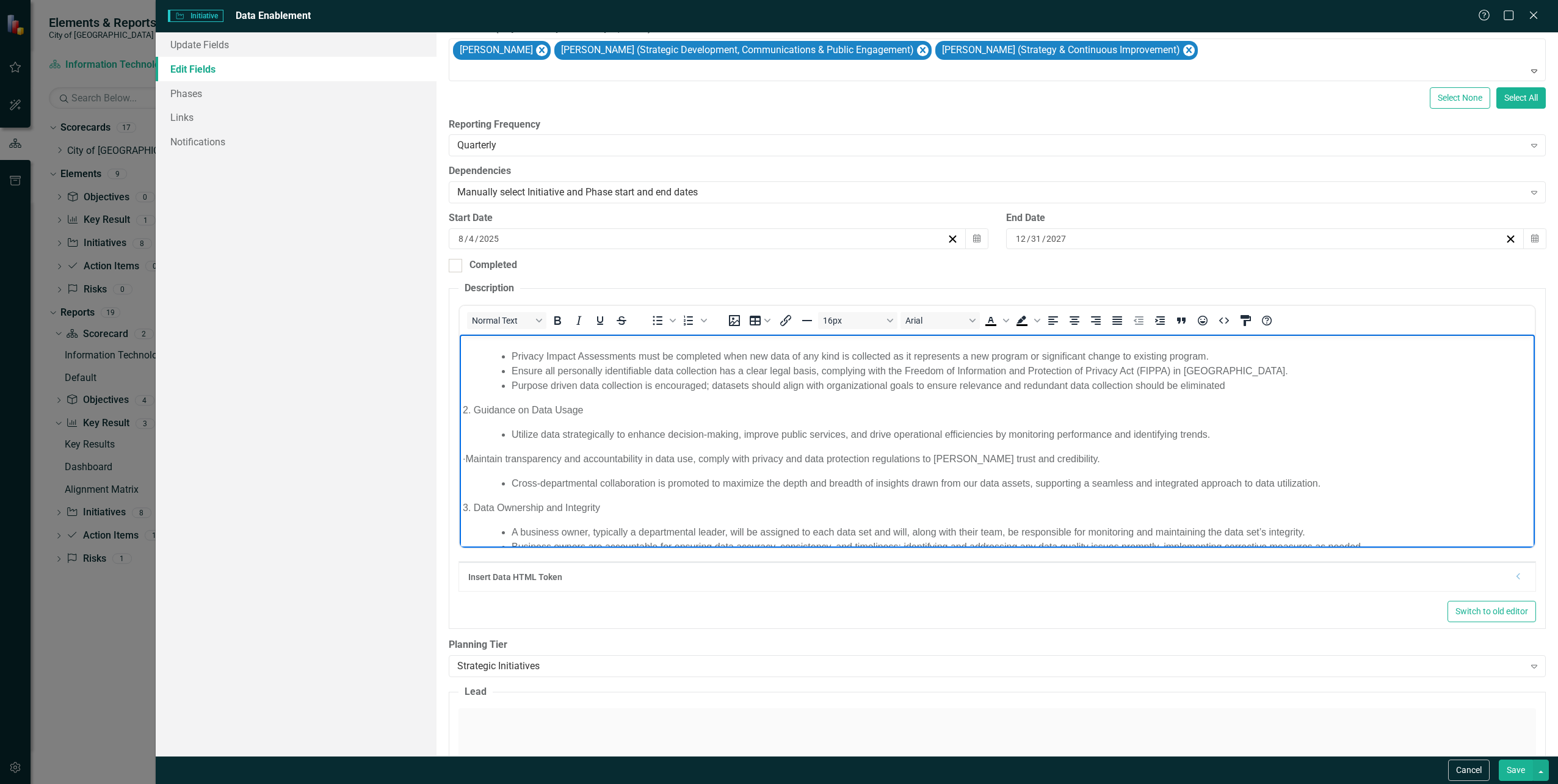
scroll to position [122, 0]
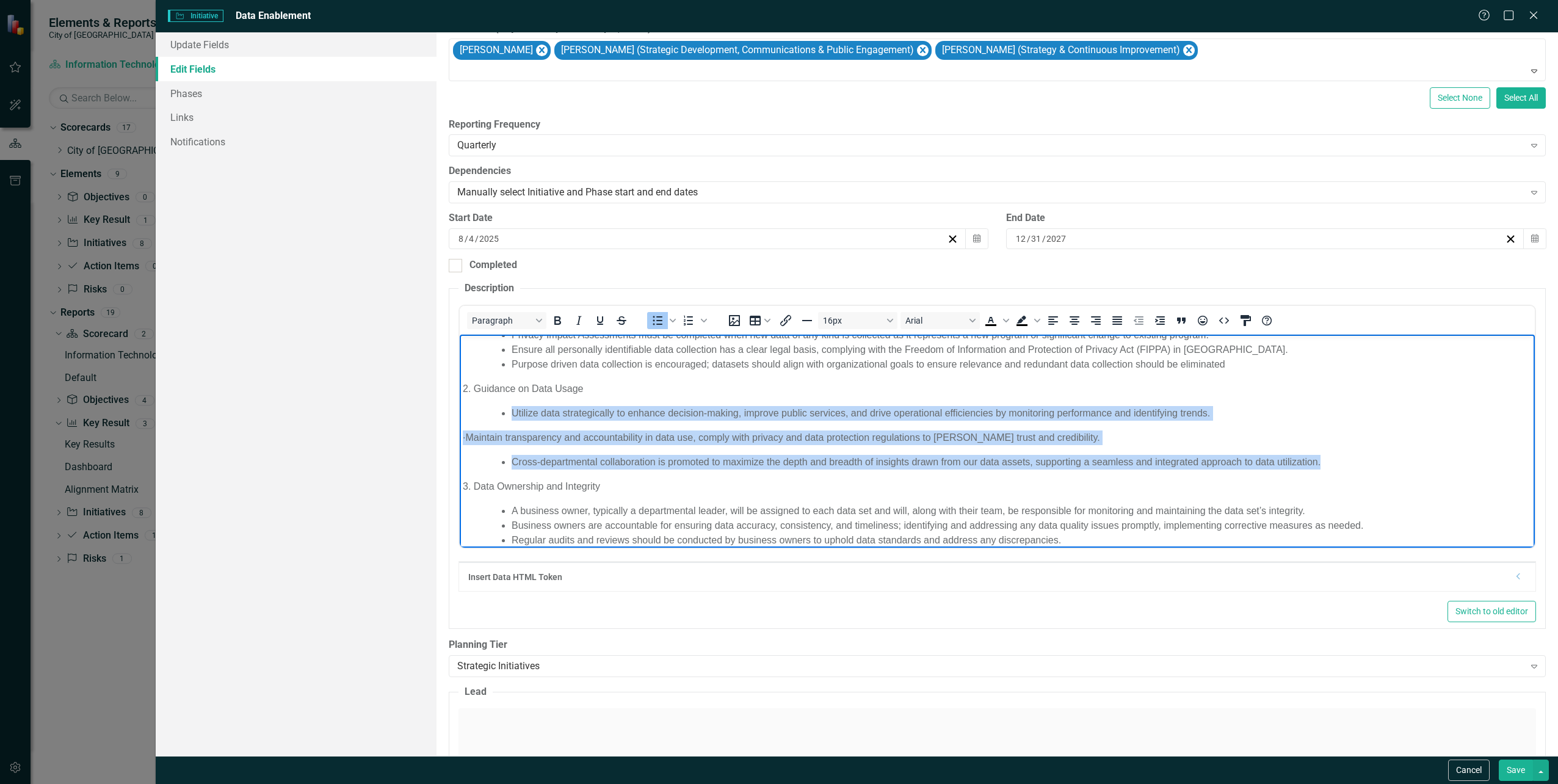
drag, startPoint x: 1319, startPoint y: 465, endPoint x: 489, endPoint y: 411, distance: 831.8
click at [489, 411] on body "Informed, data-based decision making is pivotal to operational excellence and f…" at bounding box center [996, 674] width 1075 height 924
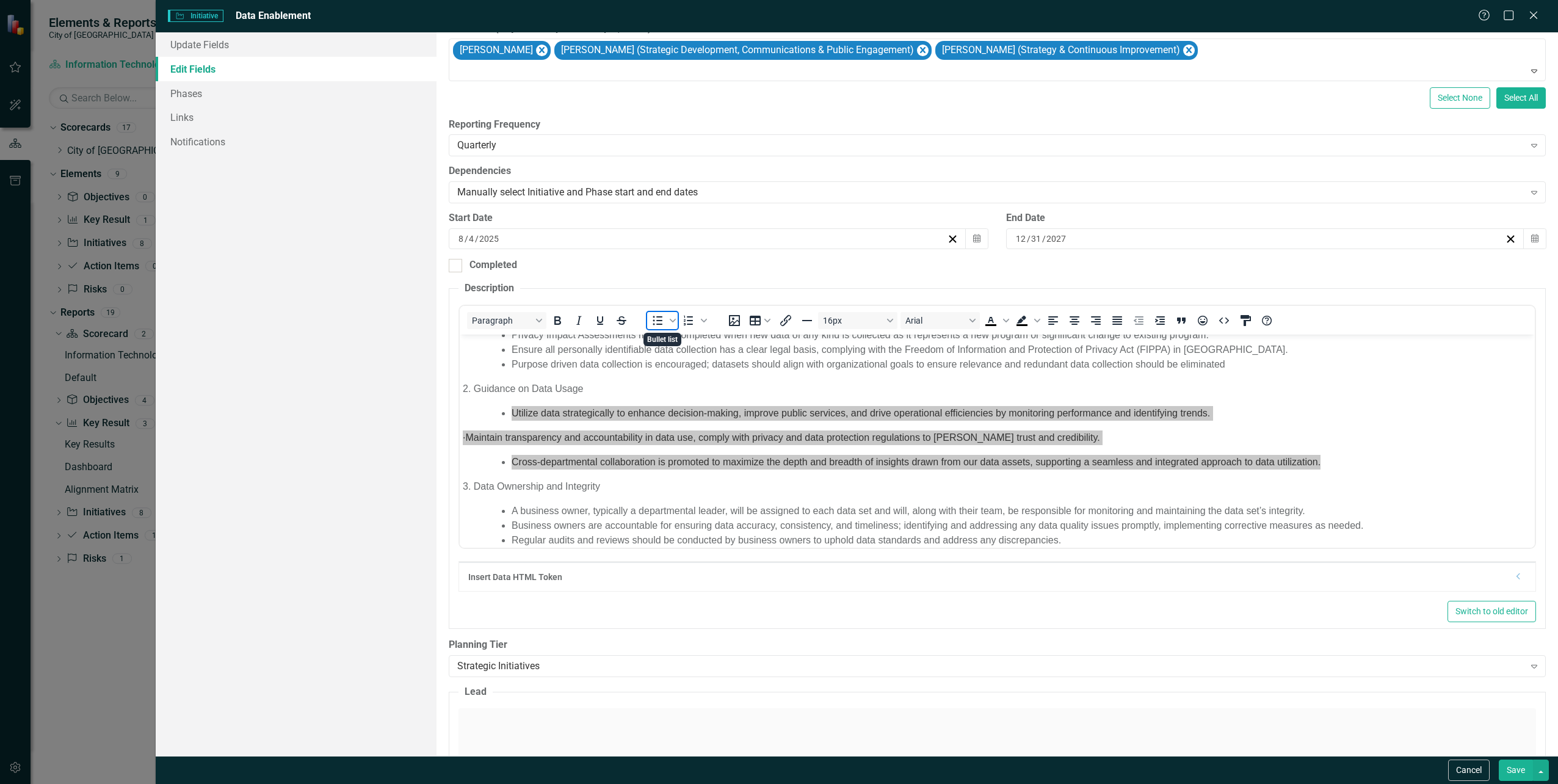
click at [659, 318] on icon "Bullet list" at bounding box center [657, 320] width 10 height 9
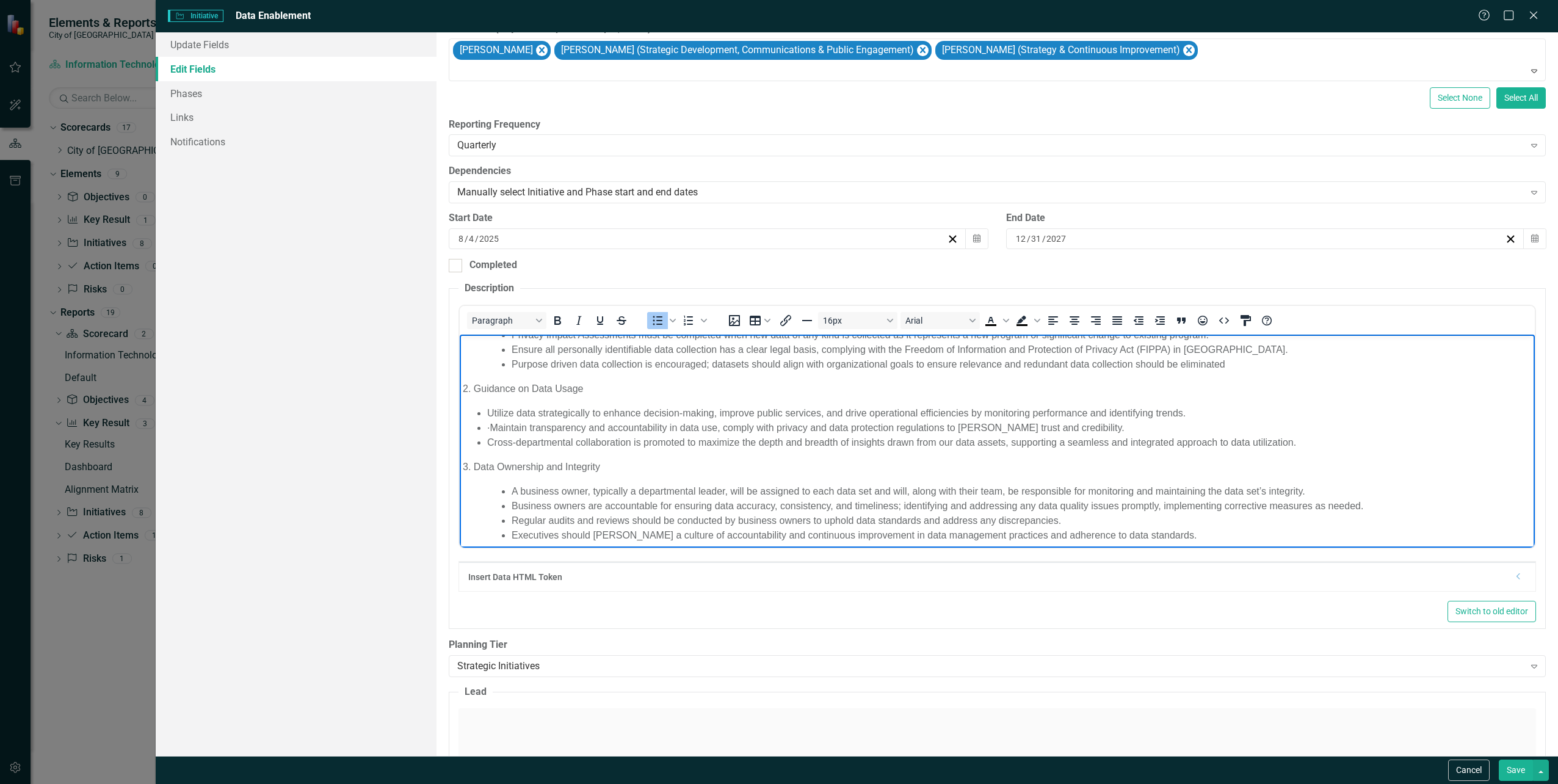
click at [541, 431] on li "· Maintain transparency and accountability in data use, comply with privacy and…" at bounding box center [1009, 428] width 1045 height 15
click at [512, 427] on li "· Maintain transparency and accountability in data use, comply with privacy and…" at bounding box center [1009, 428] width 1045 height 15
click at [1257, 429] on li "Maintain transparency and accountability in data use, comply with privacy and d…" at bounding box center [1009, 428] width 1045 height 15
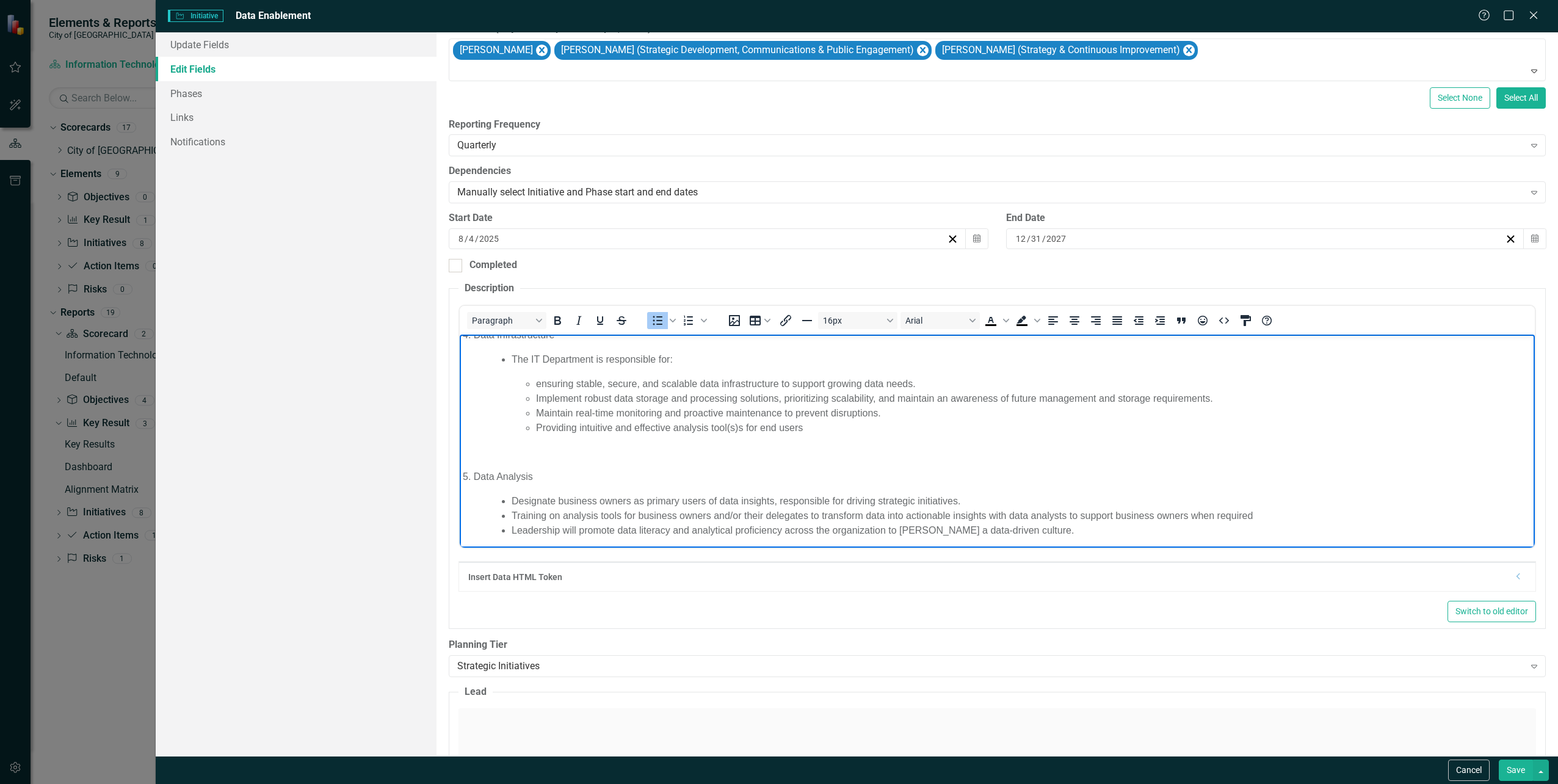
scroll to position [366, 0]
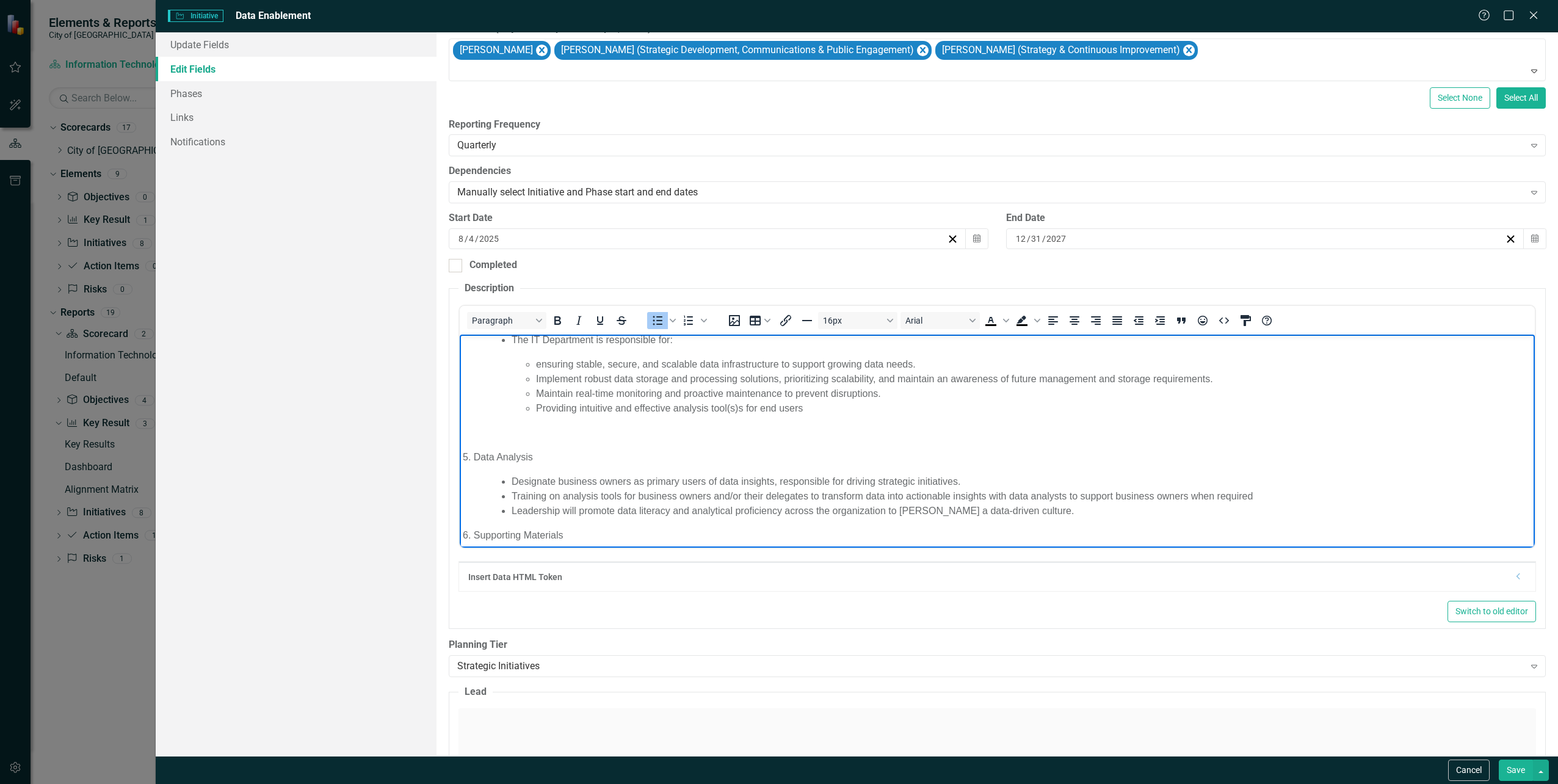
click at [666, 433] on p "Rich Text Area. Press ALT-0 for help." at bounding box center [996, 432] width 1069 height 15
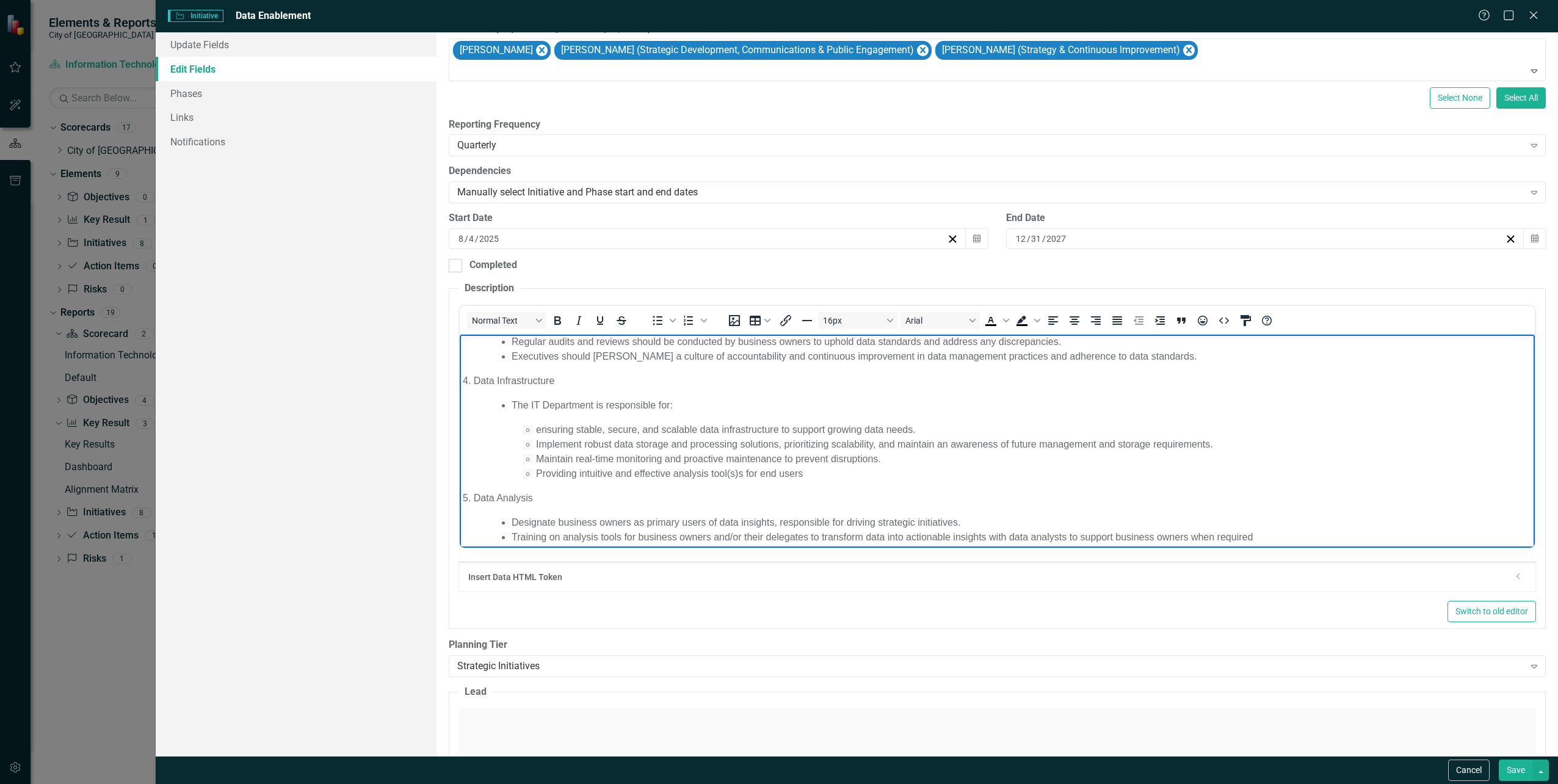
scroll to position [0, 0]
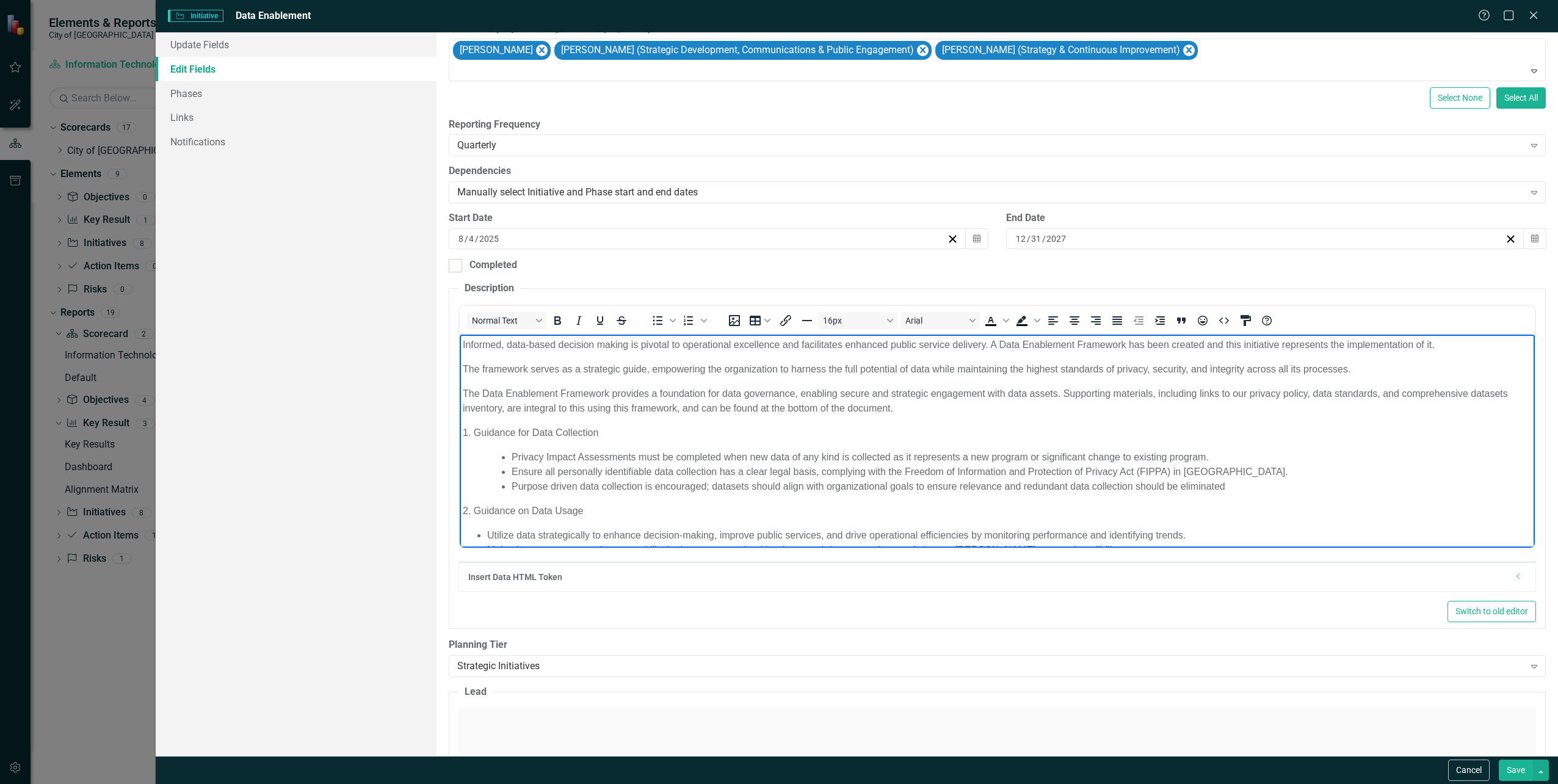
drag, startPoint x: 992, startPoint y: 346, endPoint x: 1230, endPoint y: 343, distance: 238.0
click at [1230, 343] on p "Informed, data-based decision making is pivotal to operational excellence and f…" at bounding box center [996, 344] width 1069 height 15
click at [1344, 353] on body "Informed, data-based decision making is pivotal to operational excellence and f…" at bounding box center [996, 774] width 1075 height 880
drag, startPoint x: 1470, startPoint y: 345, endPoint x: 991, endPoint y: 342, distance: 479.0
click at [991, 342] on p "Informed, data-based decision making is pivotal to operational excellence and f…" at bounding box center [996, 344] width 1069 height 15
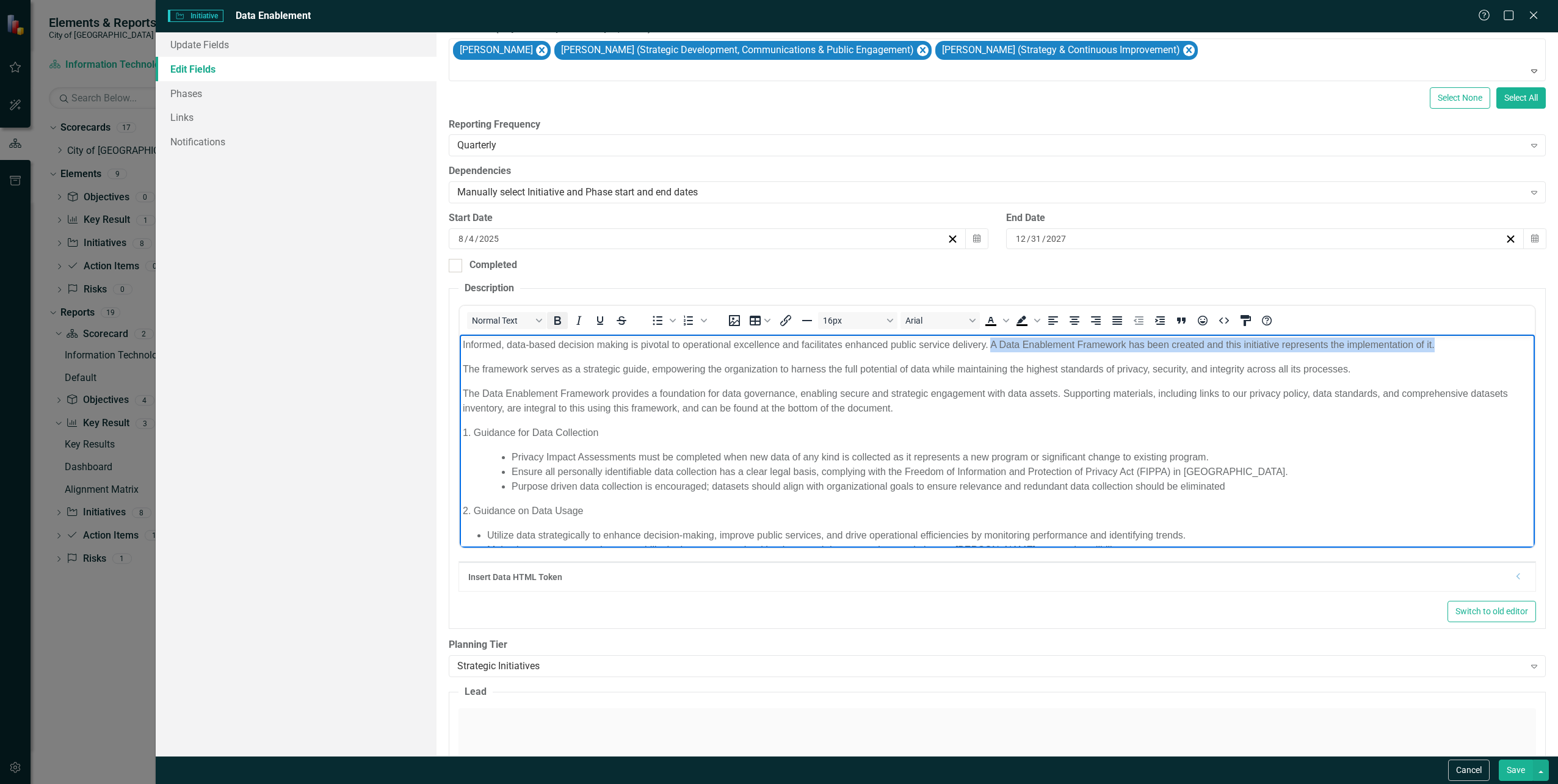
click at [561, 321] on icon "Bold" at bounding box center [557, 320] width 15 height 15
click at [494, 363] on p "The framework serves as a strategic guide, empowering the organization to harne…" at bounding box center [996, 369] width 1069 height 15
click at [464, 365] on p "The framework serves as a strategic guide, empowering the organization to harne…" at bounding box center [996, 369] width 1069 height 15
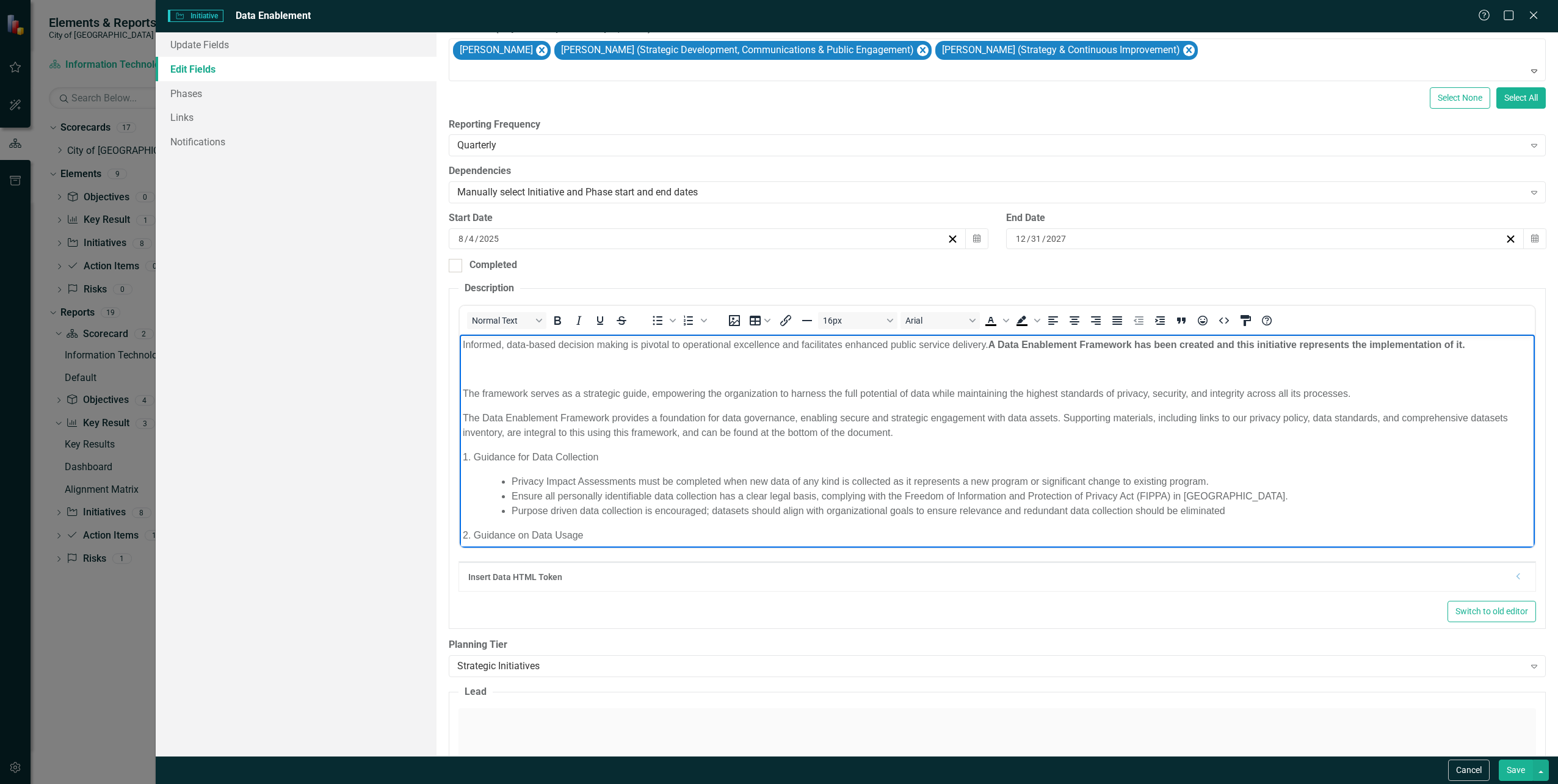
click at [487, 374] on p "Rich Text Area. Press ALT-0 for help." at bounding box center [996, 369] width 1069 height 15
click at [491, 376] on body "Informed, data-based decision making is pivotal to operational excellence and f…" at bounding box center [996, 786] width 1075 height 904
click at [497, 371] on p "Rich Text Area. Press ALT-0 for help." at bounding box center [996, 369] width 1069 height 15
drag, startPoint x: 622, startPoint y: 367, endPoint x: 465, endPoint y: 354, distance: 157.5
click at [465, 354] on body "Informed, data-based decision making is pivotal to operational excellence and f…" at bounding box center [996, 786] width 1075 height 904
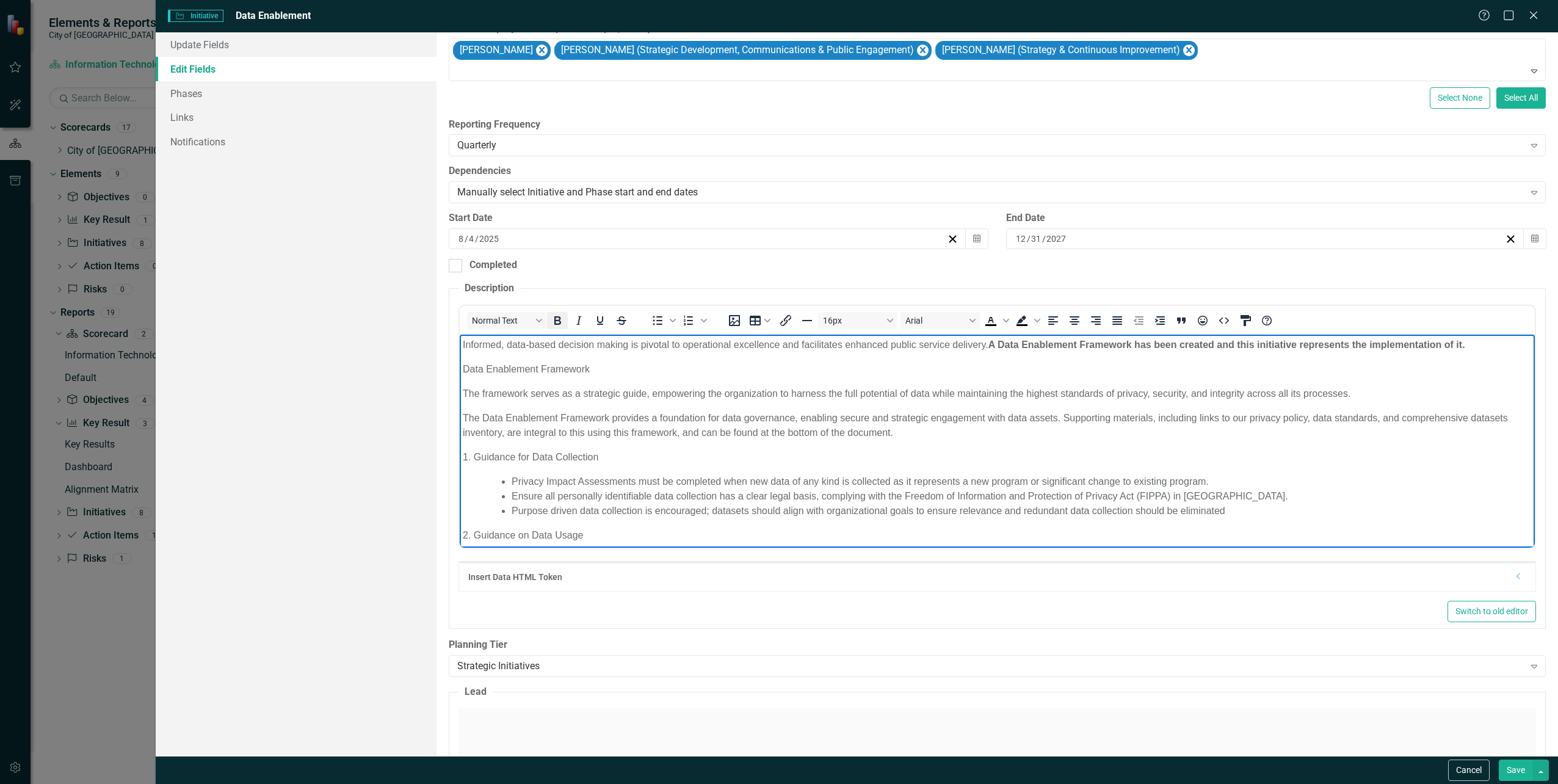
click at [554, 316] on icon "Bold" at bounding box center [557, 320] width 15 height 15
click at [697, 384] on body "Informed, data-based decision making is pivotal to operational excellence and f…" at bounding box center [996, 786] width 1075 height 904
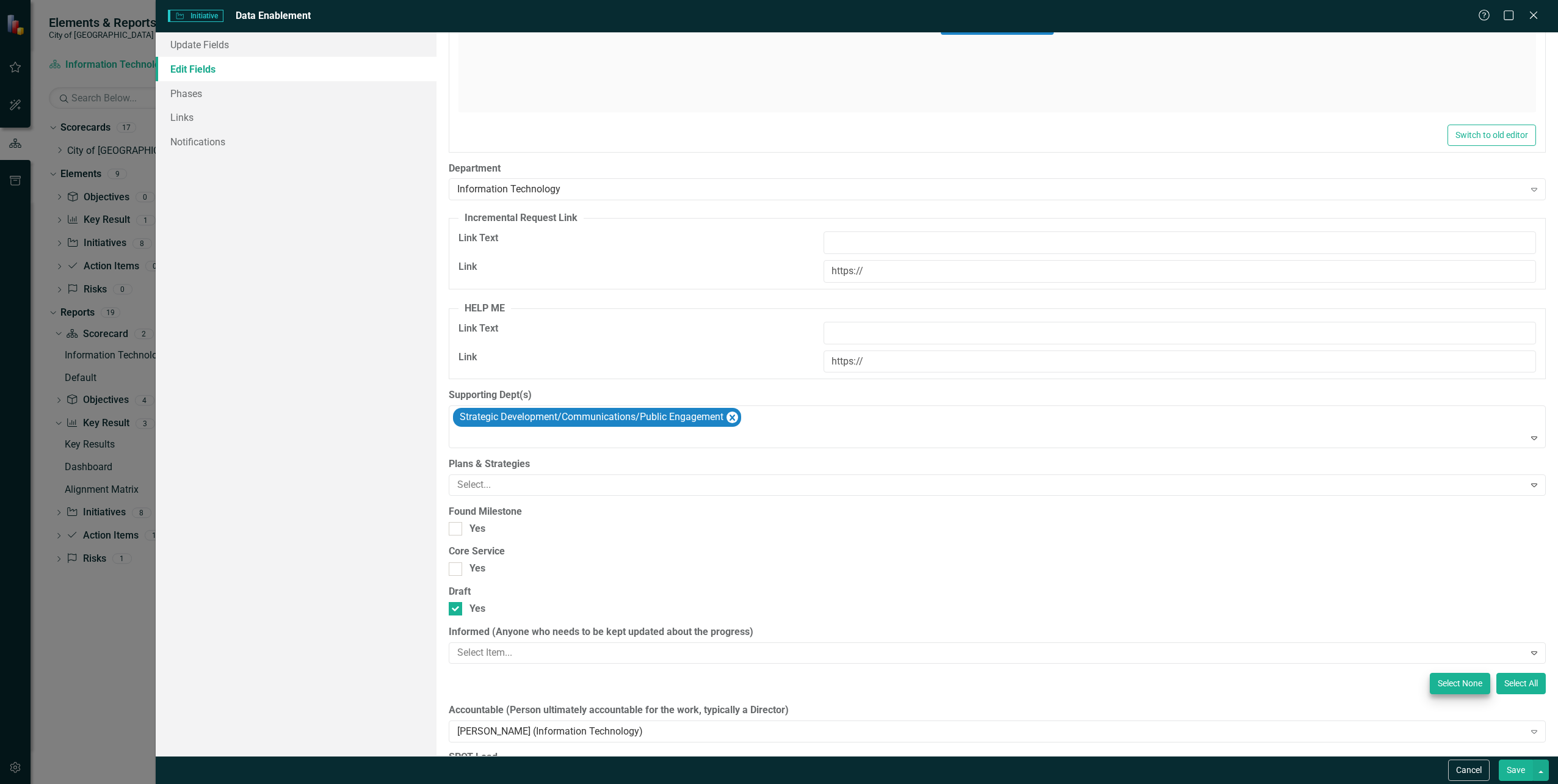
scroll to position [1126, 0]
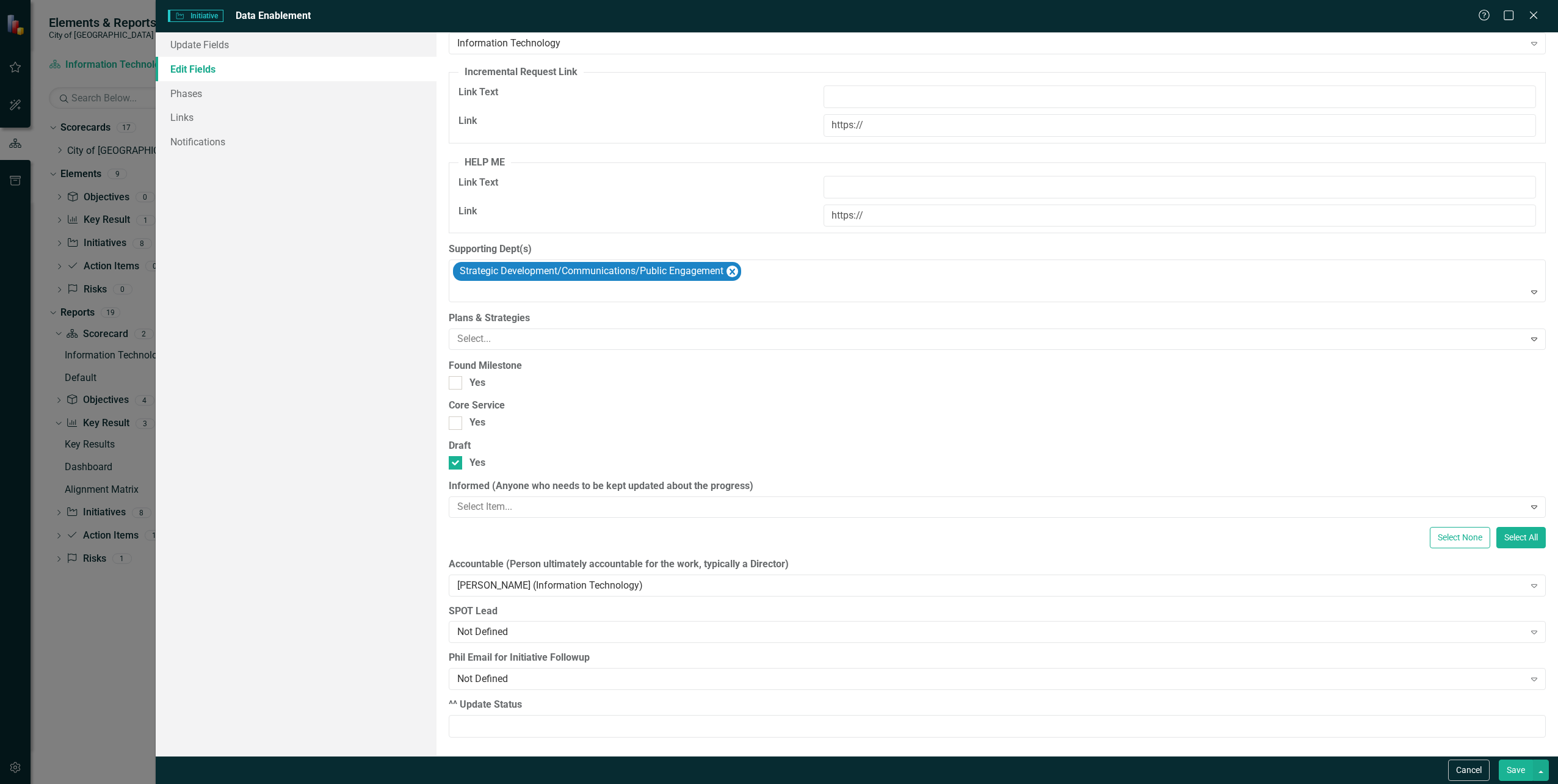
click at [1519, 772] on button "Save" at bounding box center [1516, 769] width 34 height 21
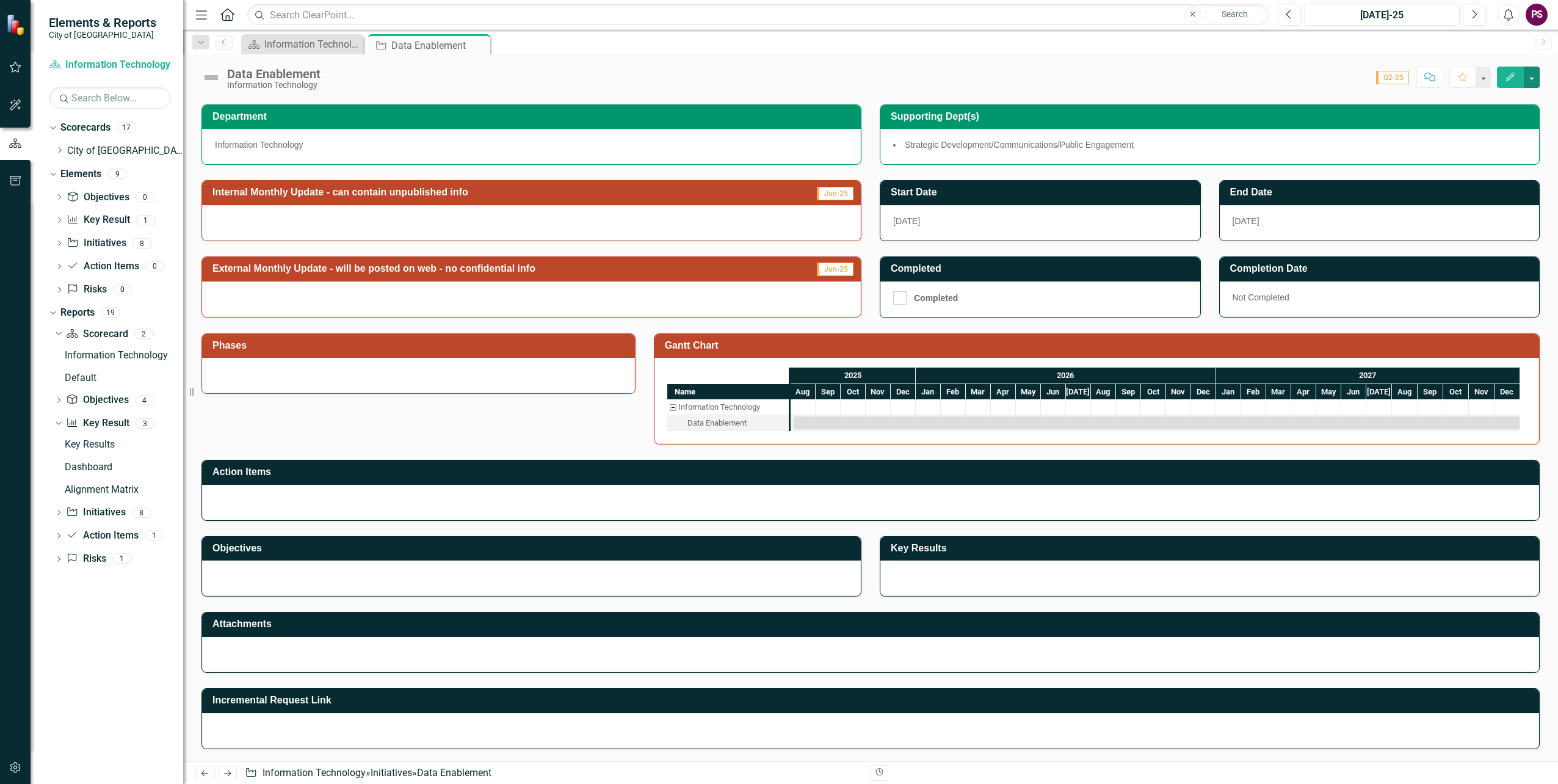
scroll to position [406, 0]
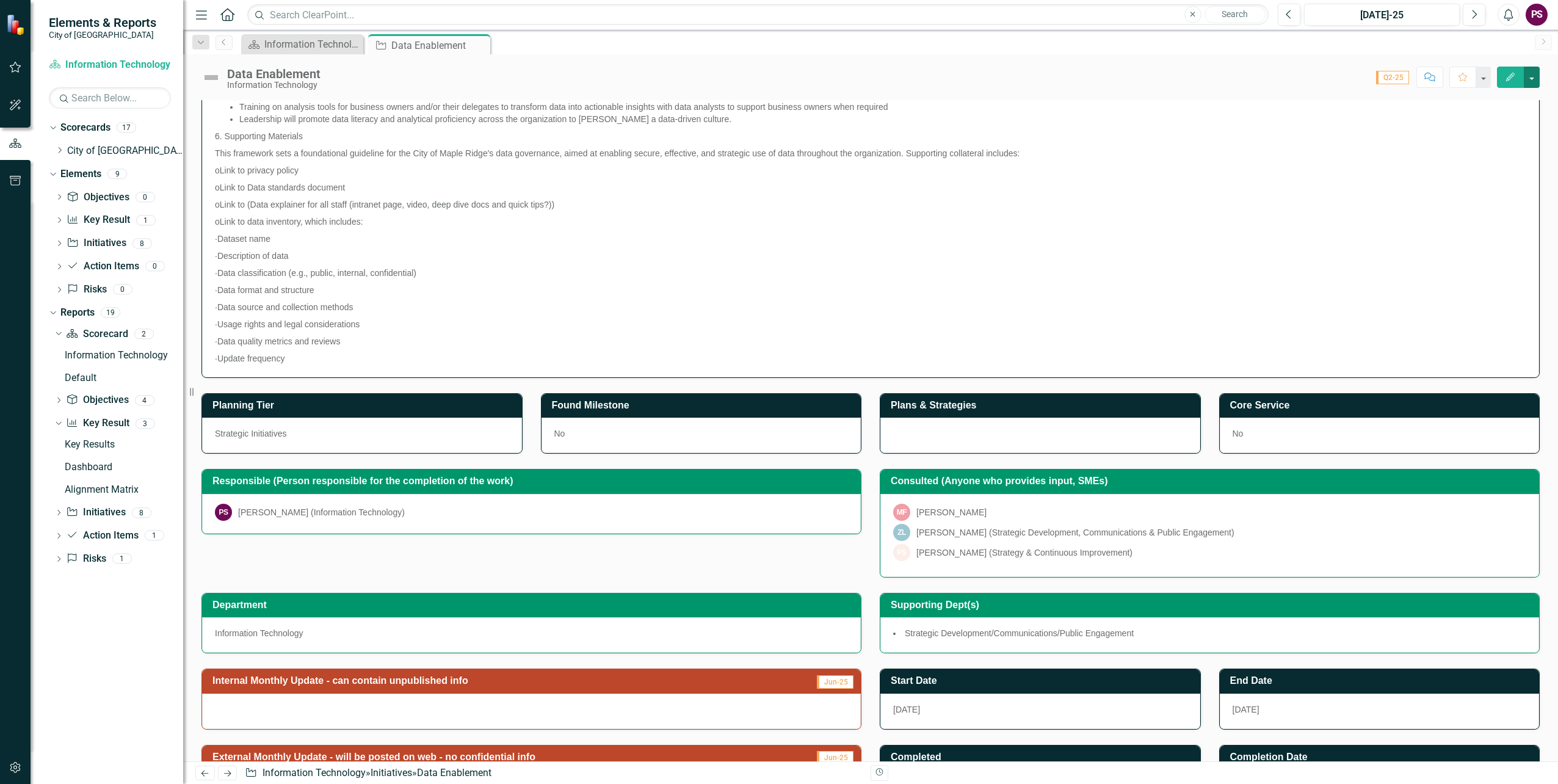
click at [1530, 77] on button "button" at bounding box center [1531, 76] width 16 height 21
click at [1501, 94] on link "Edit Edit Initiative" at bounding box center [1465, 99] width 149 height 23
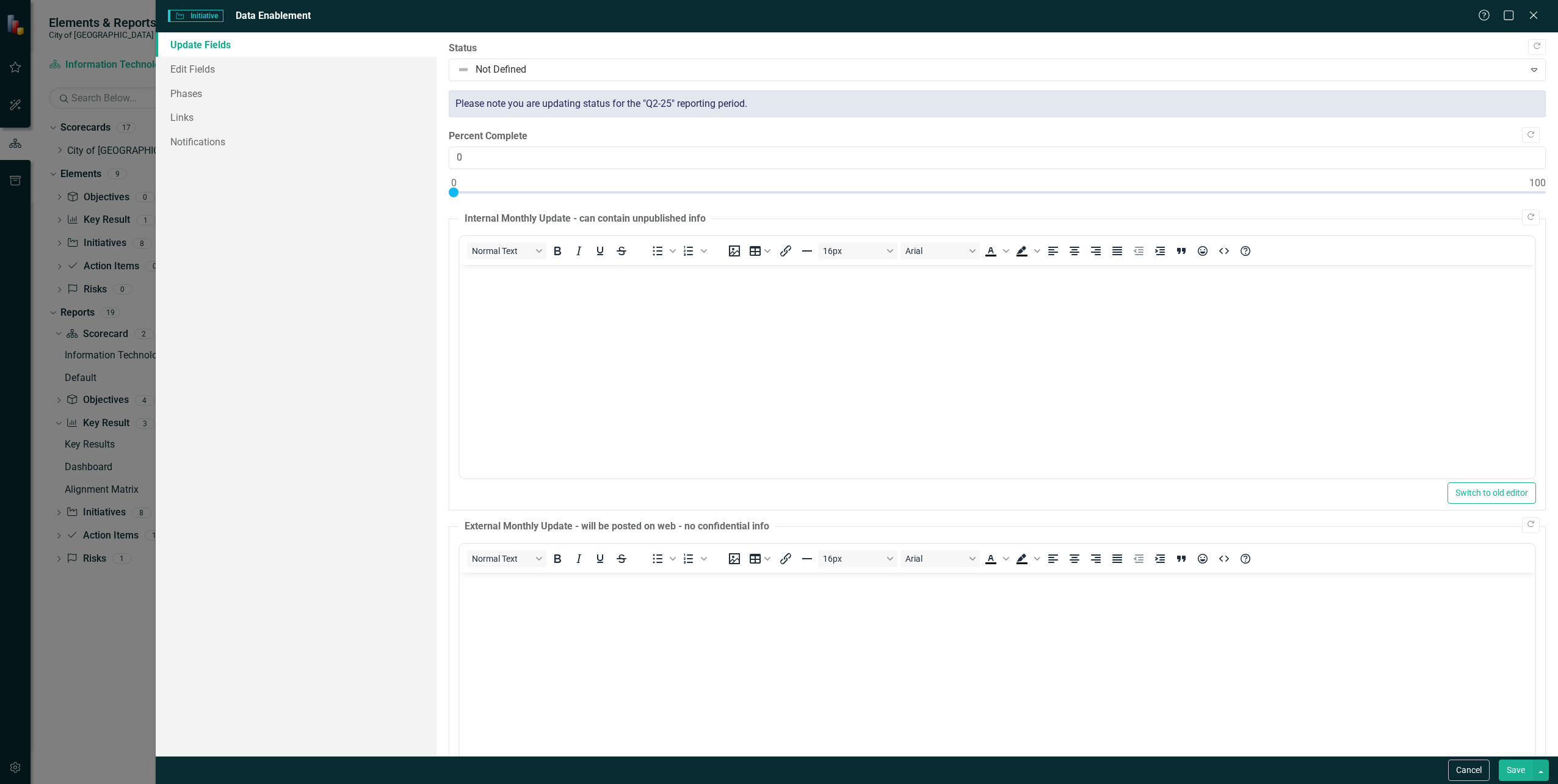
scroll to position [0, 0]
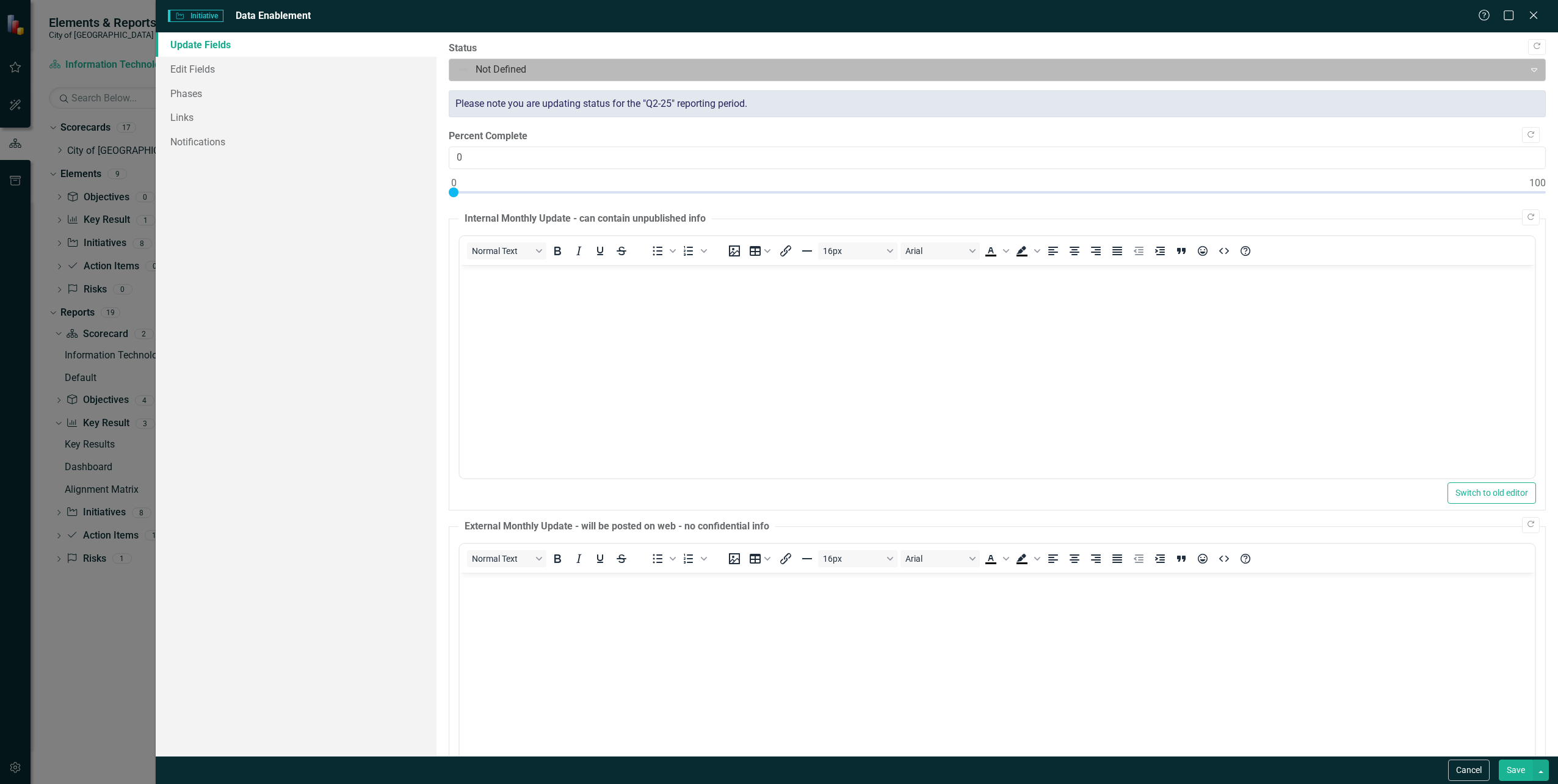
click at [743, 73] on div at bounding box center [987, 70] width 1059 height 17
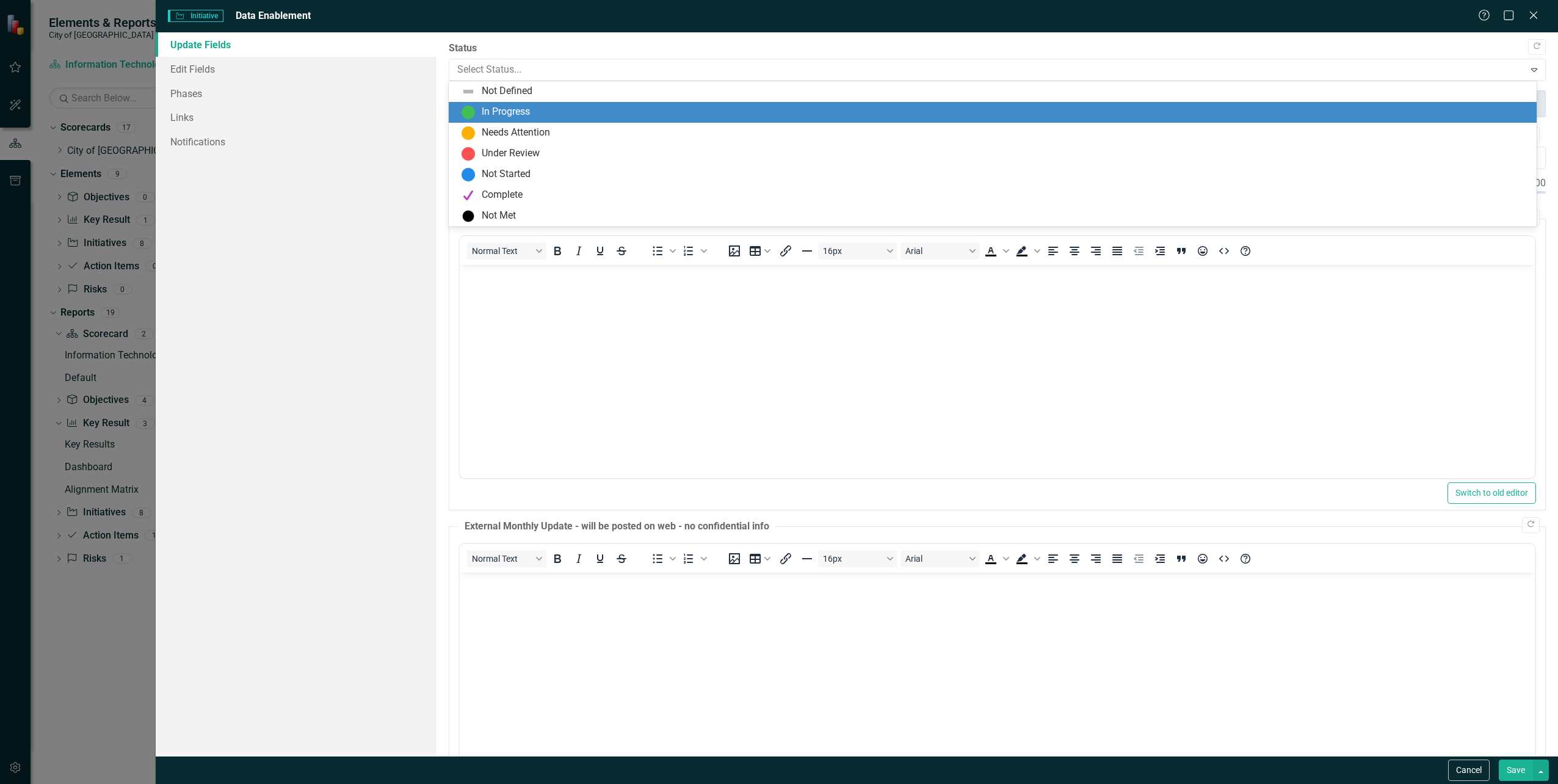
click at [669, 119] on div "In Progress" at bounding box center [995, 112] width 1069 height 15
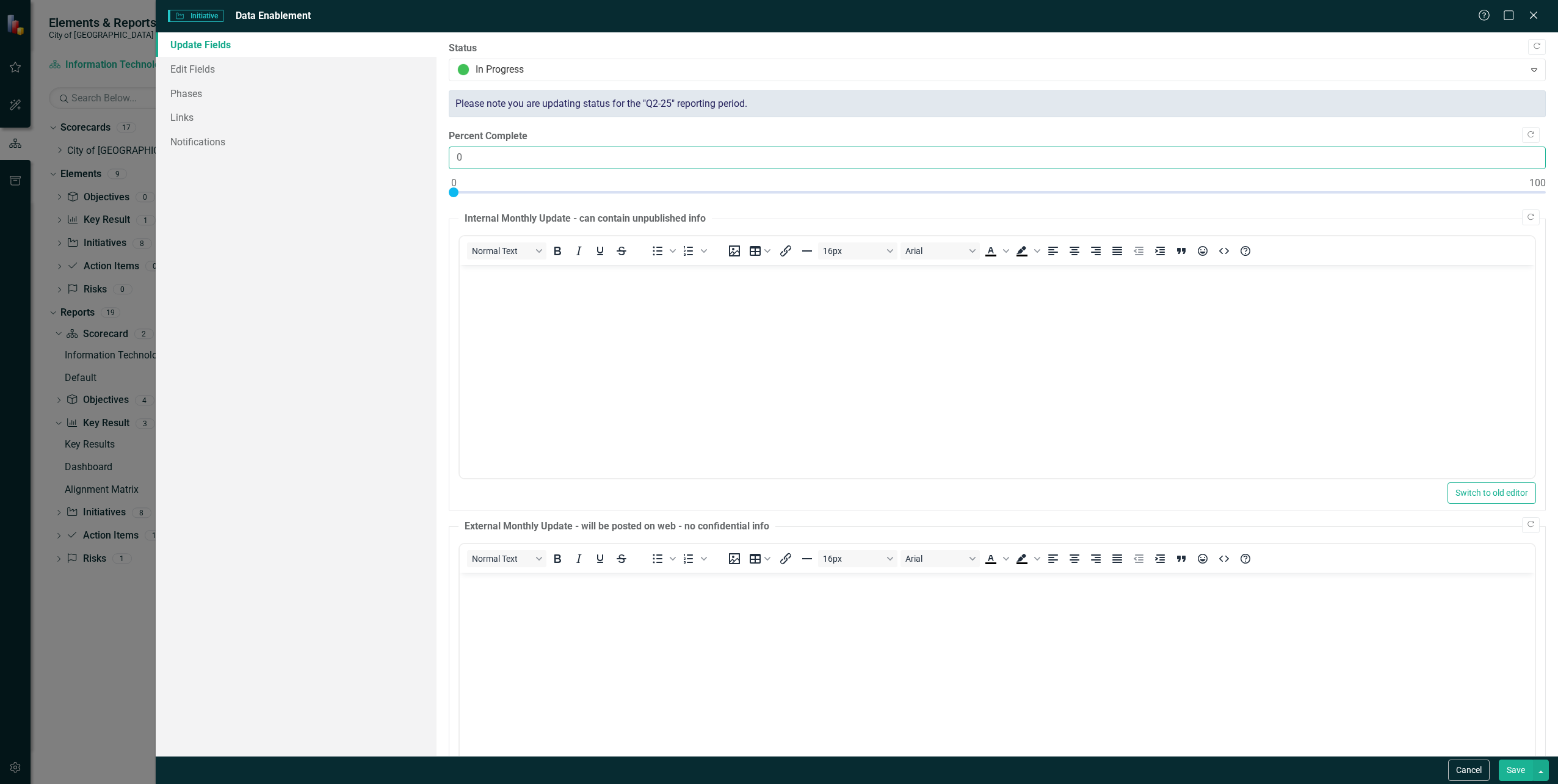
click at [495, 158] on input "0" at bounding box center [997, 158] width 1097 height 23
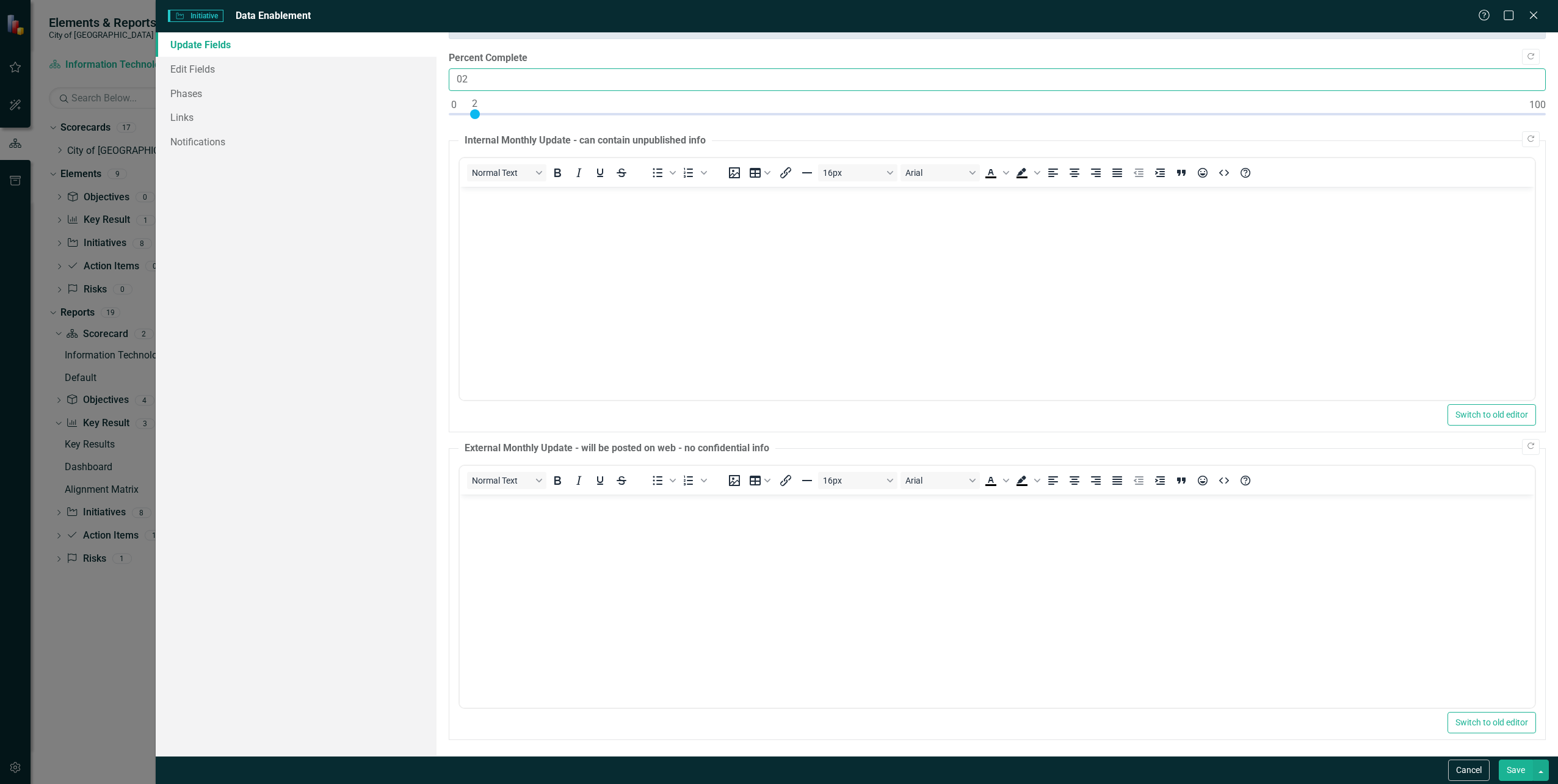
scroll to position [81, 0]
type input "02"
click at [1512, 772] on button "Save" at bounding box center [1516, 769] width 34 height 21
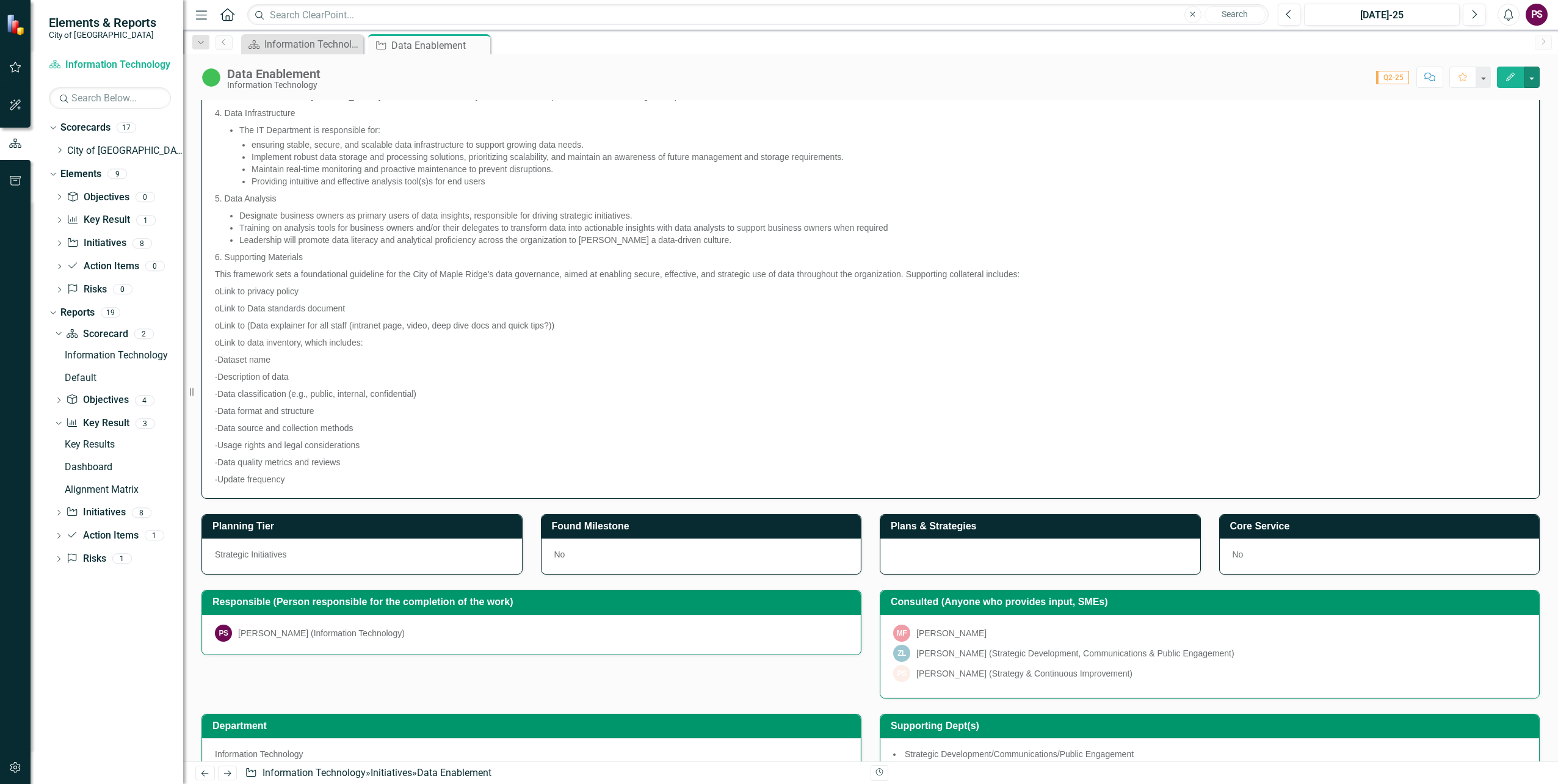
scroll to position [39, 0]
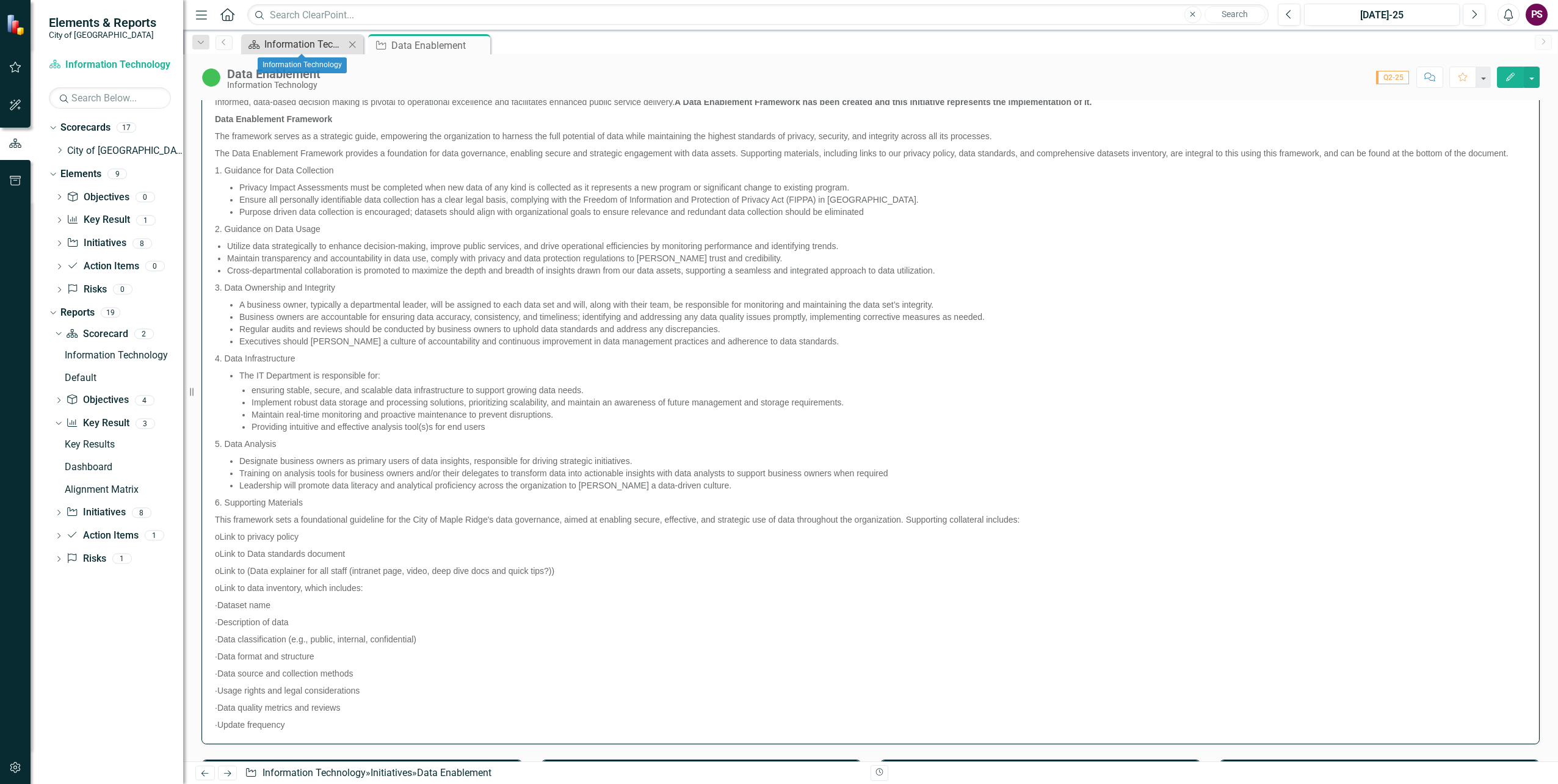
click at [309, 44] on div "Information Technology" at bounding box center [305, 44] width 81 height 16
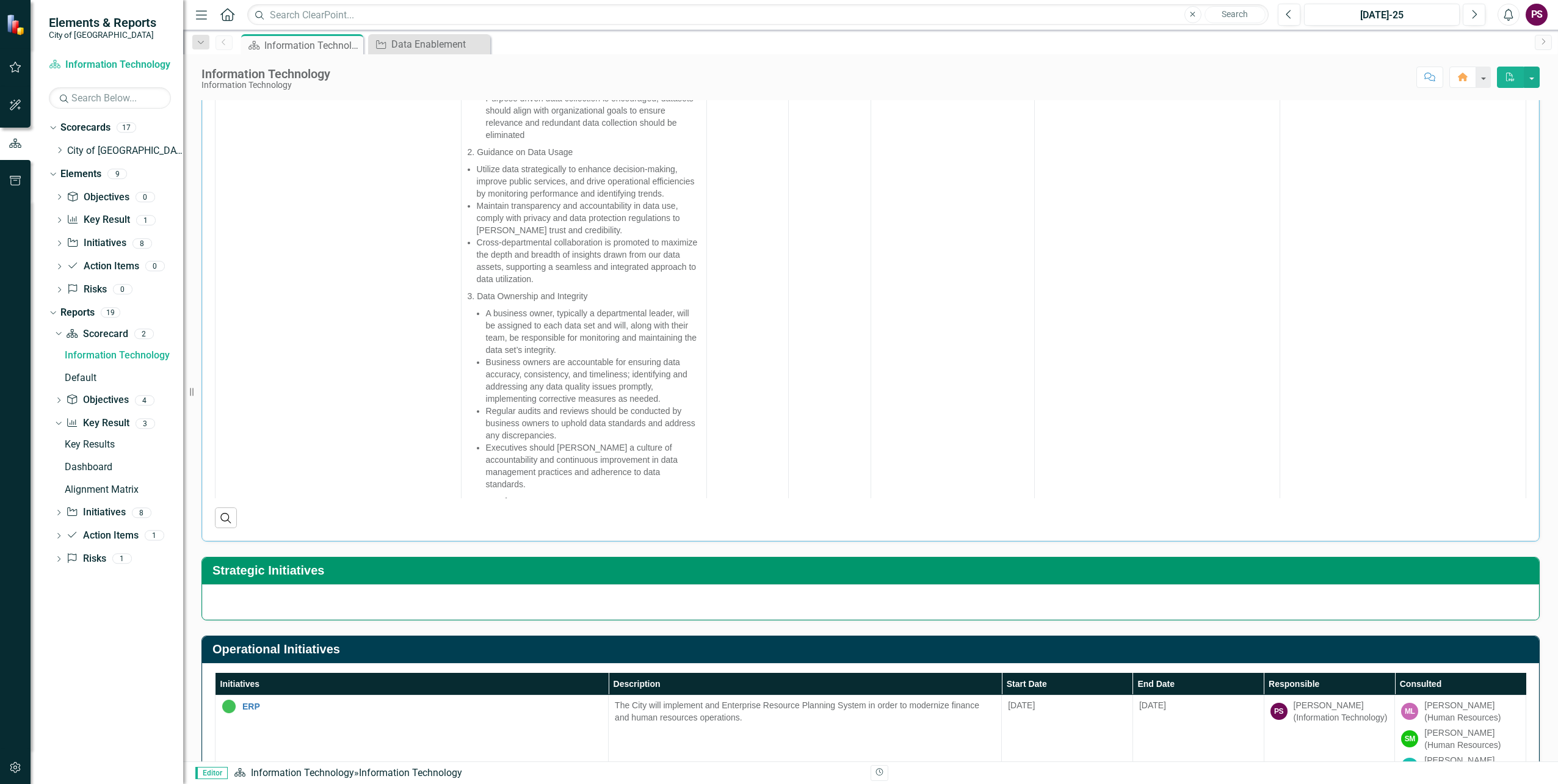
scroll to position [83, 0]
